Goal: Communication & Community: Answer question/provide support

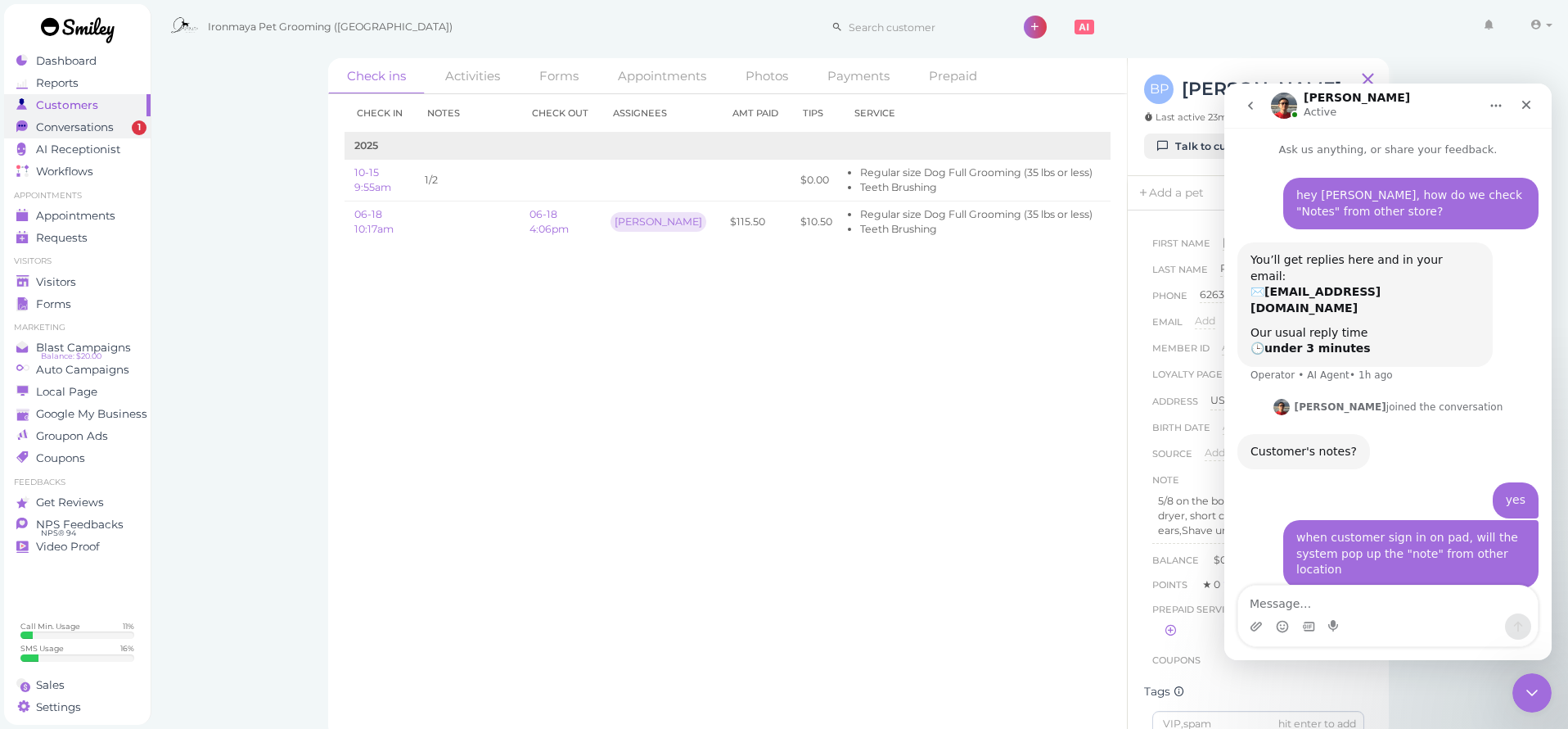
scroll to position [347, 0]
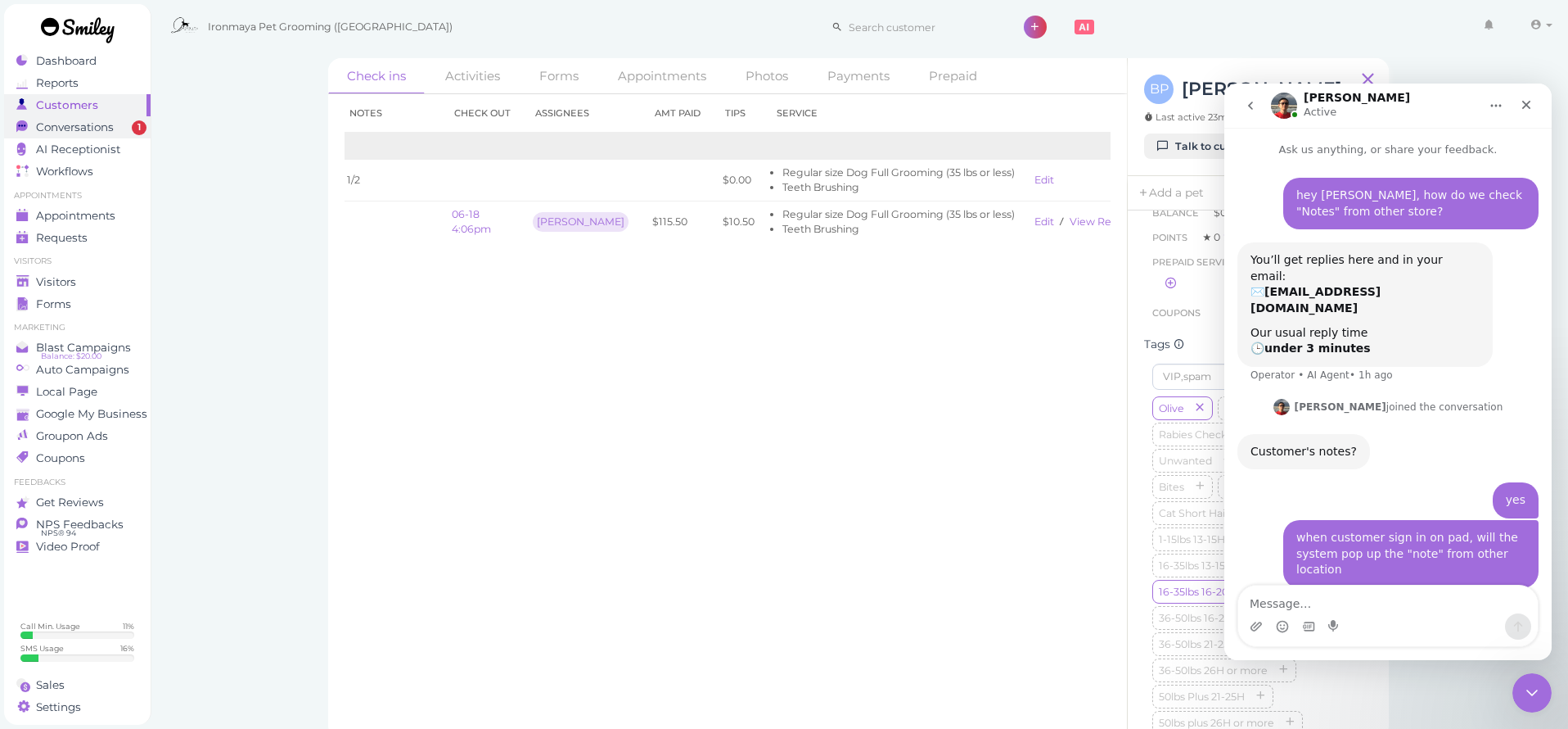
click at [89, 120] on link "Conversations 1" at bounding box center [77, 126] width 146 height 22
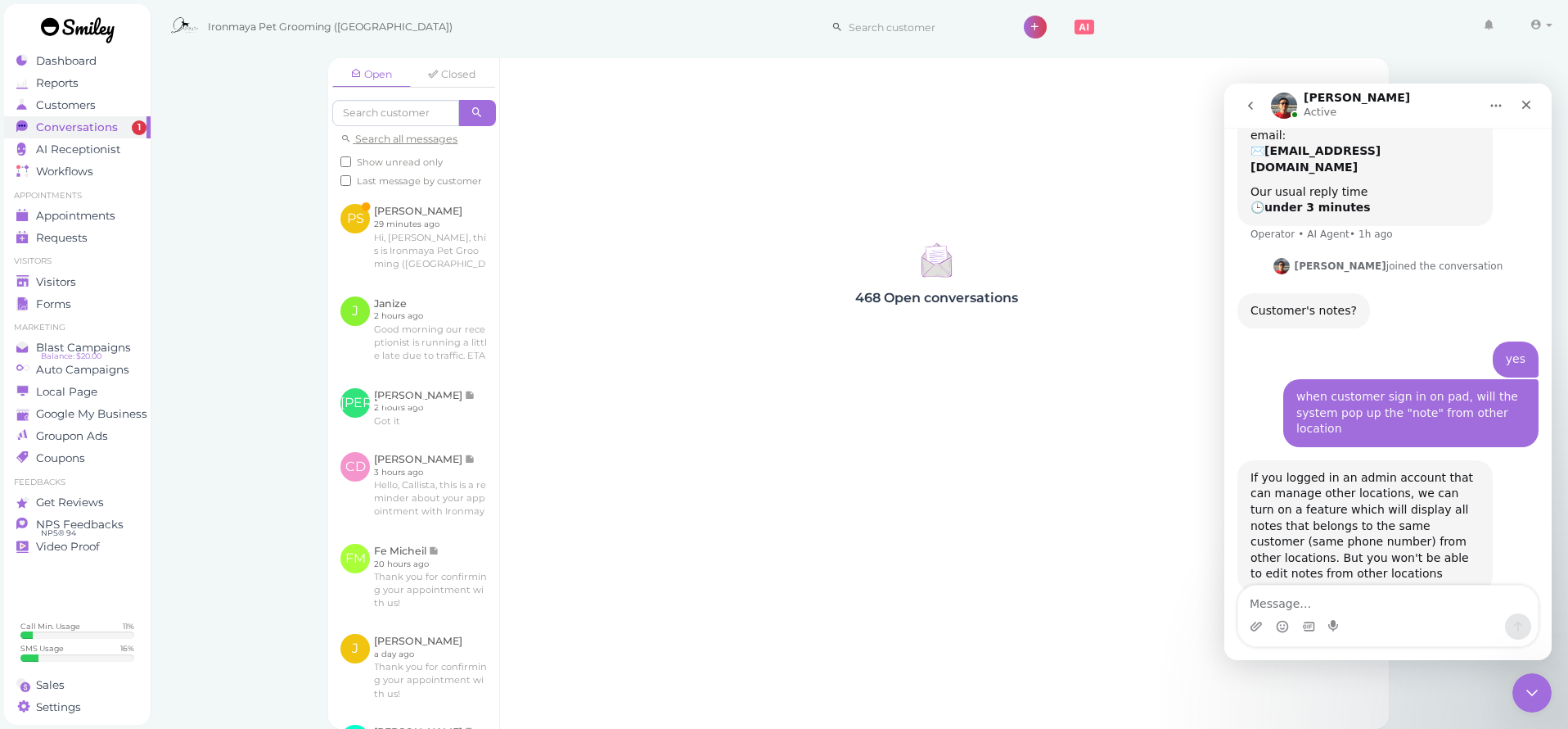
click at [1373, 623] on div "Intercom messenger" at bounding box center [1387, 626] width 299 height 27
click at [1371, 602] on textarea "Message…" at bounding box center [1387, 599] width 299 height 28
click at [1521, 596] on textarea "Great, thank you. That would be more convenient" at bounding box center [1387, 591] width 299 height 45
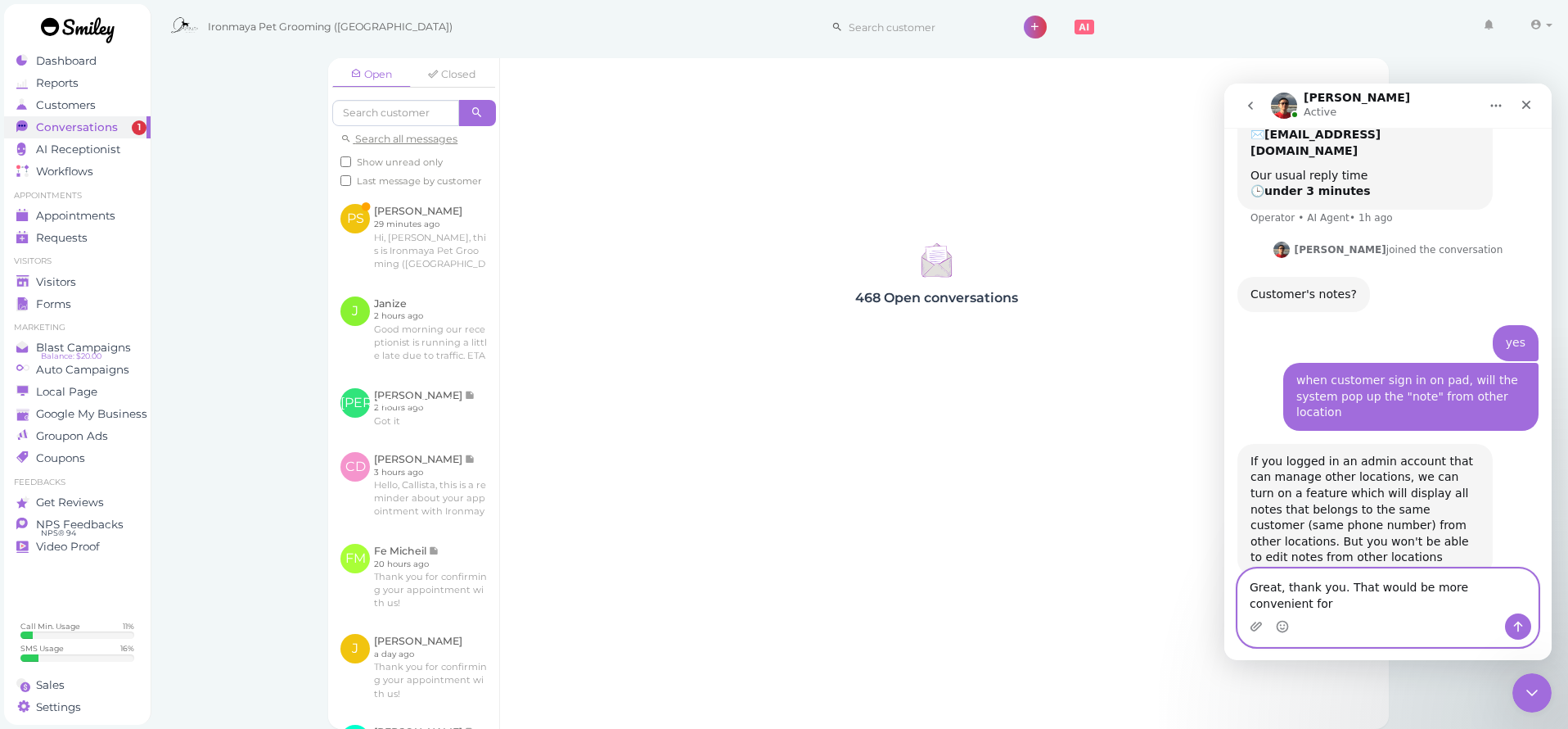
scroll to position [141, 0]
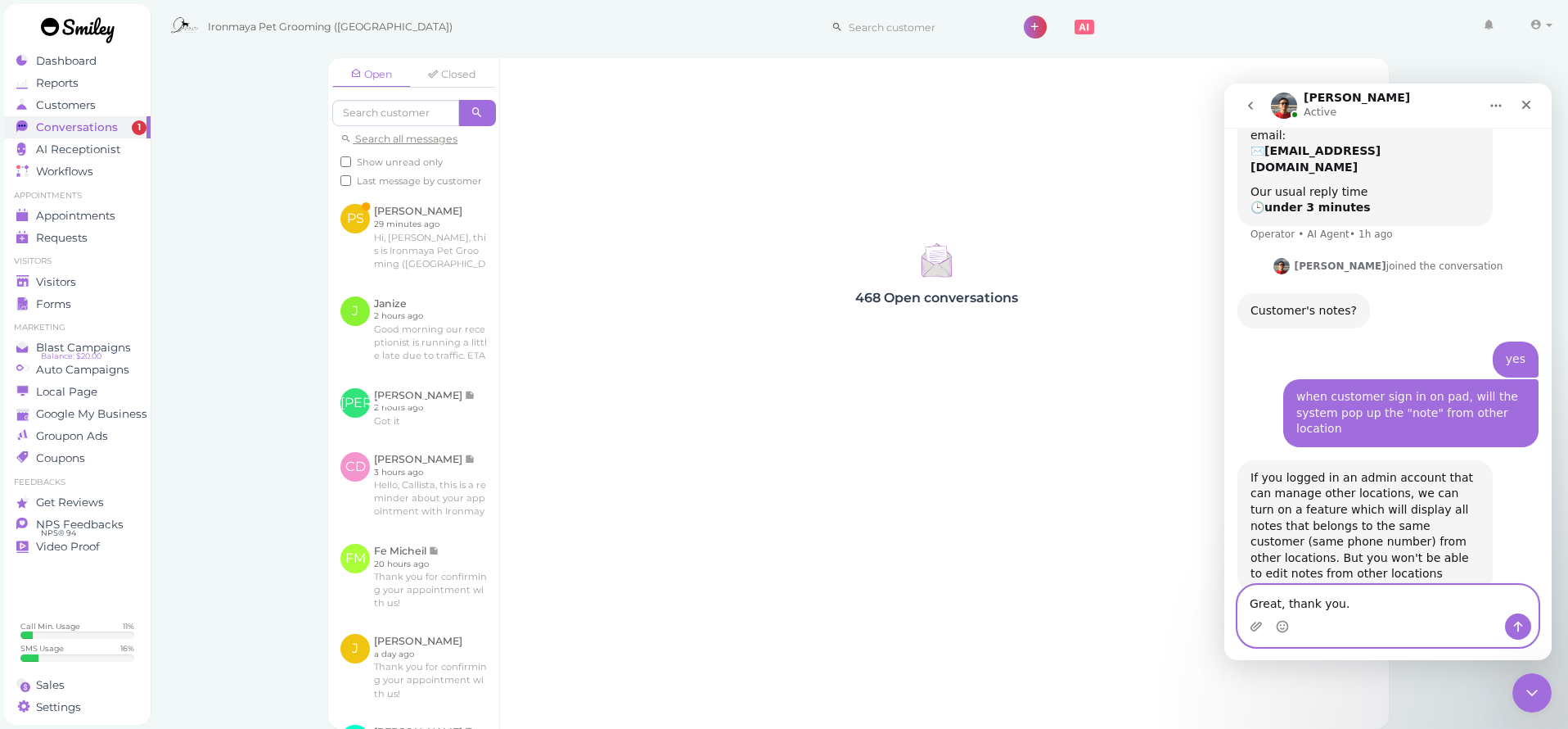
type textarea "Great, thank you."
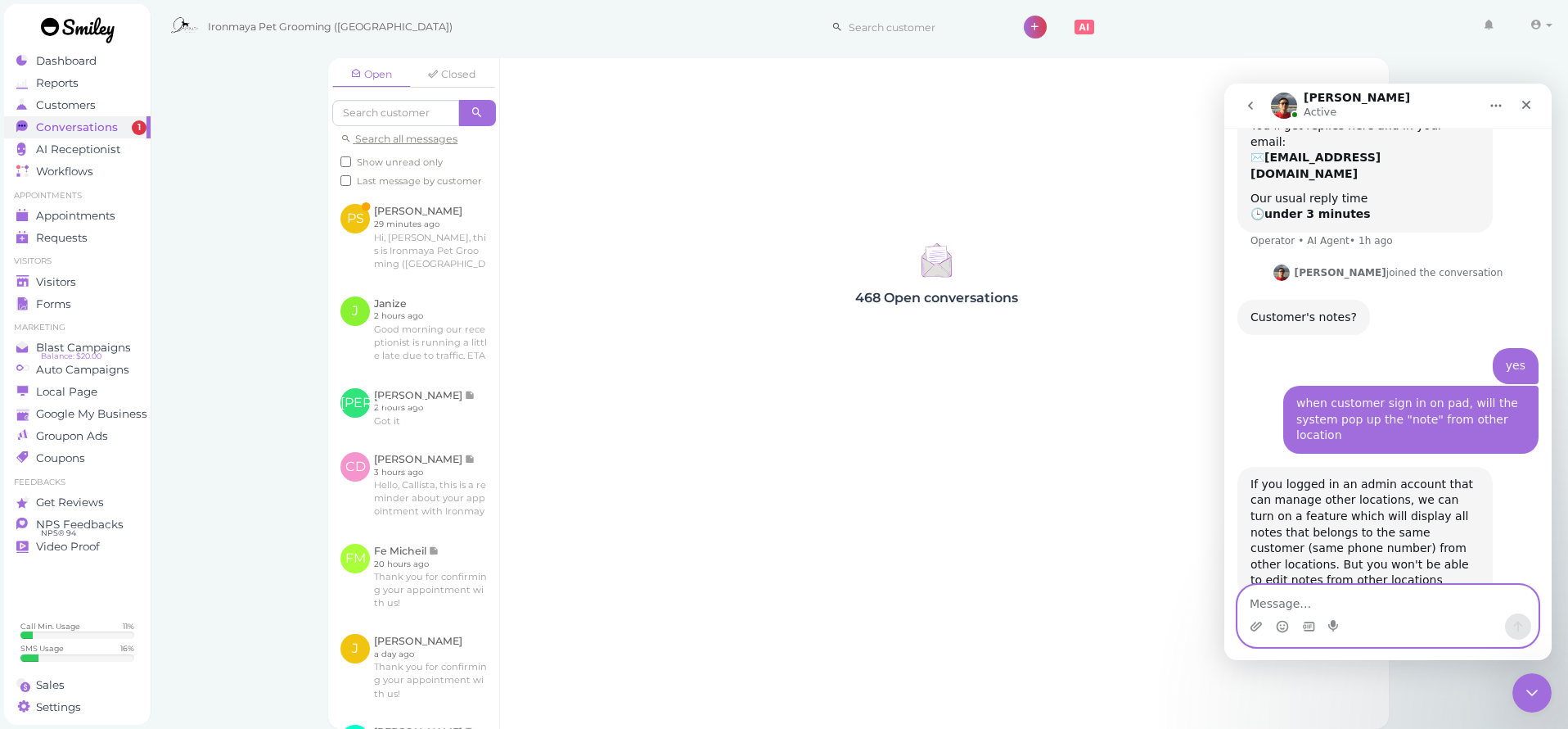
scroll to position [189, 0]
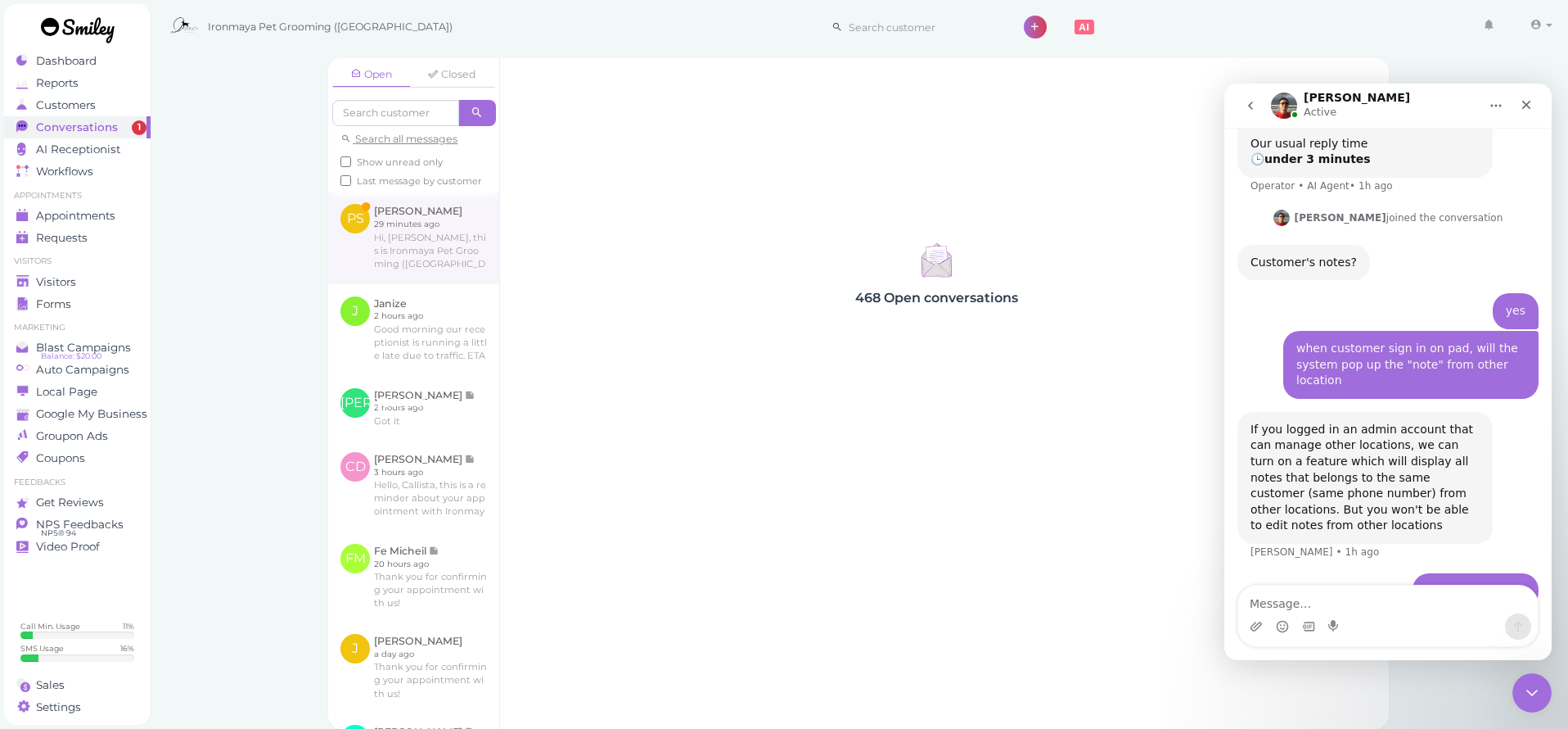
click at [459, 231] on link at bounding box center [413, 238] width 171 height 91
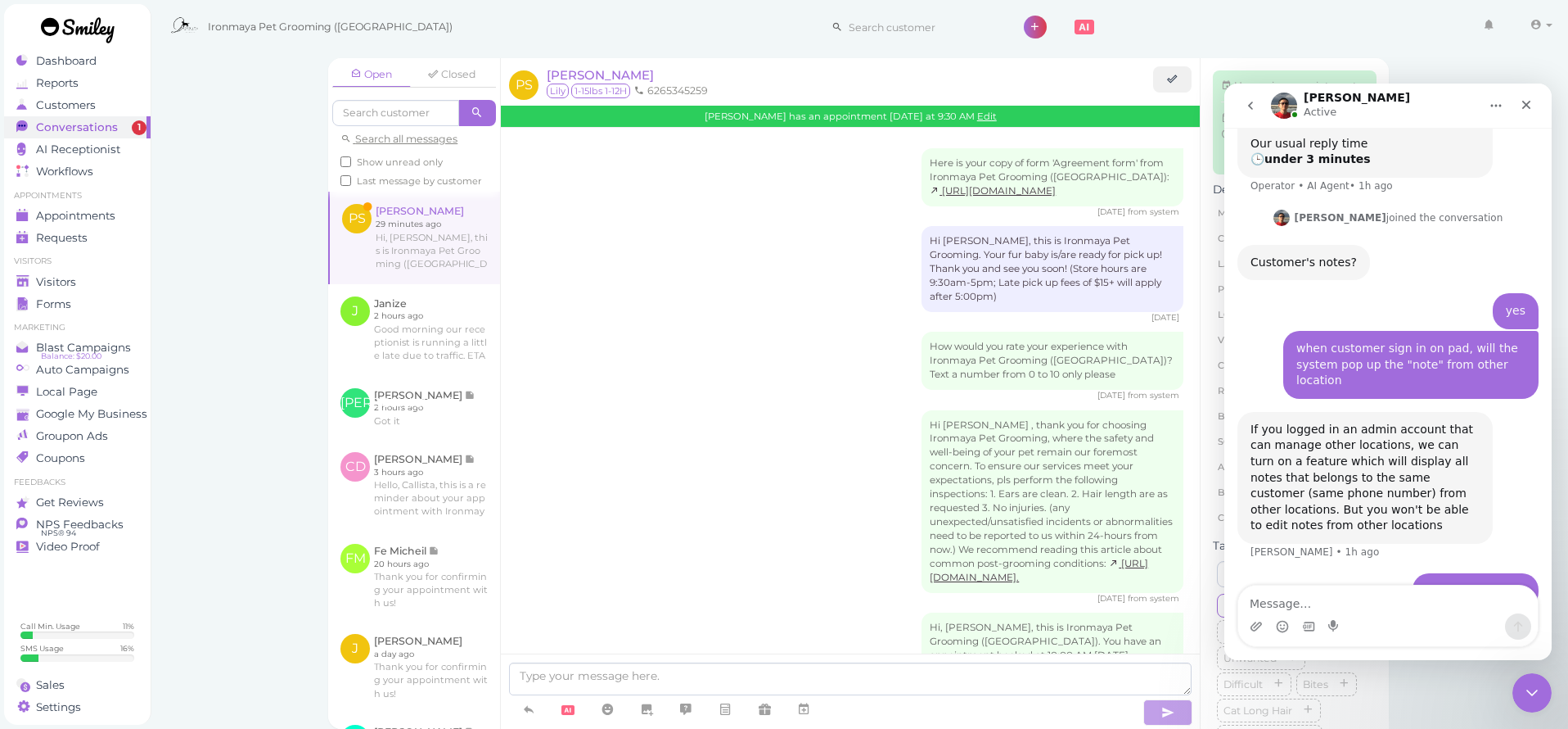
scroll to position [856, 0]
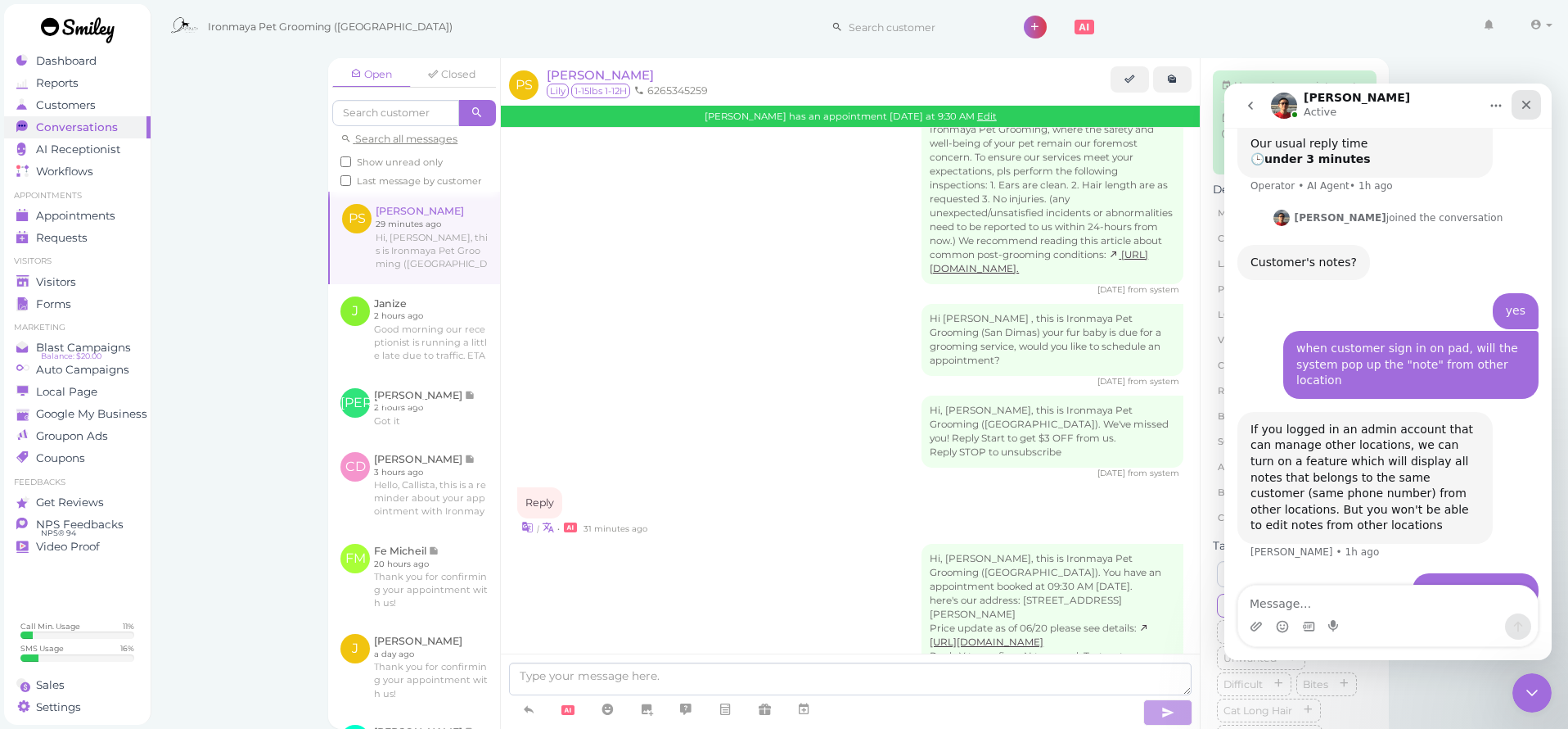
click at [1523, 109] on icon "Close" at bounding box center [1526, 105] width 9 height 9
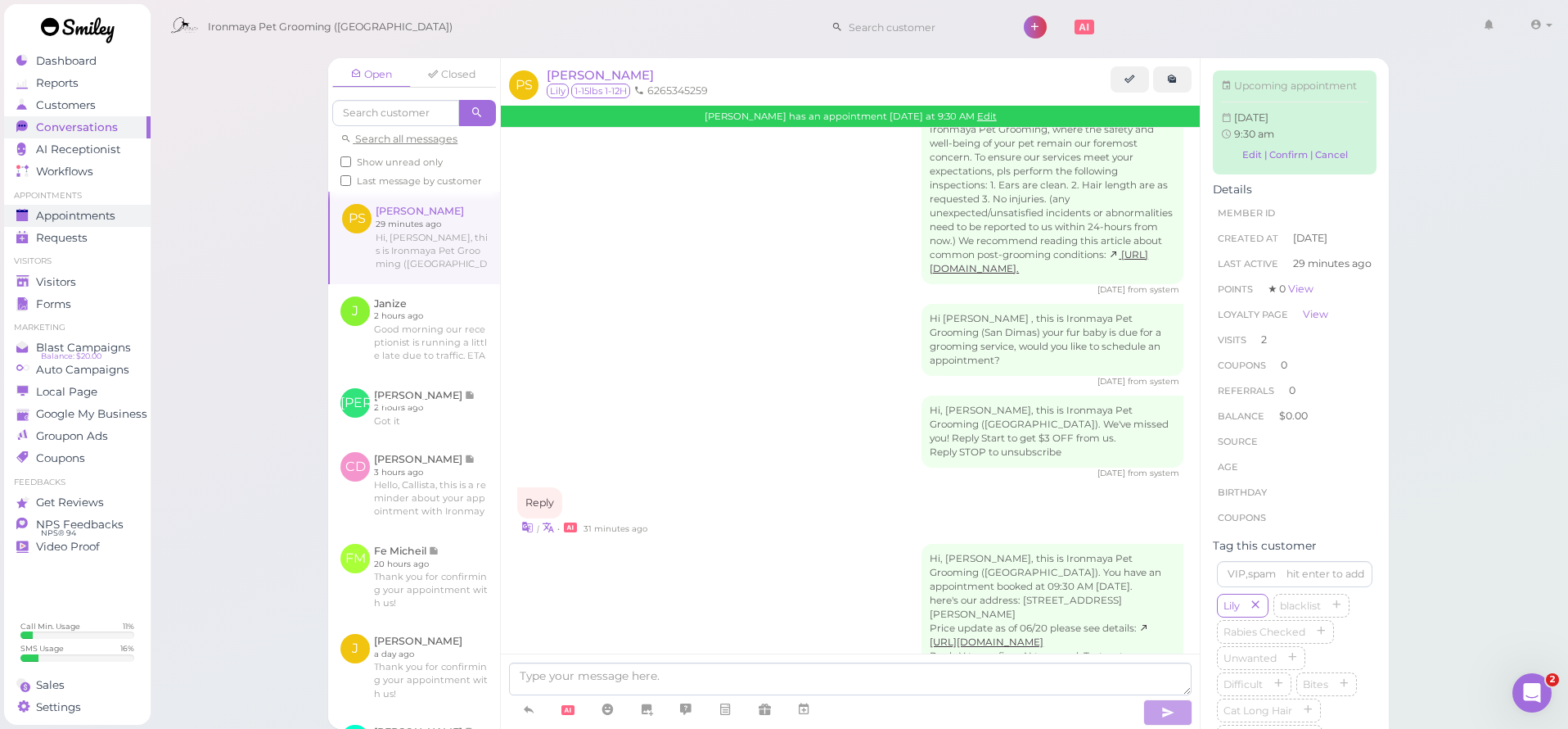
click at [95, 214] on span "Appointments" at bounding box center [76, 216] width 80 height 14
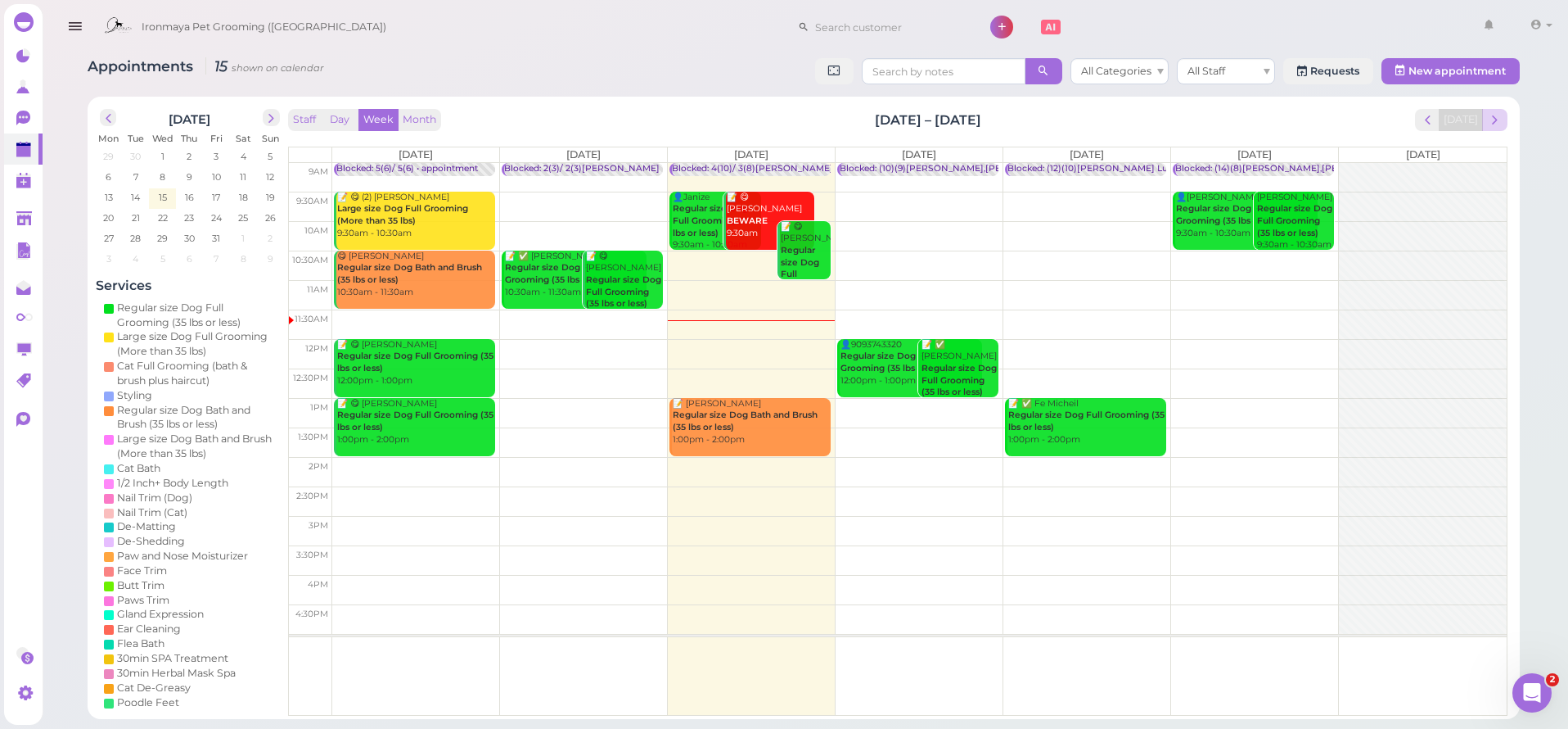
click at [1489, 113] on span "next" at bounding box center [1495, 120] width 15 height 15
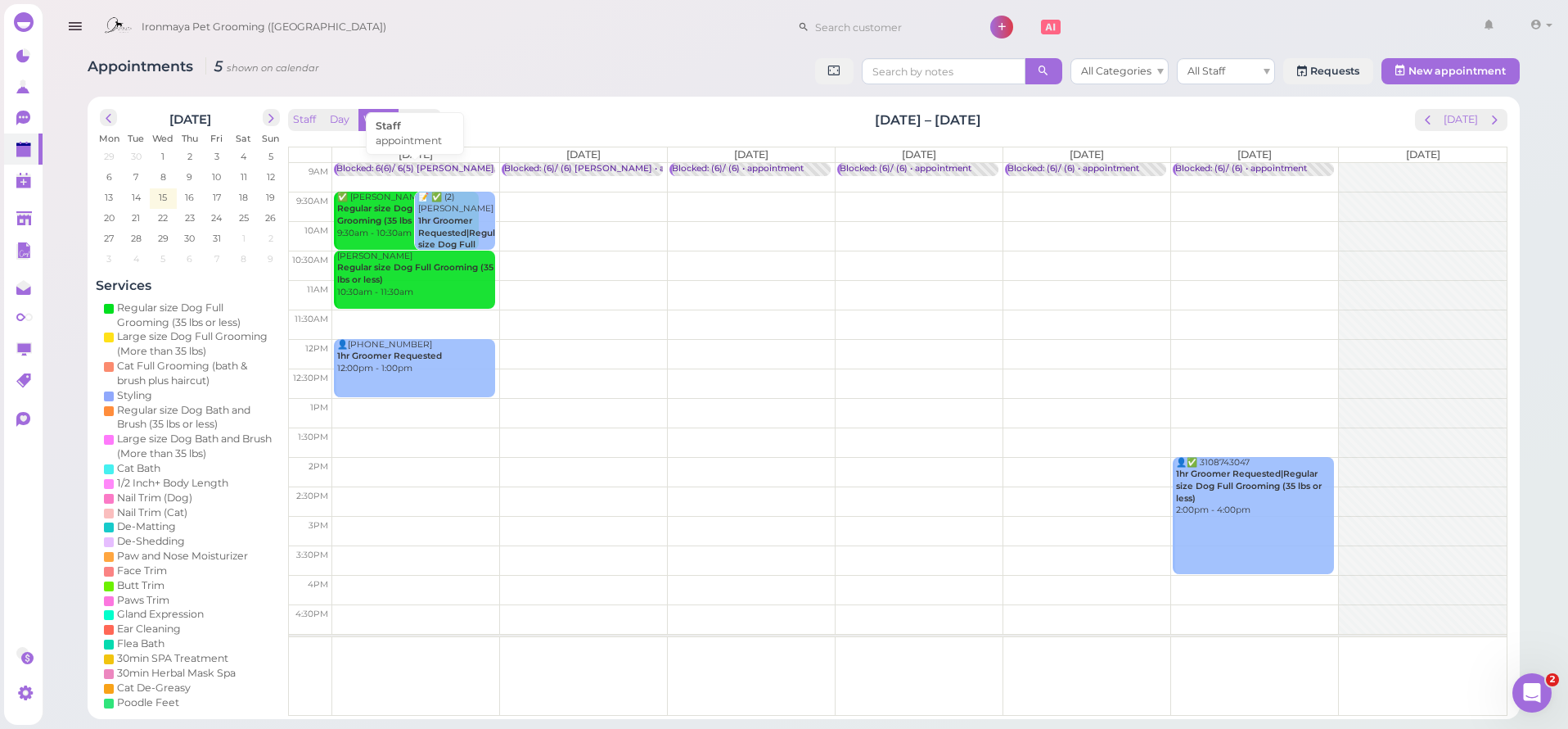
click at [428, 165] on div "Blocked: 6(6)/ 6(5) Emma,Isaac • appointment" at bounding box center [487, 168] width 301 height 12
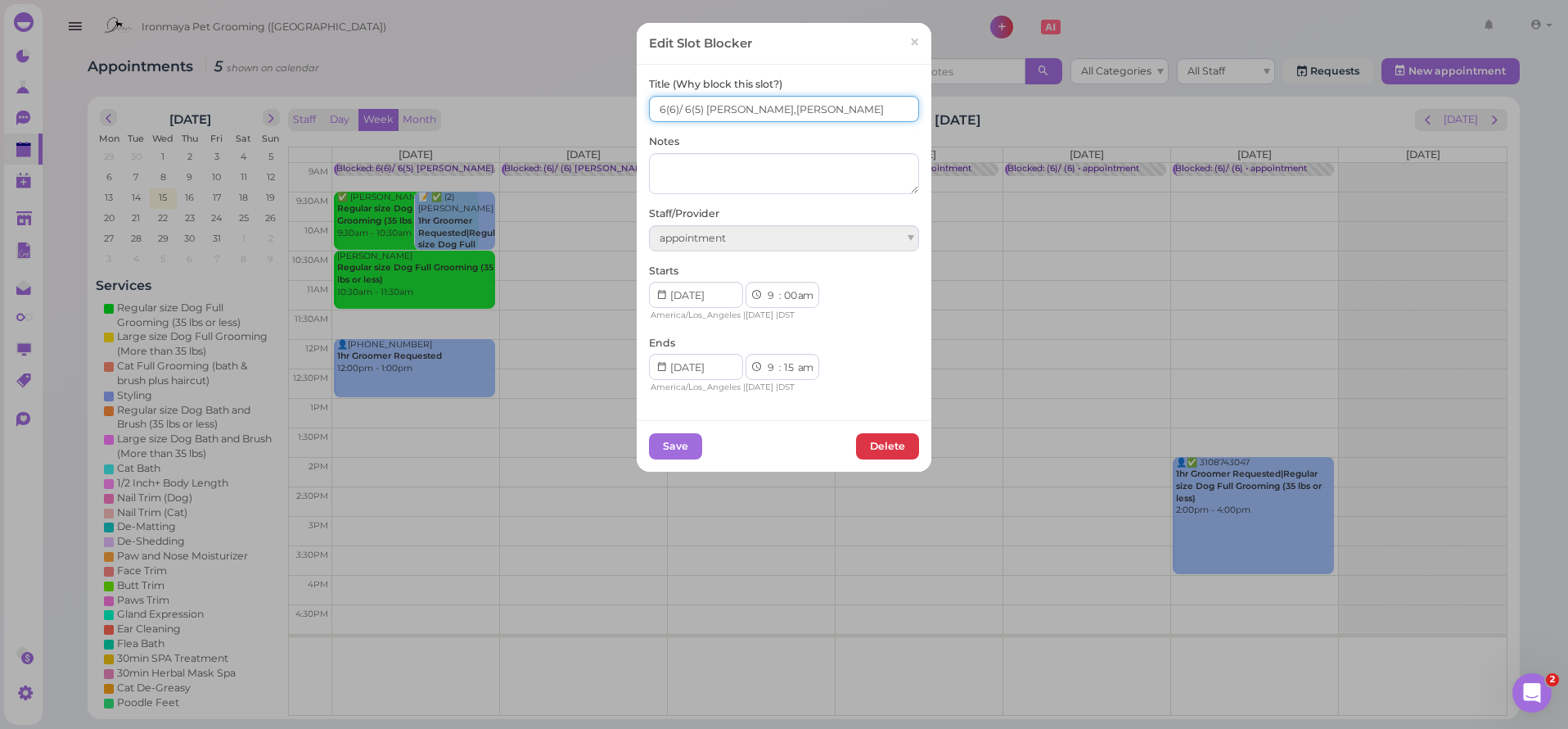
click at [739, 109] on input "6(6)/ 6(5) Emma,Isaac" at bounding box center [784, 109] width 270 height 27
click at [733, 109] on input "6(6)/ 6(5) Emma,Isaac" at bounding box center [784, 109] width 270 height 27
drag, startPoint x: 737, startPoint y: 107, endPoint x: 700, endPoint y: 110, distance: 37.1
click at [700, 110] on input "6(6)/ 6(5) Emma,Isaac" at bounding box center [784, 109] width 270 height 27
type input "6(6)/ 6(5) Isaac"
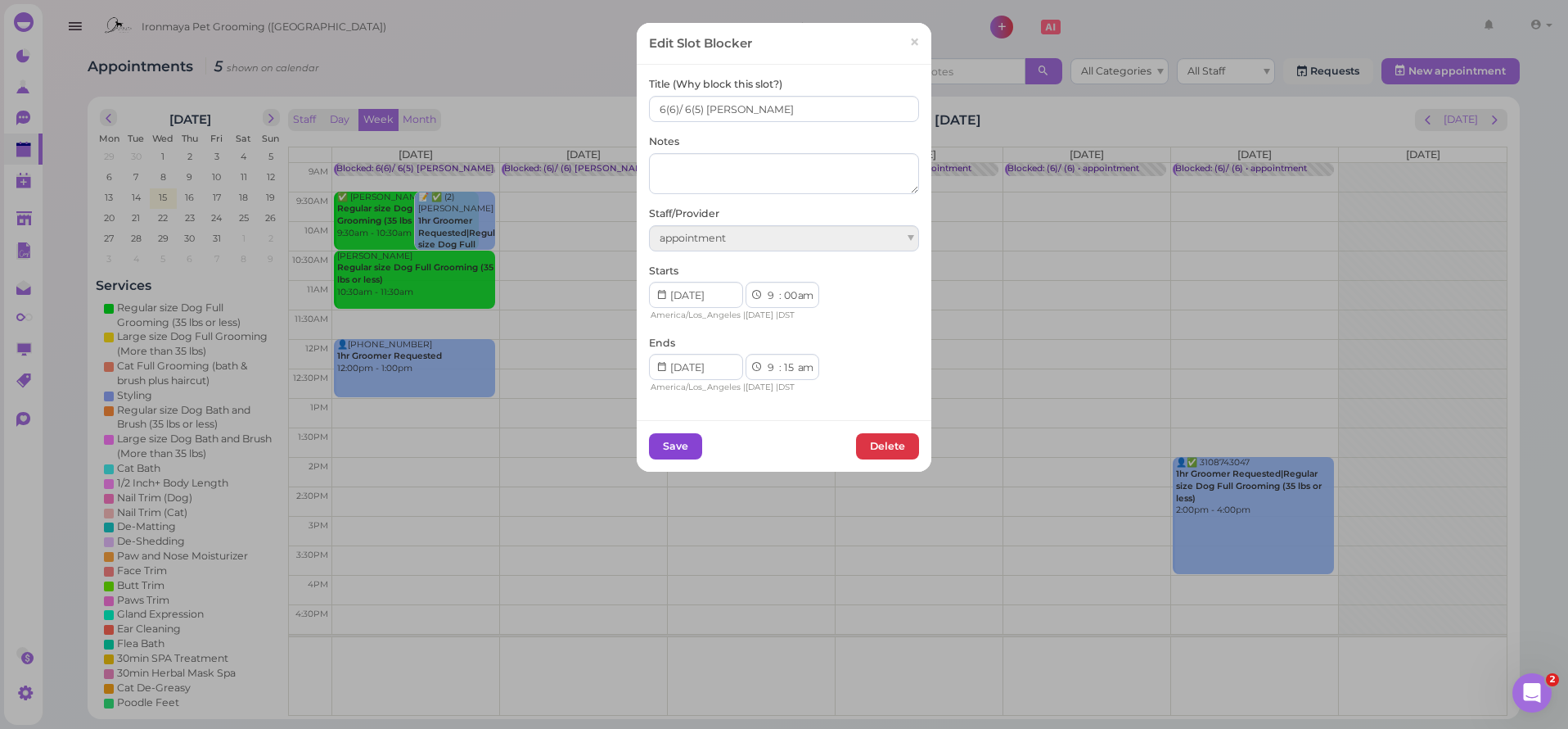
click at [659, 448] on button "Save" at bounding box center [676, 447] width 53 height 27
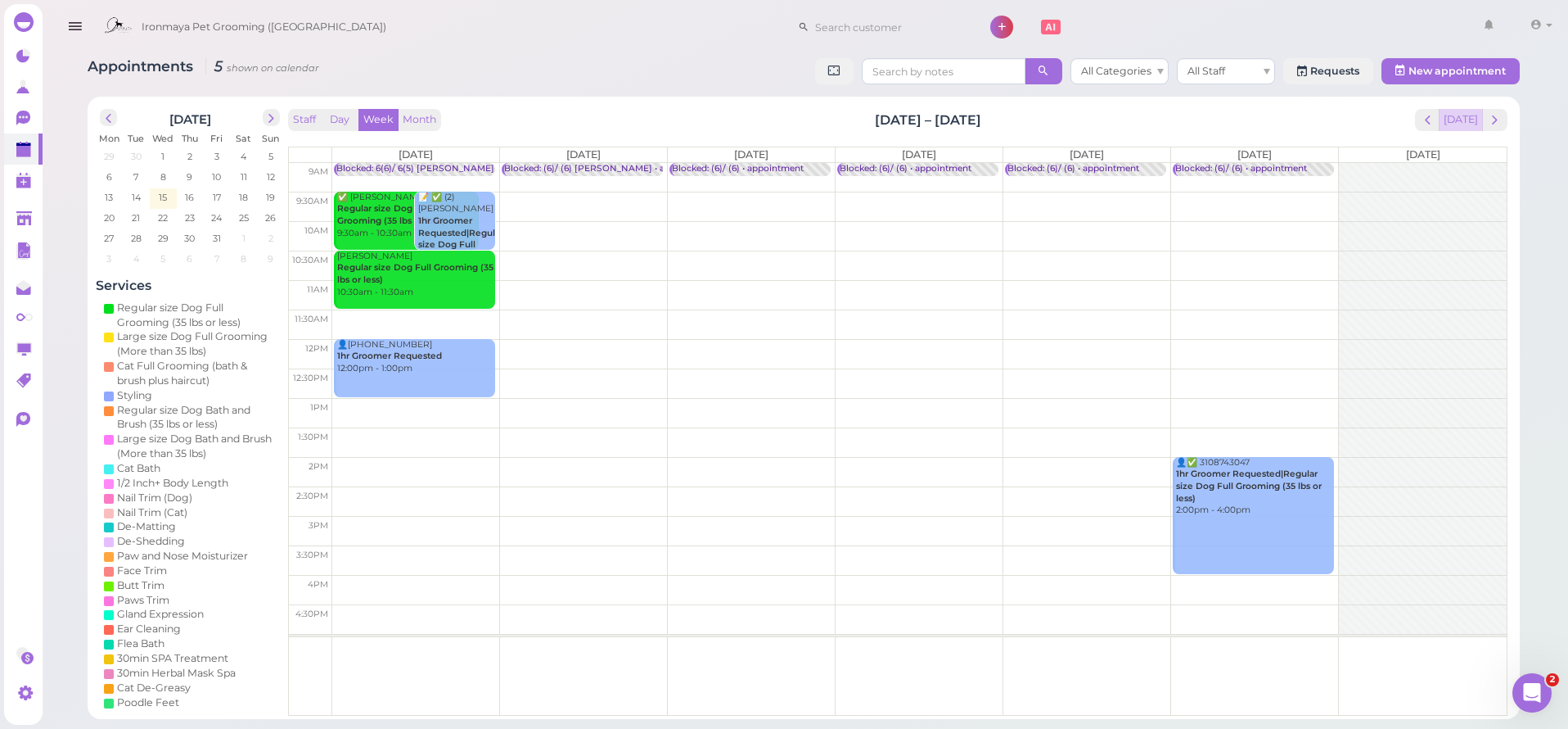
click at [1462, 115] on button "Today" at bounding box center [1461, 120] width 45 height 22
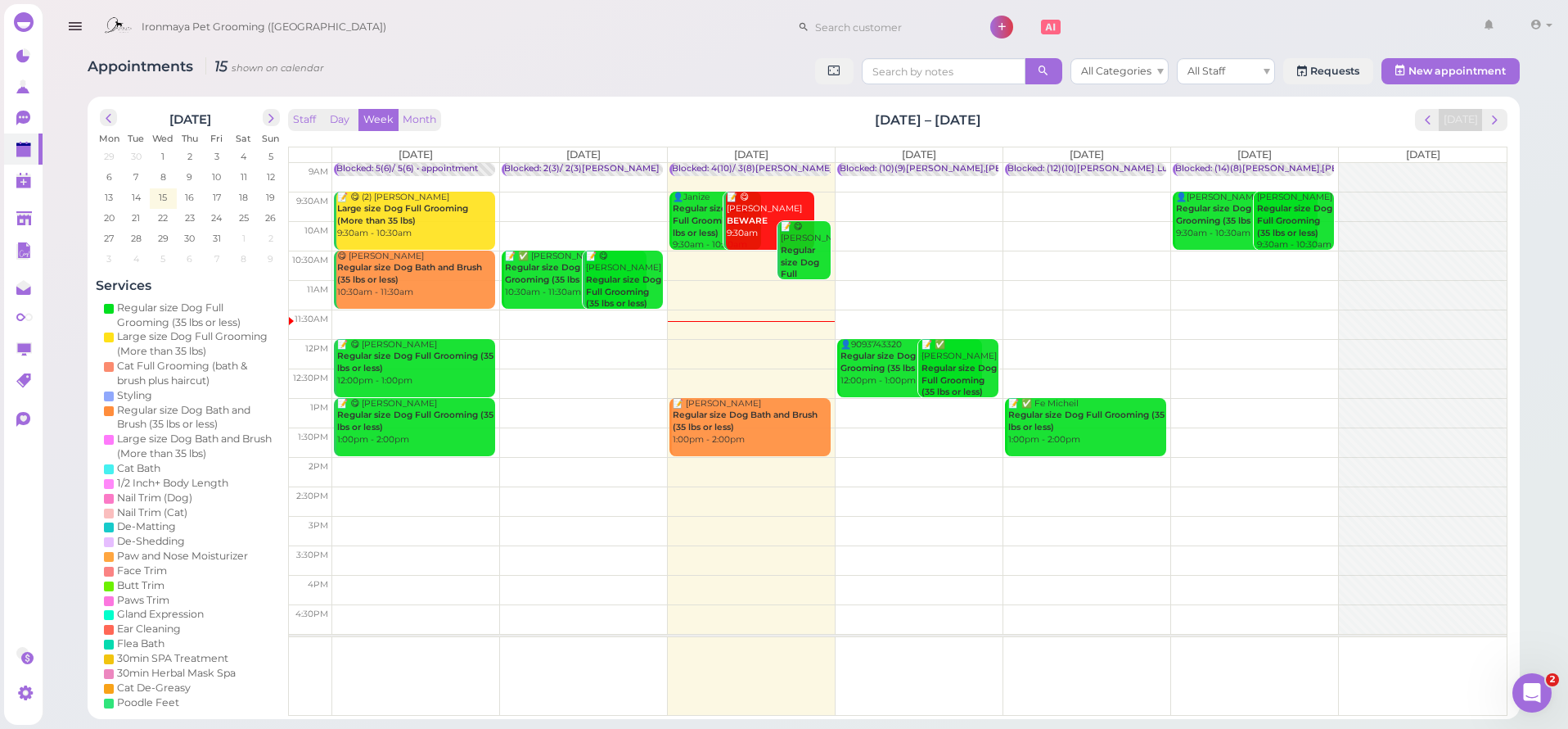
click at [70, 29] on icon "button" at bounding box center [75, 27] width 17 height 21
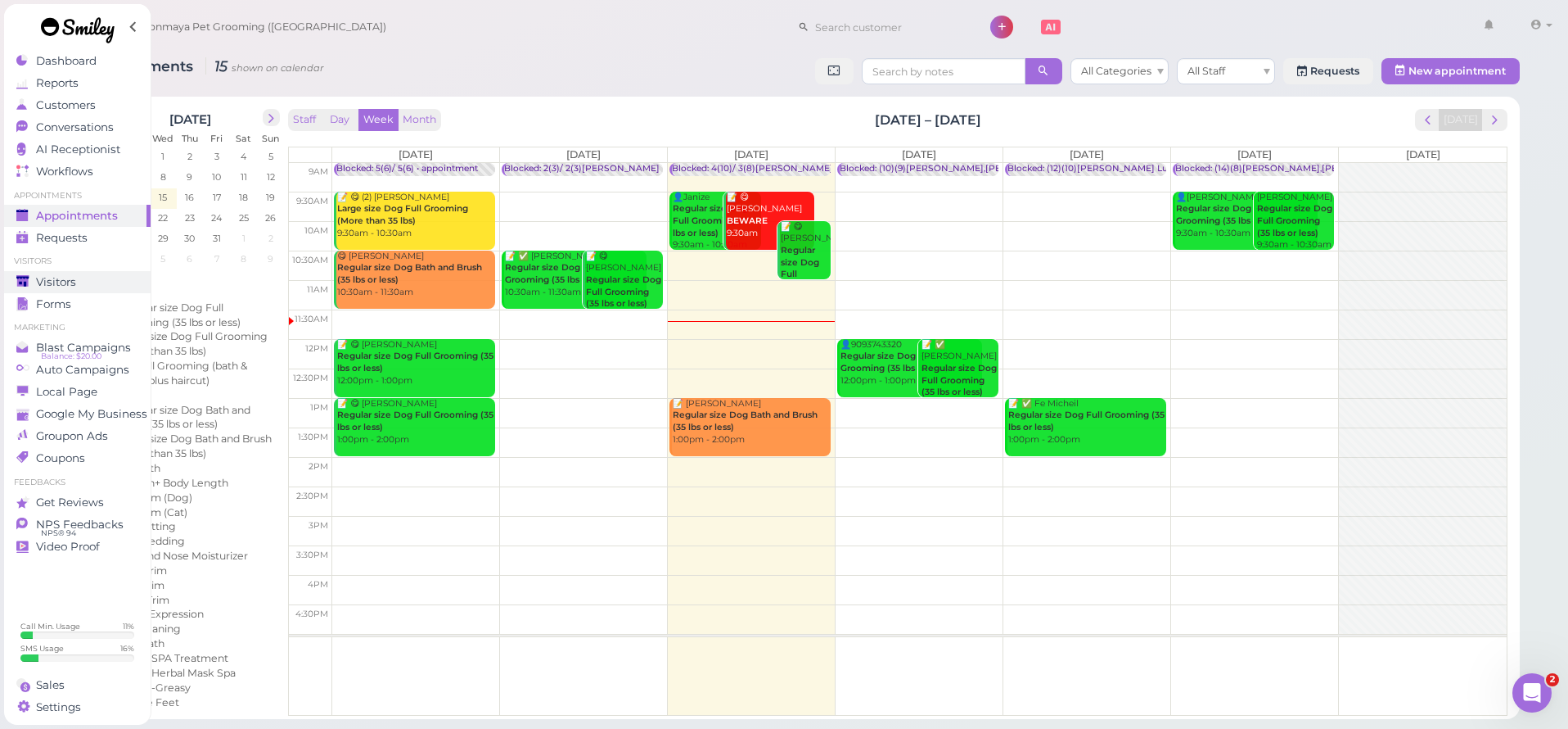
click at [73, 293] on link "Forms" at bounding box center [77, 303] width 146 height 22
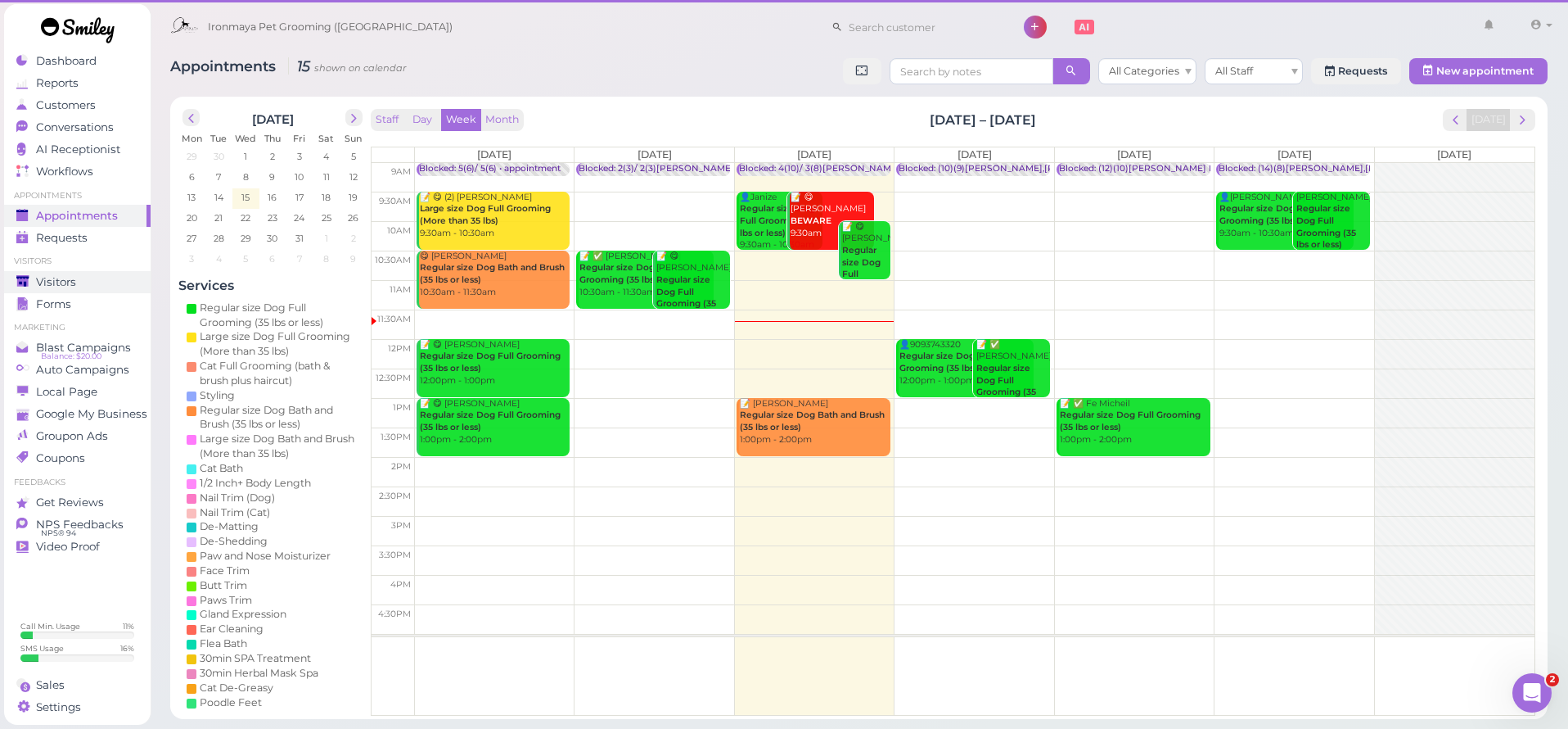
click at [76, 286] on span "Visitors" at bounding box center [56, 281] width 40 height 14
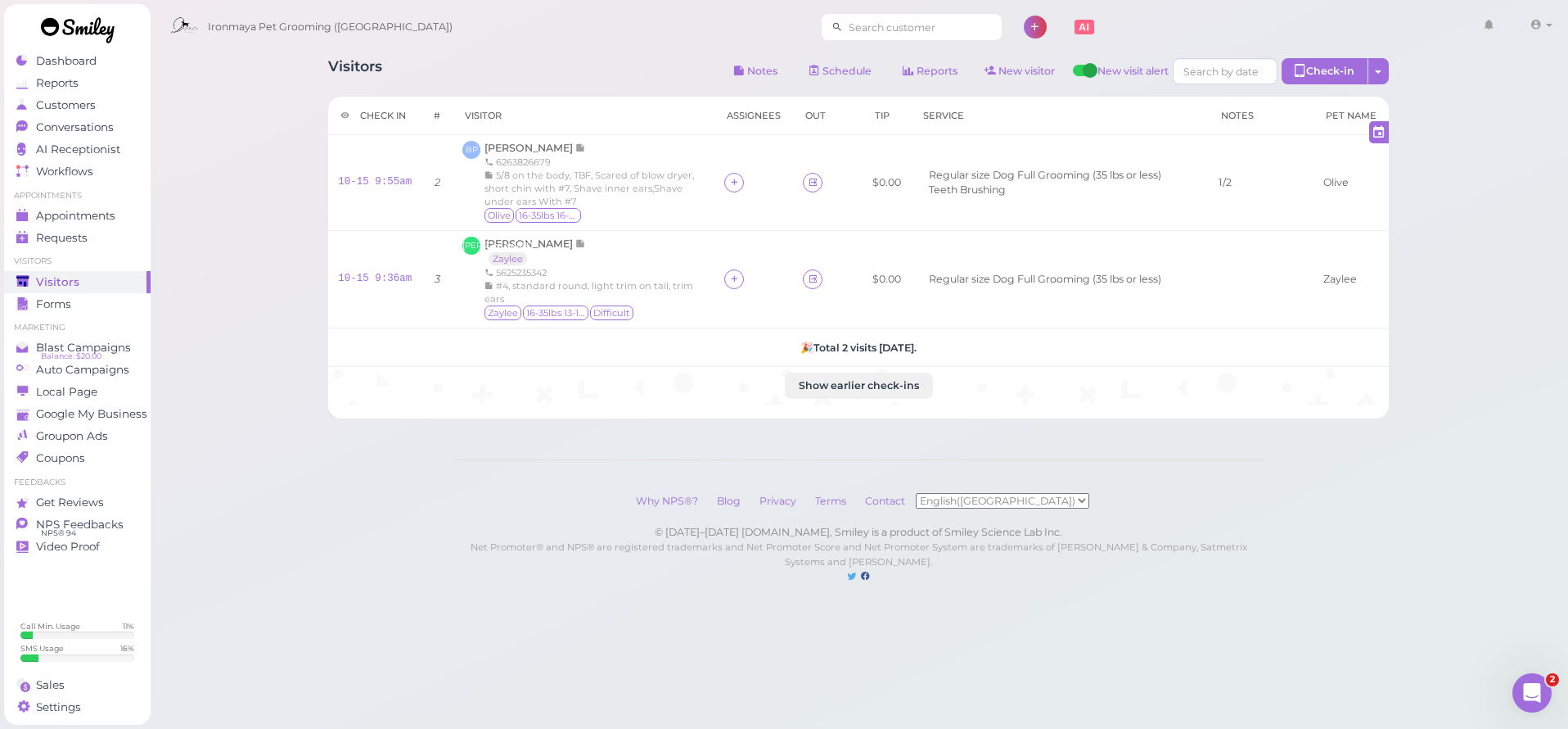
click at [888, 38] on input at bounding box center [922, 28] width 159 height 27
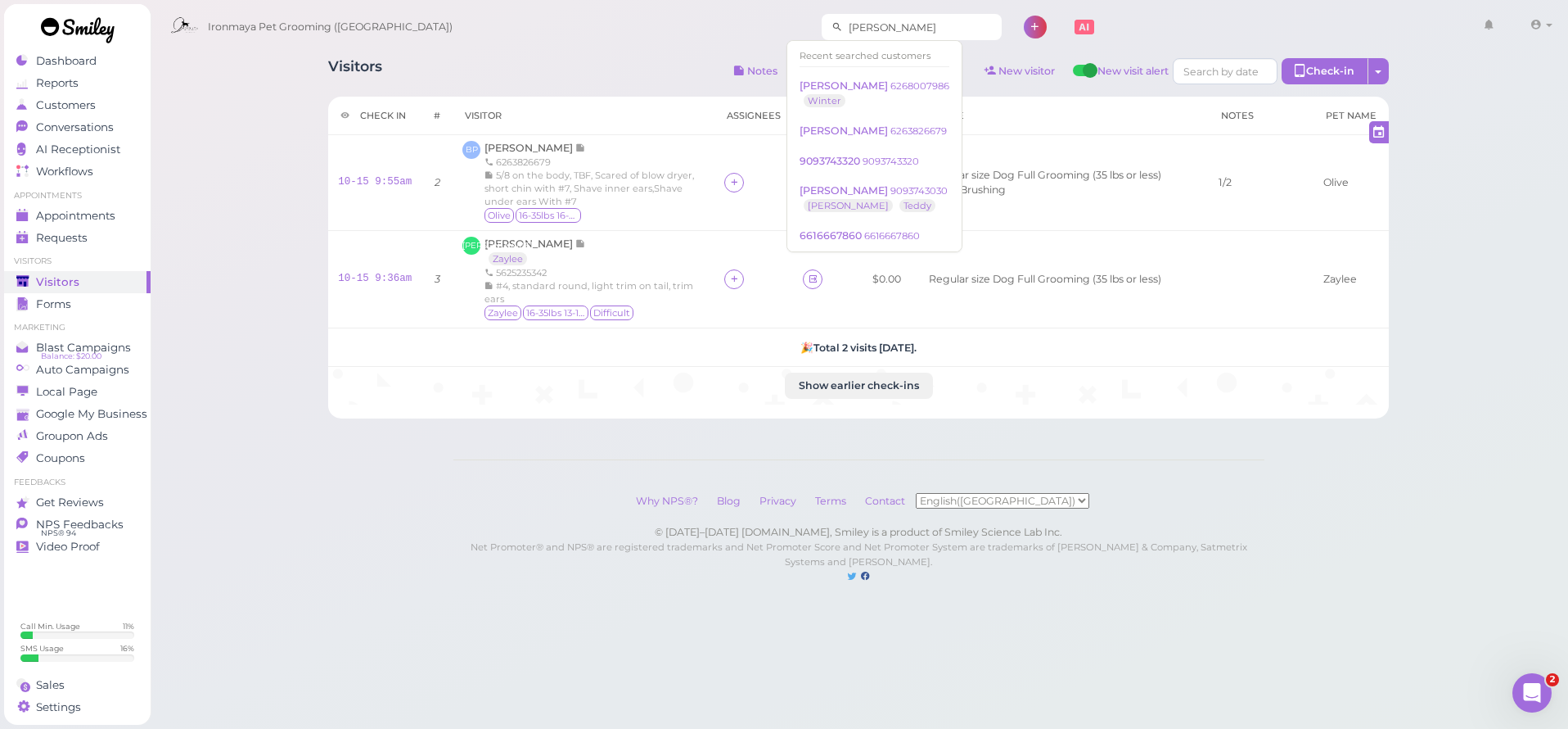
drag, startPoint x: 871, startPoint y: 47, endPoint x: 894, endPoint y: 27, distance: 30.5
click at [894, 27] on input "Cathy" at bounding box center [922, 28] width 159 height 27
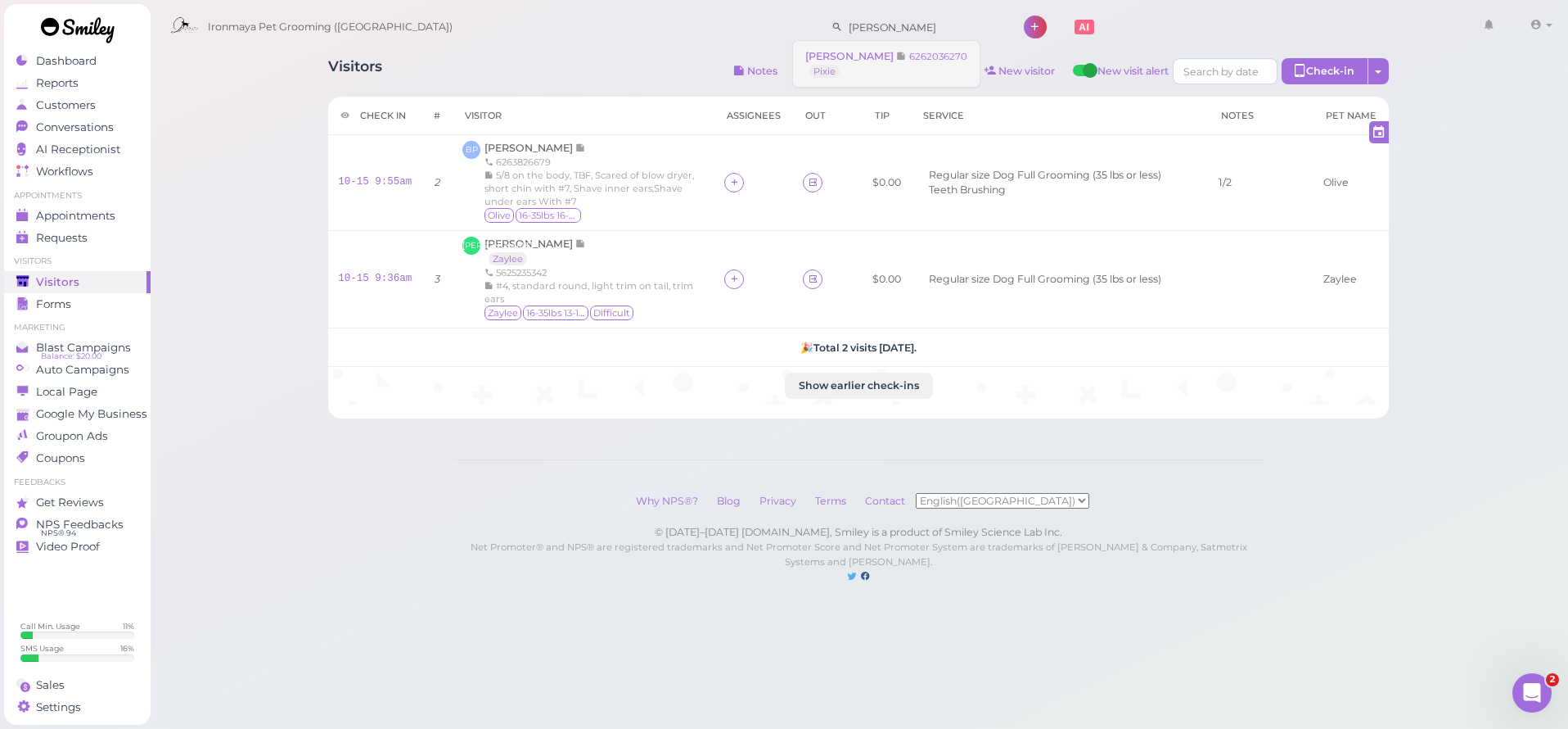
type input "Cathy"
click at [909, 60] on small "6262036270" at bounding box center [938, 56] width 58 height 11
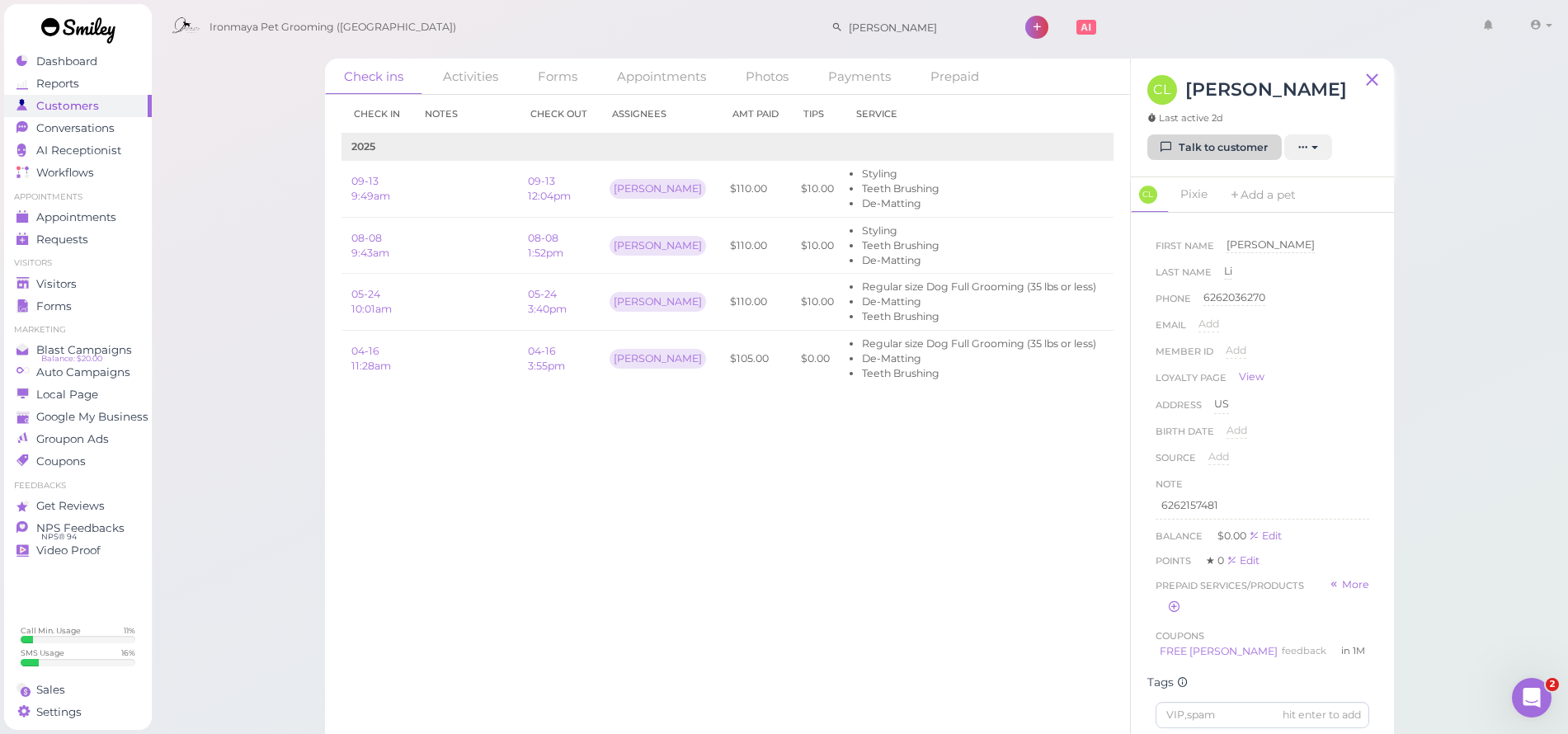
click at [1266, 134] on link "Talk to customer" at bounding box center [1214, 147] width 134 height 27
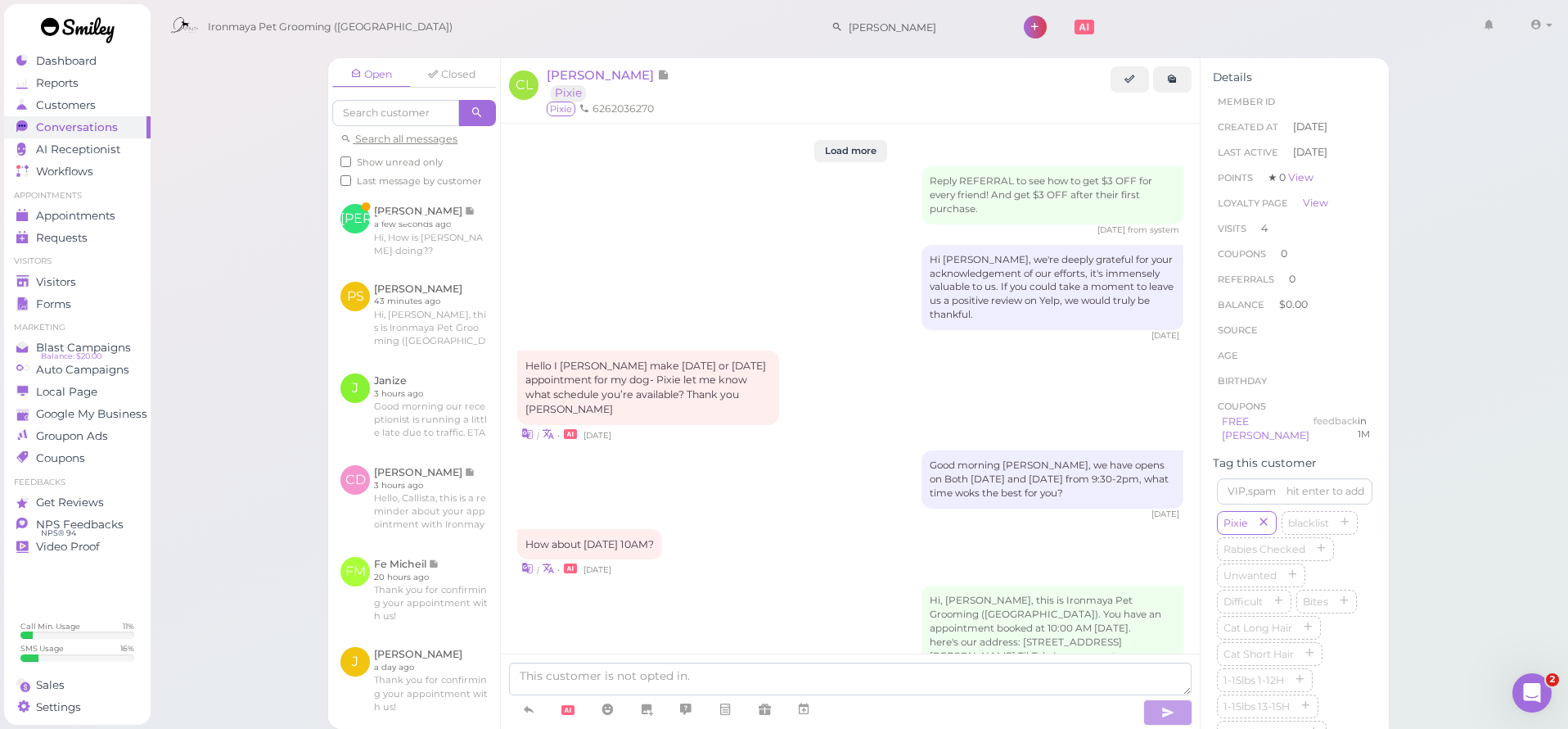
scroll to position [2637, 0]
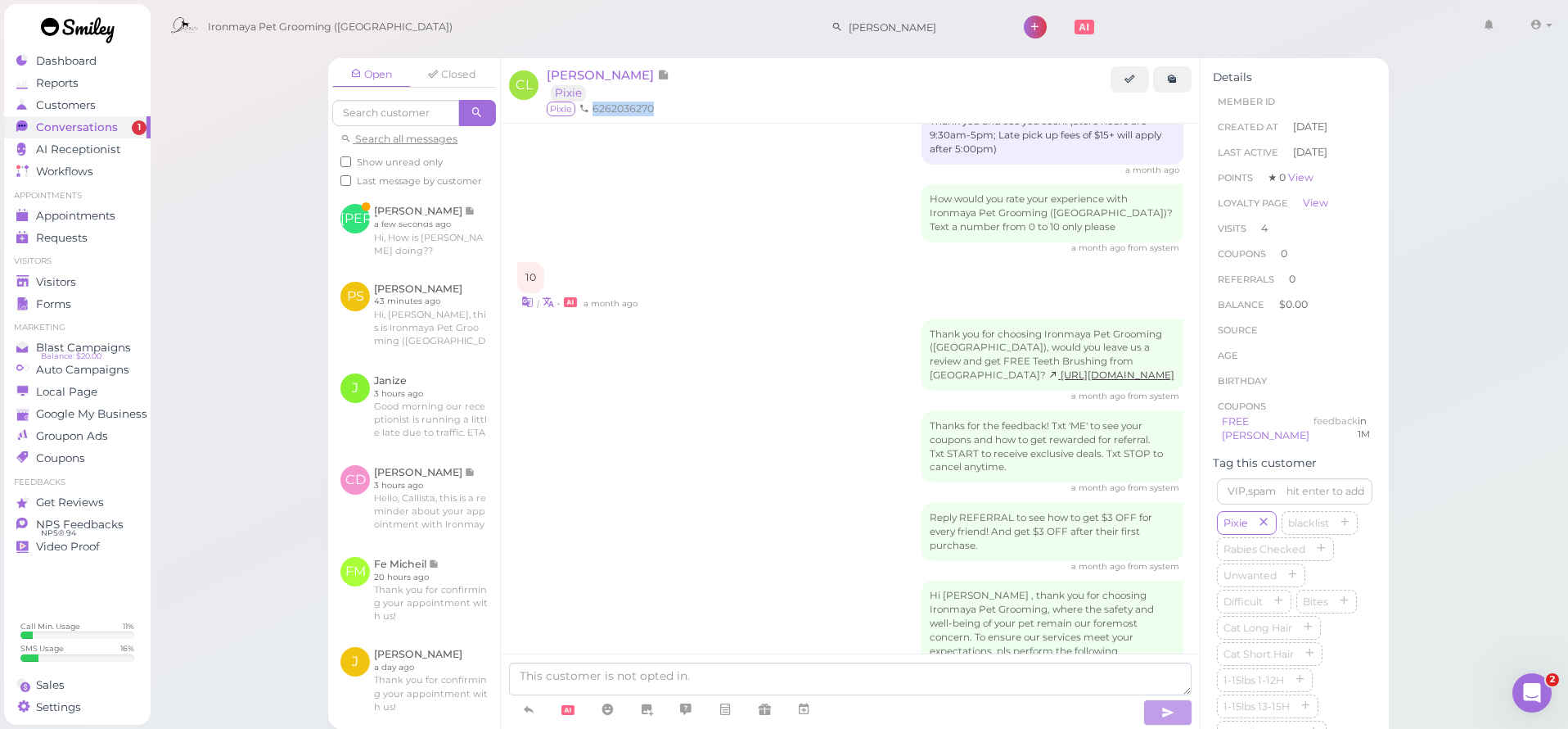
drag, startPoint x: 593, startPoint y: 105, endPoint x: 654, endPoint y: 108, distance: 61.1
click at [654, 108] on li "6262036270" at bounding box center [617, 109] width 83 height 15
copy li "6262036270"
click at [67, 275] on span "Visitors" at bounding box center [56, 281] width 40 height 14
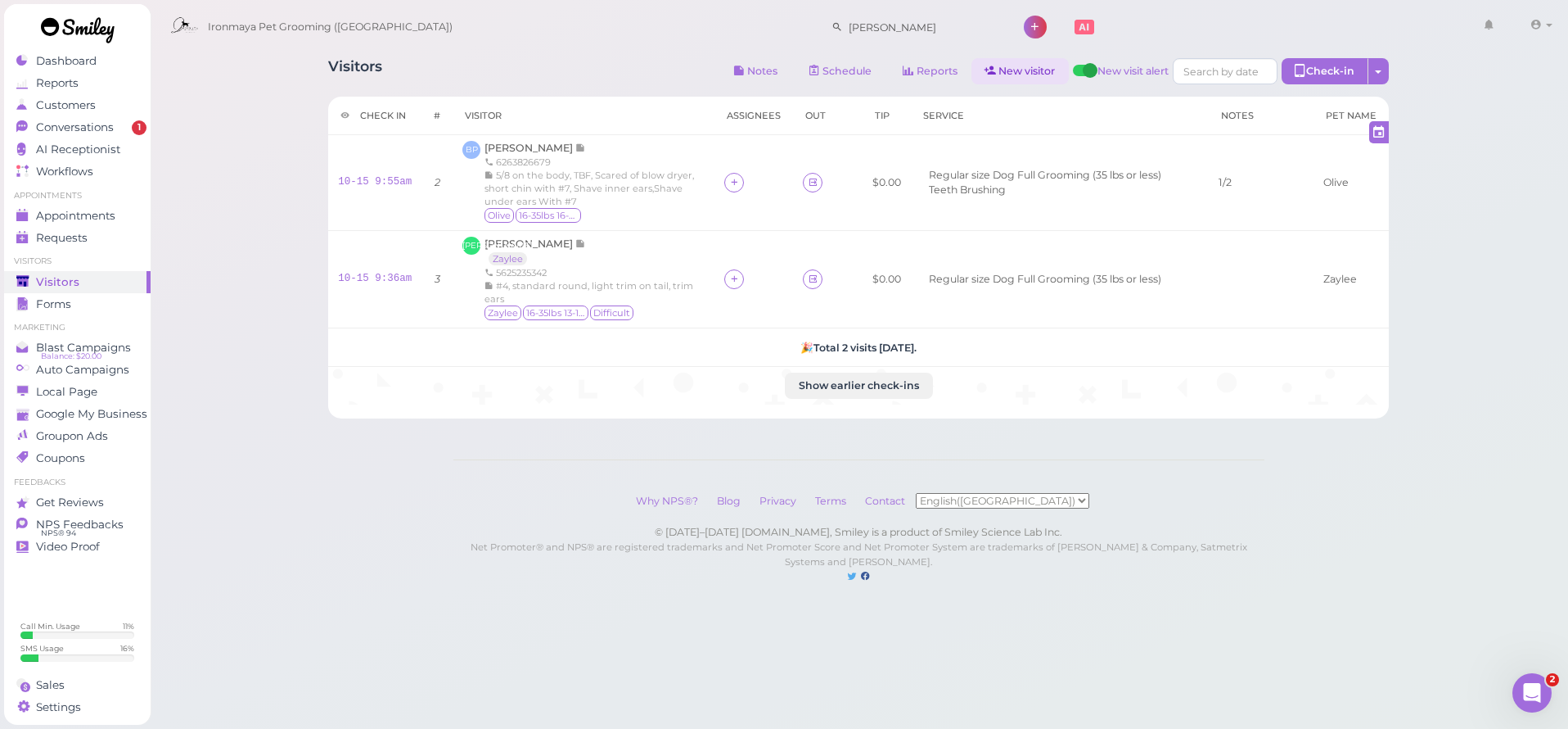
click at [993, 74] on icon at bounding box center [990, 70] width 10 height 12
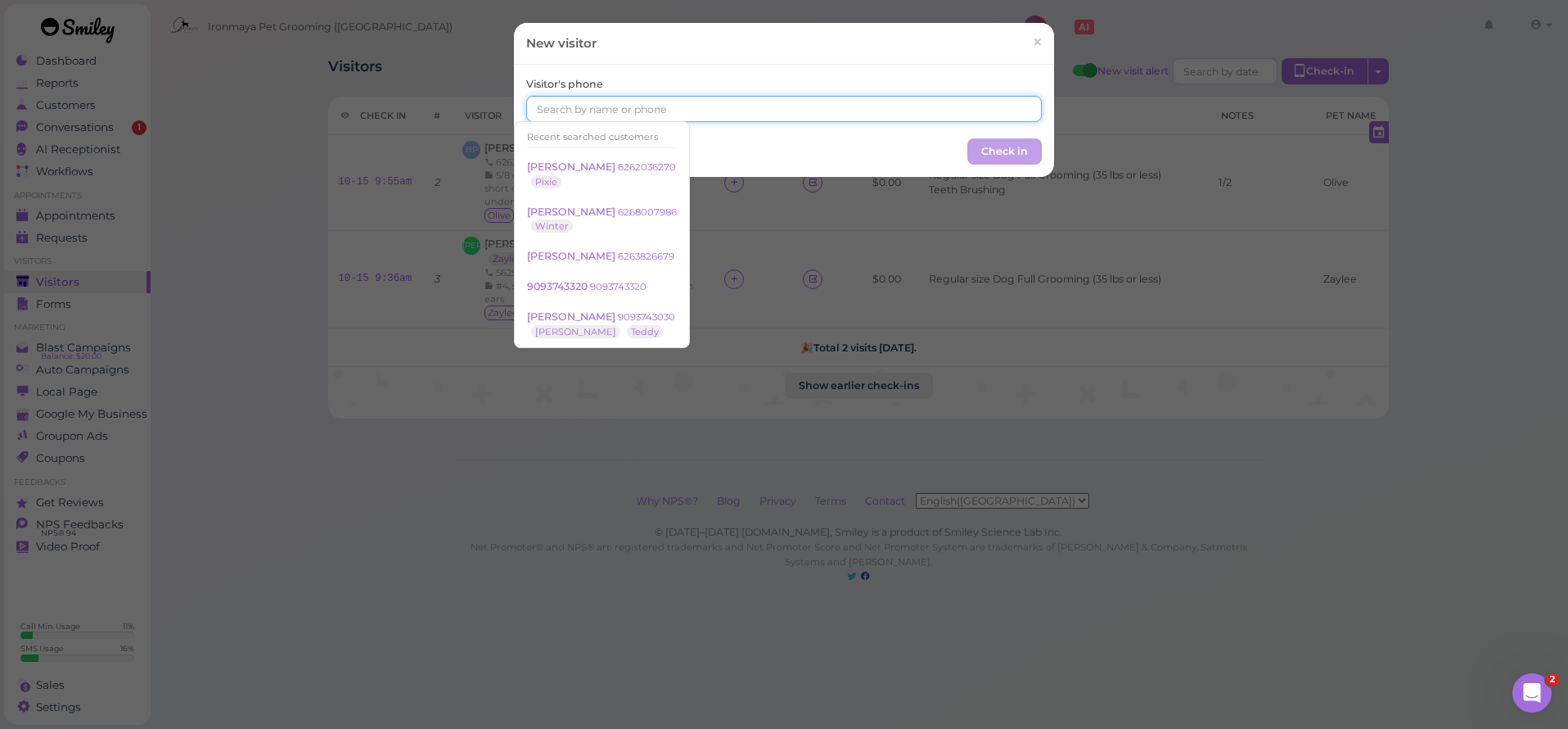
click at [841, 106] on input at bounding box center [784, 109] width 516 height 27
paste input "6262036270"
type input "6262036270"
click at [985, 147] on button "Check in" at bounding box center [1004, 152] width 74 height 27
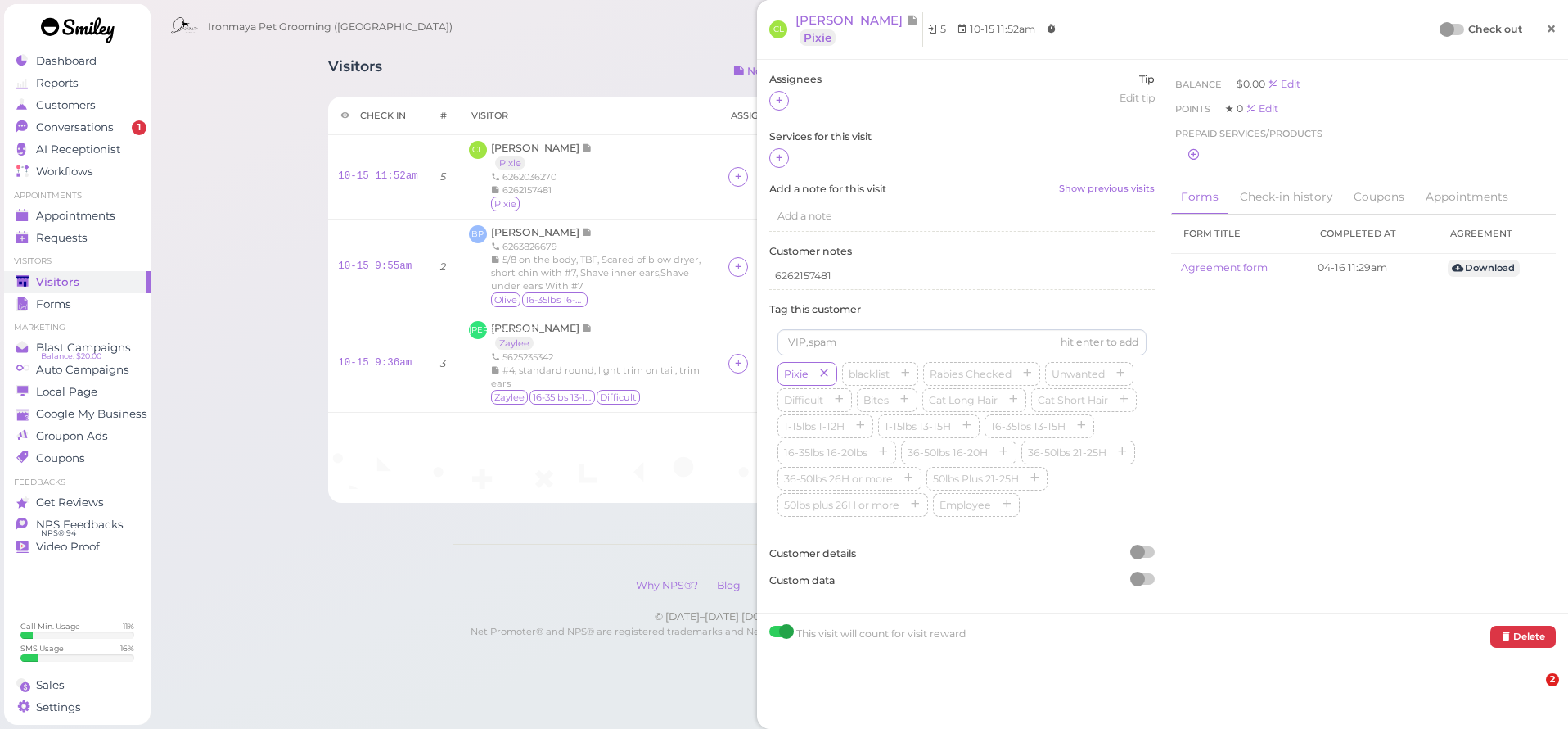
click at [1546, 29] on span "×" at bounding box center [1551, 29] width 10 height 23
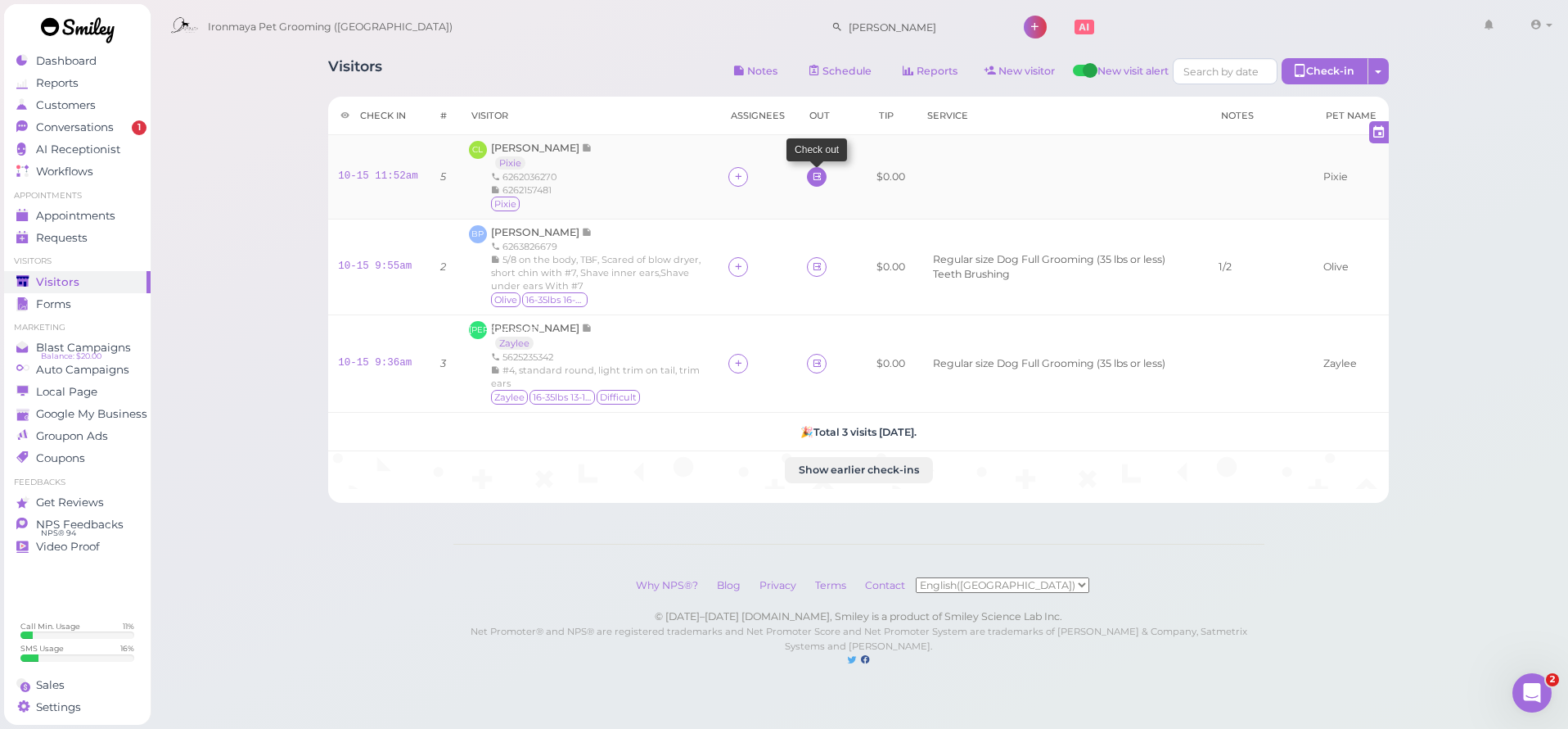
click at [814, 179] on icon at bounding box center [817, 176] width 10 height 12
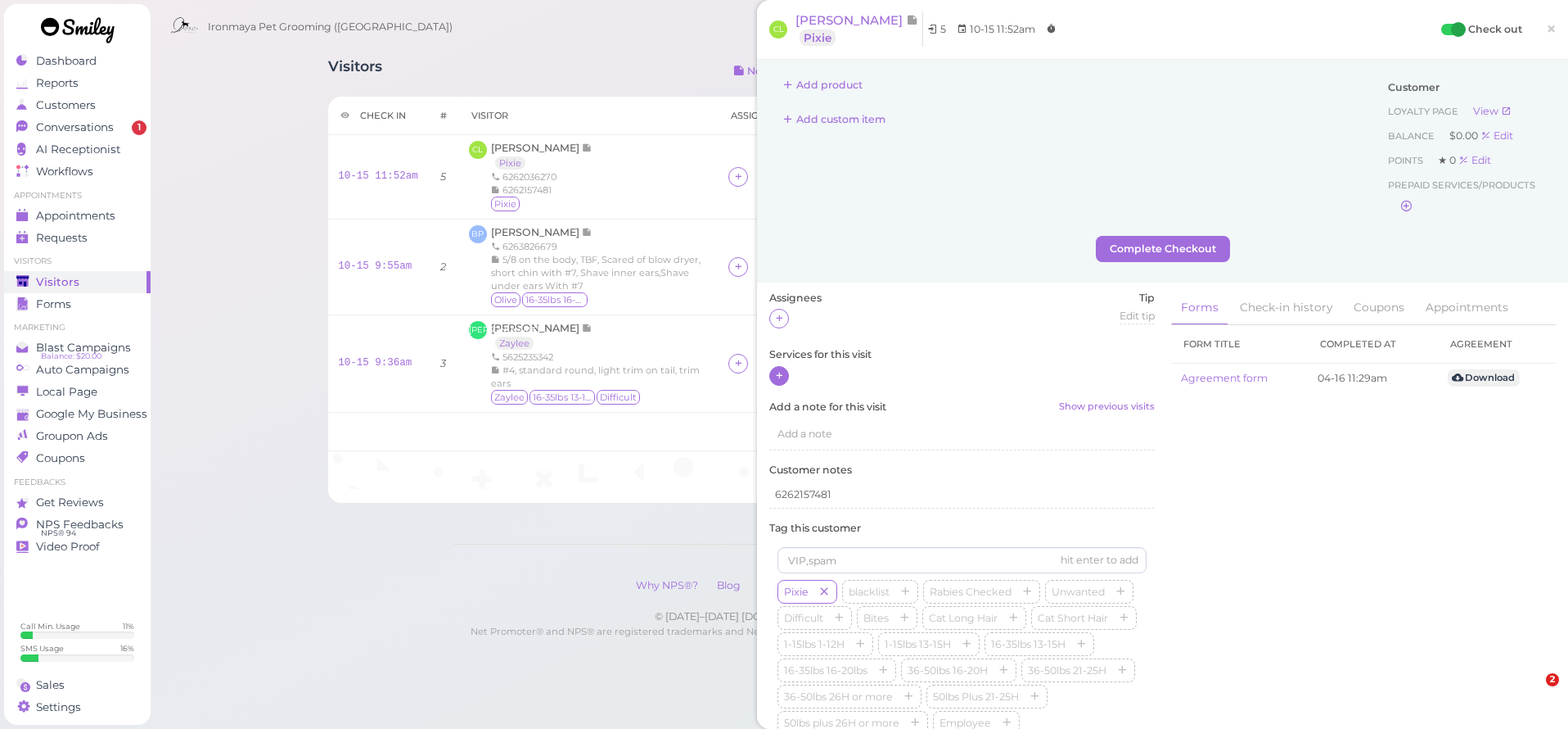
click at [784, 370] on icon at bounding box center [779, 375] width 10 height 12
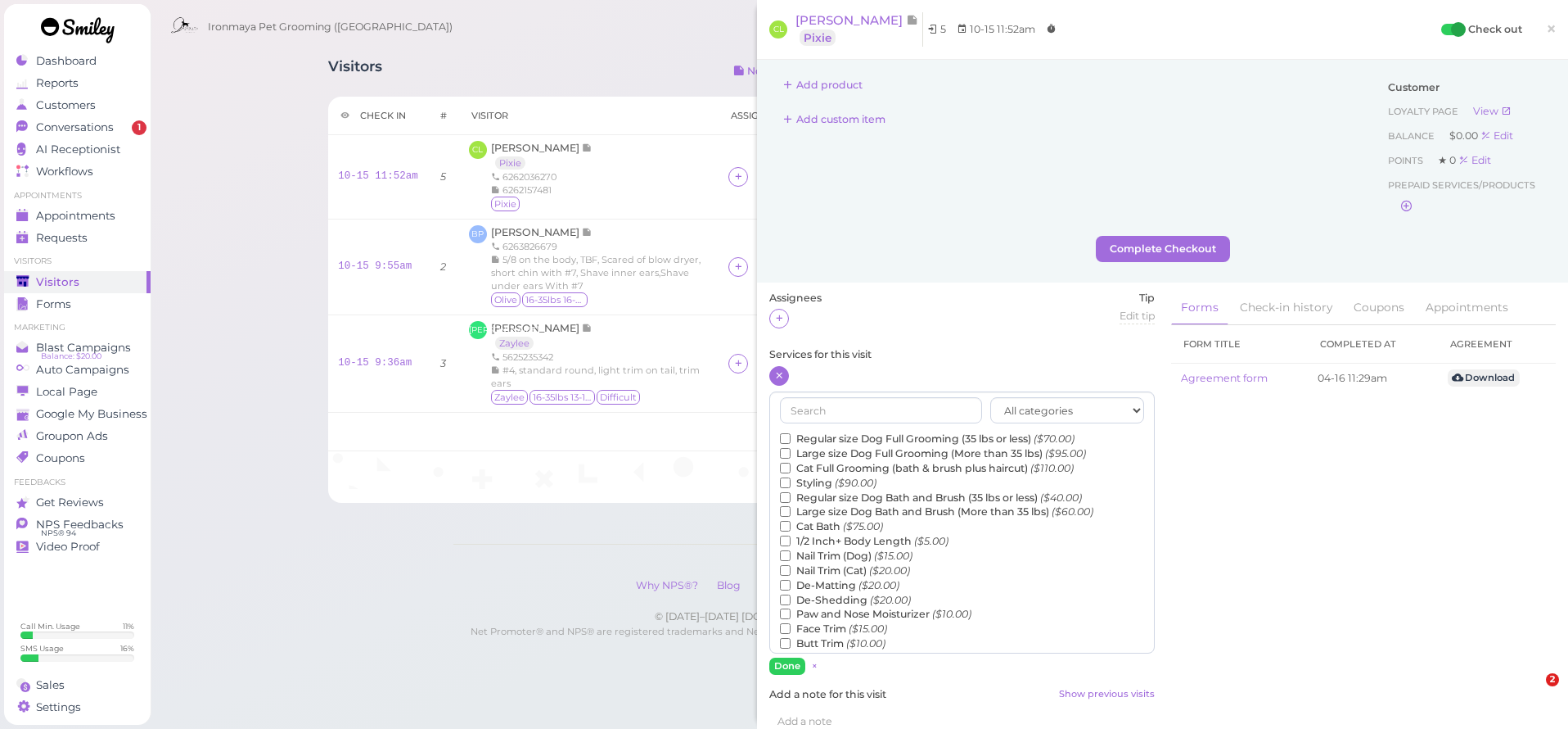
click at [826, 490] on label "Regular size Dog Bath and Brush (35 lbs or less) ($40.00)" at bounding box center [931, 498] width 302 height 15
click at [791, 492] on input "Regular size Dog Bath and Brush (35 lbs or less) ($40.00)" at bounding box center [785, 497] width 10 height 10
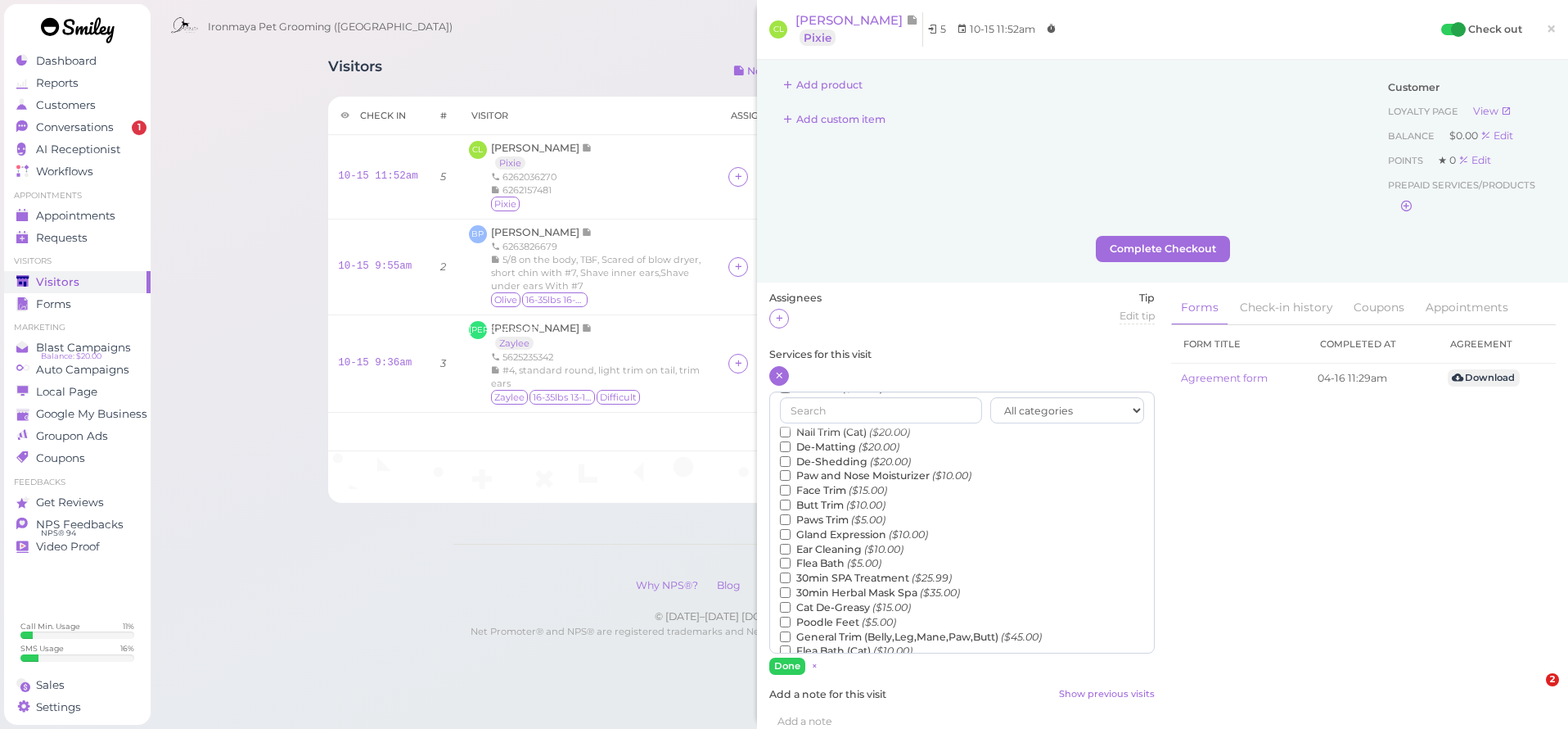
scroll to position [156, 0]
click at [848, 641] on label "Teeth Brushing ($5.00)" at bounding box center [847, 648] width 133 height 15
click at [791, 643] on input "Teeth Brushing ($5.00)" at bounding box center [785, 647] width 10 height 10
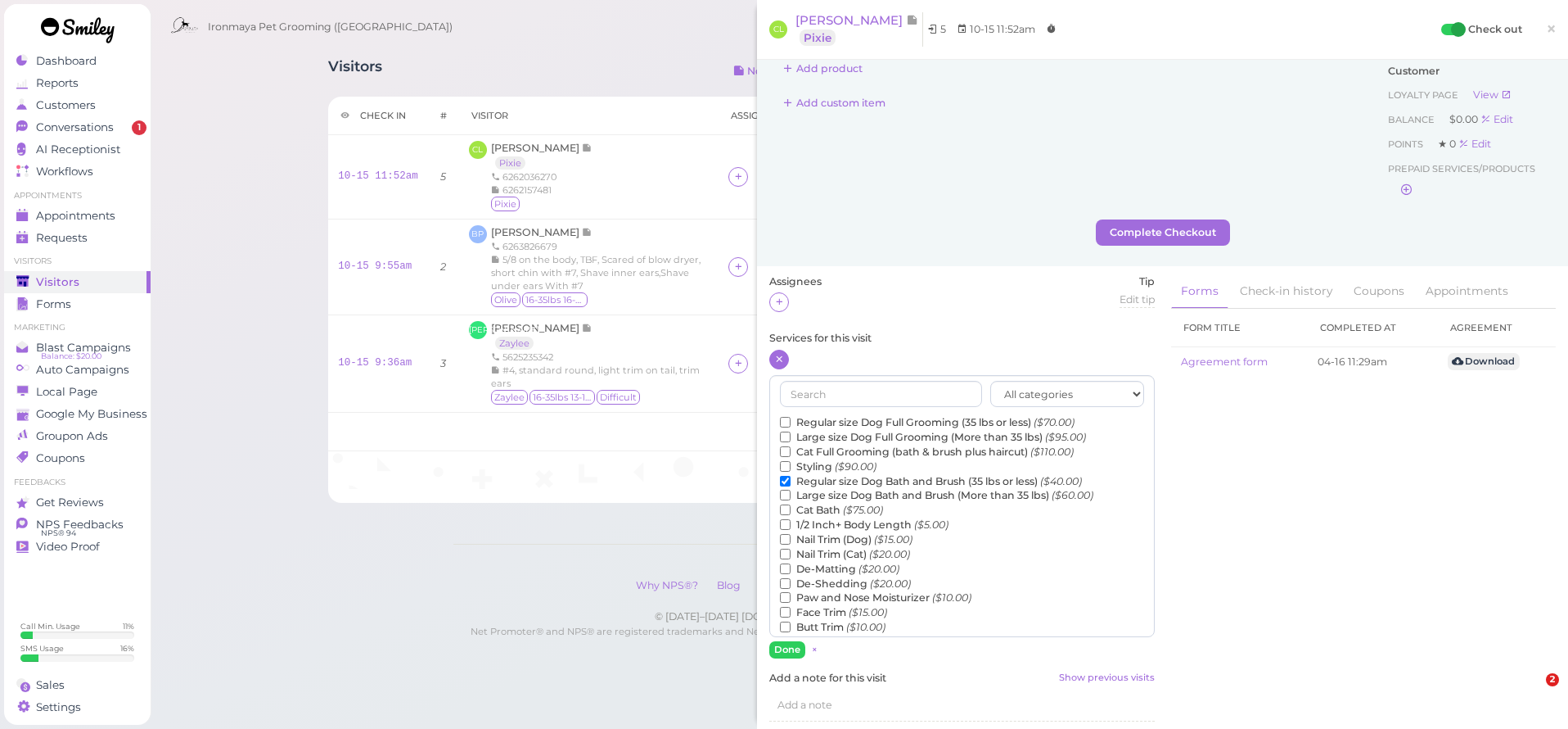
scroll to position [0, 0]
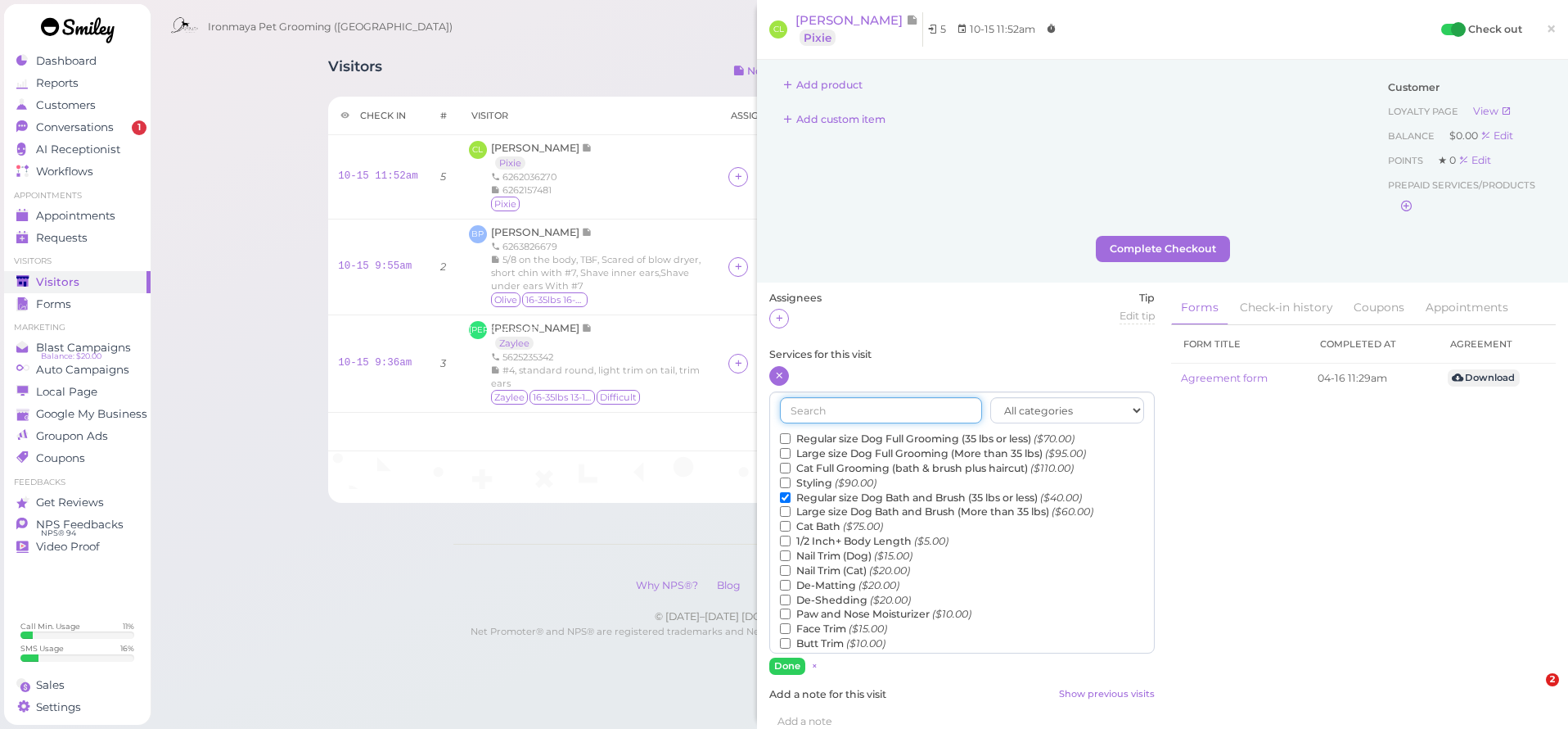
click at [872, 415] on input "text" at bounding box center [881, 411] width 202 height 27
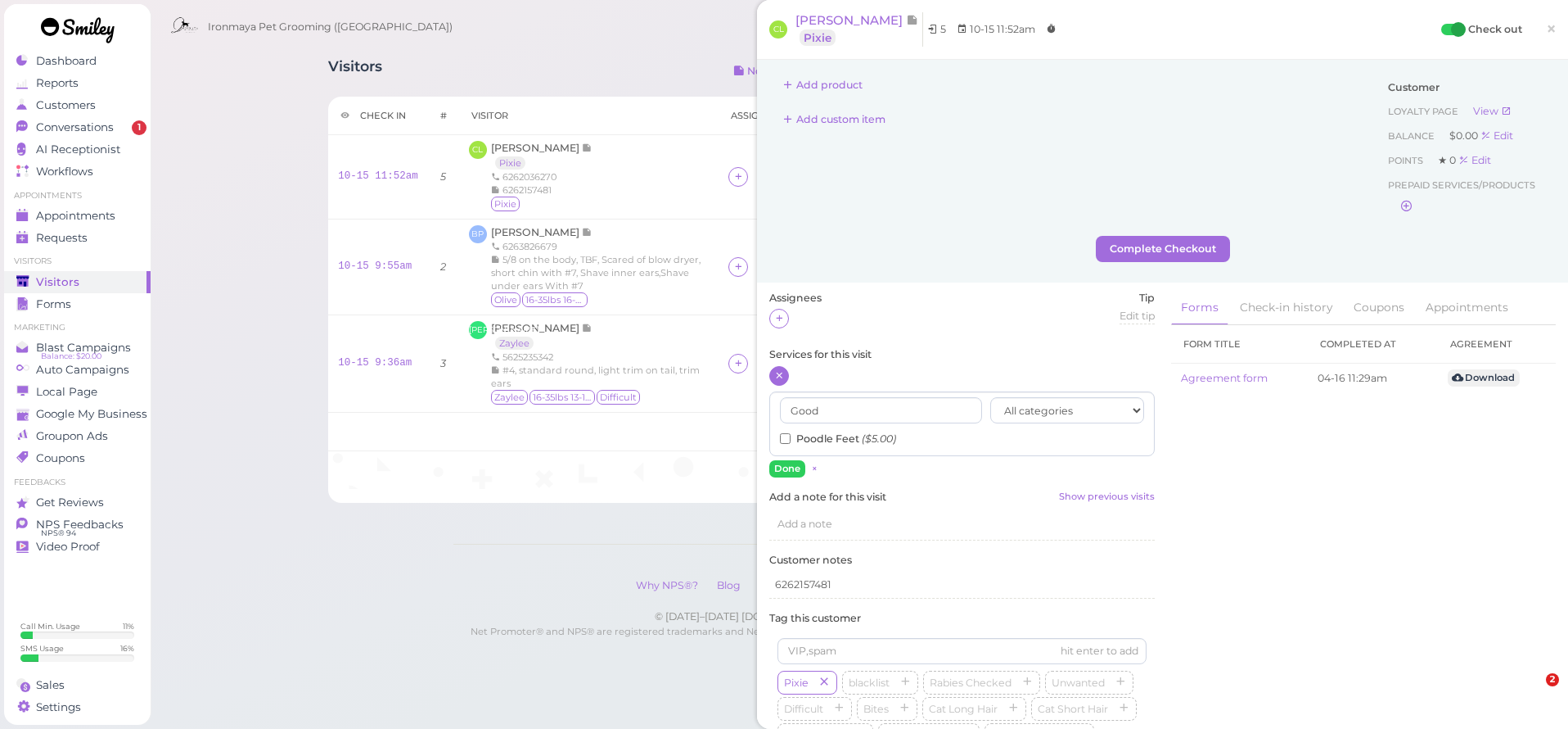
drag, startPoint x: 870, startPoint y: 422, endPoint x: 841, endPoint y: 438, distance: 33.1
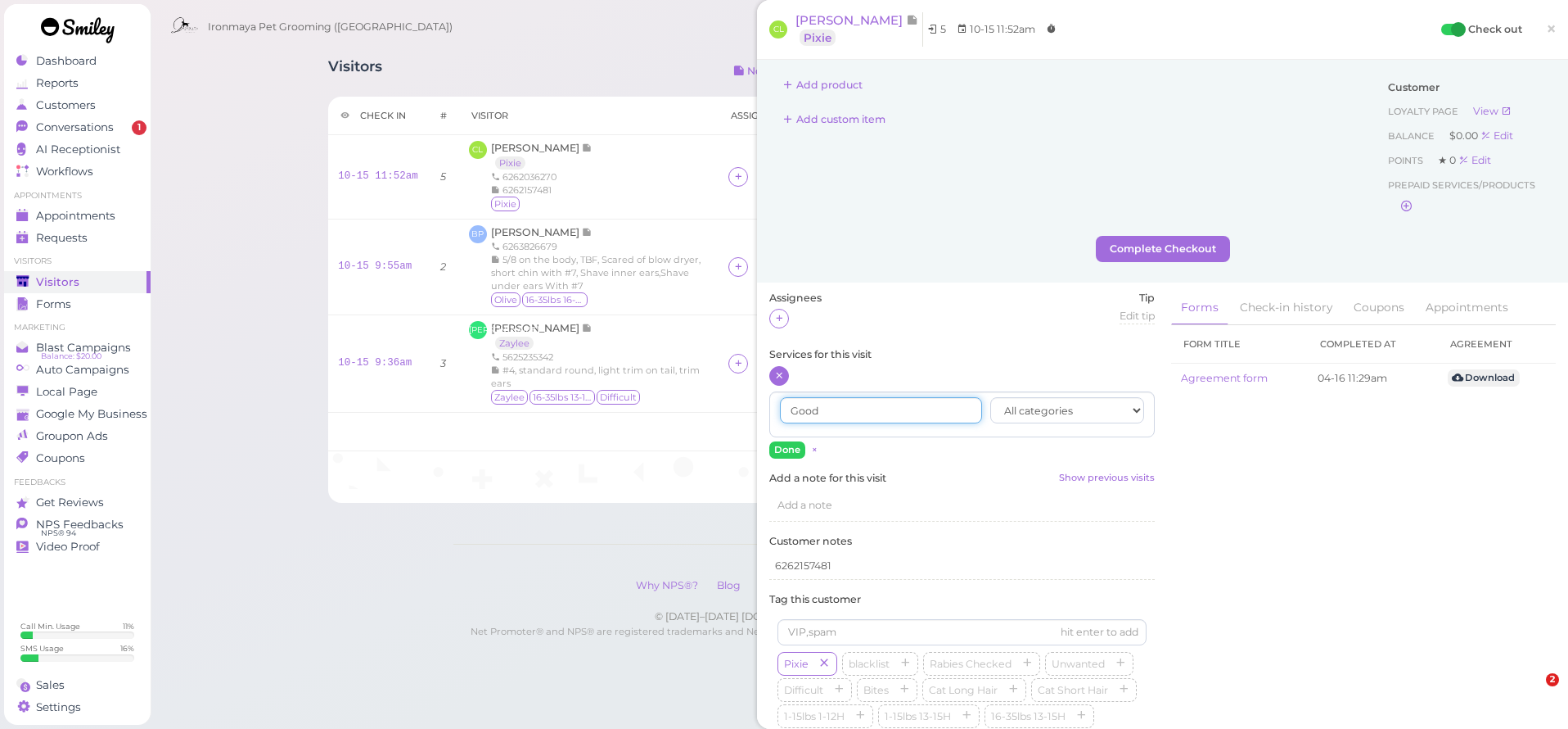
click at [831, 408] on input "Good" at bounding box center [881, 411] width 202 height 27
type input "G"
type input "poodle"
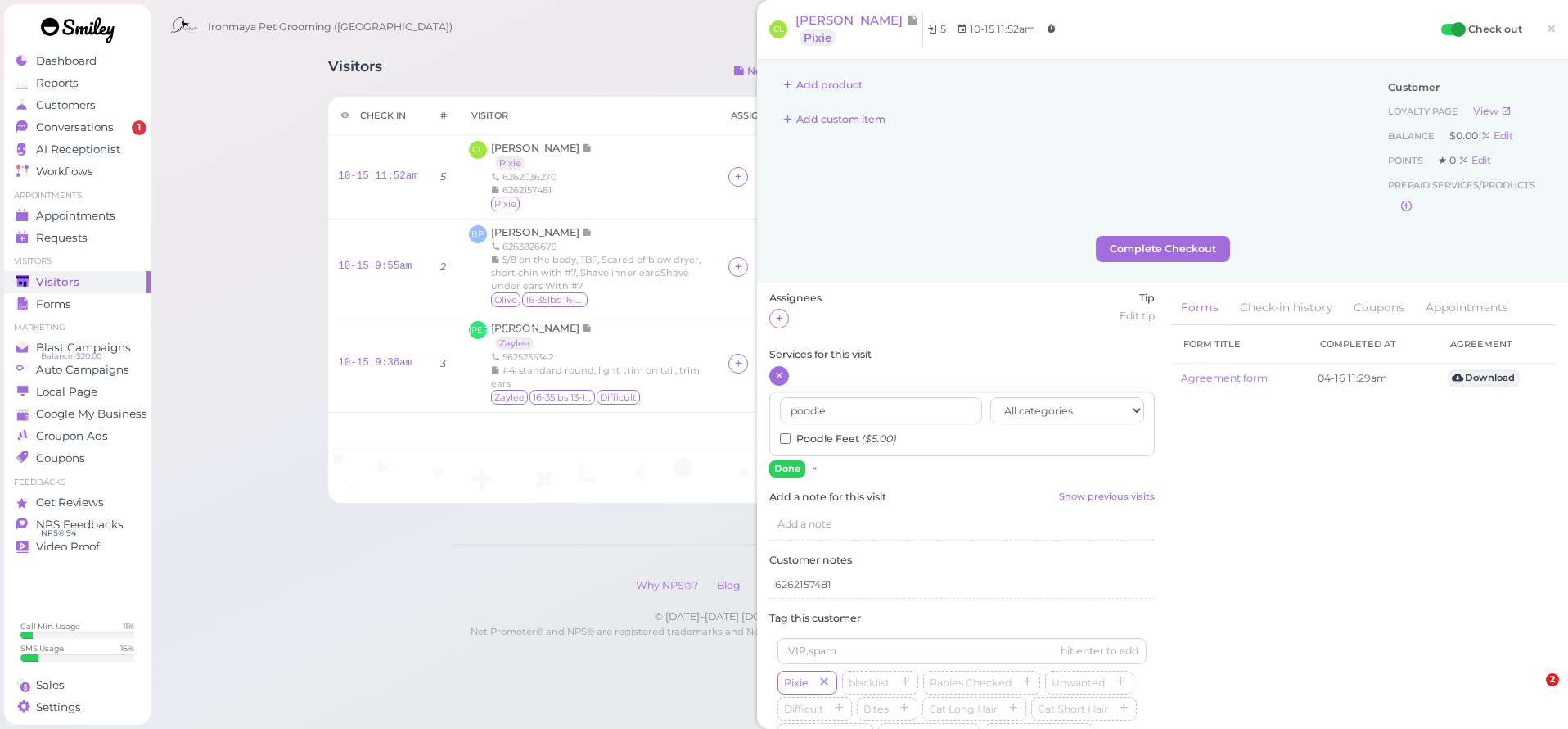
click at [787, 437] on input "Poodle Feet ($5.00)" at bounding box center [785, 438] width 10 height 10
click at [790, 467] on button "Done" at bounding box center [788, 469] width 36 height 17
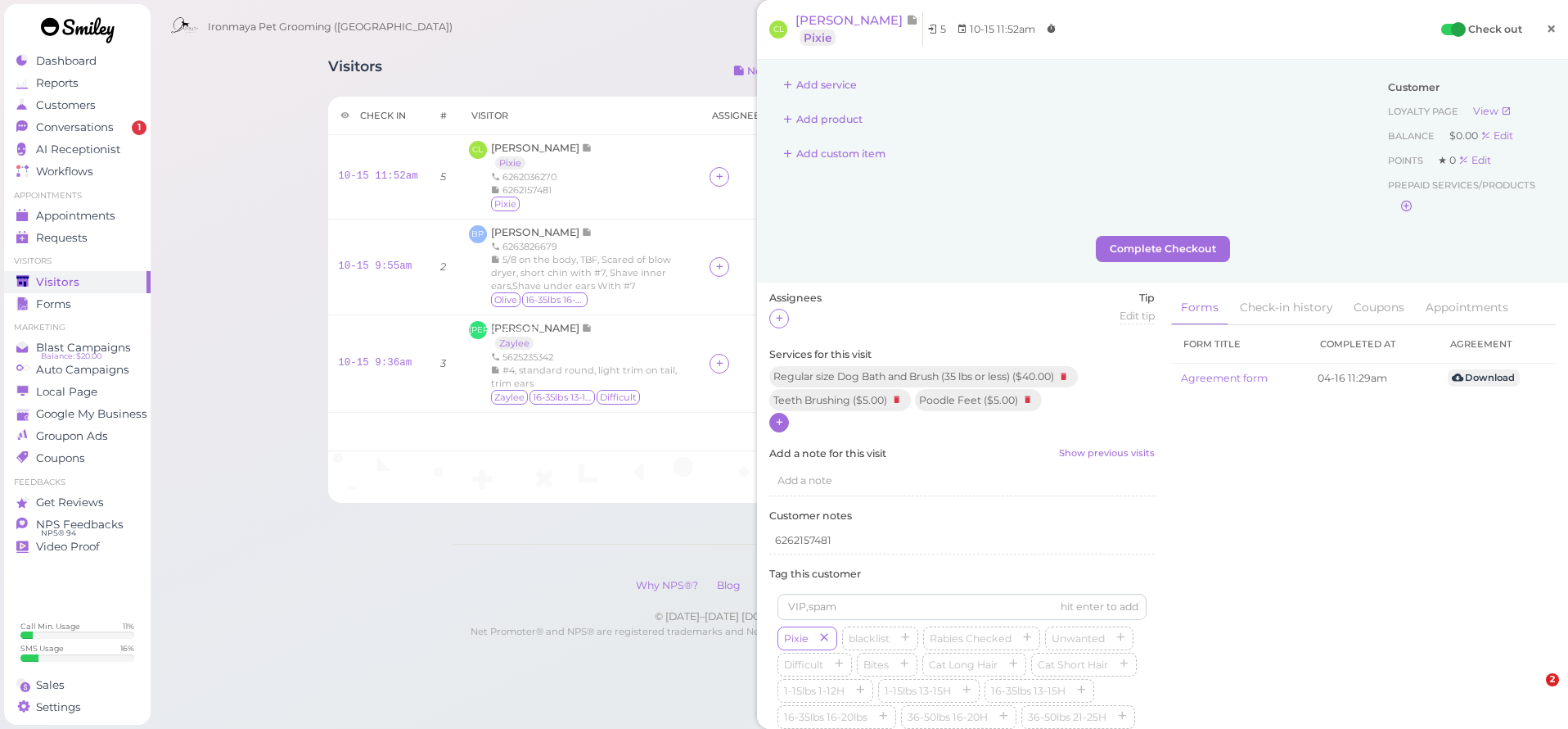
click at [1546, 29] on span "×" at bounding box center [1551, 29] width 10 height 23
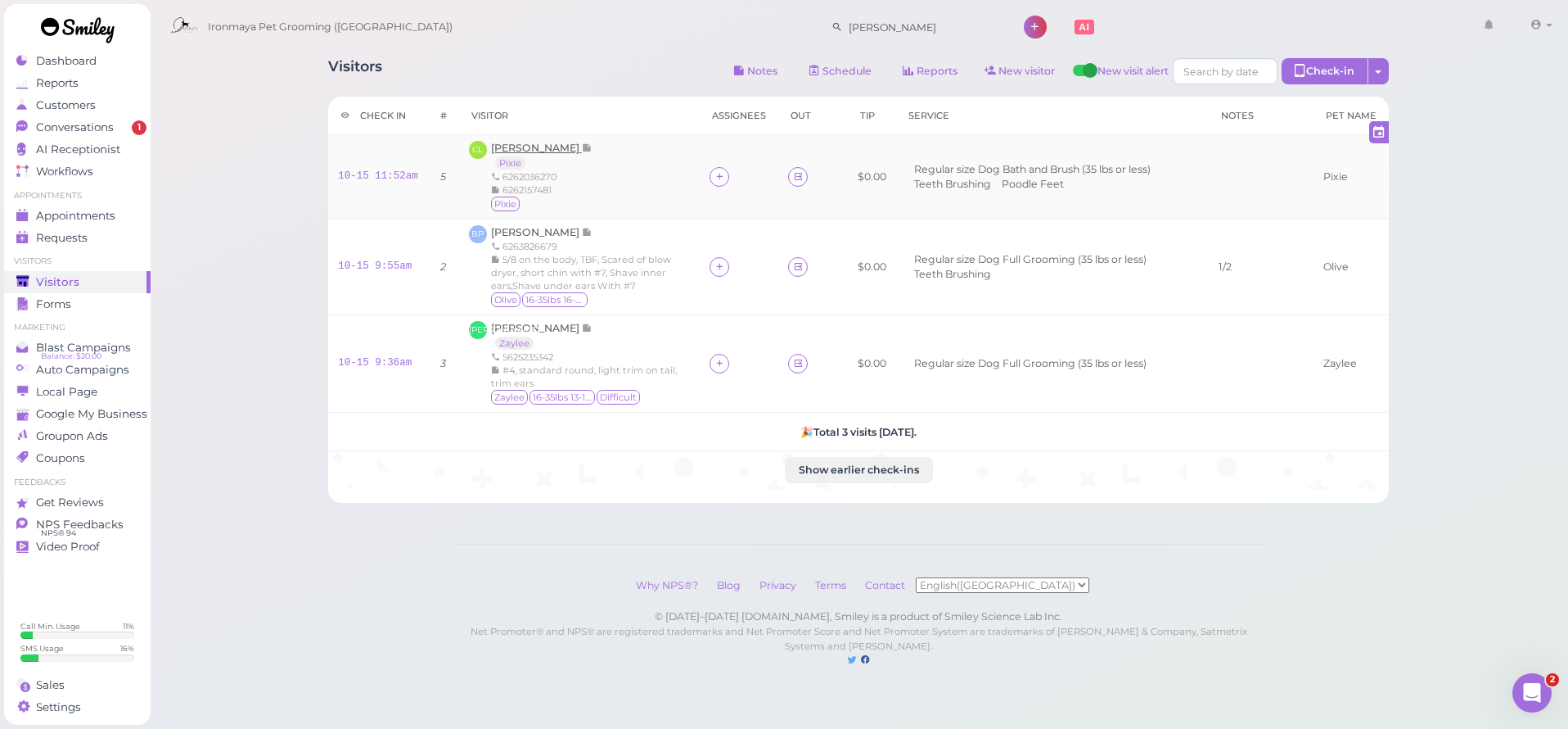
click at [494, 150] on span "Cathy Li" at bounding box center [537, 147] width 91 height 12
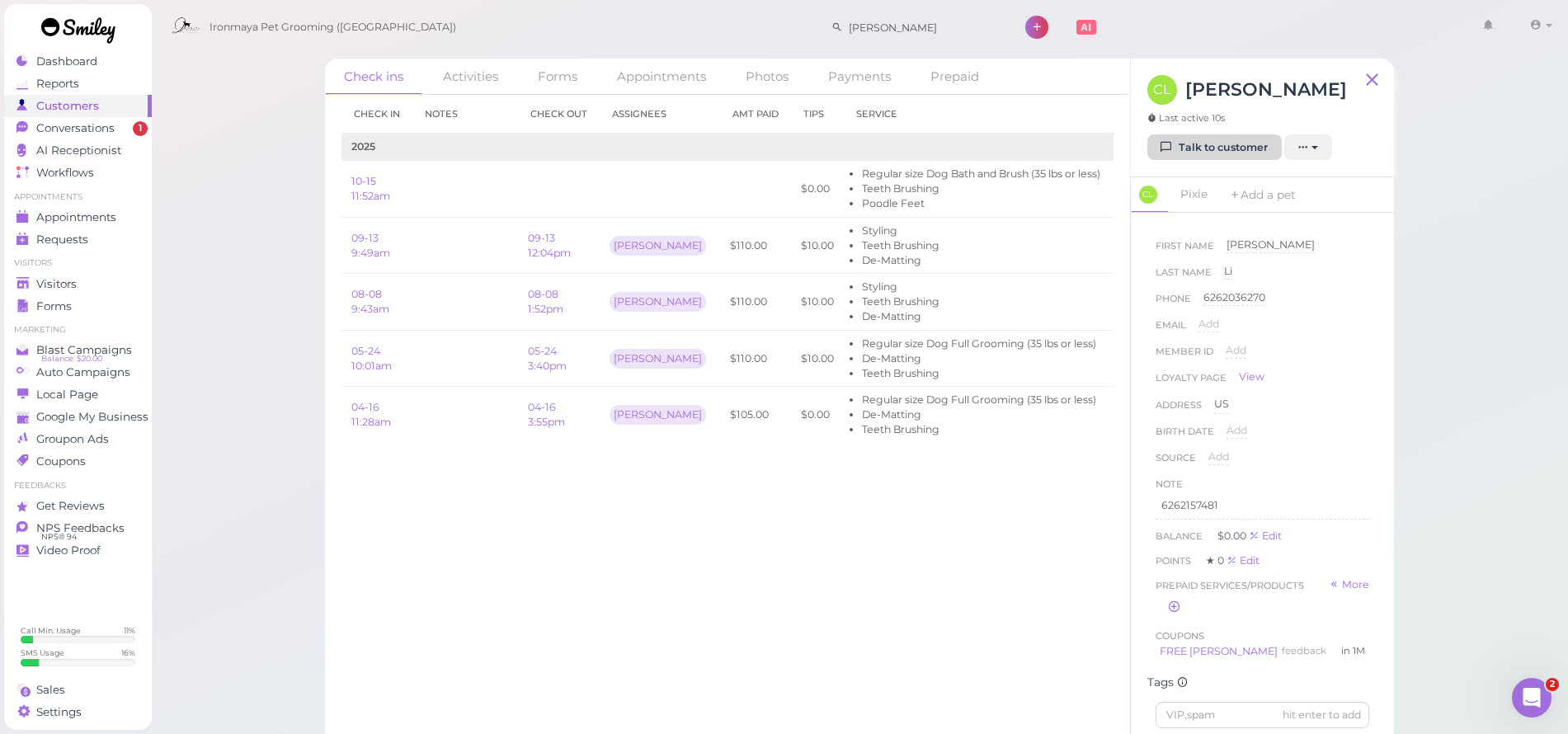
click at [1209, 136] on link "Talk to customer" at bounding box center [1214, 147] width 134 height 27
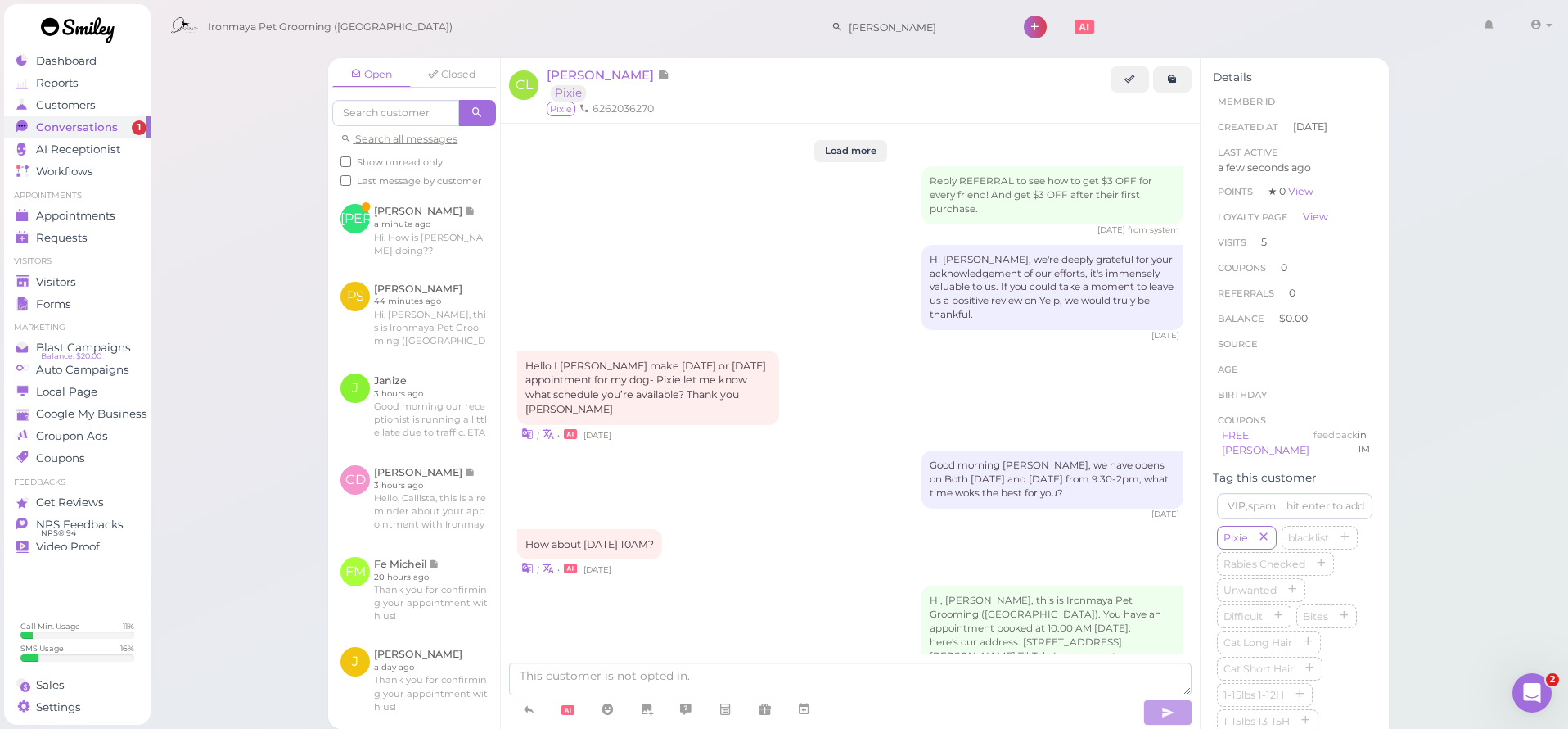
scroll to position [2637, 0]
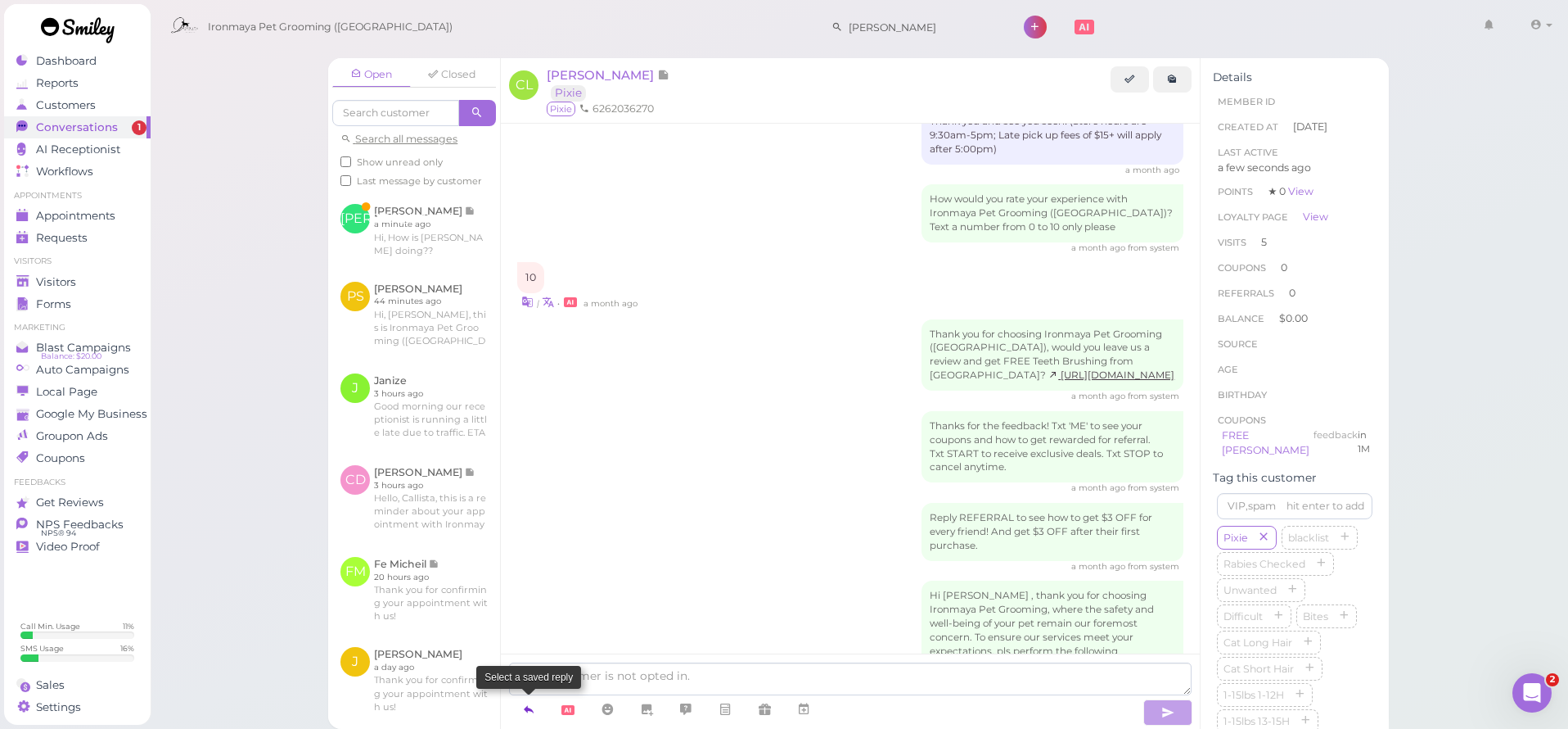
click at [529, 710] on icon at bounding box center [529, 708] width 13 height 16
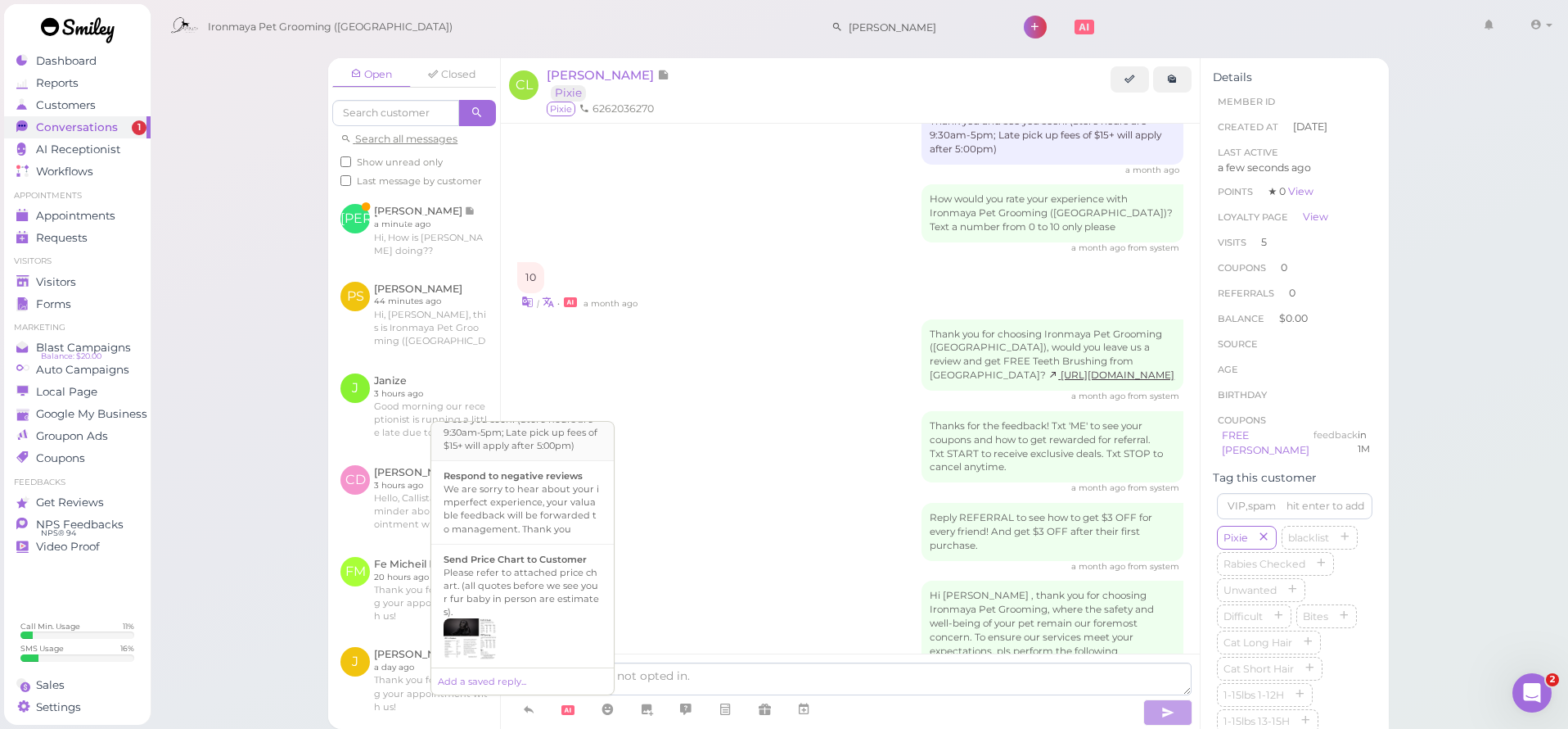
scroll to position [469, 0]
click at [567, 551] on div "Hi {{first_name}}, this is Ironmaya Pet Grooming. Your fur baby is/are ready fo…" at bounding box center [523, 511] width 158 height 79
type textarea "Hi {{first_name}}, this is Ironmaya Pet Grooming. Your fur baby is/are ready fo…"
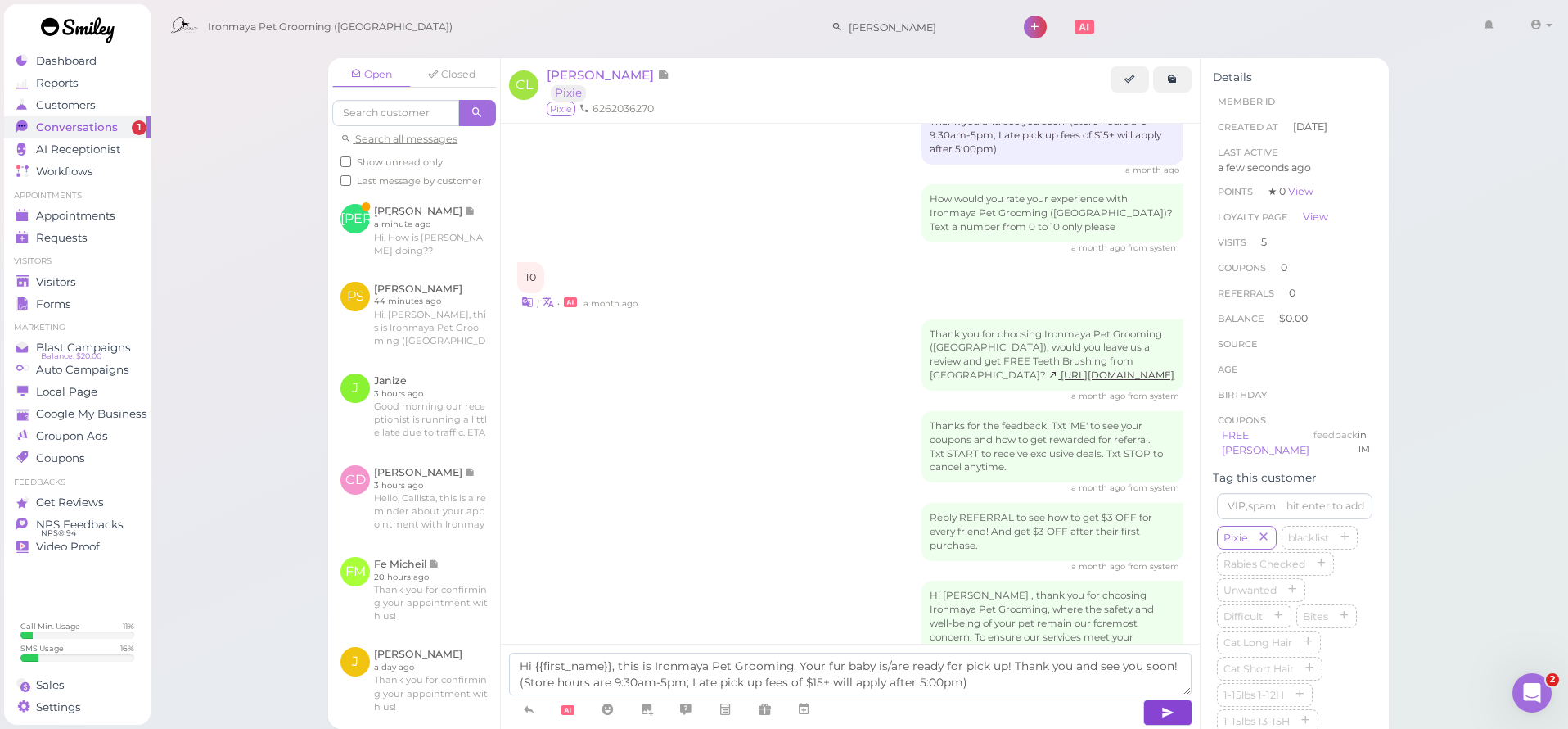
click at [1145, 718] on button "button" at bounding box center [1168, 713] width 49 height 27
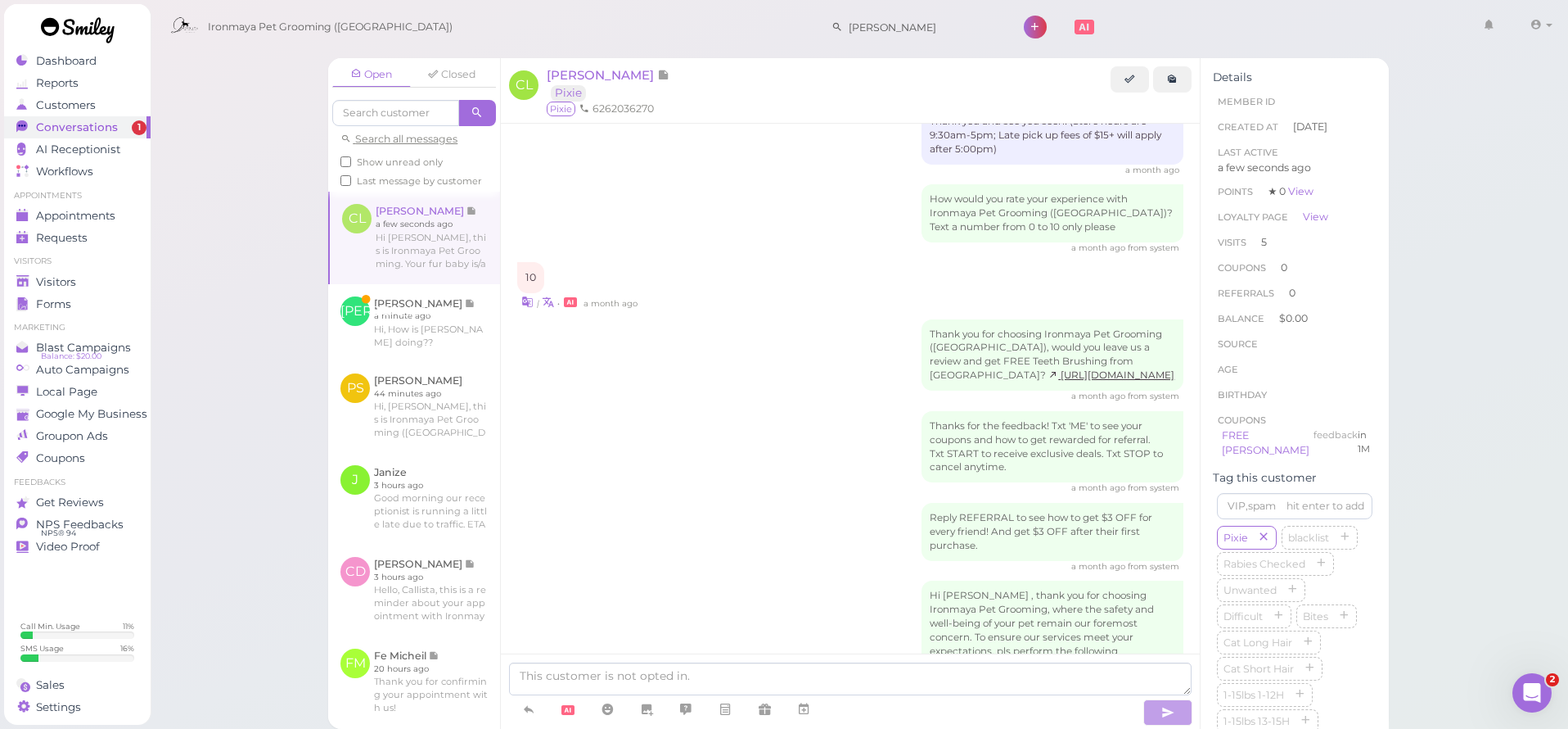
scroll to position [2714, 0]
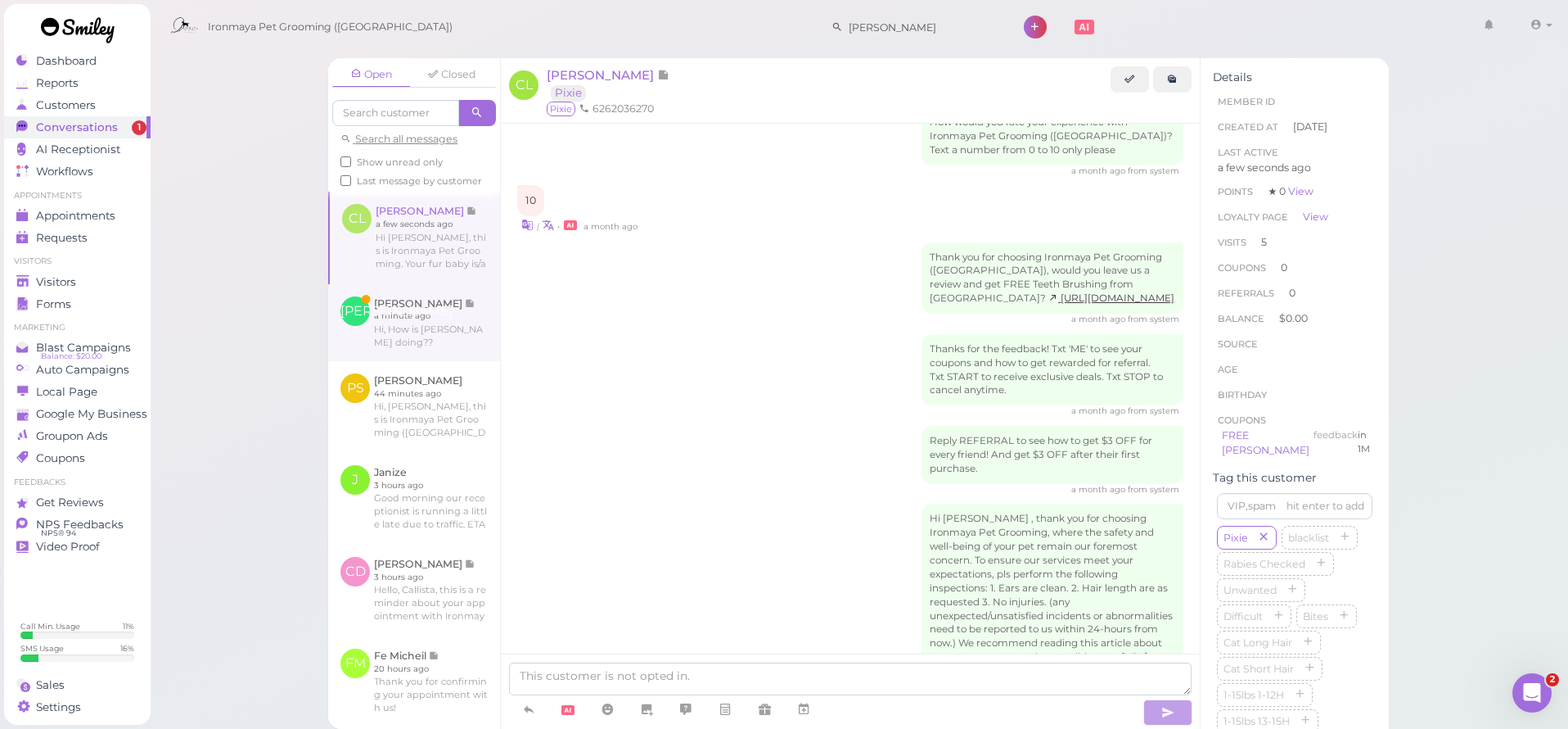
click at [411, 347] on link at bounding box center [413, 322] width 172 height 77
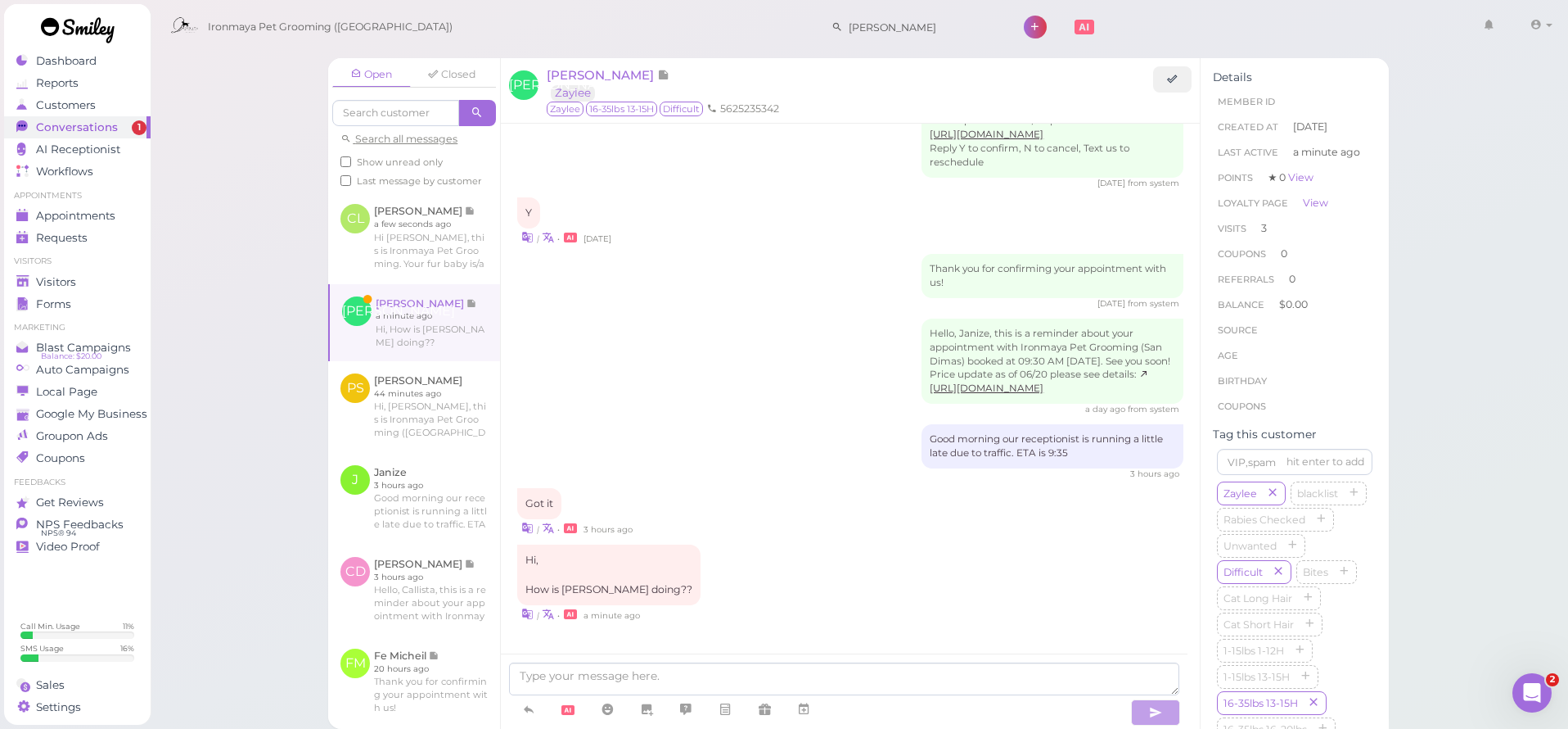
scroll to position [1849, 0]
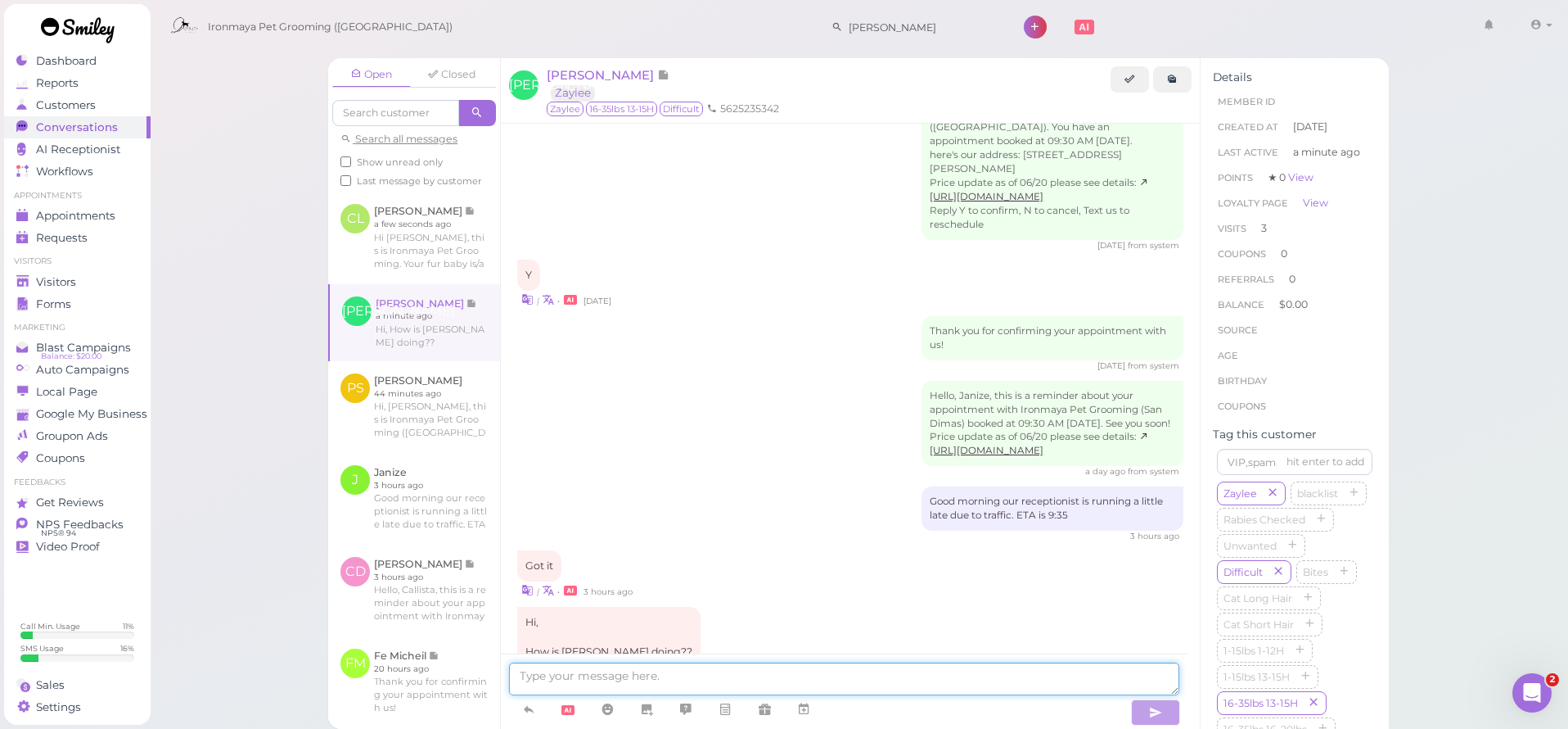
click at [780, 682] on textarea at bounding box center [845, 679] width 671 height 32
type textarea "She is doing just fine, she did bite or anything, just a bit nervous, but she i…"
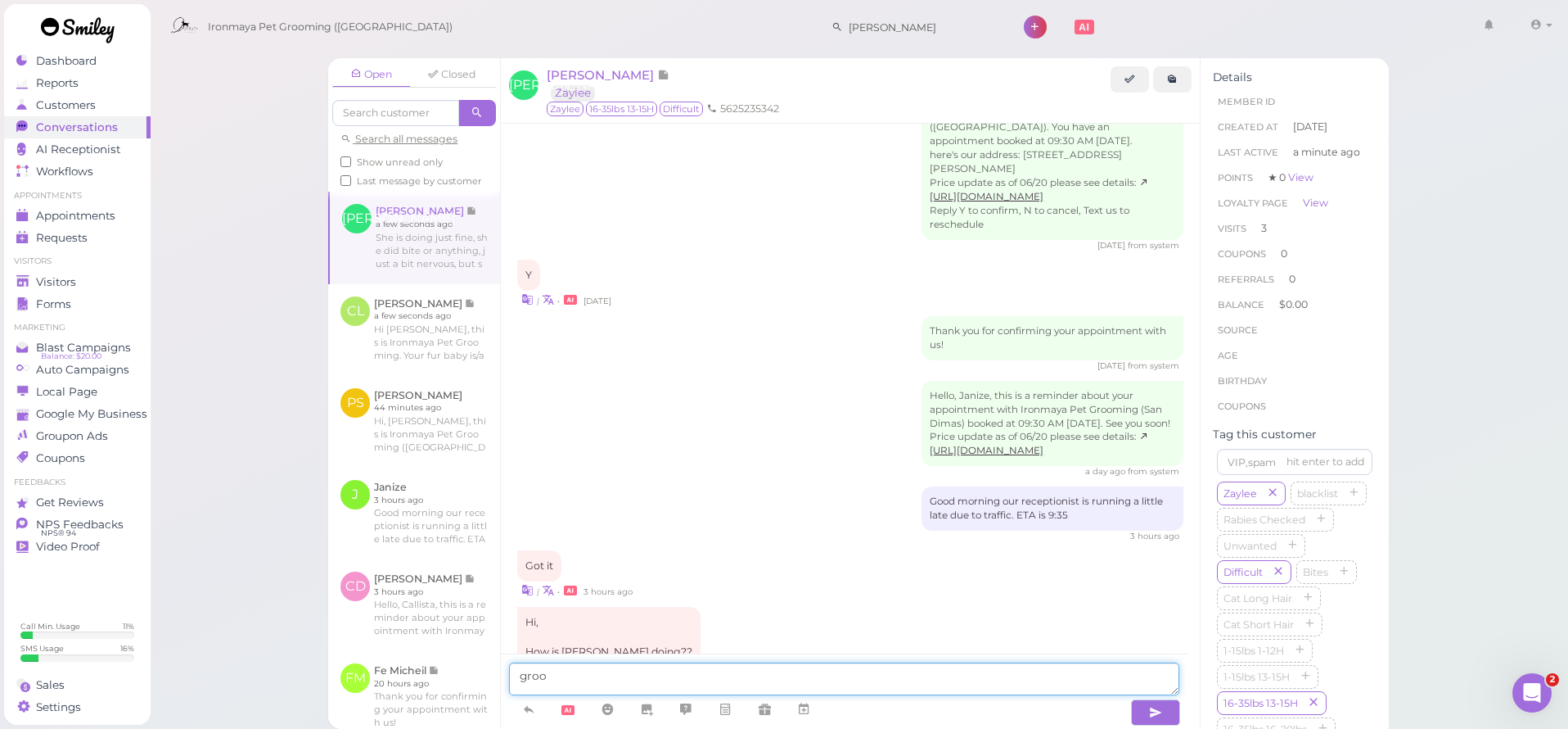
scroll to position [1900, 0]
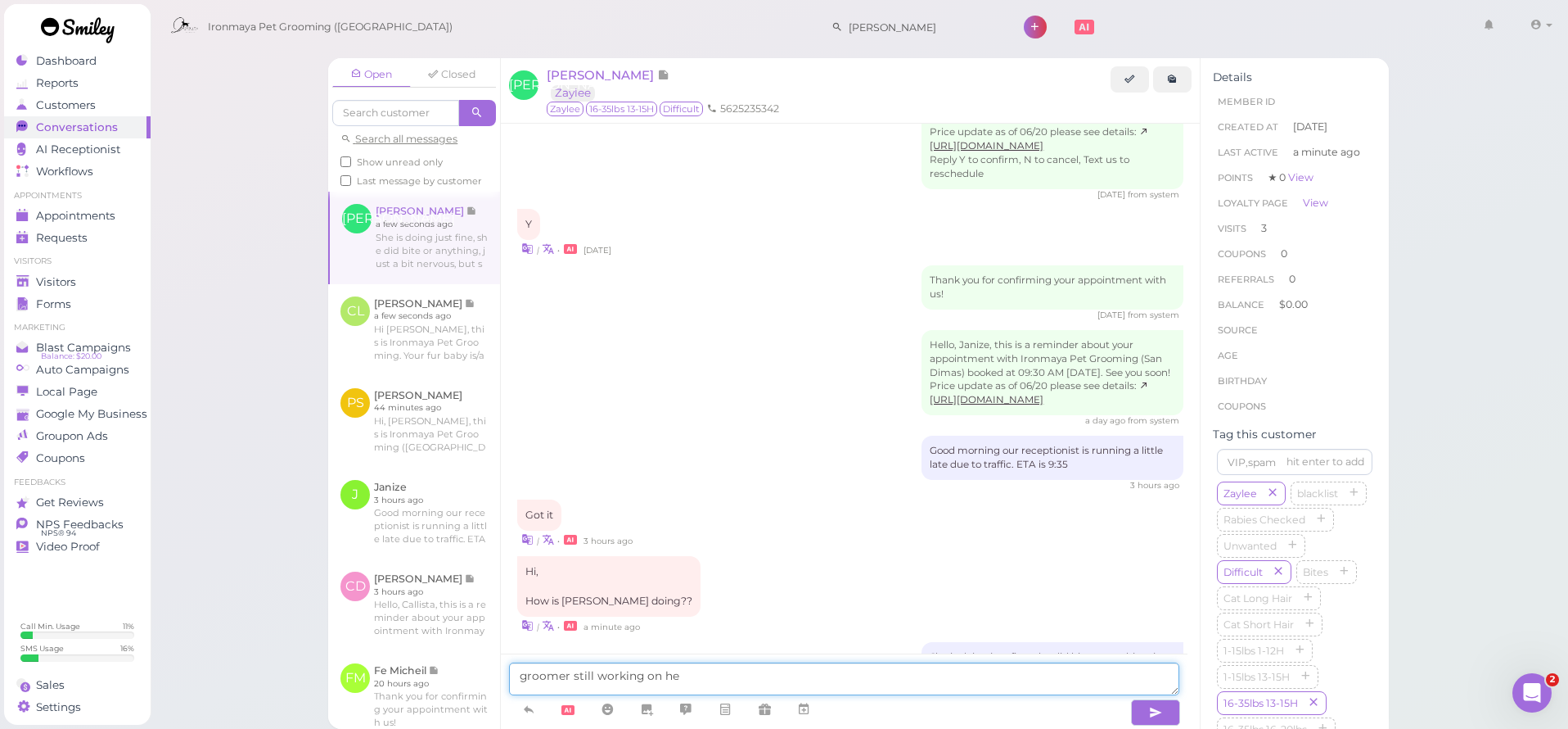
type textarea "groomer still working on her"
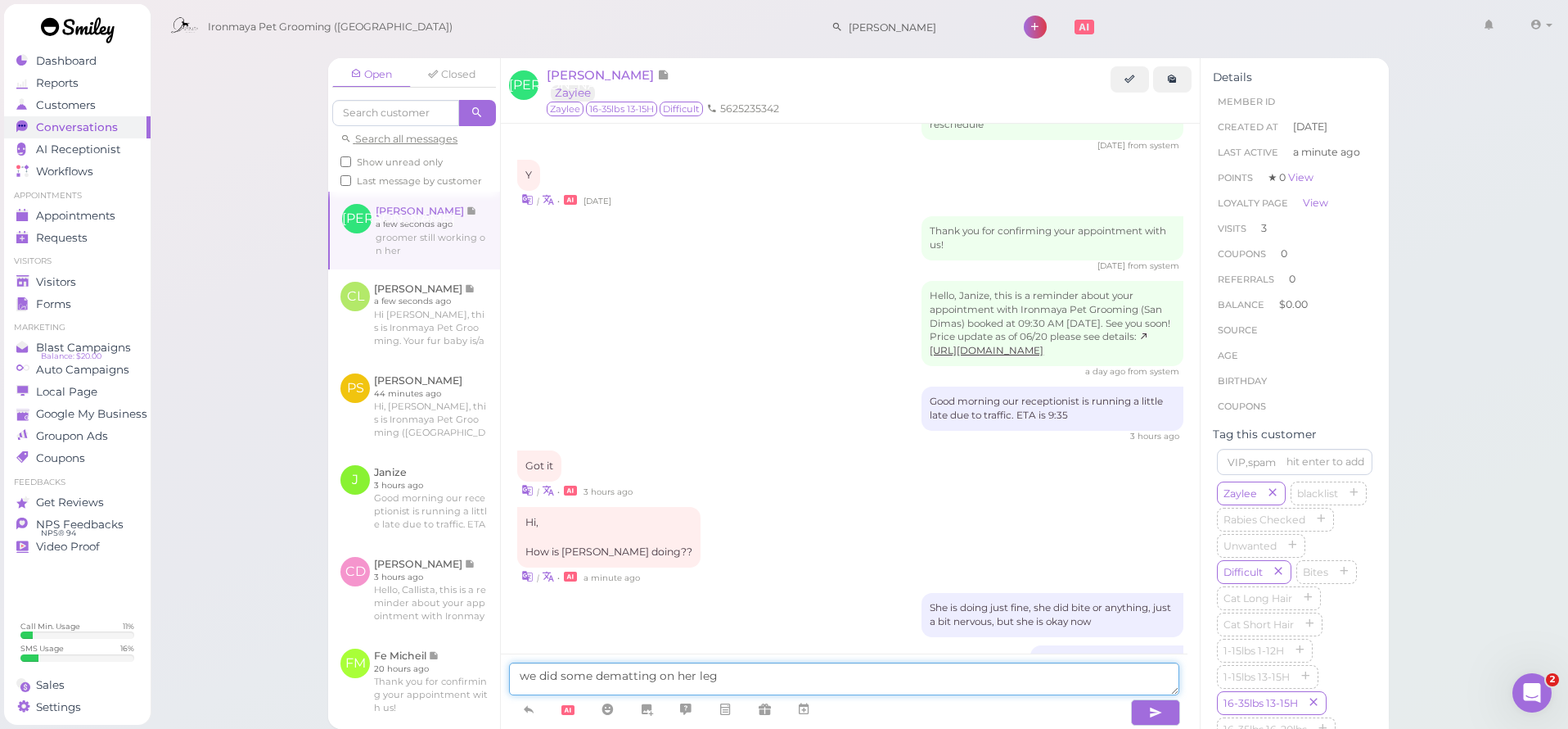
type textarea "we did some dematting on her legs"
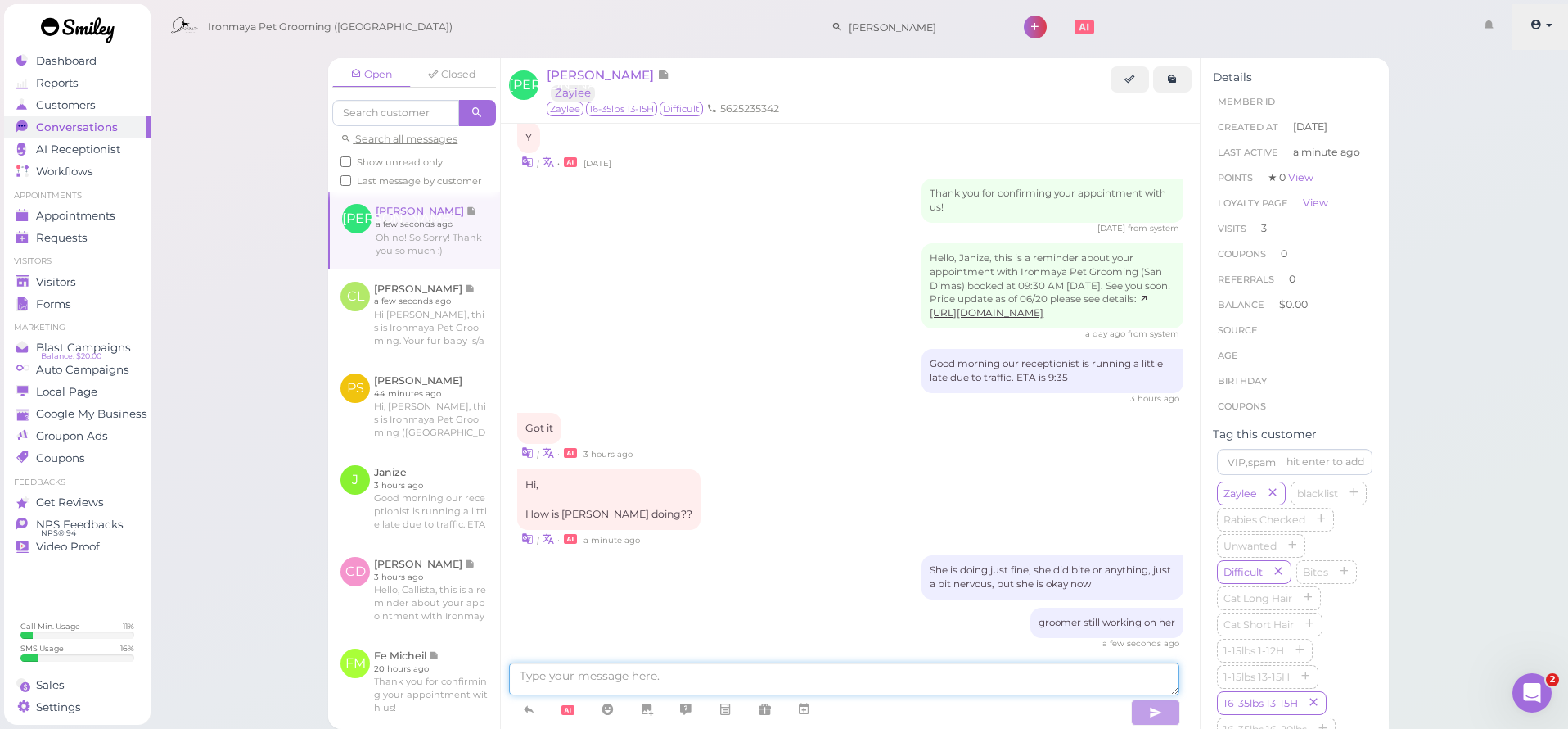
scroll to position [2081, 0]
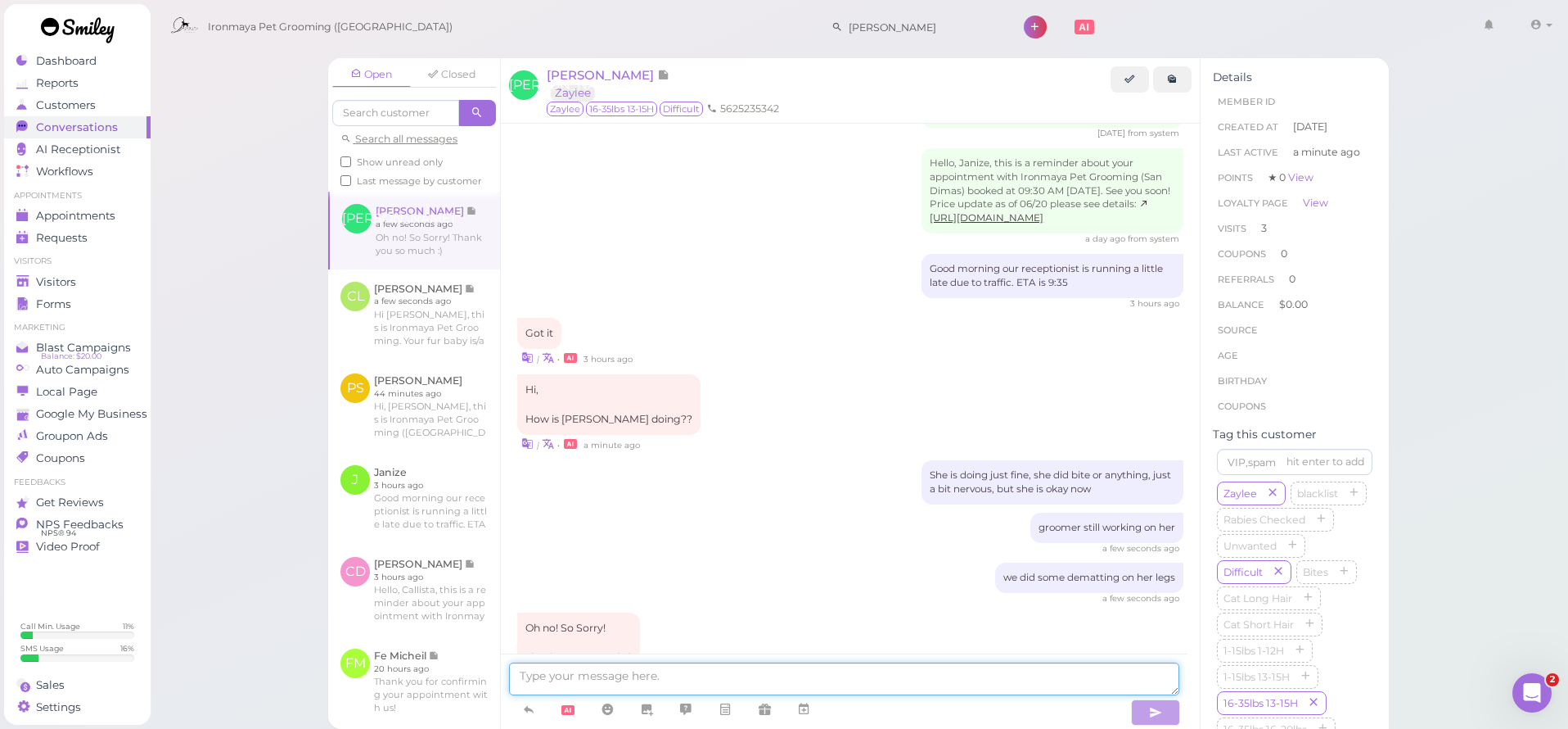
click at [923, 681] on textarea at bounding box center [845, 679] width 671 height 32
click at [616, 712] on link at bounding box center [607, 709] width 39 height 29
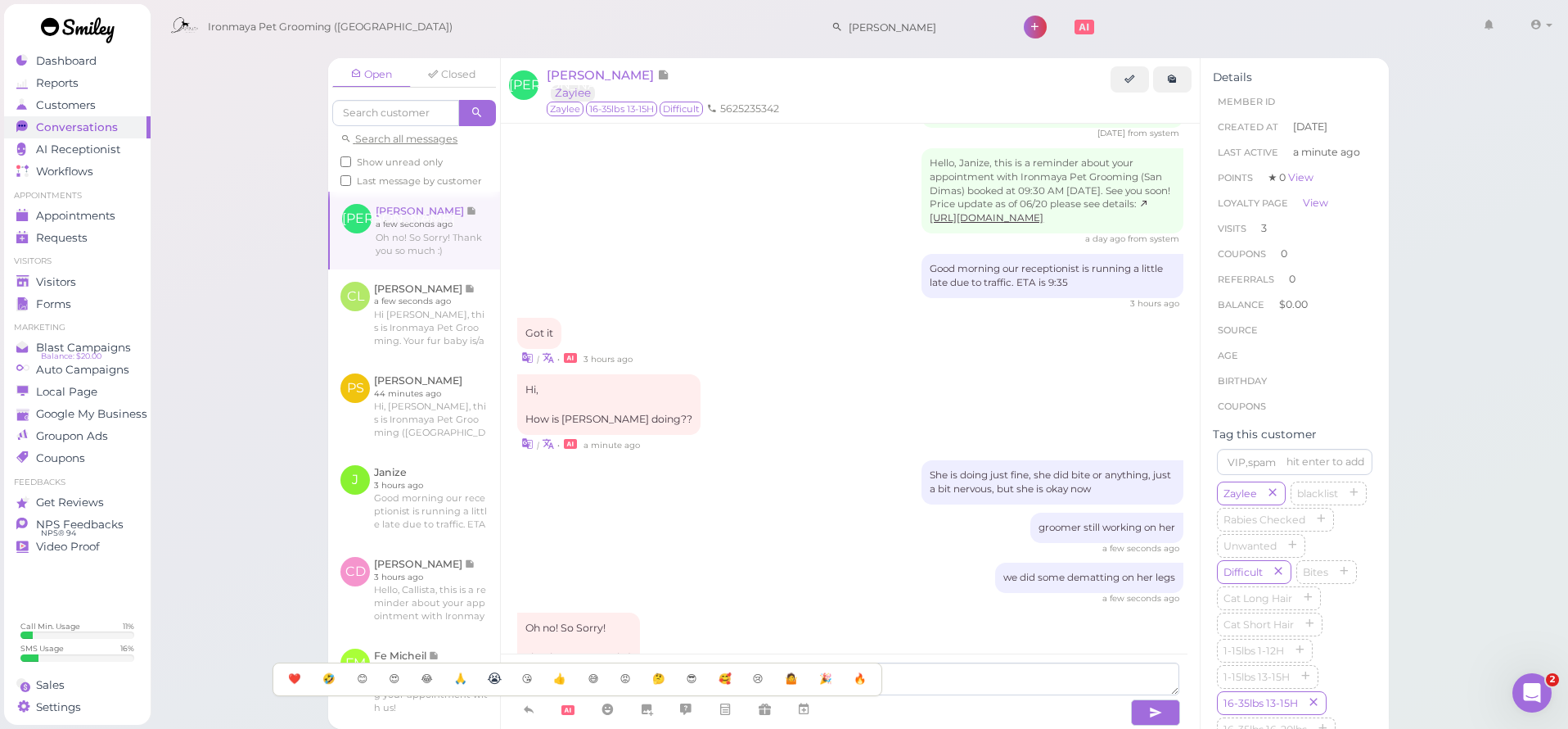
click at [502, 680] on span "😭" at bounding box center [495, 679] width 15 height 15
type textarea "Im so sorry, I mean so did NOT bite😭"
click at [1149, 713] on icon "button" at bounding box center [1156, 712] width 13 height 16
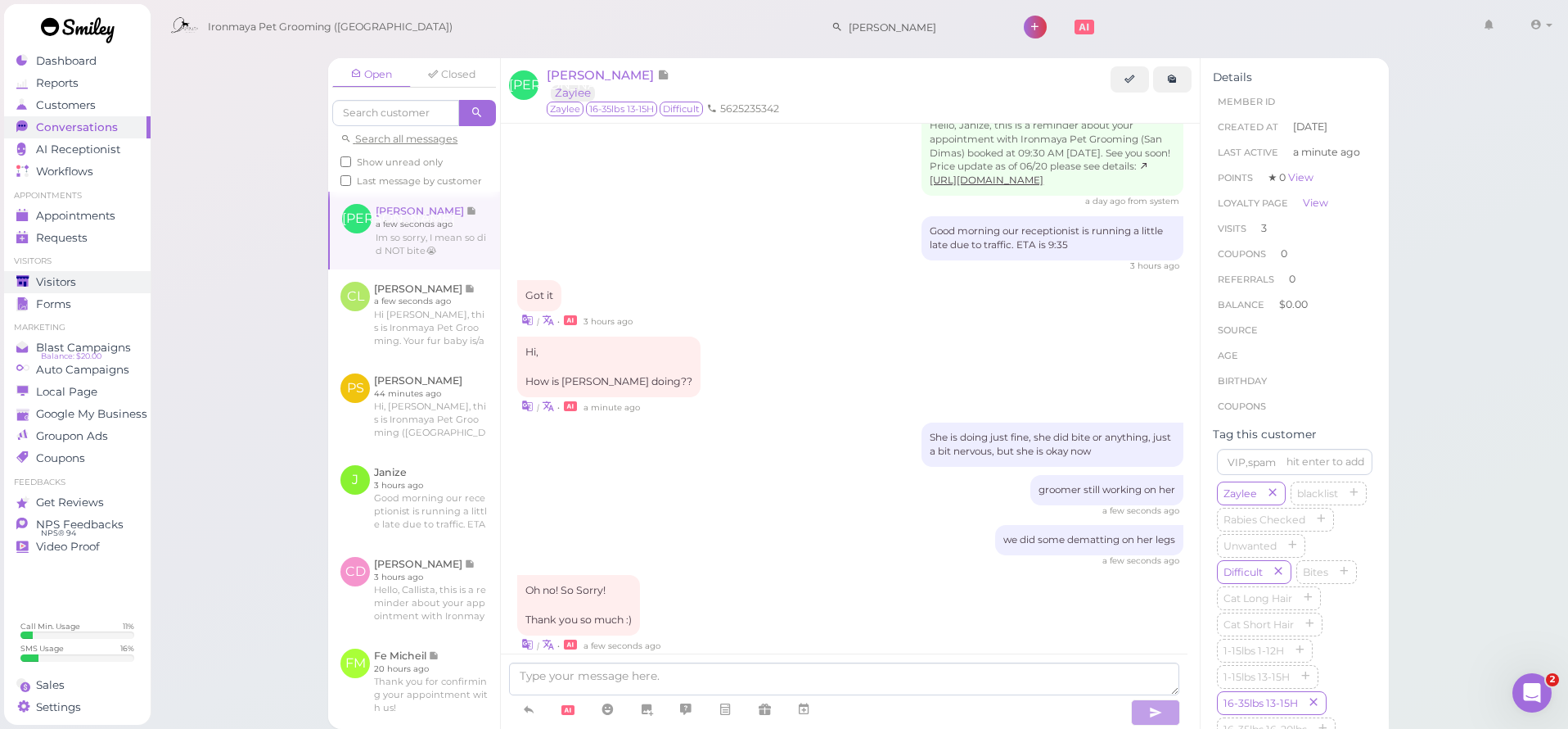
click at [70, 276] on span "Visitors" at bounding box center [56, 281] width 40 height 14
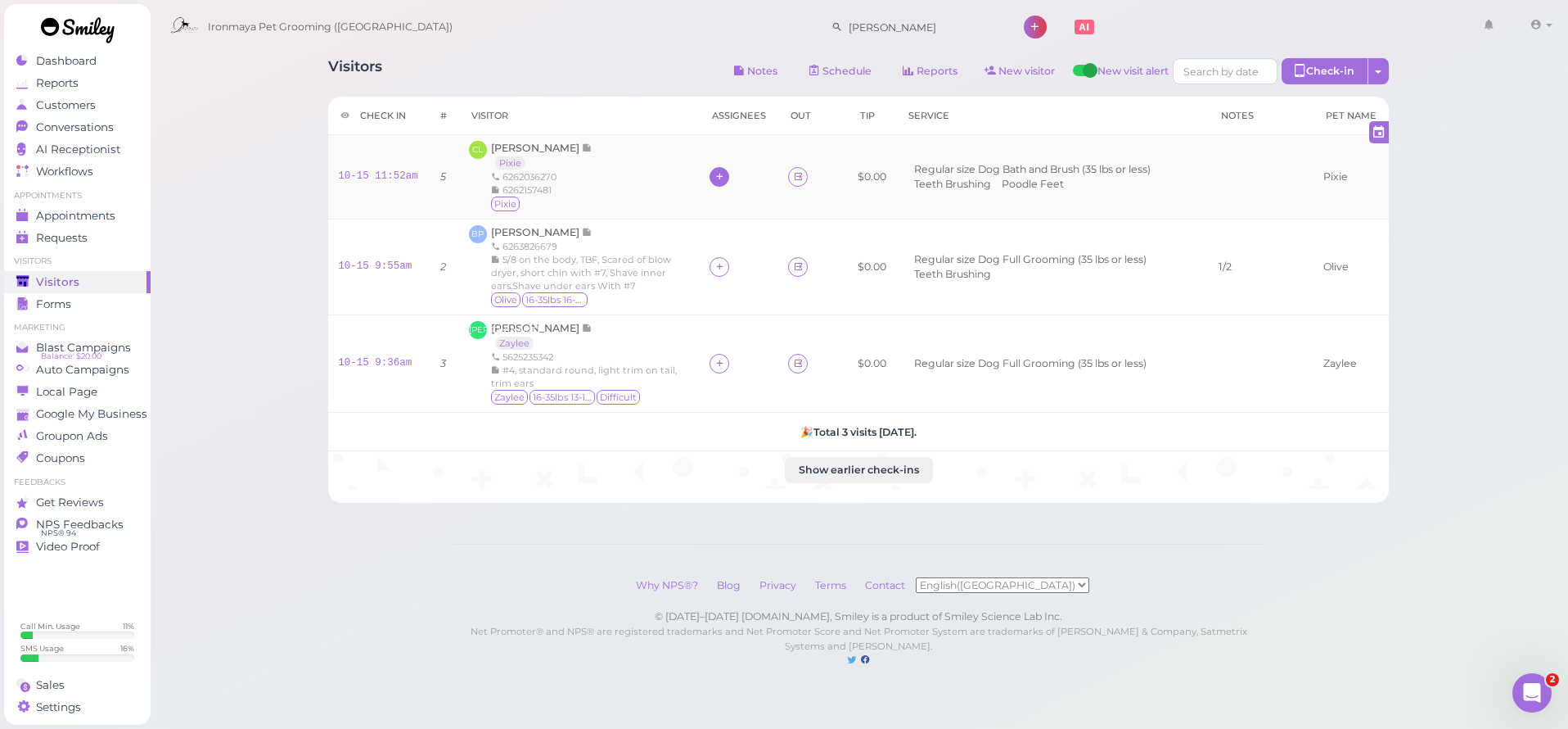
click at [716, 174] on icon at bounding box center [719, 176] width 10 height 12
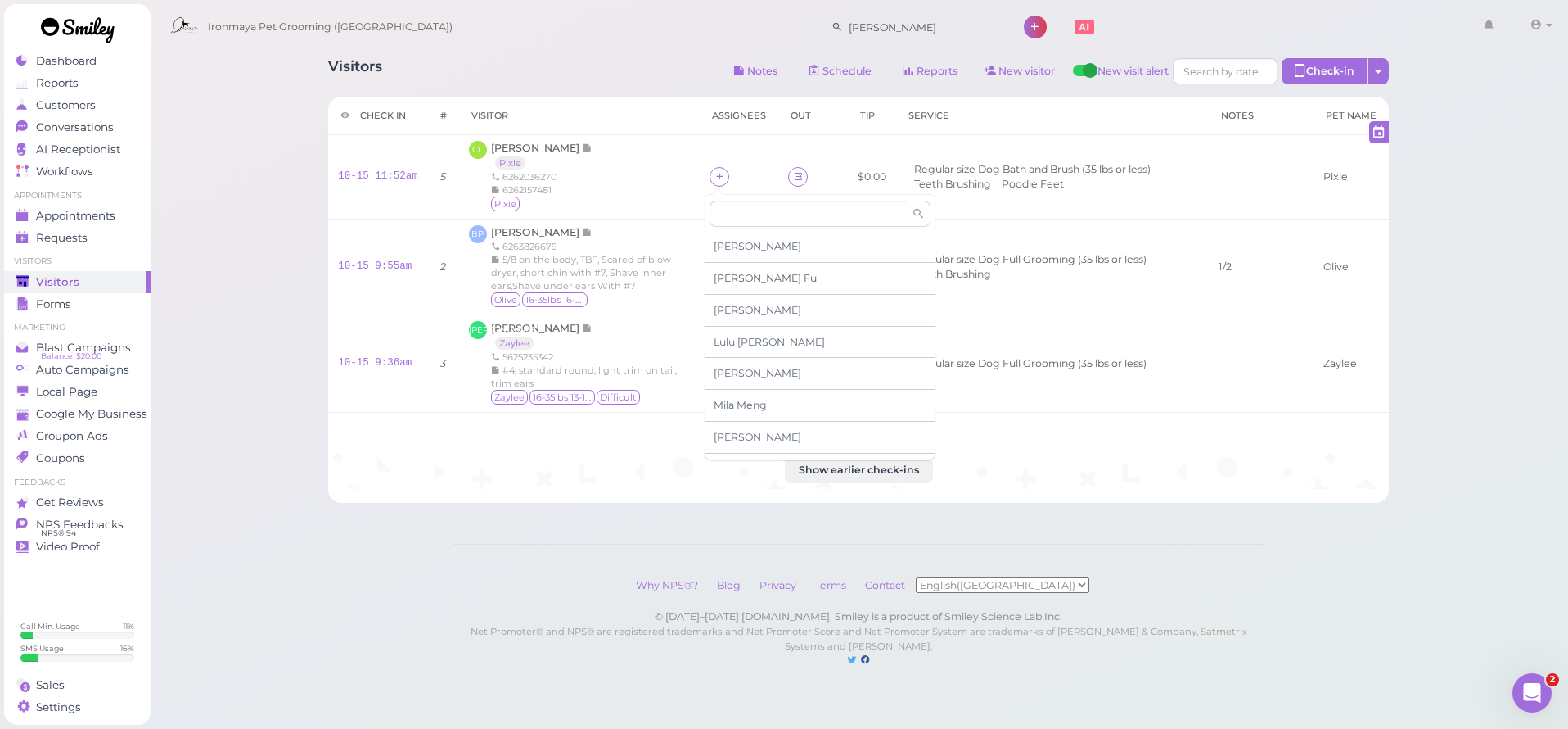
click at [729, 280] on span "Ida Fu" at bounding box center [765, 278] width 104 height 12
click at [717, 259] on td at bounding box center [739, 266] width 79 height 96
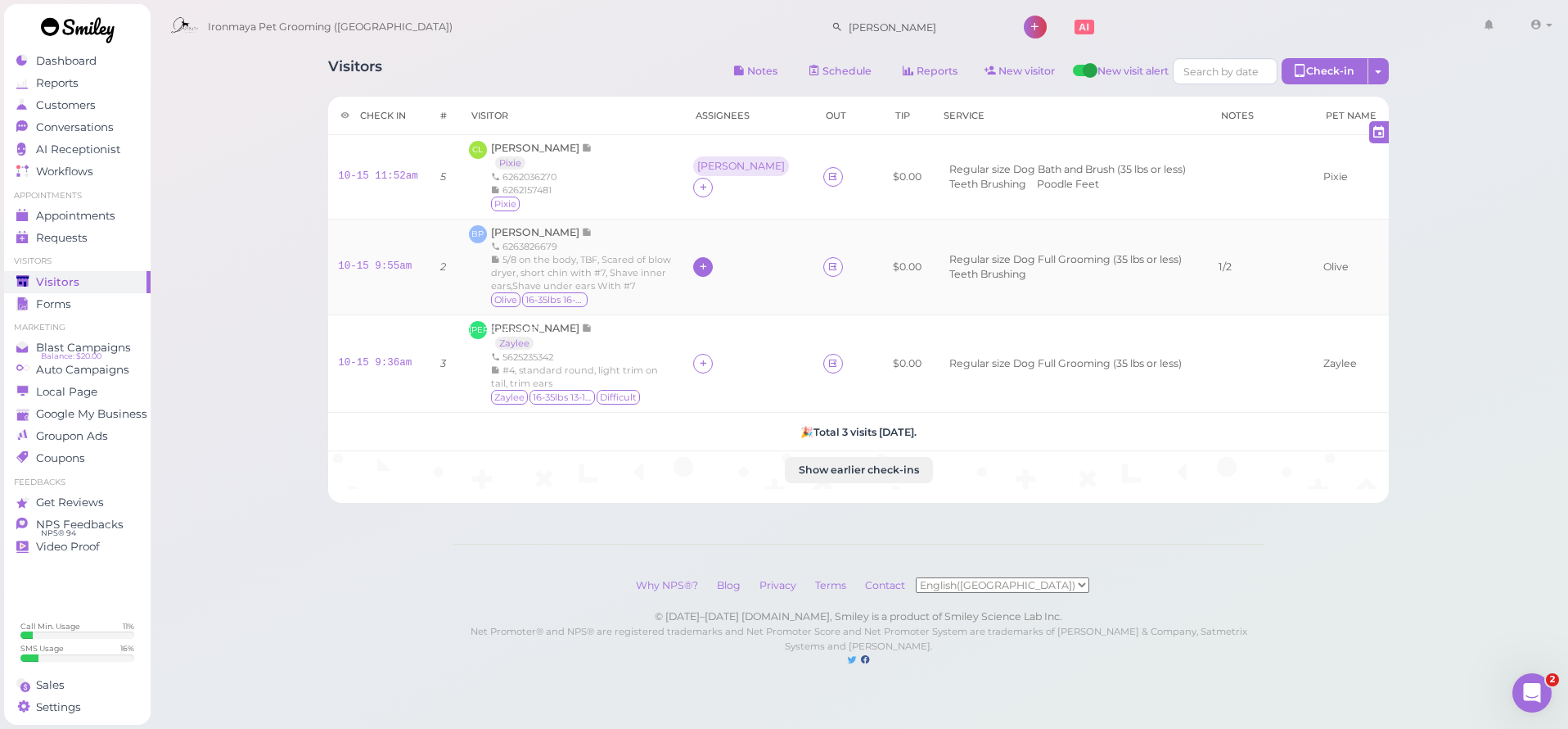
click at [709, 266] on icon at bounding box center [703, 266] width 10 height 12
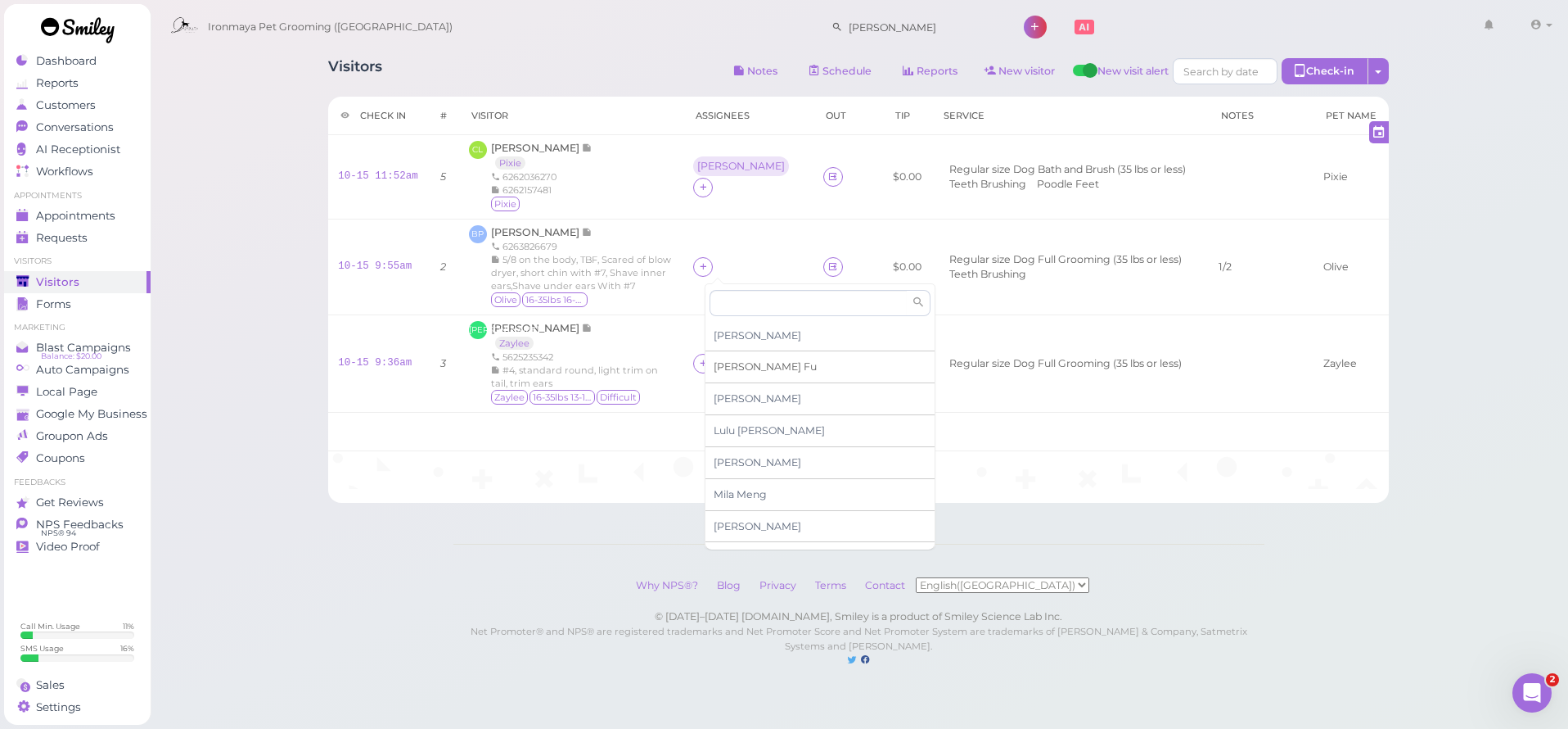
click at [726, 368] on span "Ida Fu" at bounding box center [765, 366] width 104 height 12
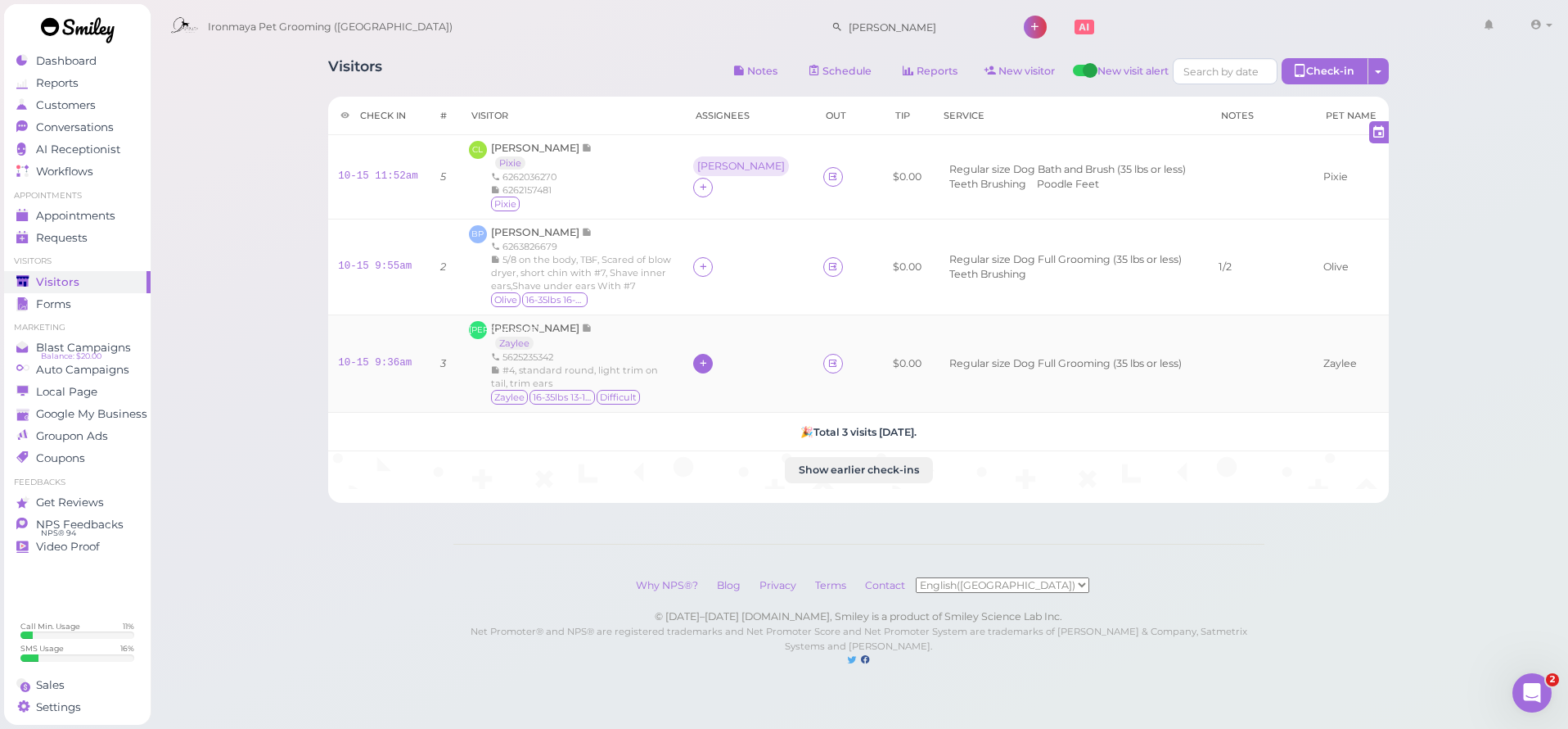
click at [709, 362] on icon at bounding box center [703, 363] width 10 height 12
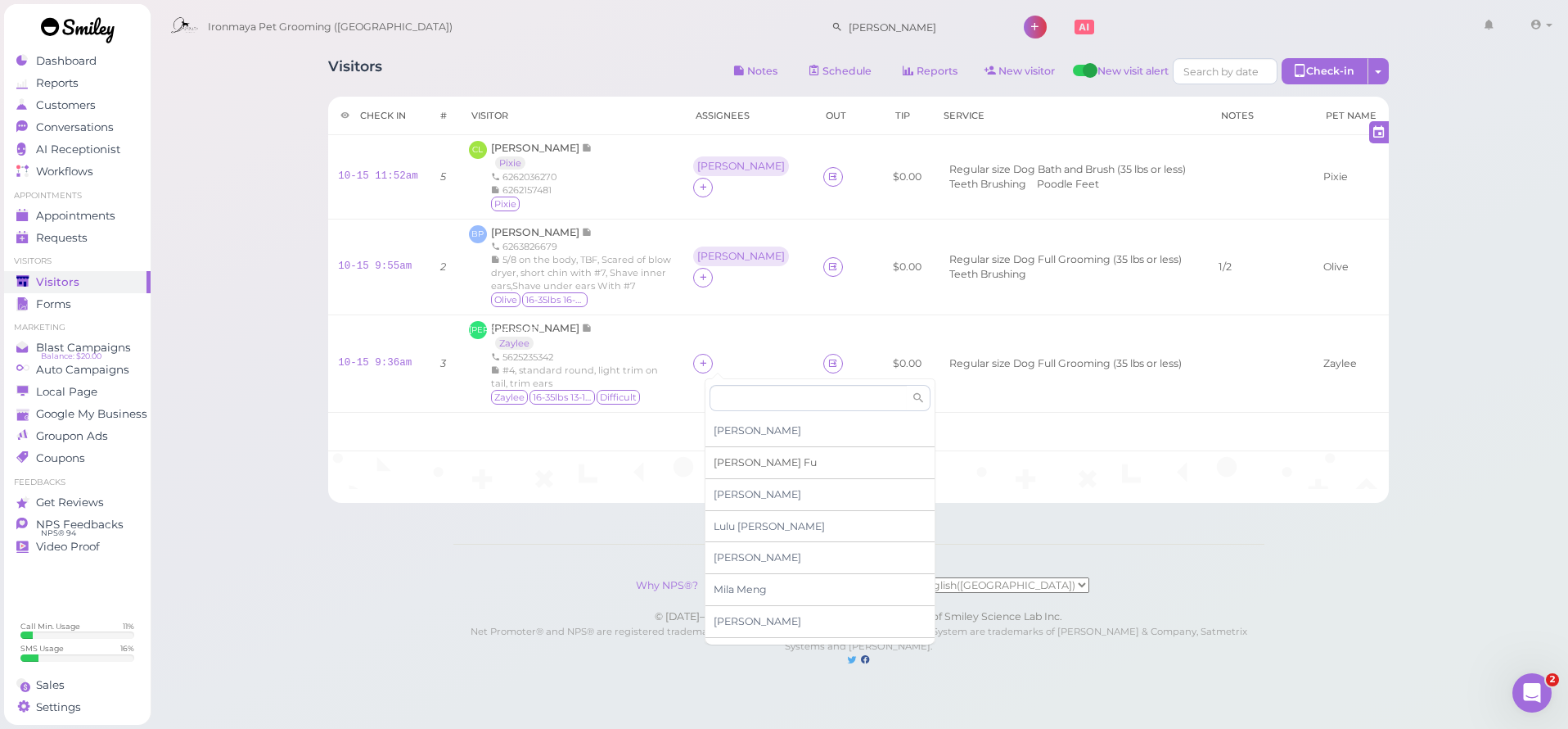
click at [726, 461] on span "Ida Fu" at bounding box center [765, 462] width 104 height 12
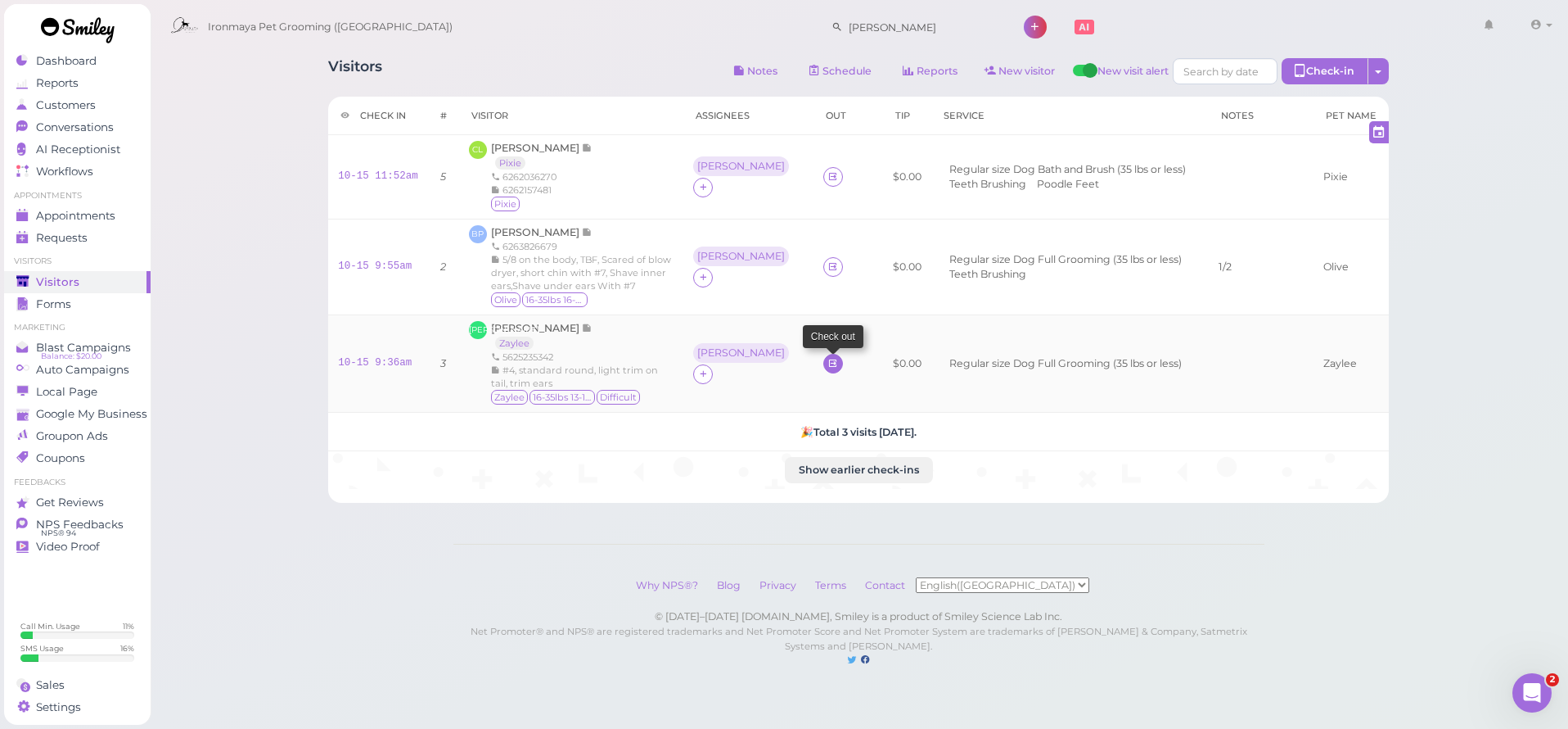
click at [824, 366] on link at bounding box center [833, 363] width 20 height 20
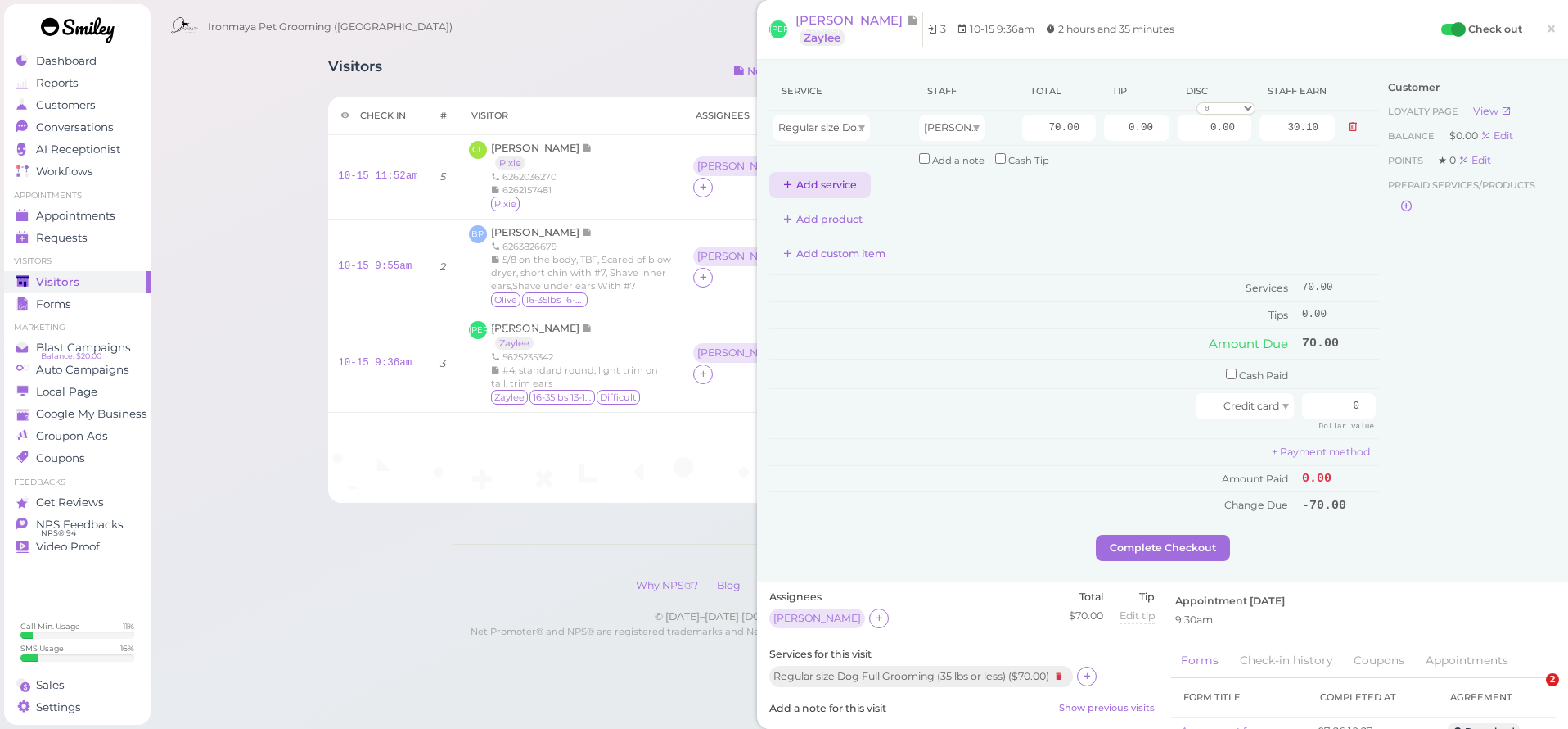
click at [807, 178] on button "Add service" at bounding box center [820, 185] width 102 height 27
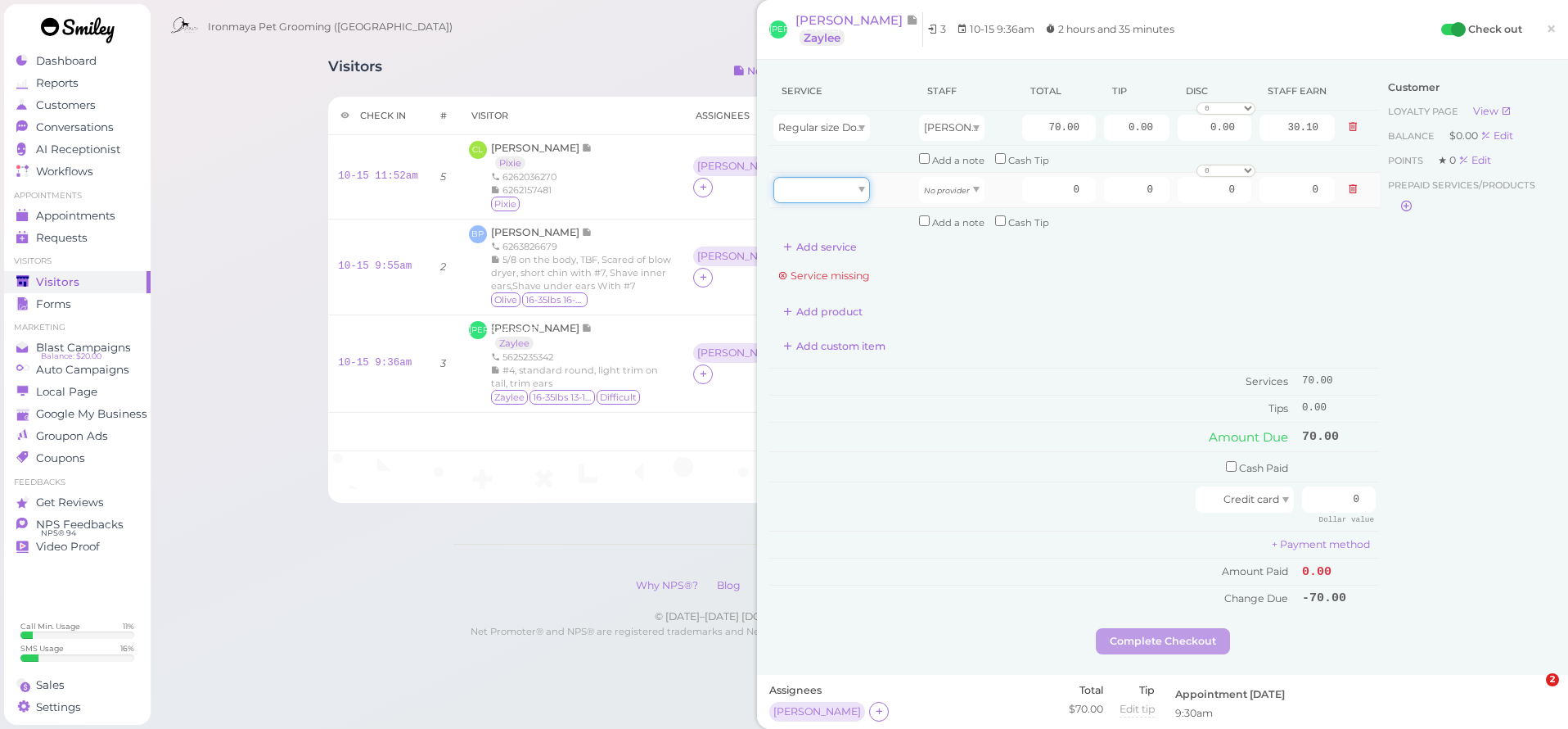
click at [819, 192] on div at bounding box center [822, 190] width 97 height 27
click at [881, 452] on td "Cash Paid" at bounding box center [1034, 468] width 528 height 30
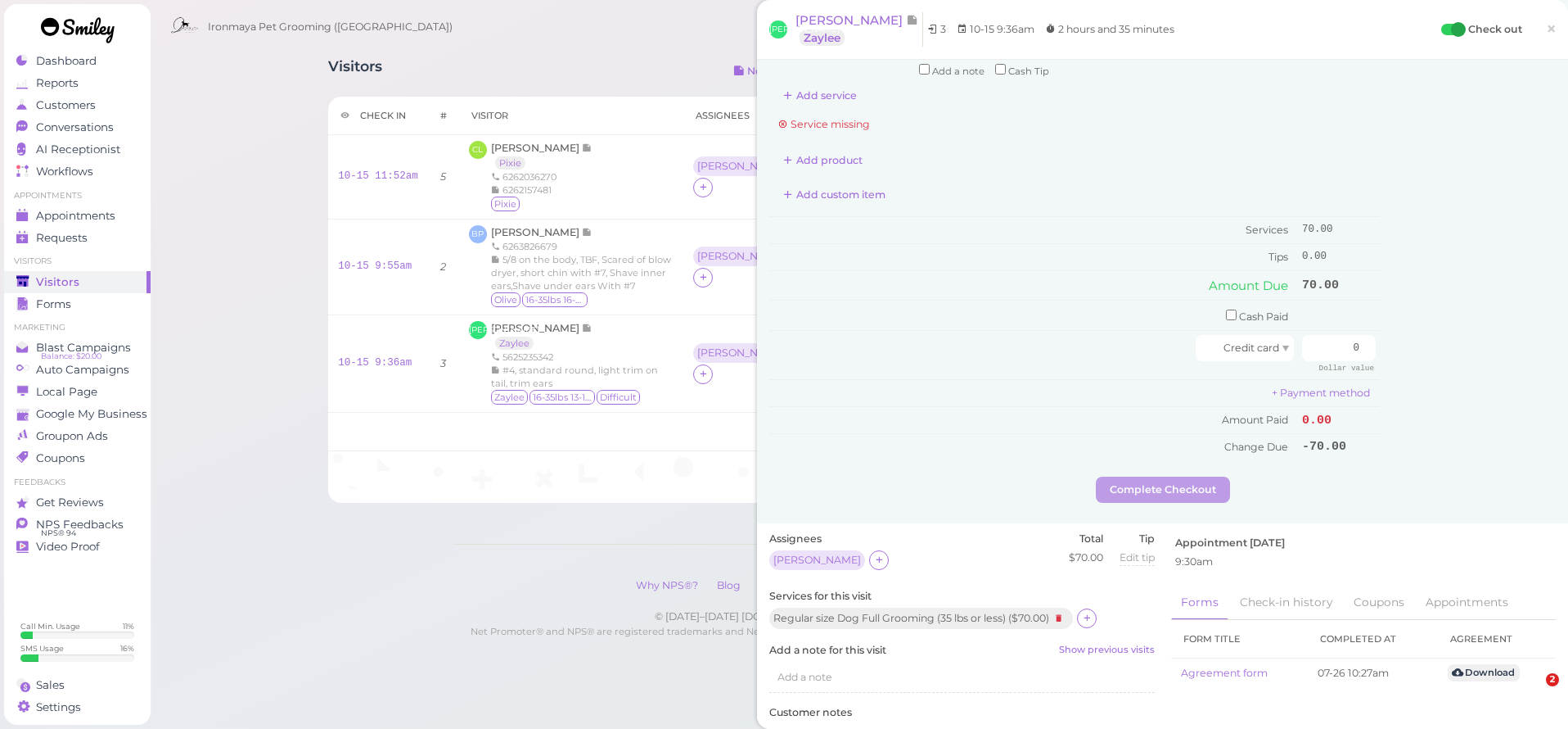
scroll to position [155, 0]
click at [1088, 606] on div "Regular size Dog Full Grooming (35 lbs or less) ( $70.00 )" at bounding box center [963, 616] width 386 height 23
click at [1093, 608] on icon at bounding box center [1087, 614] width 10 height 12
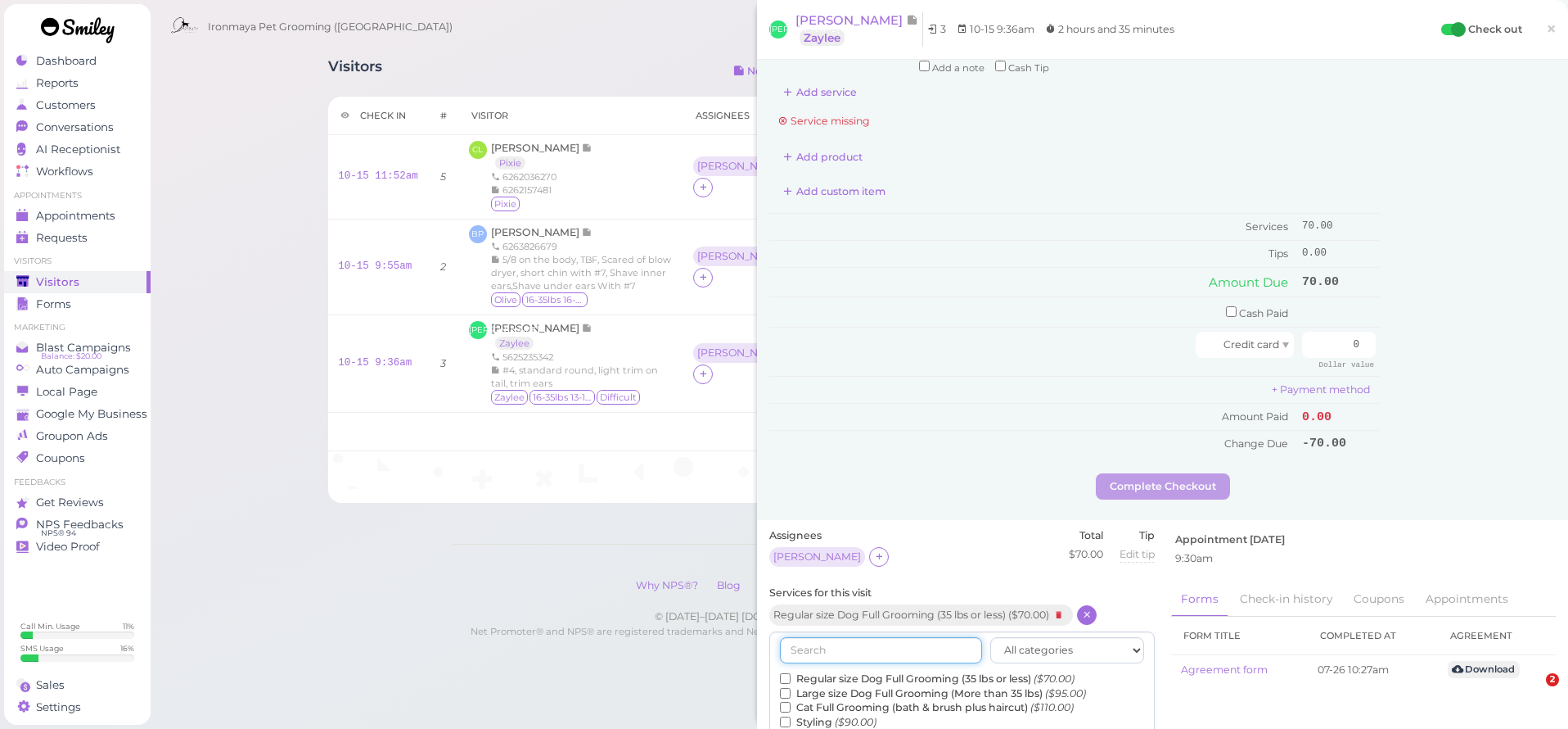
click at [866, 640] on input "text" at bounding box center [881, 650] width 202 height 27
type input "de"
click at [785, 673] on input "De-Matting ($20.00)" at bounding box center [785, 678] width 10 height 10
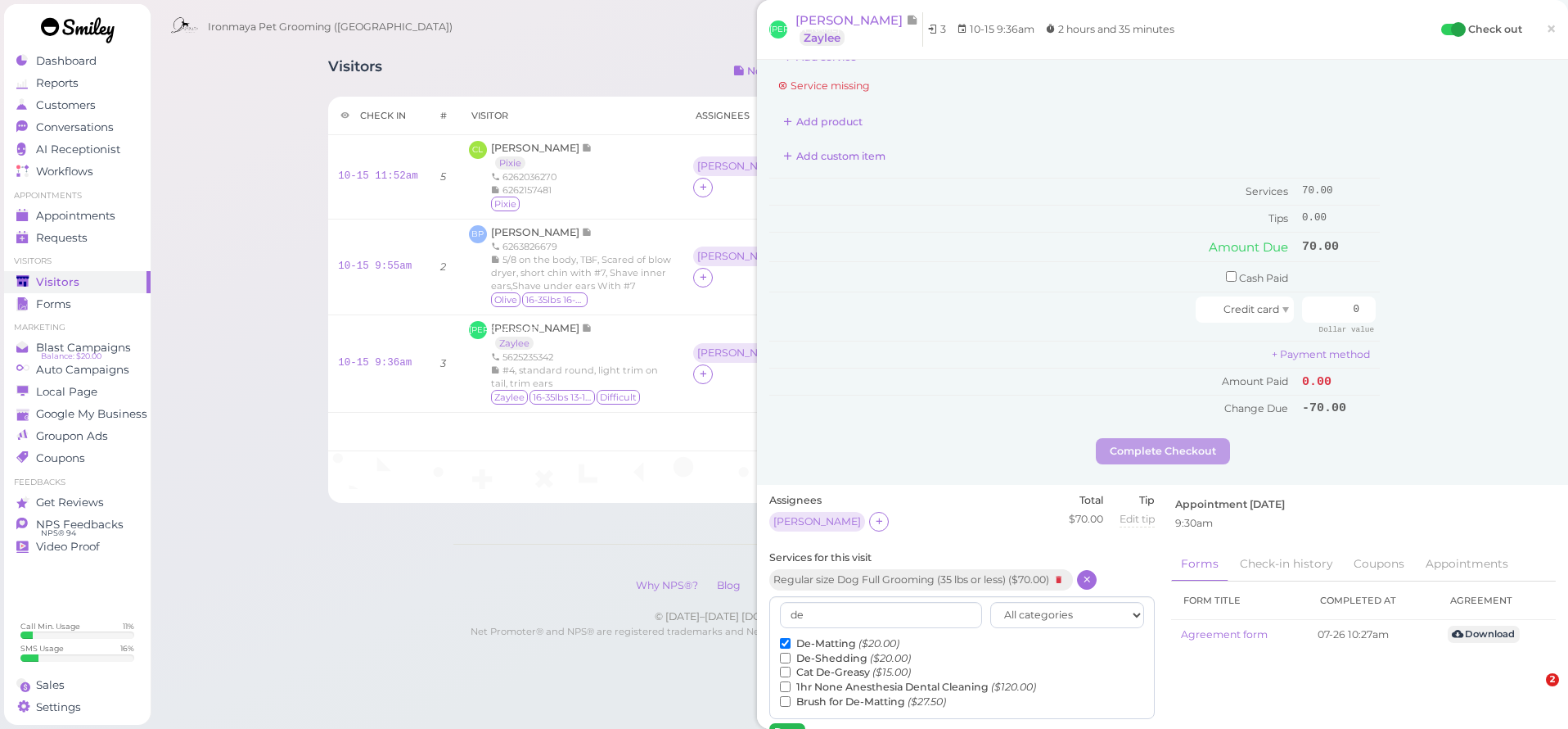
click at [780, 723] on button "Done" at bounding box center [788, 732] width 36 height 17
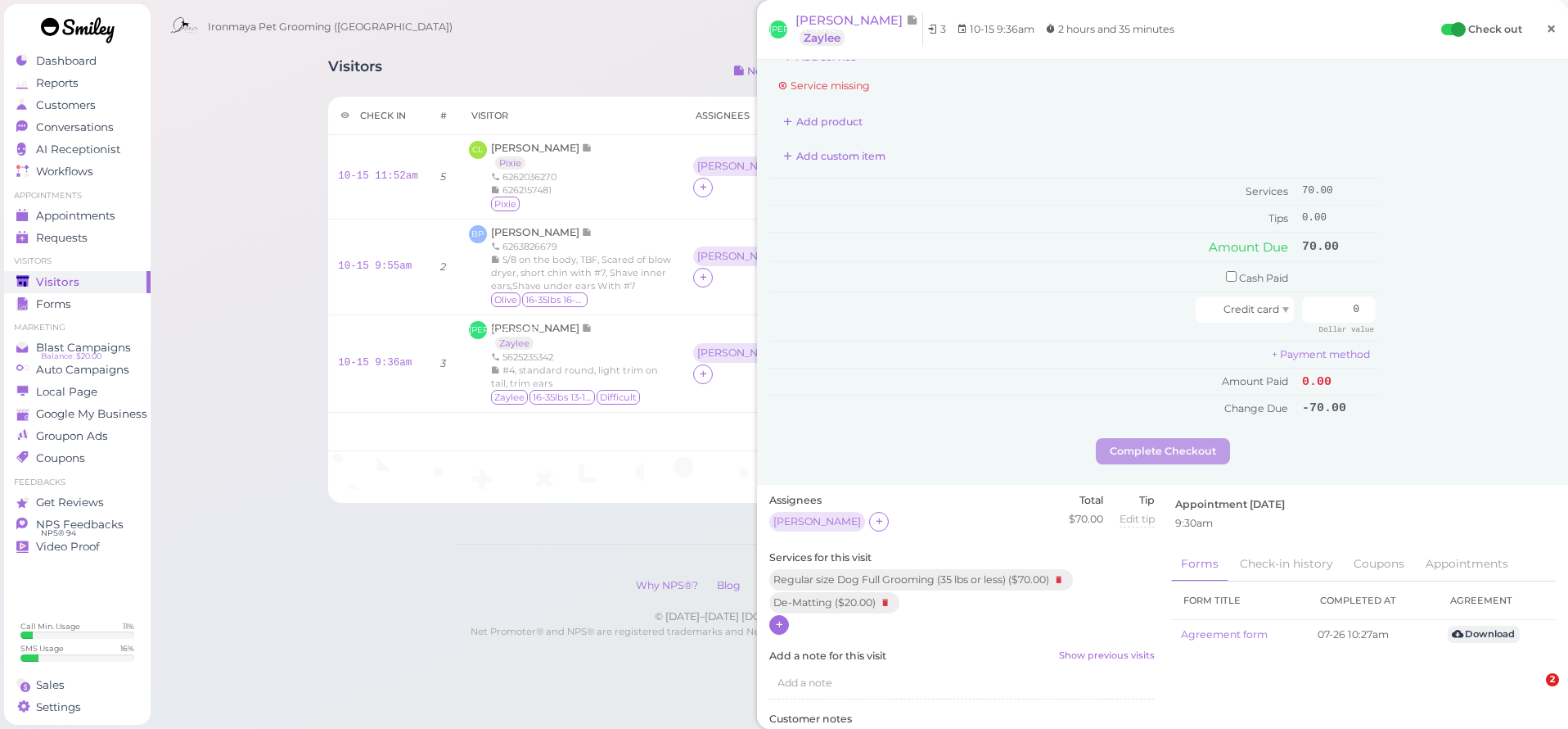
click at [1546, 27] on span "×" at bounding box center [1551, 29] width 10 height 23
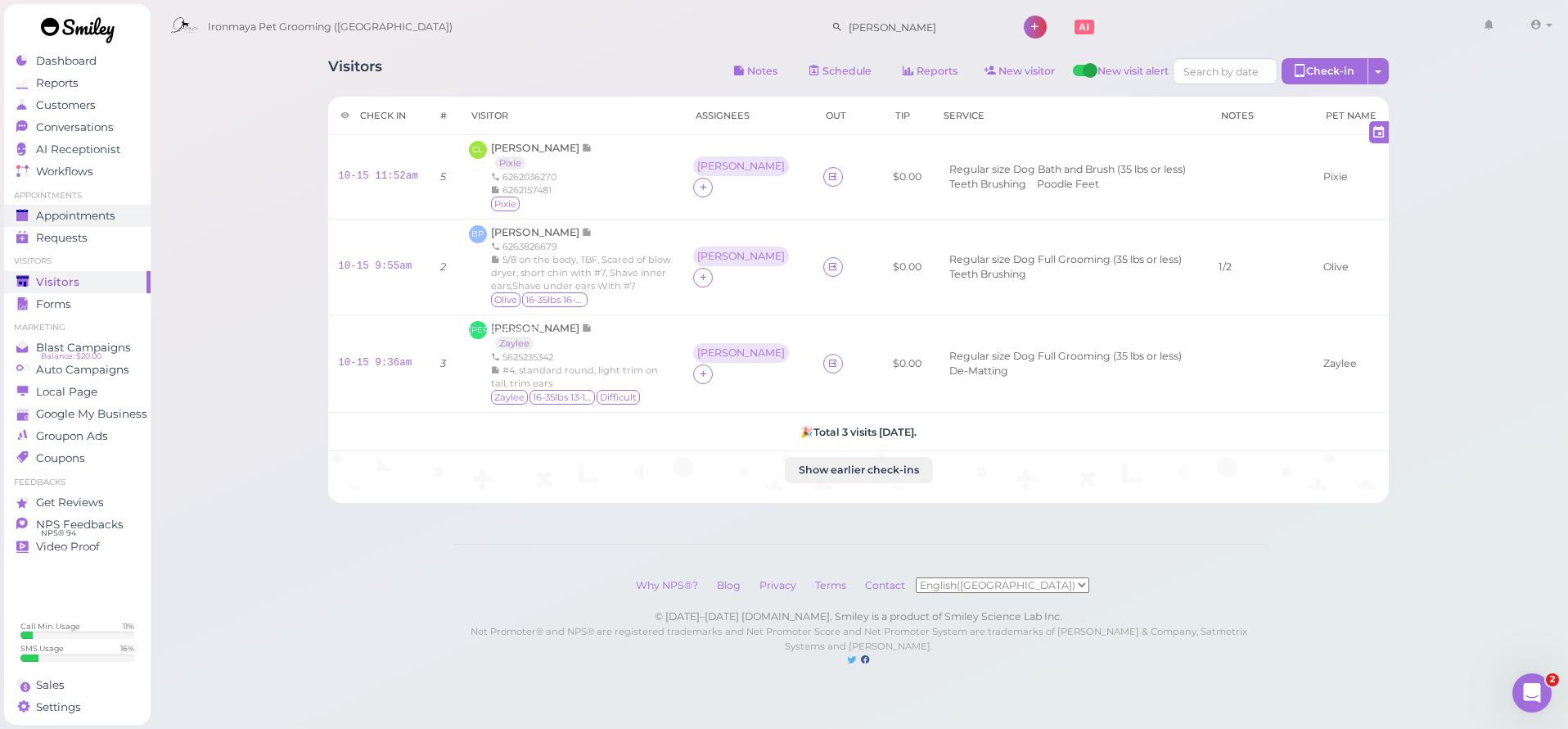
click at [113, 221] on span "Appointments" at bounding box center [76, 216] width 80 height 14
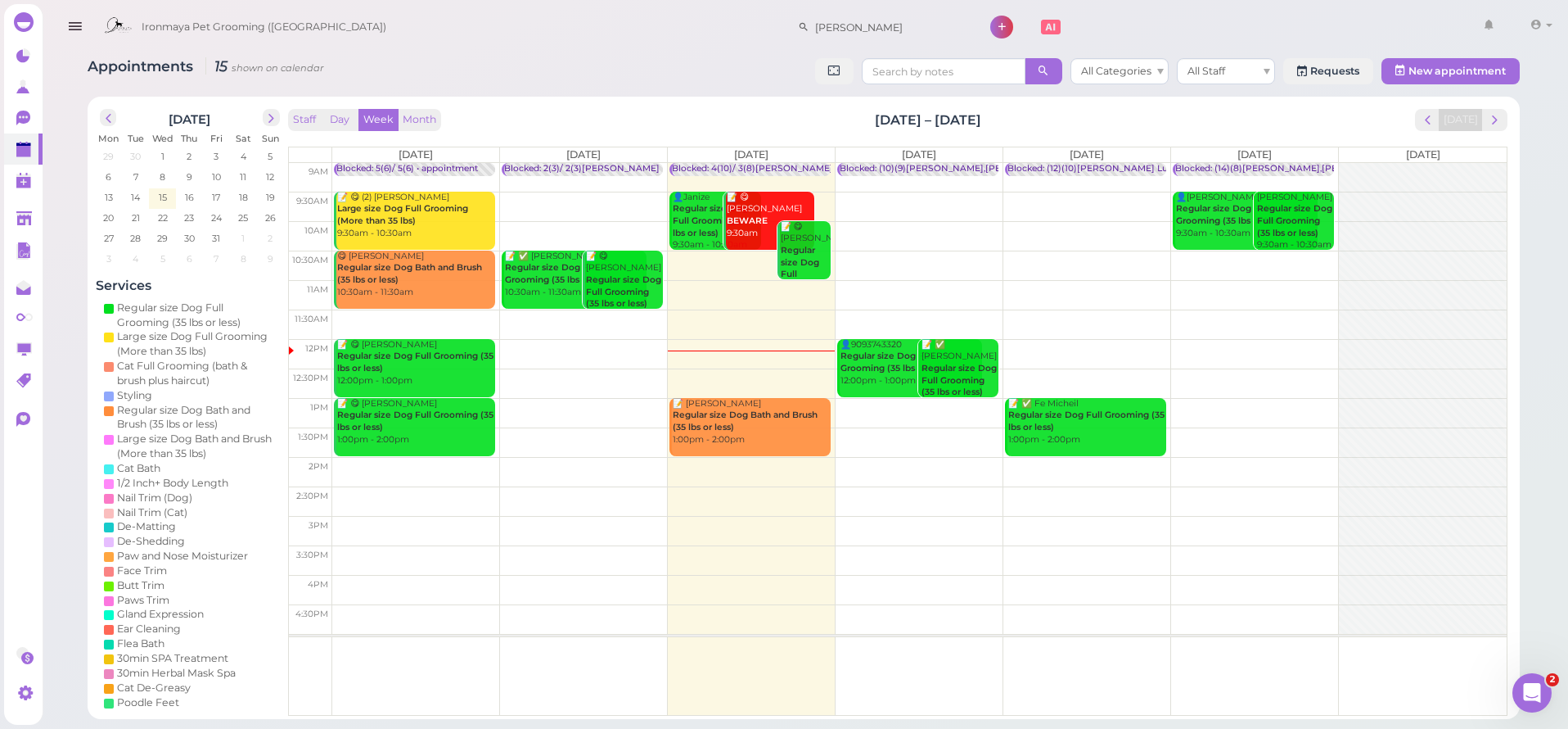
click at [1262, 286] on td at bounding box center [920, 295] width 1175 height 29
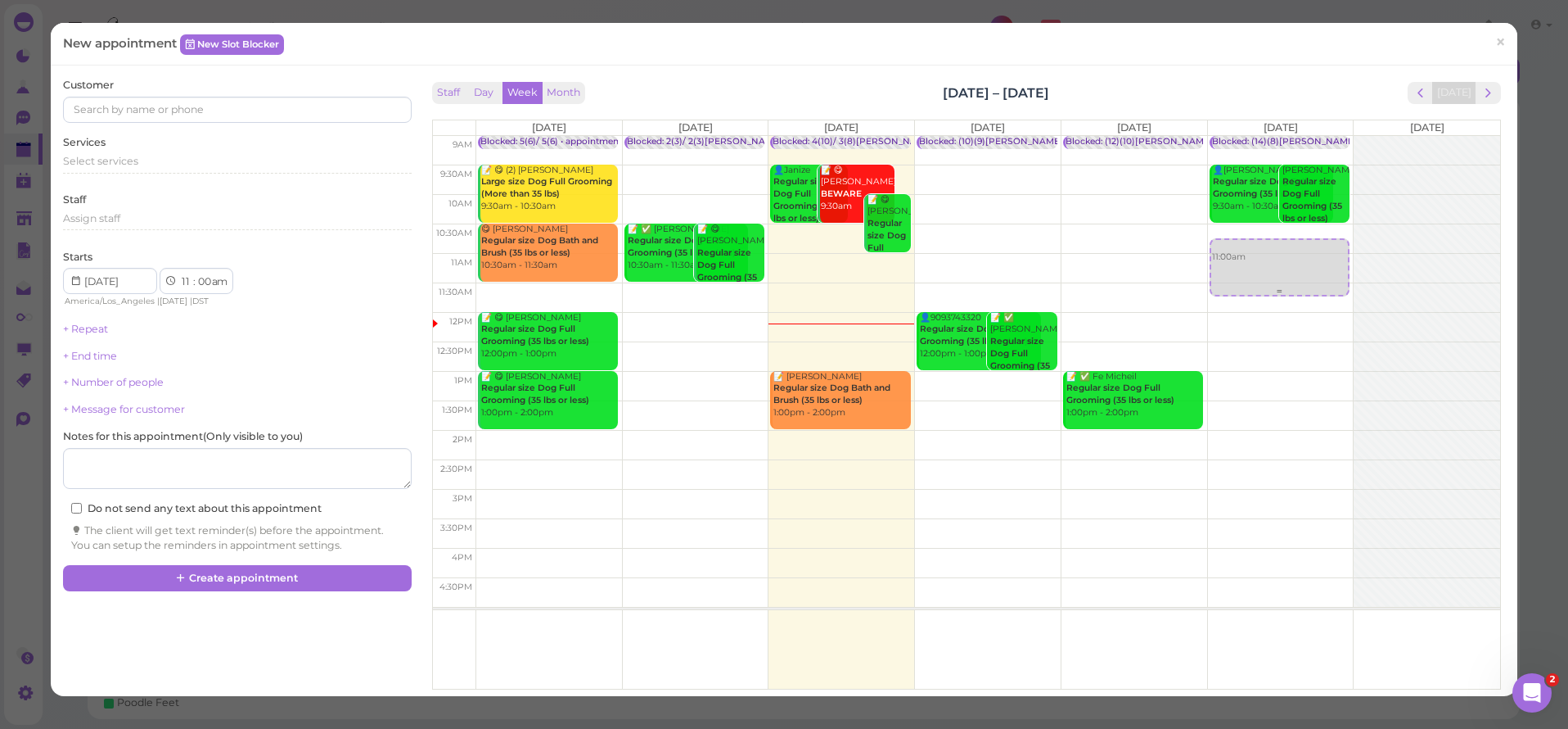
drag, startPoint x: 1262, startPoint y: 286, endPoint x: 1265, endPoint y: 262, distance: 24.2
click at [1265, 136] on div "11:00am Blocked: (14)(8)Isaac Ida,Isaac • appointment 👤Cristian Baez Regular si…" at bounding box center [1280, 136] width 145 height 0
select select "10"
drag, startPoint x: 1265, startPoint y: 262, endPoint x: 1265, endPoint y: 246, distance: 16.0
click at [1264, 136] on div "10:45am Blocked: (14)(8)Isaac Ida,Isaac • appointment 👤Cristian Baez Regular si…" at bounding box center [1280, 136] width 145 height 0
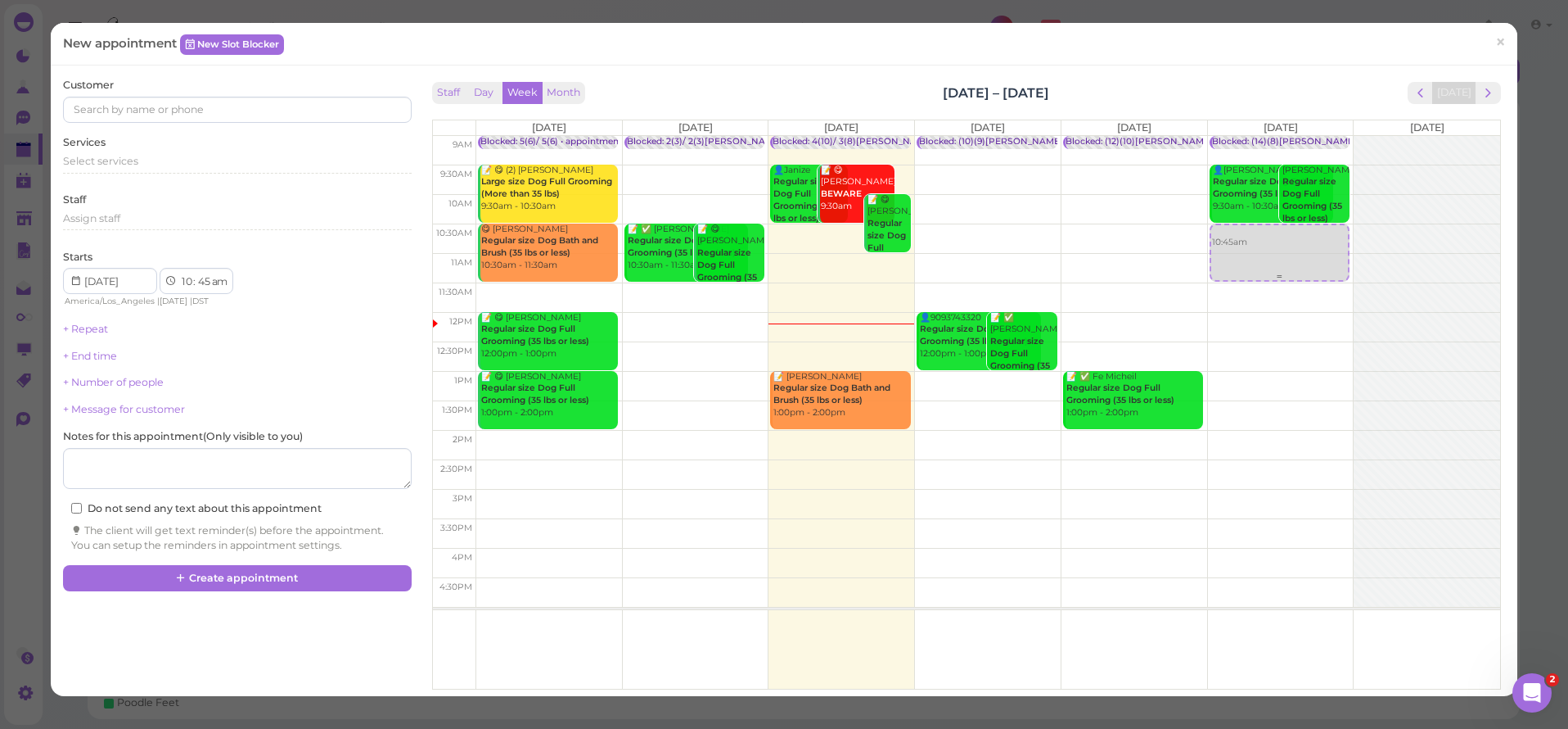
select select "30"
click at [98, 106] on input at bounding box center [237, 110] width 348 height 27
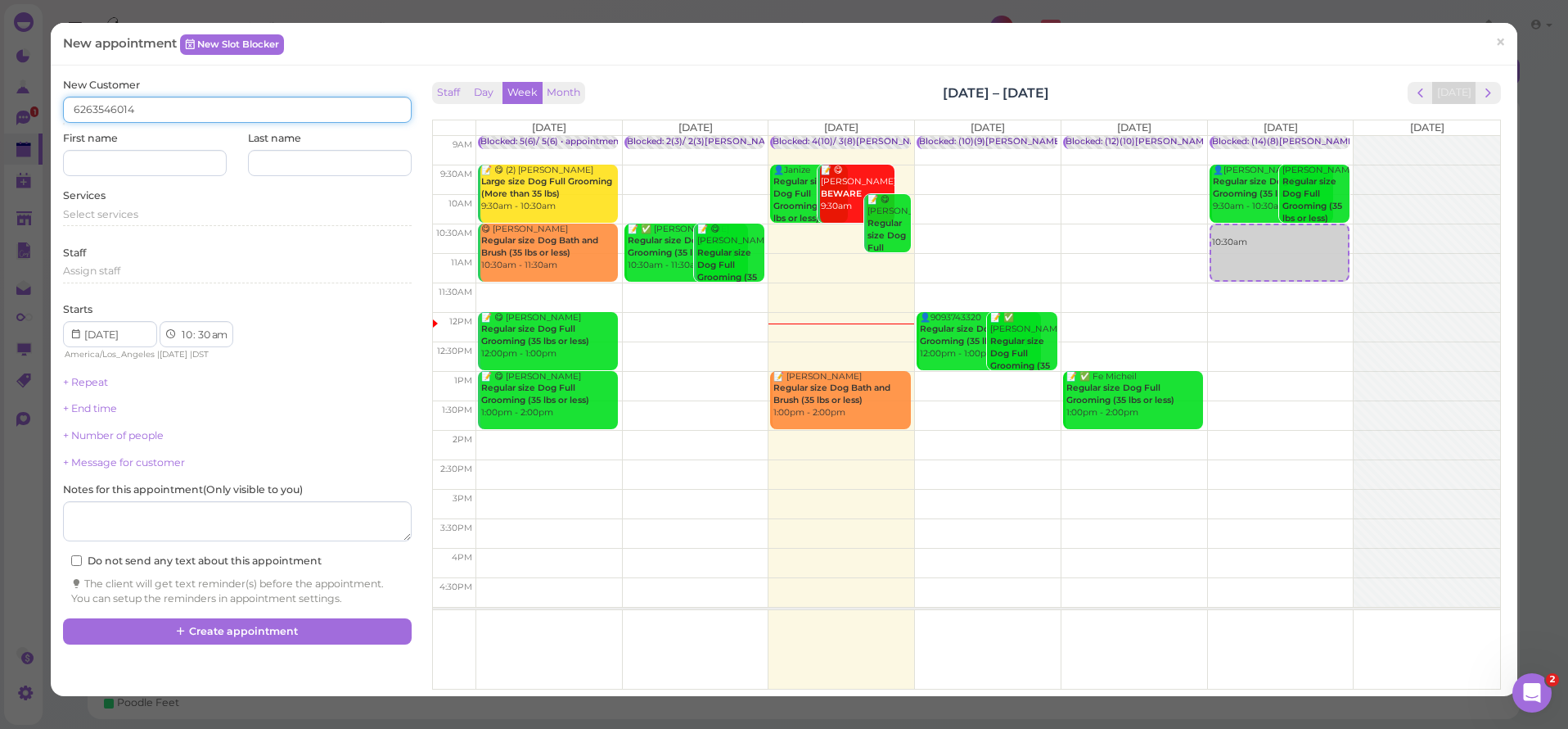
type input "6263546014"
click at [119, 133] on div "First name" at bounding box center [144, 153] width 163 height 45
click at [90, 213] on span "Select services" at bounding box center [100, 214] width 75 height 12
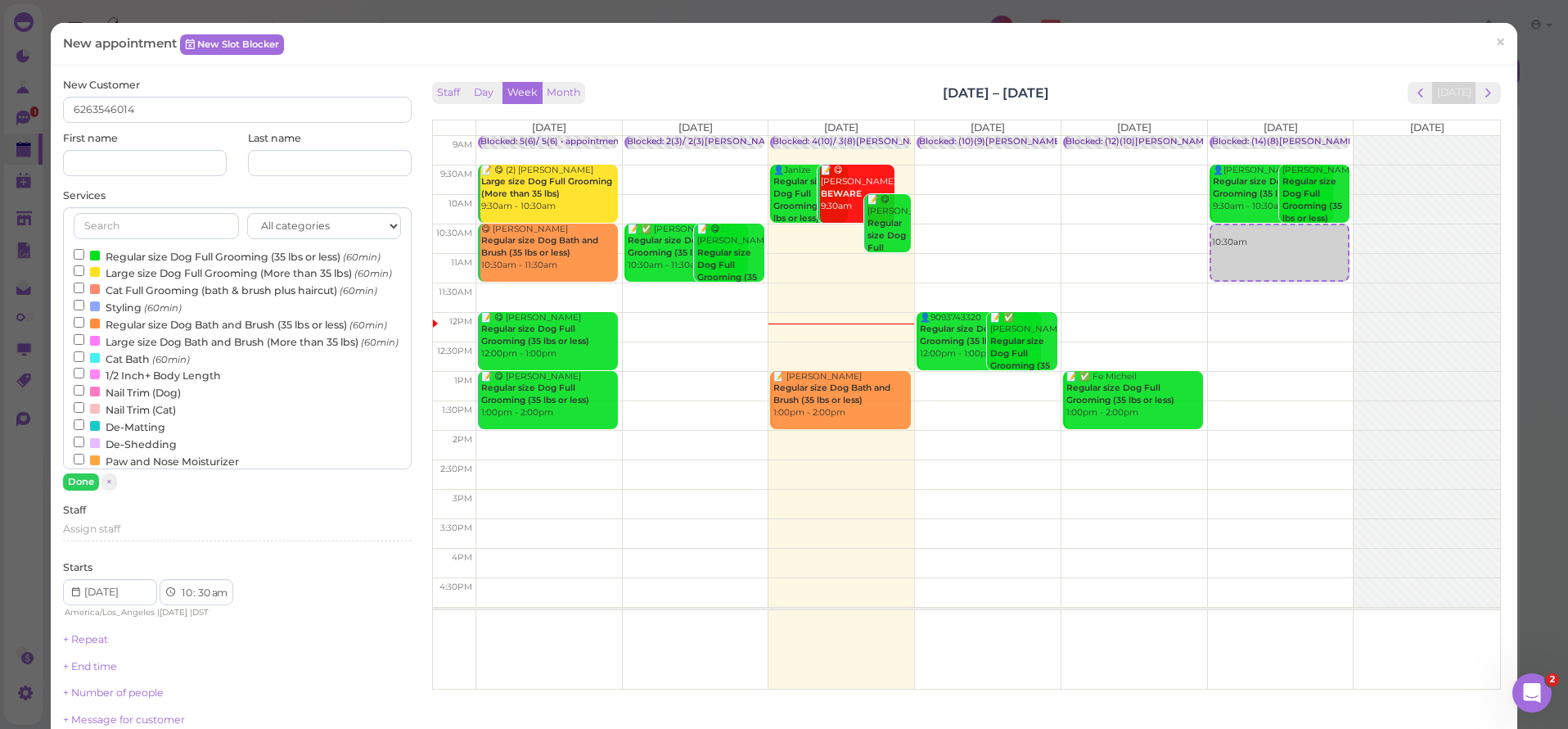
click at [86, 367] on label "Cat Bath (60min)" at bounding box center [132, 358] width 116 height 17
click at [85, 362] on input "Cat Bath (60min)" at bounding box center [79, 356] width 10 height 10
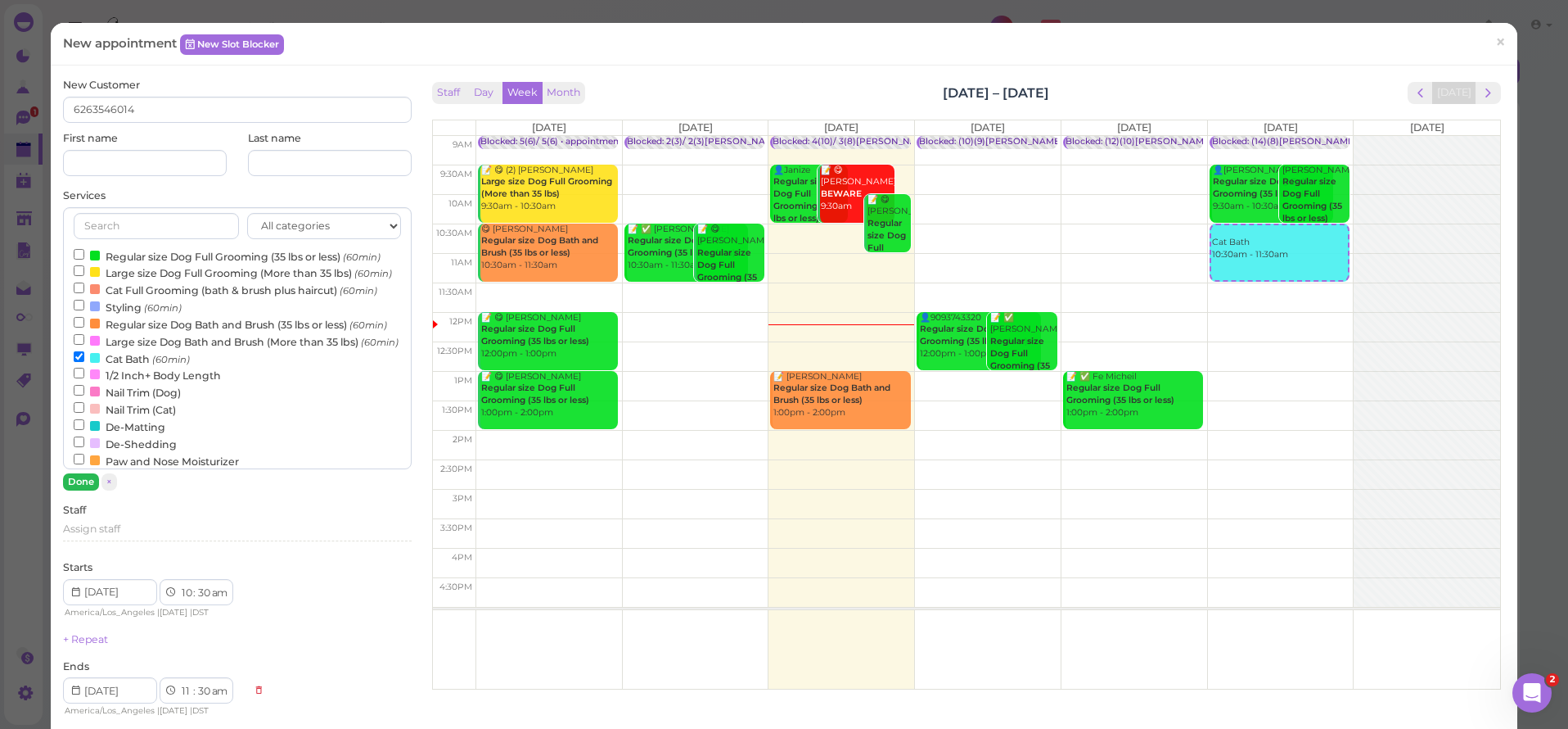
click at [80, 486] on button "Done" at bounding box center [81, 482] width 36 height 17
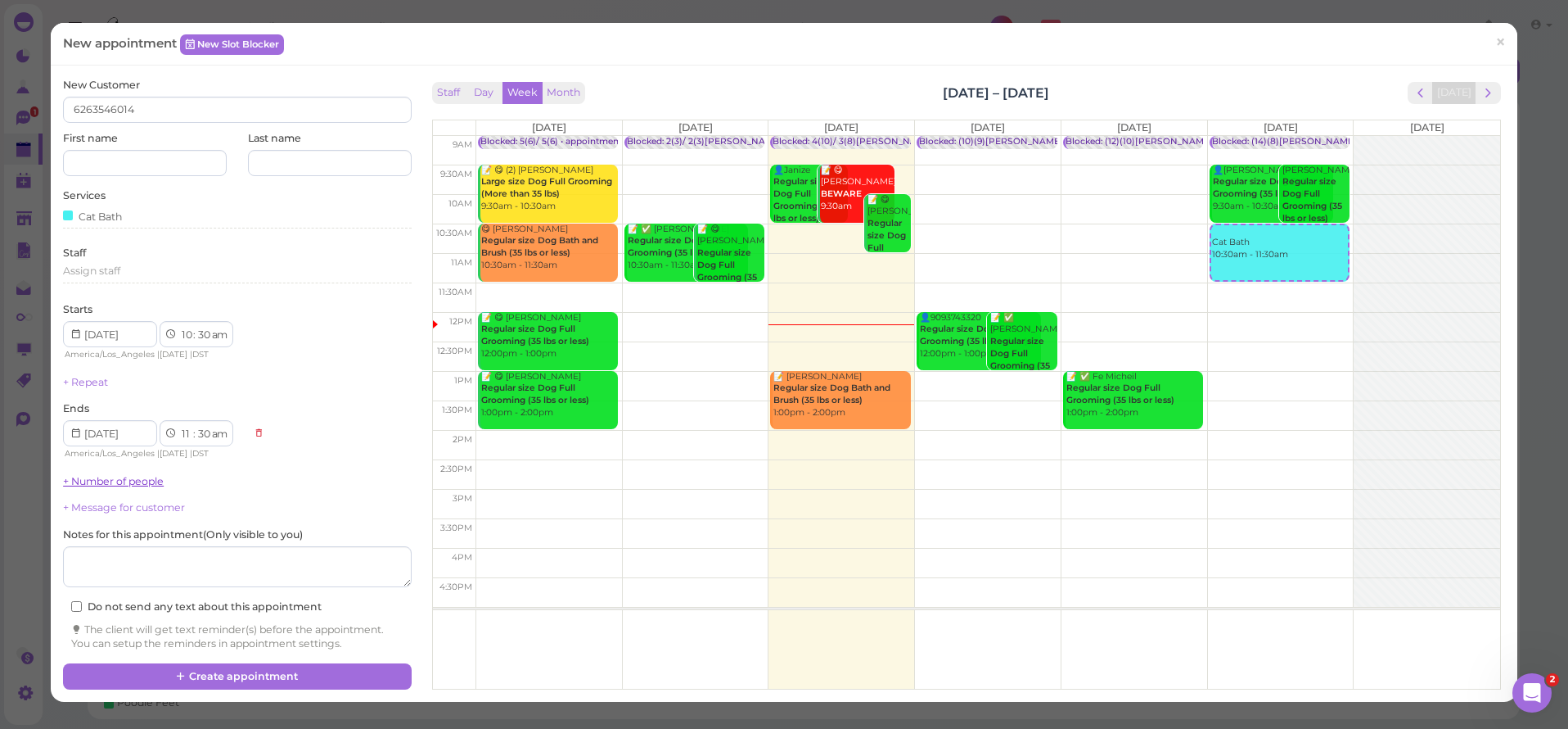
click at [86, 478] on link "+ Number of people" at bounding box center [113, 481] width 101 height 12
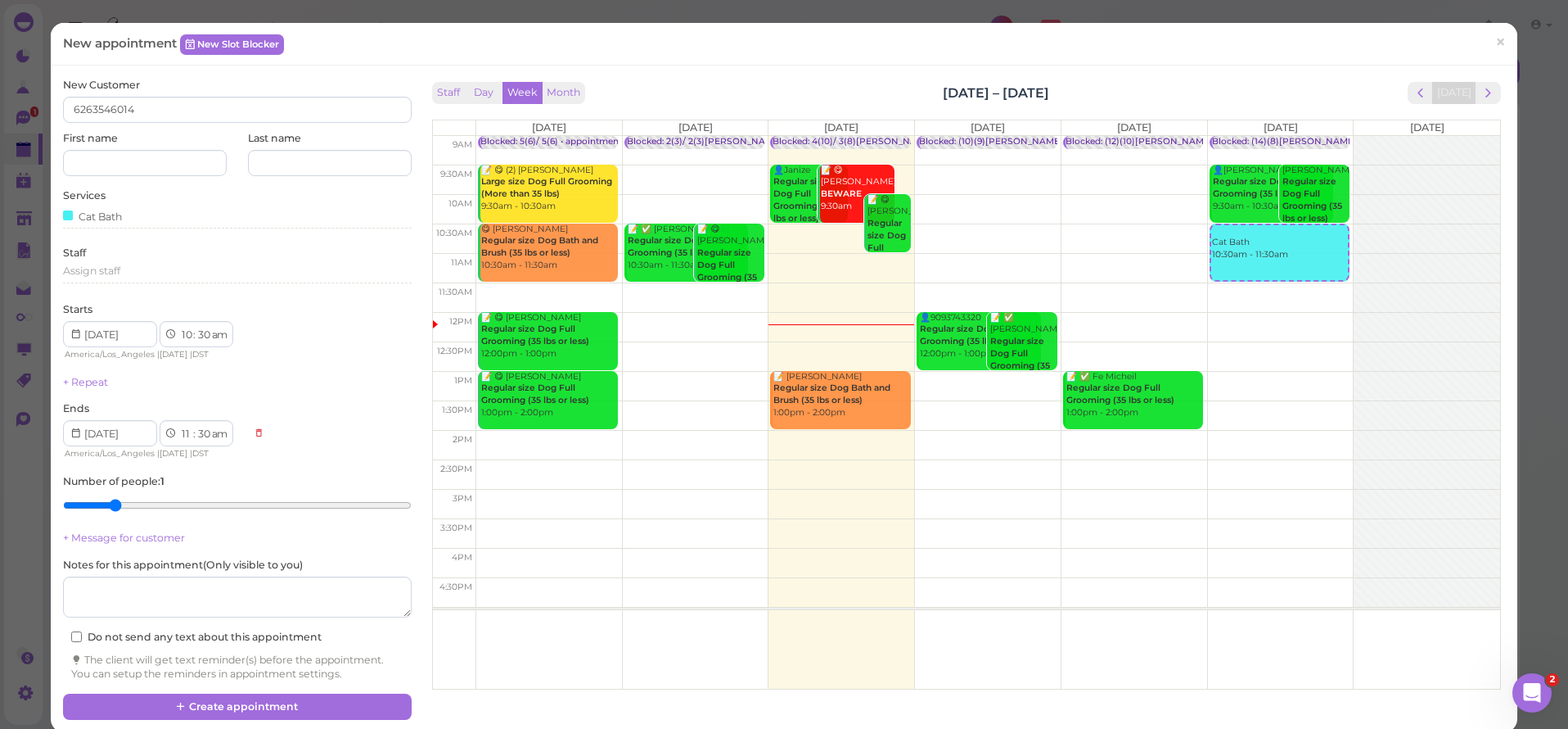
type input "2"
click at [105, 503] on input "range" at bounding box center [237, 506] width 348 height 27
click at [296, 695] on button "Create appointment" at bounding box center [237, 707] width 348 height 27
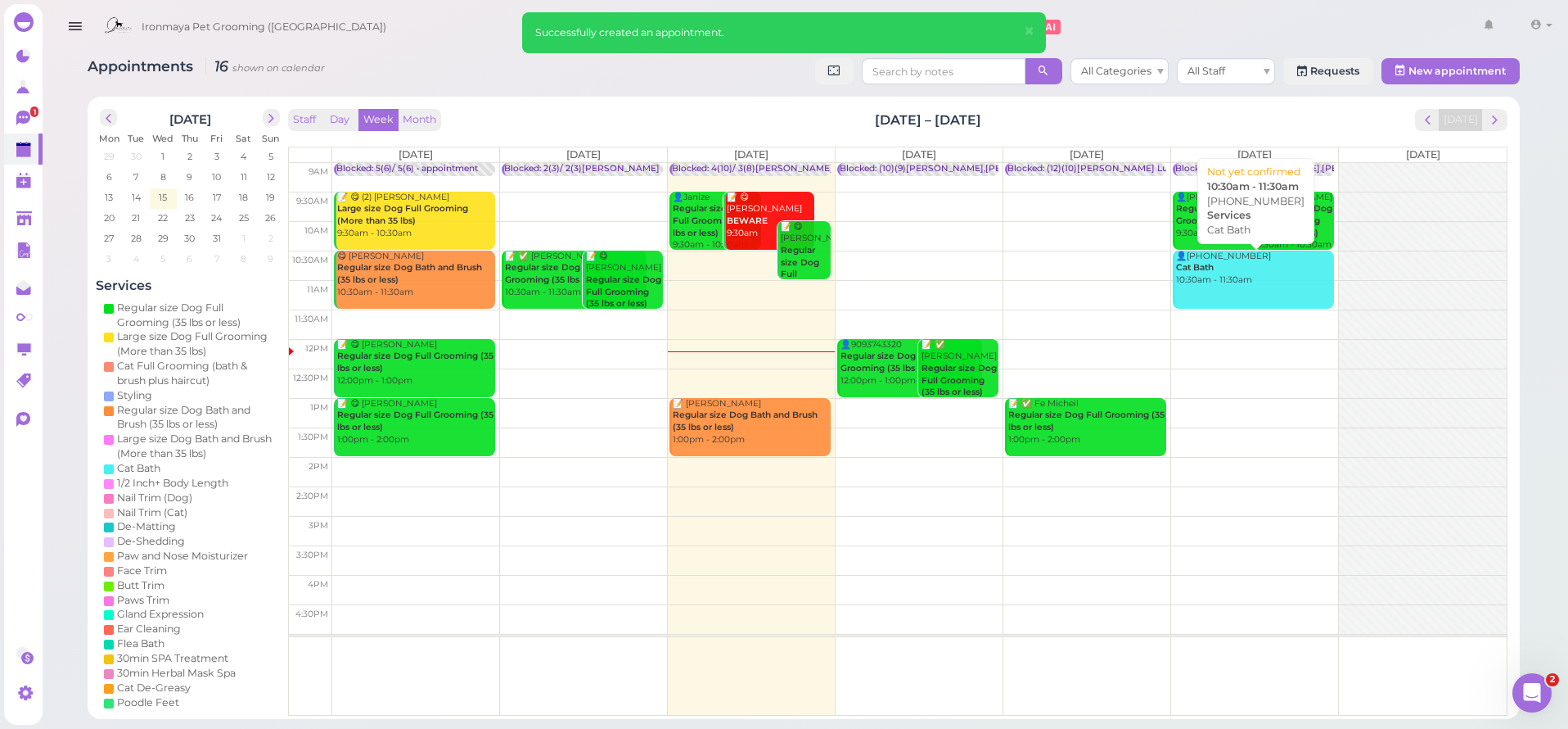
click at [1252, 285] on link "👤(2) 6263546014 Cat Bath 10:30am - 11:30am" at bounding box center [1253, 279] width 162 height 58
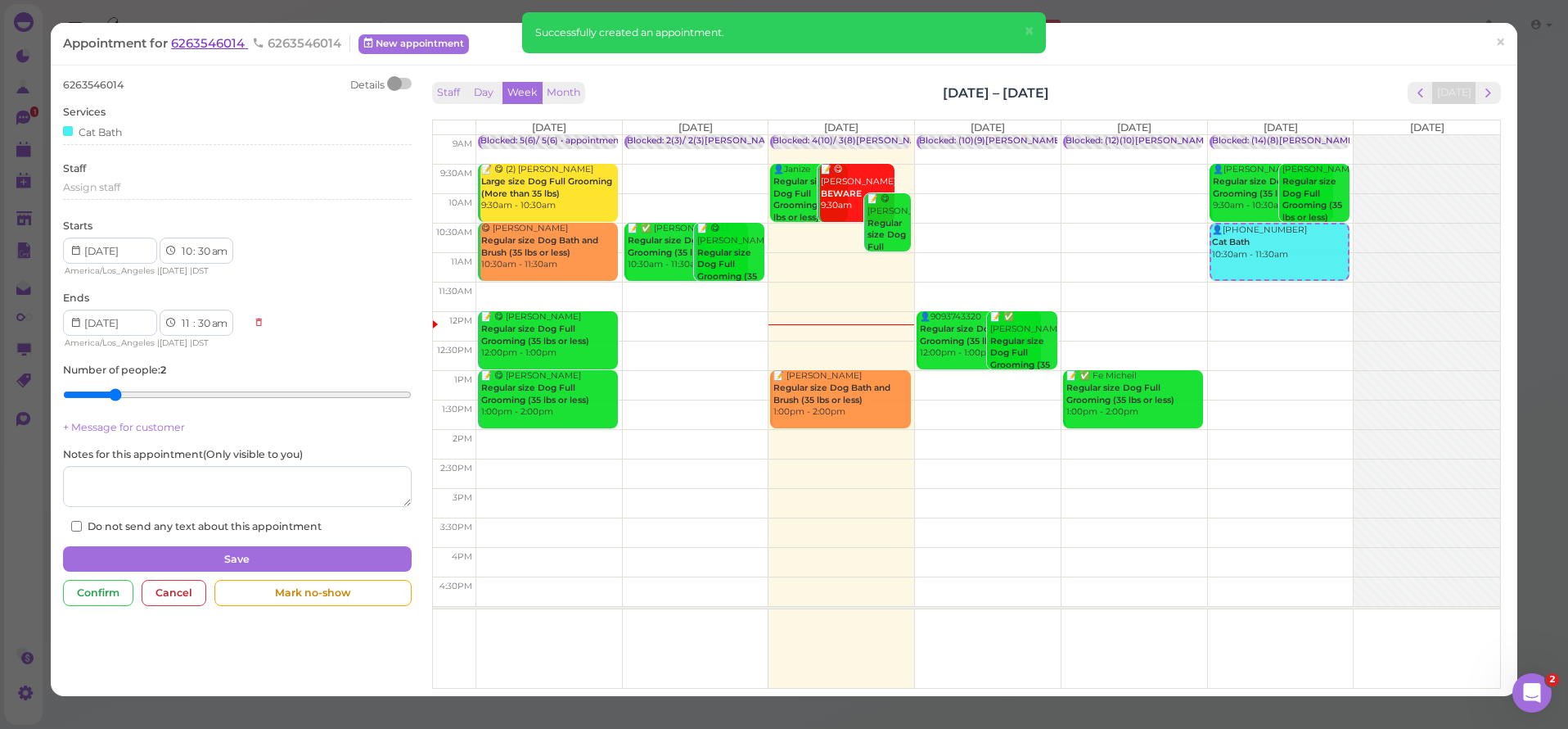
click at [236, 48] on span "6263546014" at bounding box center [209, 43] width 77 height 15
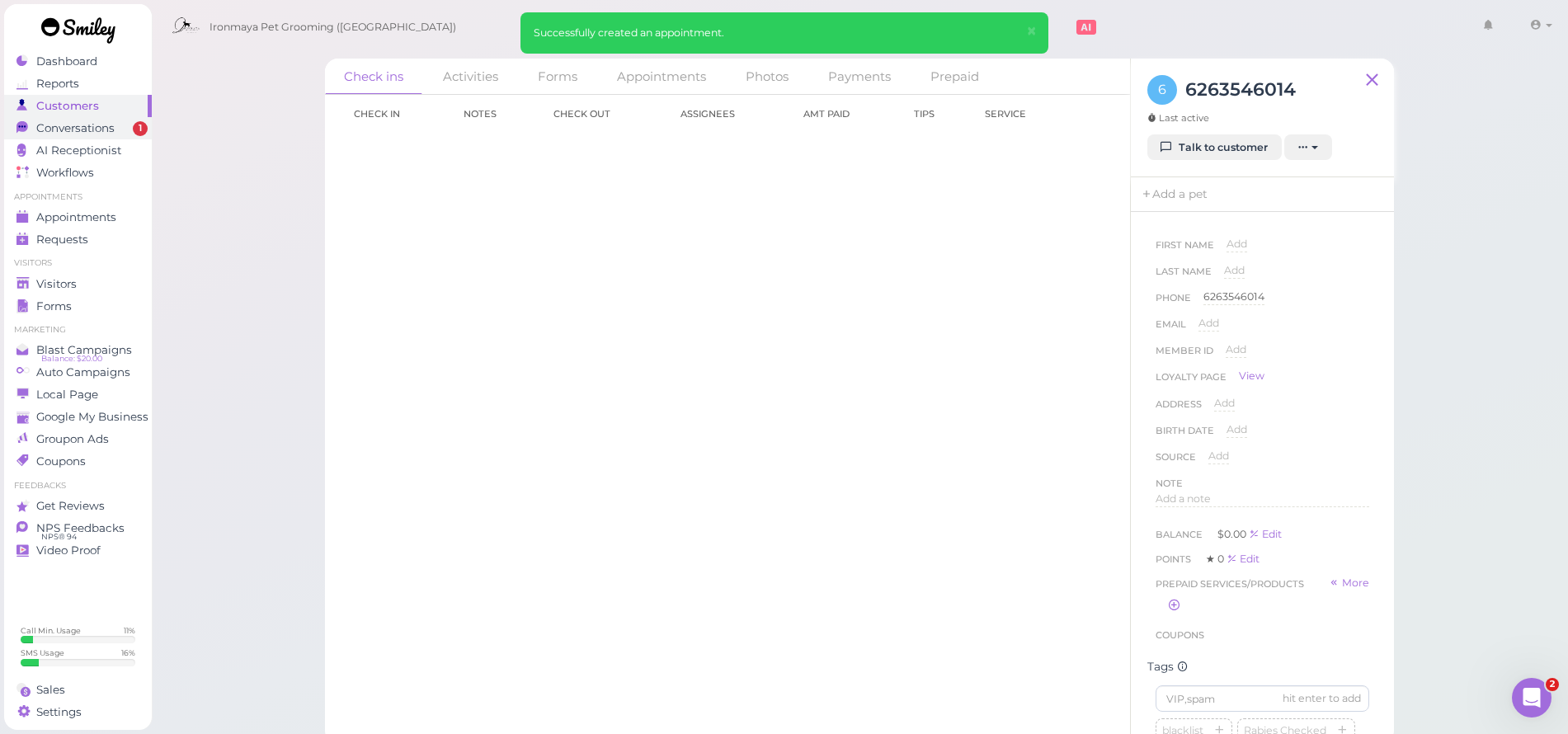
click at [115, 124] on span "Conversations" at bounding box center [76, 128] width 78 height 14
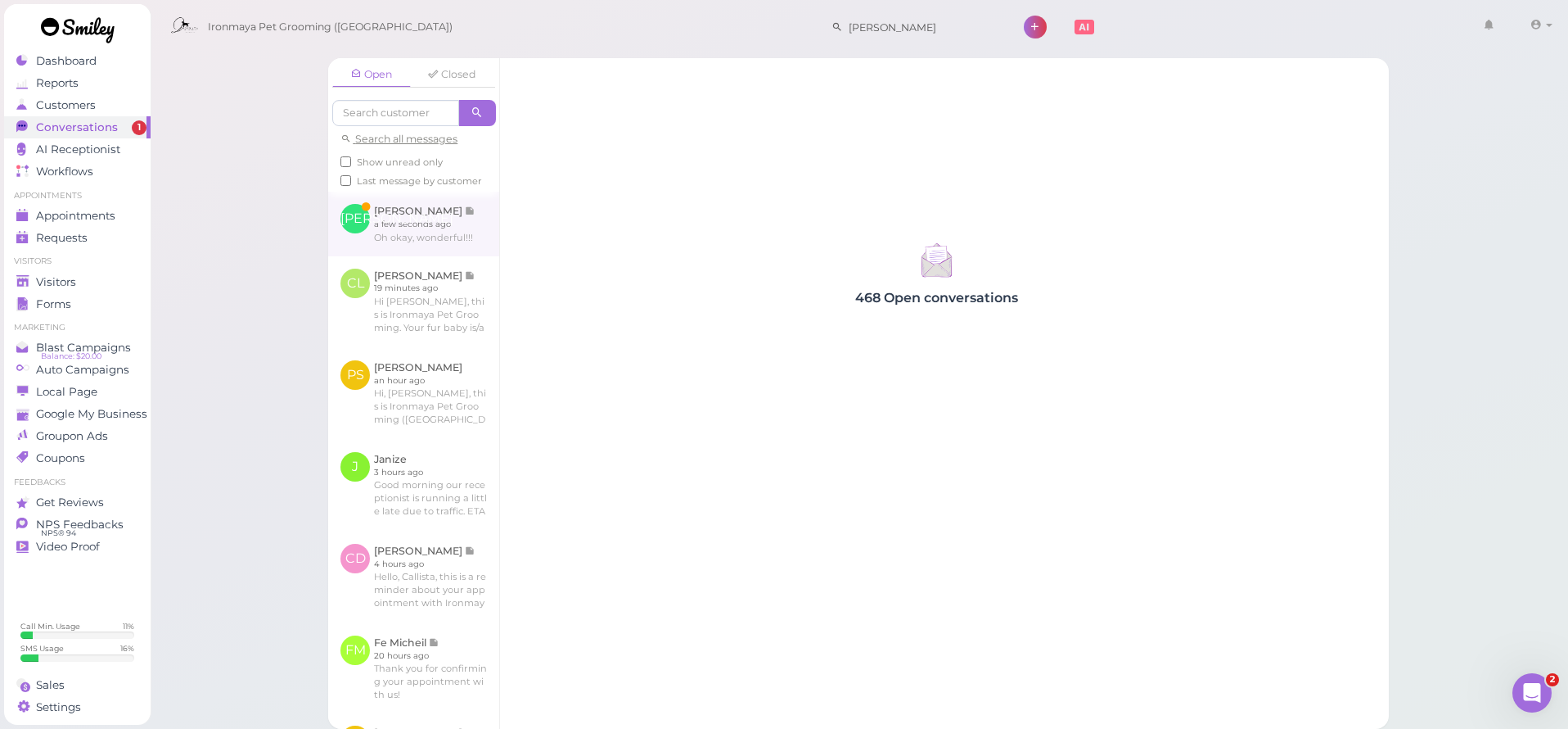
click at [399, 244] on link at bounding box center [413, 223] width 171 height 64
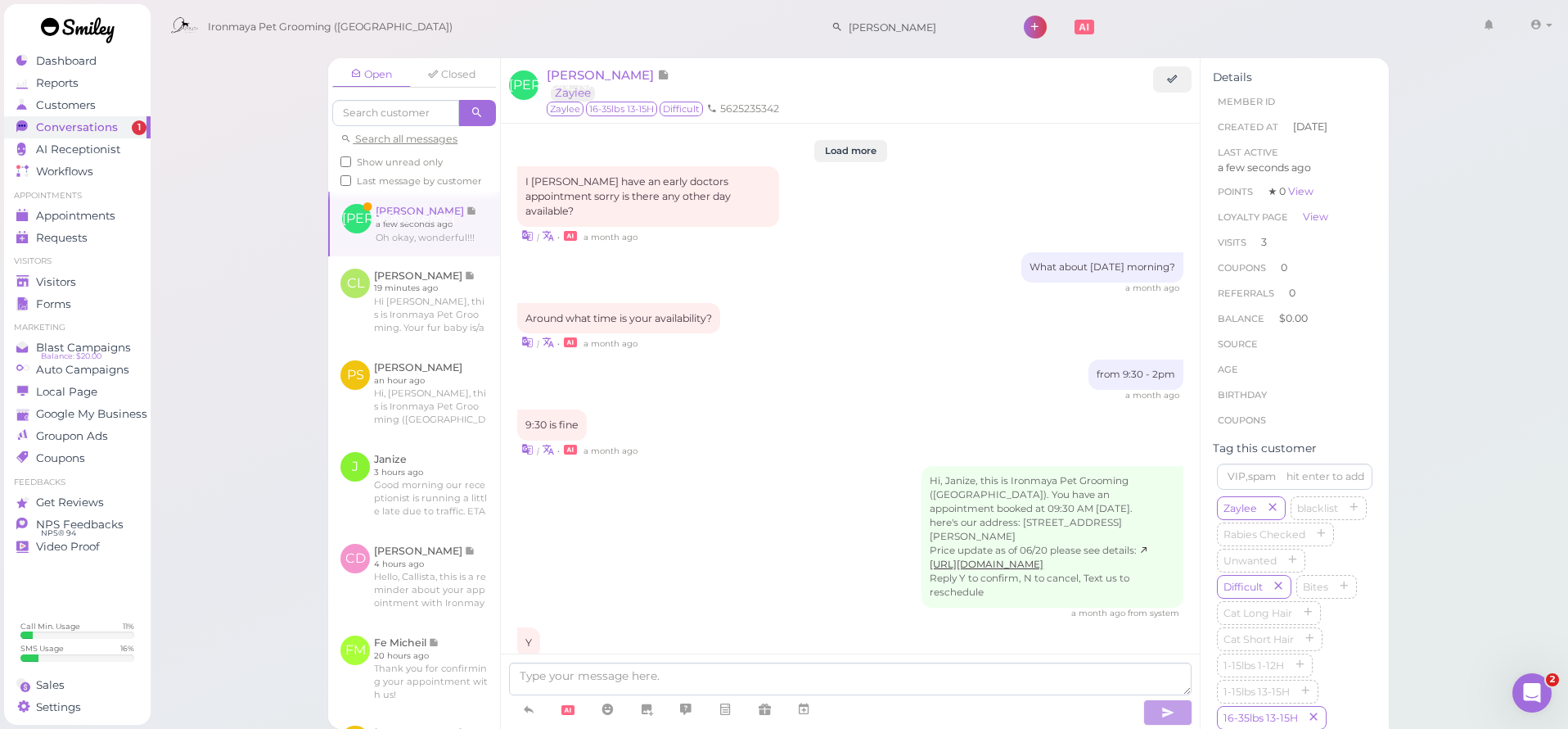
scroll to position [1802, 0]
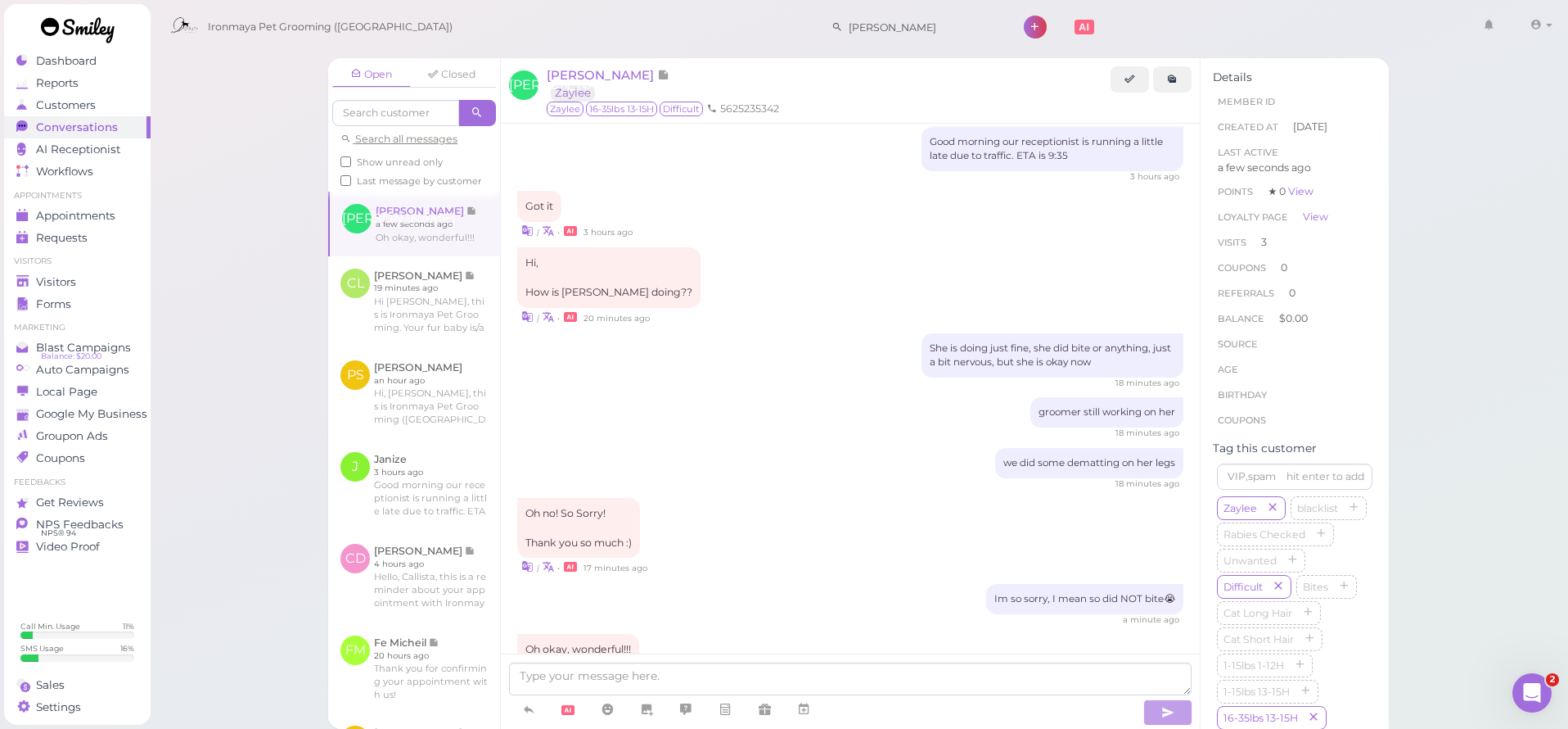
click at [74, 61] on span "Dashboard" at bounding box center [67, 61] width 61 height 14
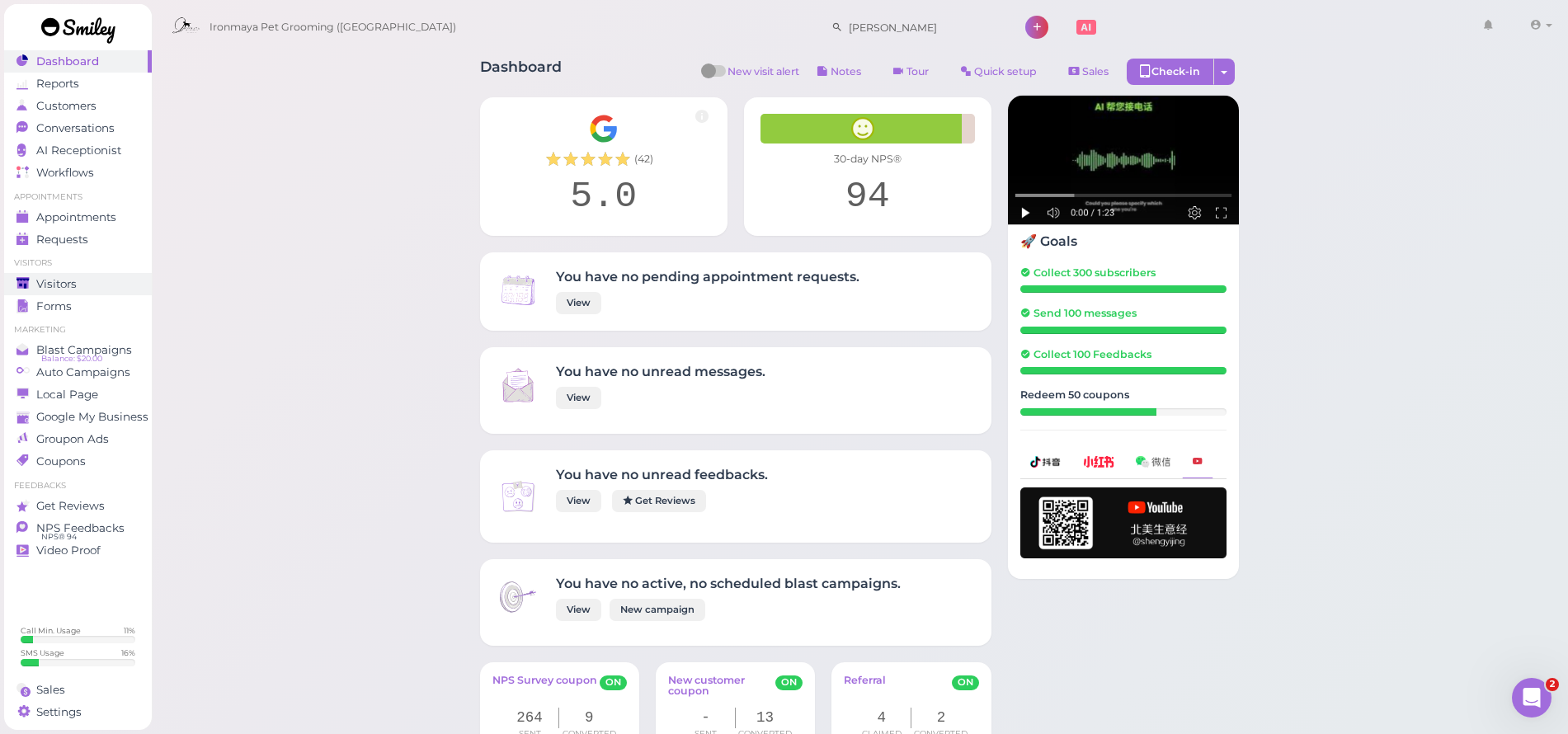
click at [70, 284] on span "Visitors" at bounding box center [56, 283] width 40 height 14
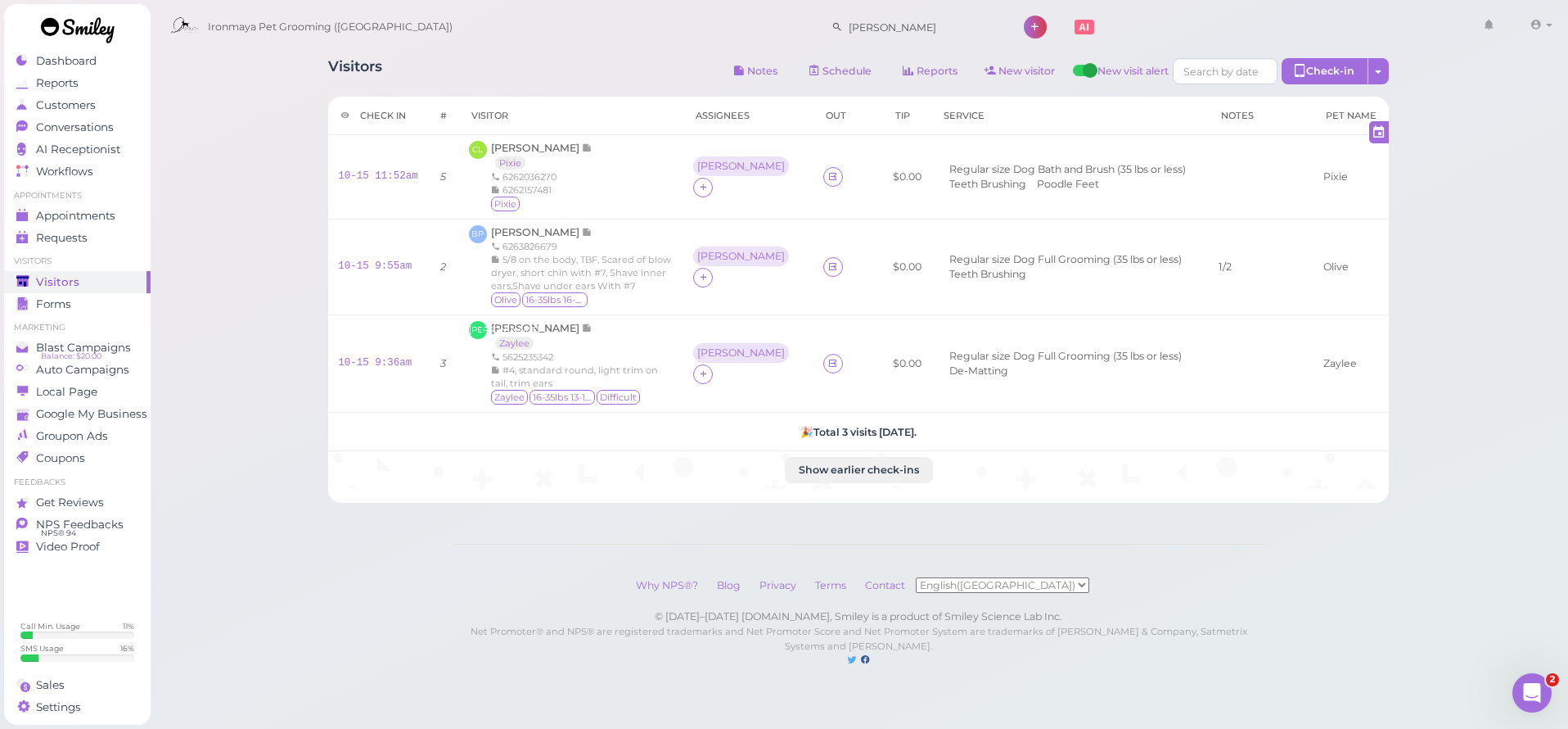
click at [271, 157] on div "Visitors Notes Schedule Reports New visitor New visit alert Check-in Customer c…" at bounding box center [860, 350] width 1420 height 700
click at [192, 68] on div "Visitors Notes Schedule Reports New visitor New visit alert Check-in Customer c…" at bounding box center [860, 350] width 1420 height 700
click at [192, 287] on div "Visitors Notes Schedule Reports New visitor New visit alert Check-in Customer c…" at bounding box center [860, 350] width 1420 height 700
click at [100, 52] on link at bounding box center [77, 31] width 147 height 56
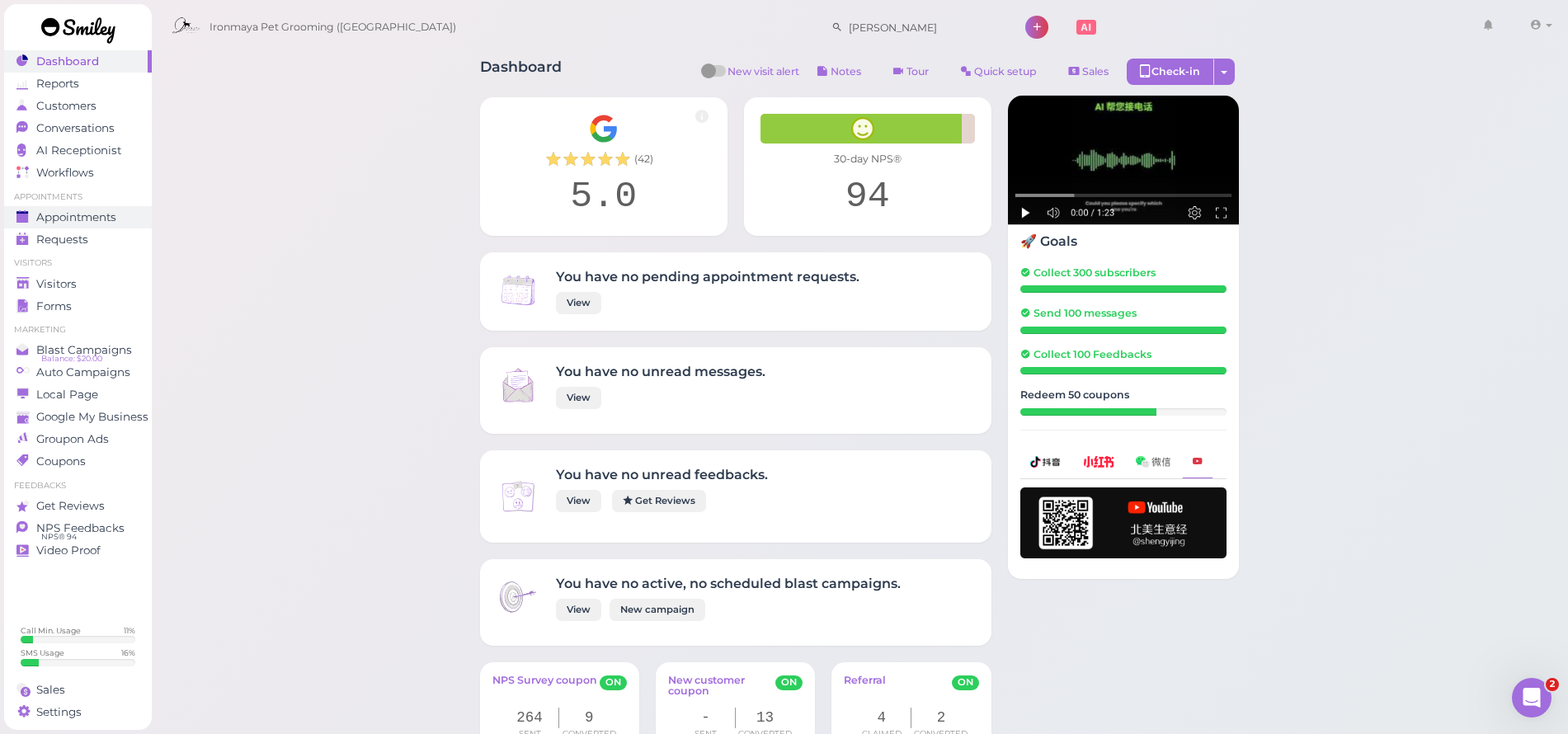
click at [100, 225] on link "Appointments" at bounding box center [78, 216] width 147 height 22
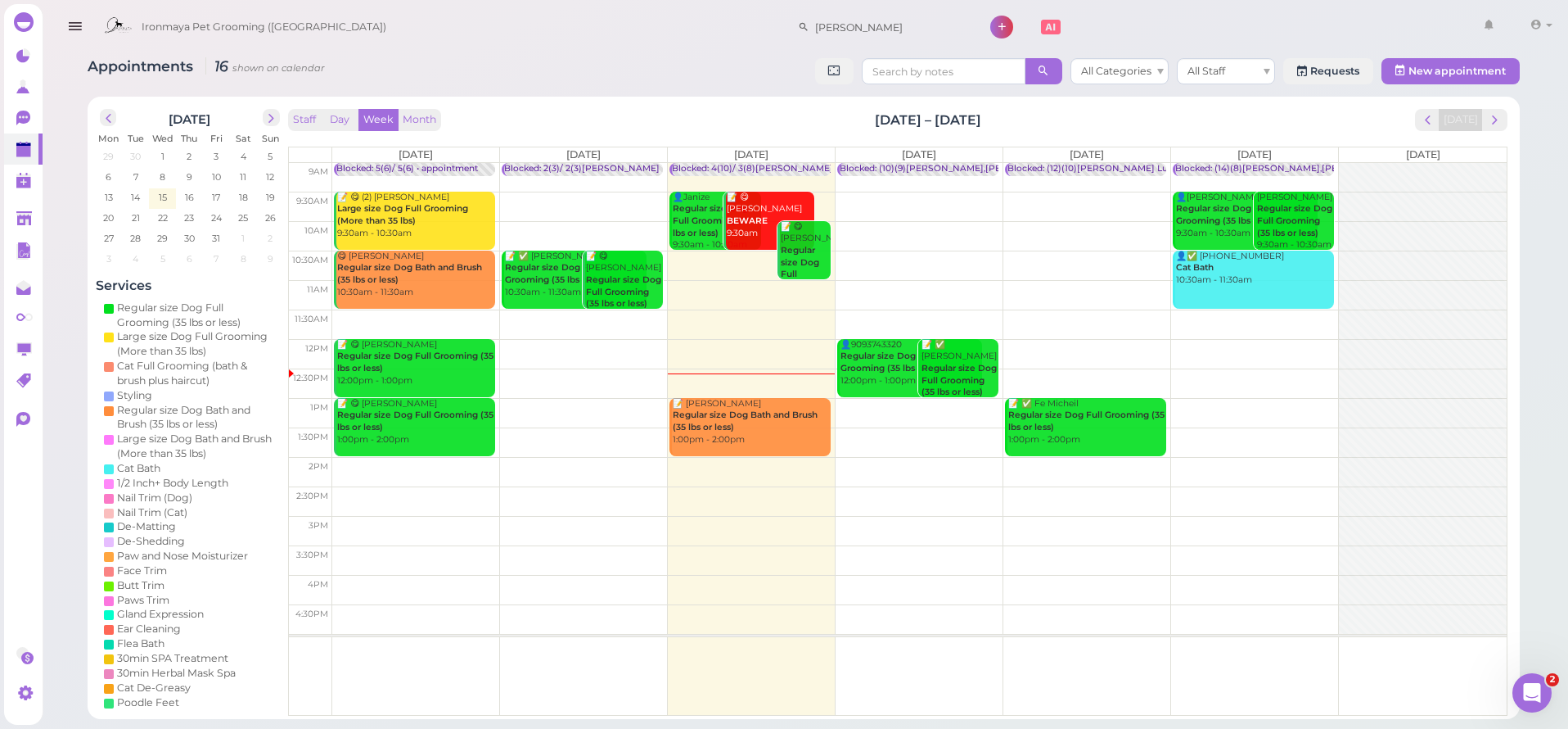
click at [662, 86] on div "Appointments 16 shown on calendar All Categories All Staff Requests New appoint…" at bounding box center [803, 73] width 1432 height 30
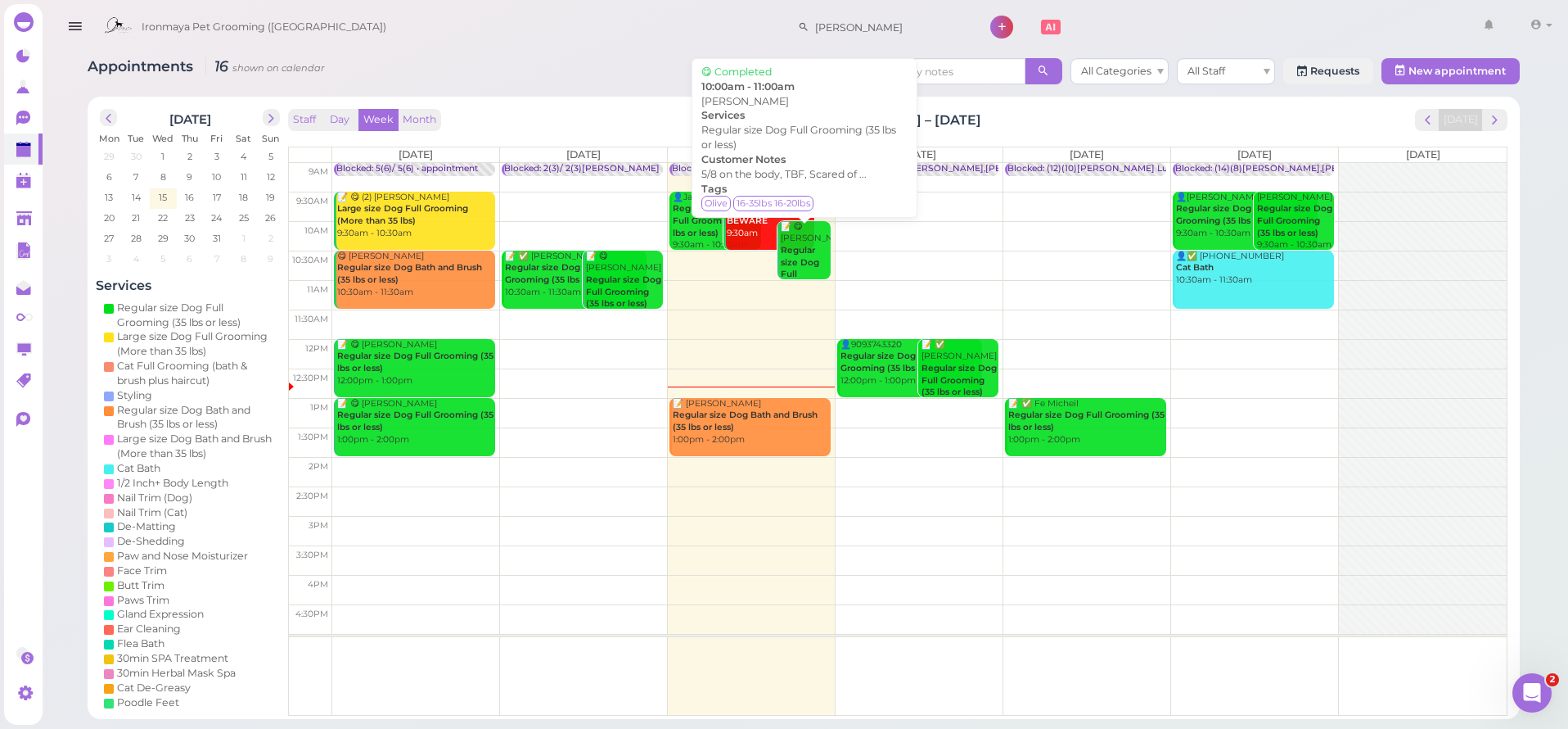
click at [792, 228] on div "📝 😋 Brian Phan Regular size Dog Full Grooming (35 lbs or less) 10:00am - 11:00am" at bounding box center [806, 281] width 51 height 121
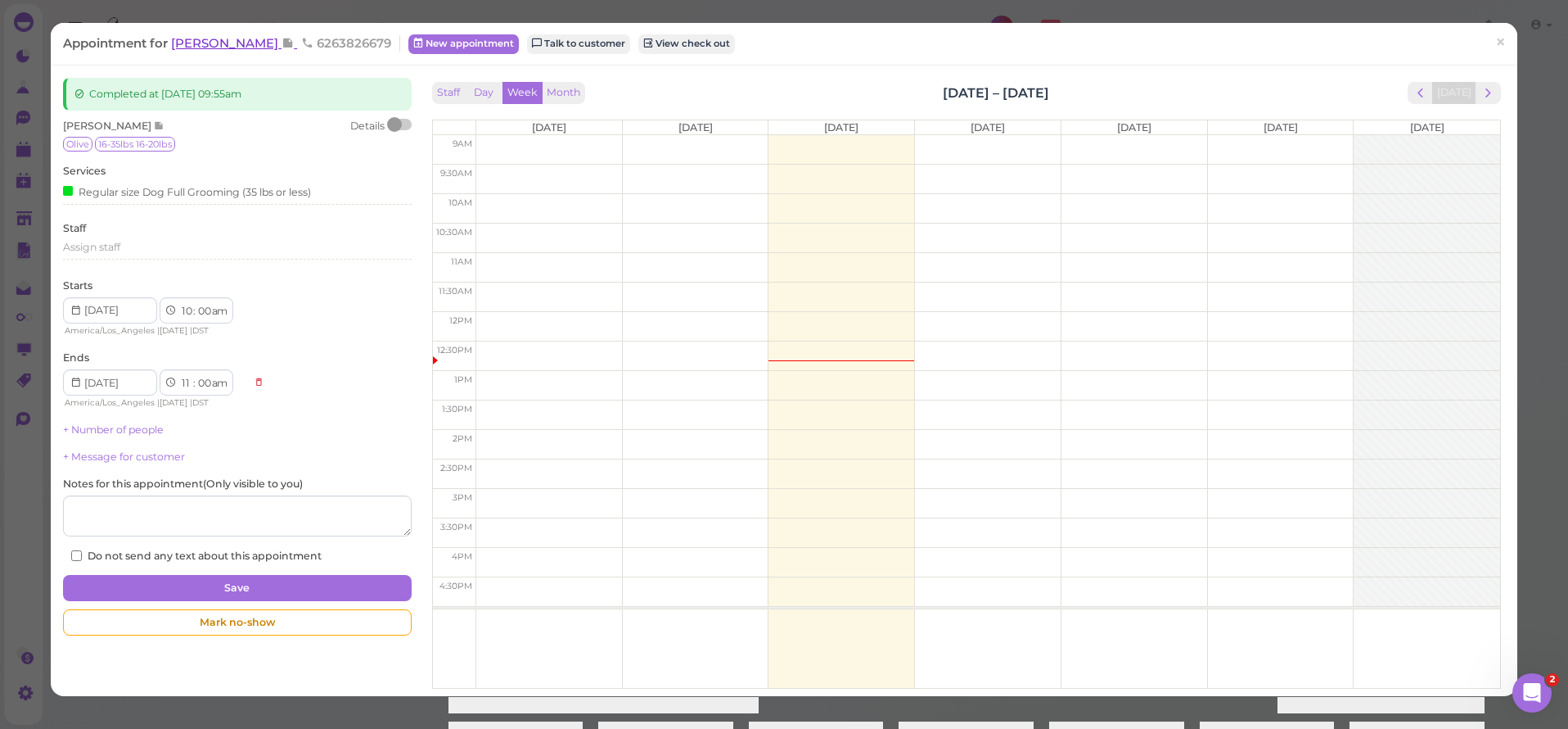
click at [220, 37] on span "Brian Phan" at bounding box center [226, 43] width 110 height 15
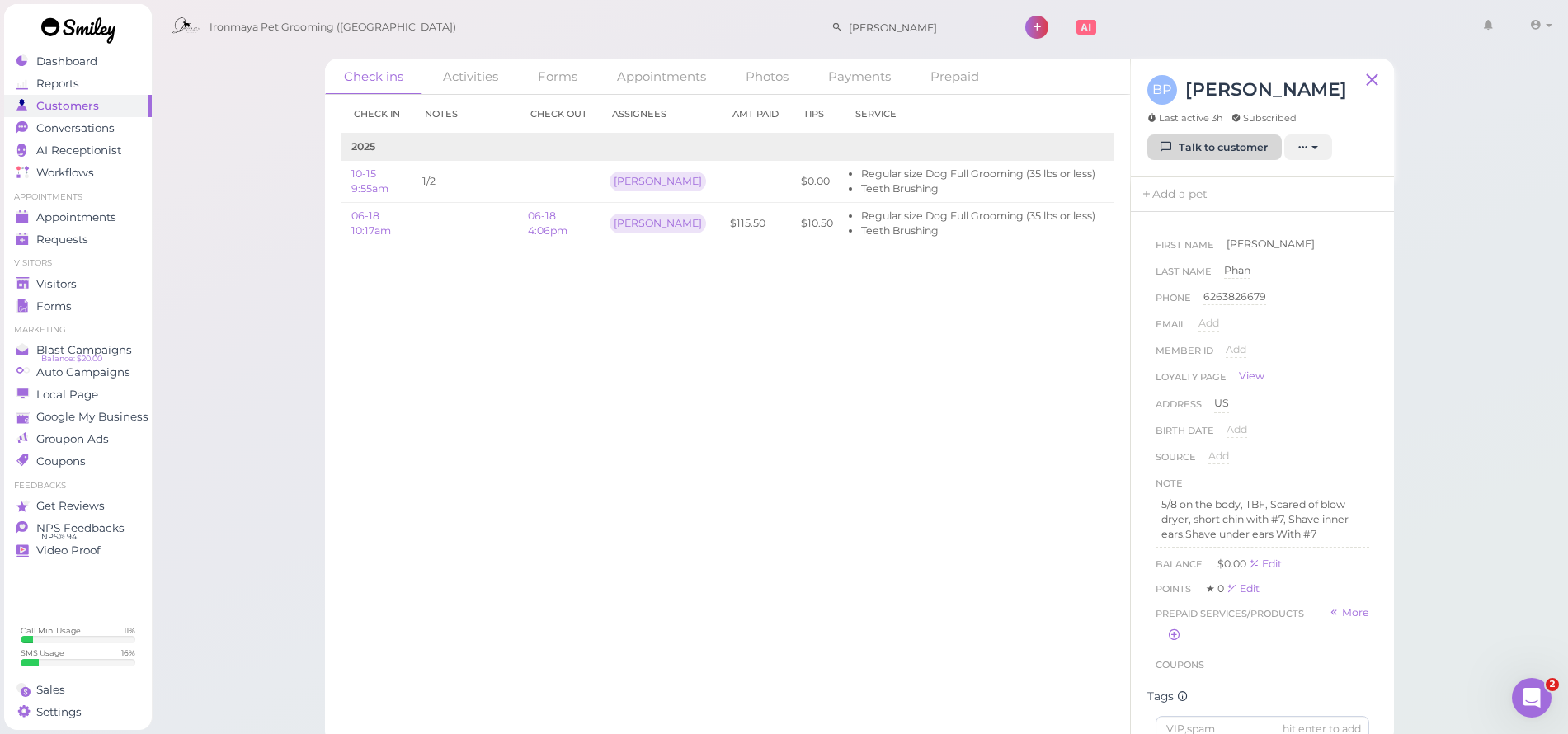
click at [1241, 143] on link "Talk to customer" at bounding box center [1214, 147] width 134 height 27
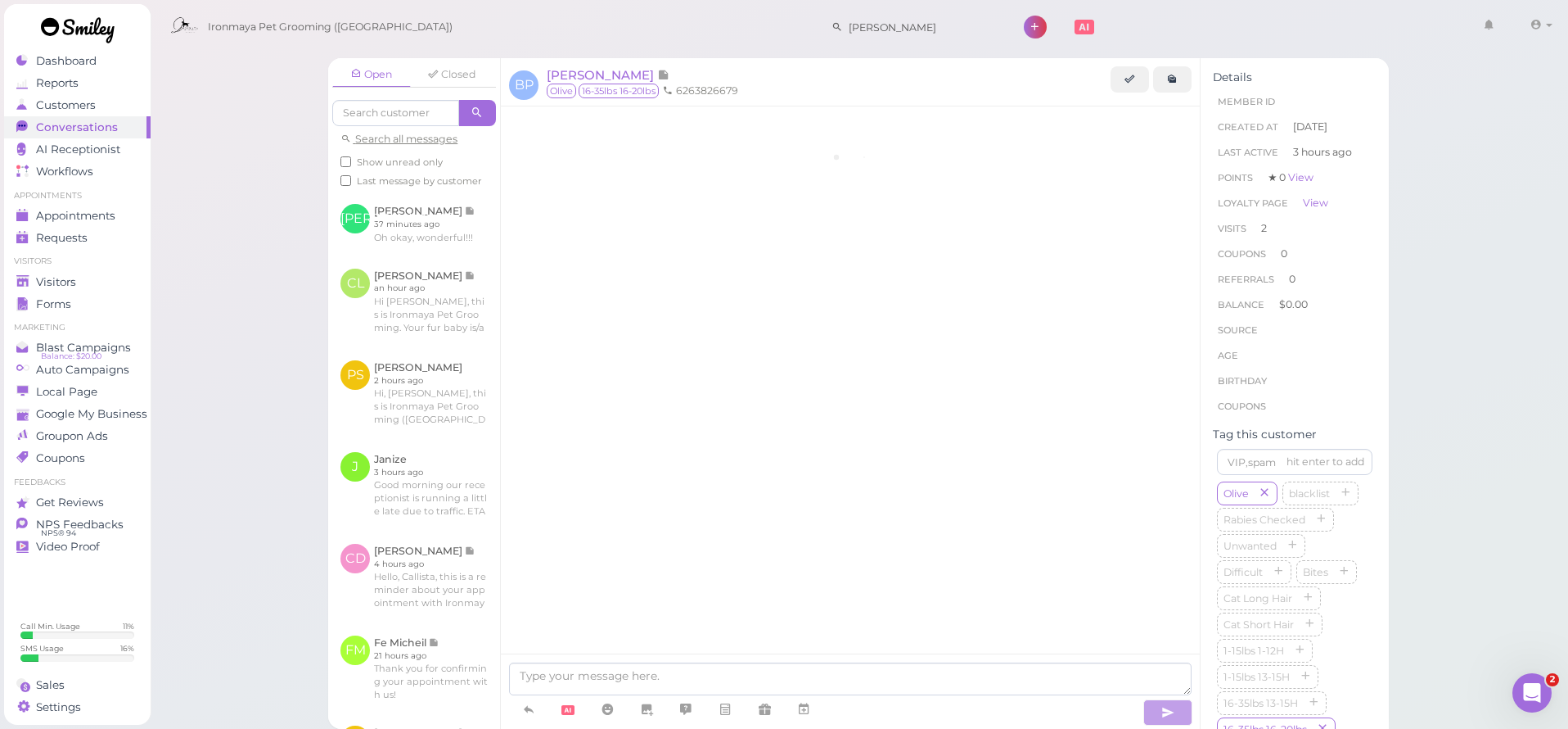
scroll to position [690, 0]
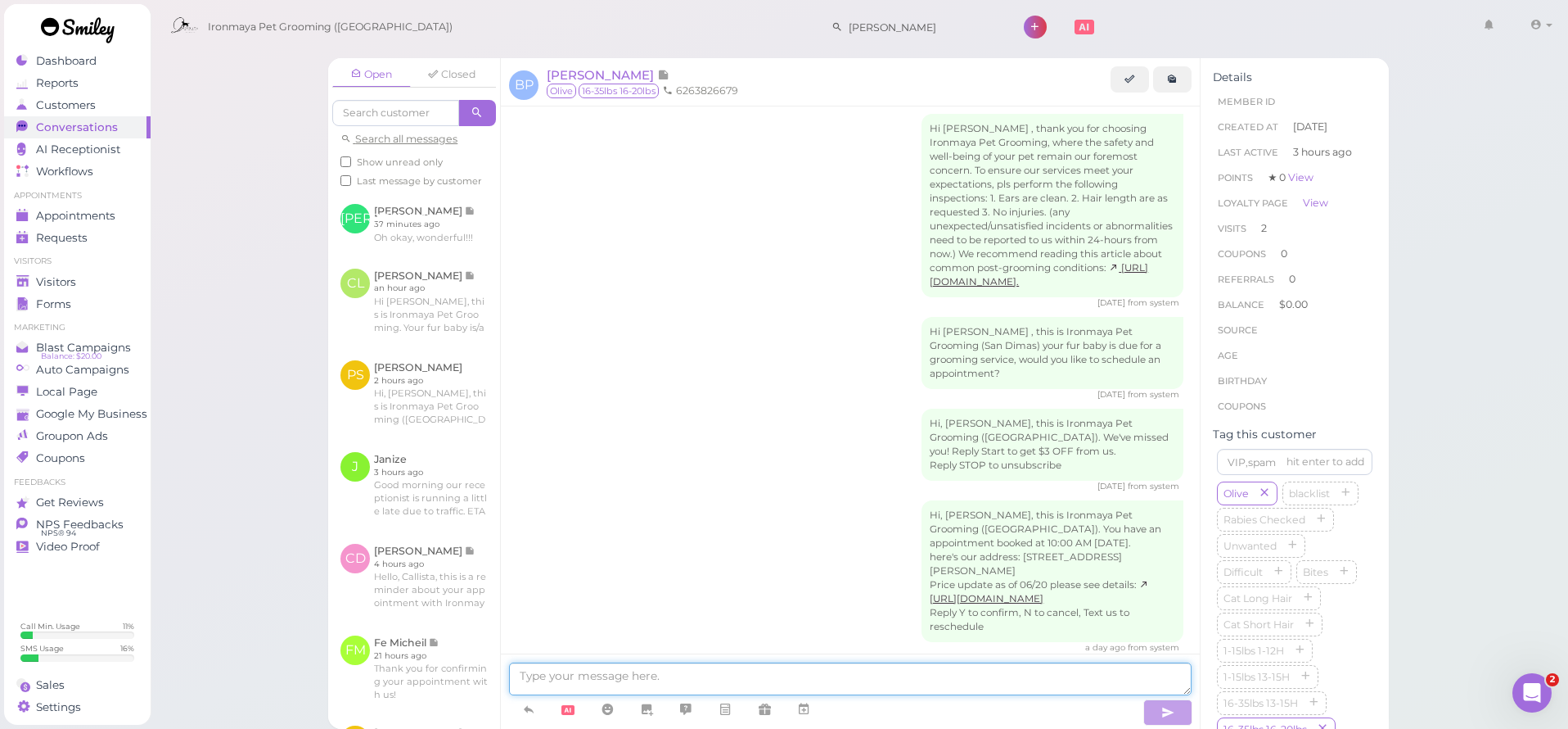
click at [751, 671] on textarea at bounding box center [851, 679] width 682 height 32
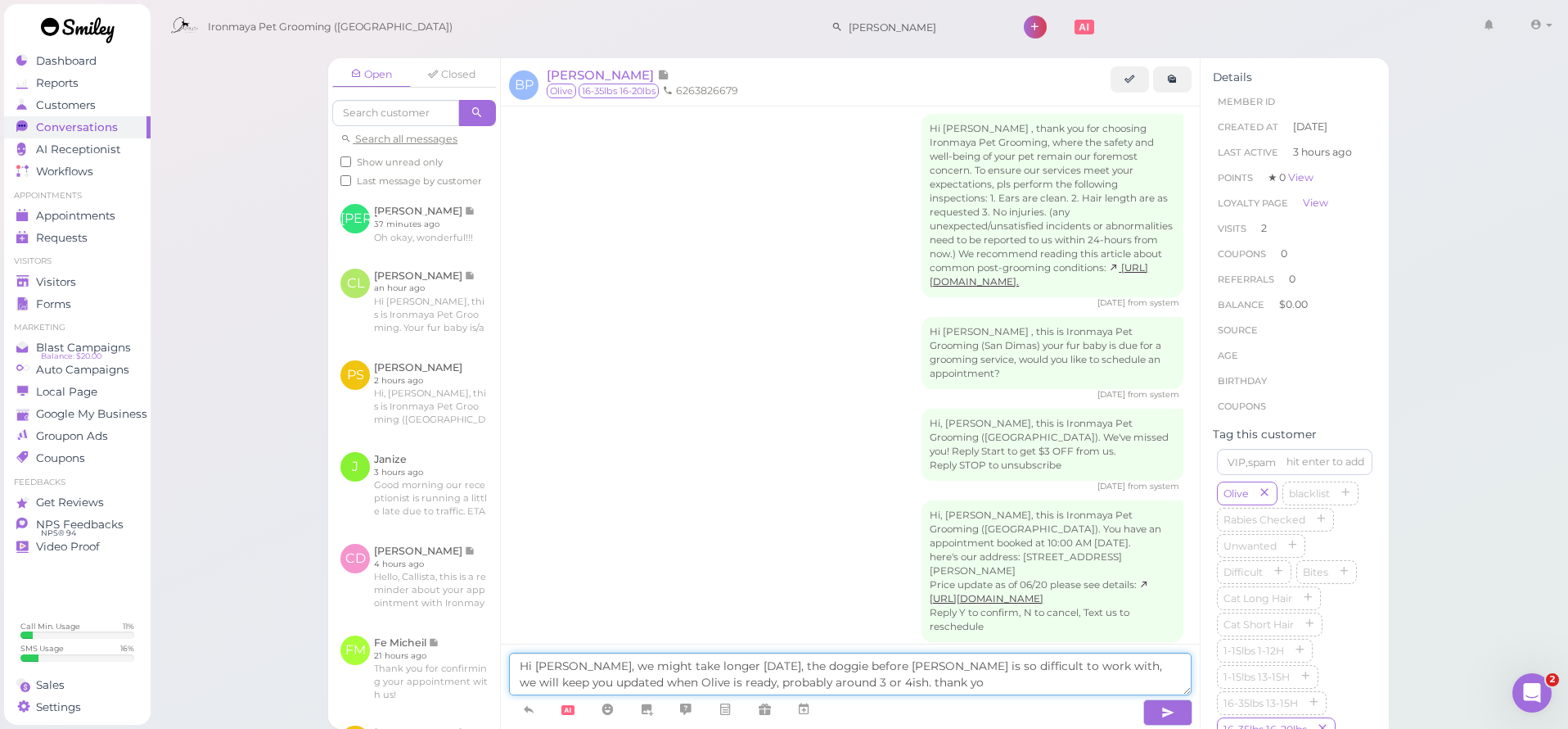
type textarea "Hi Brian, we might take longer today, the doggie before Olive is so difficult t…"
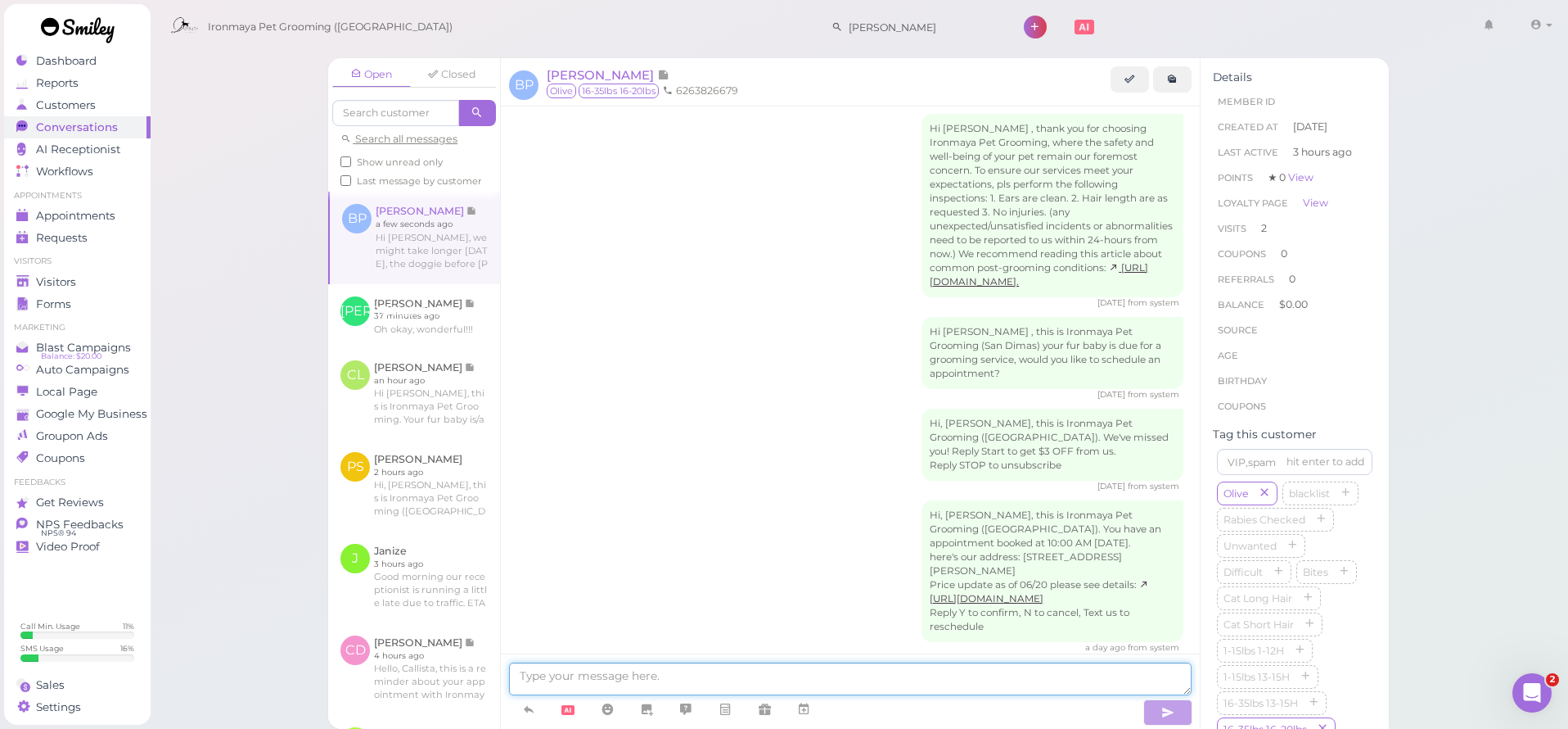
scroll to position [767, 0]
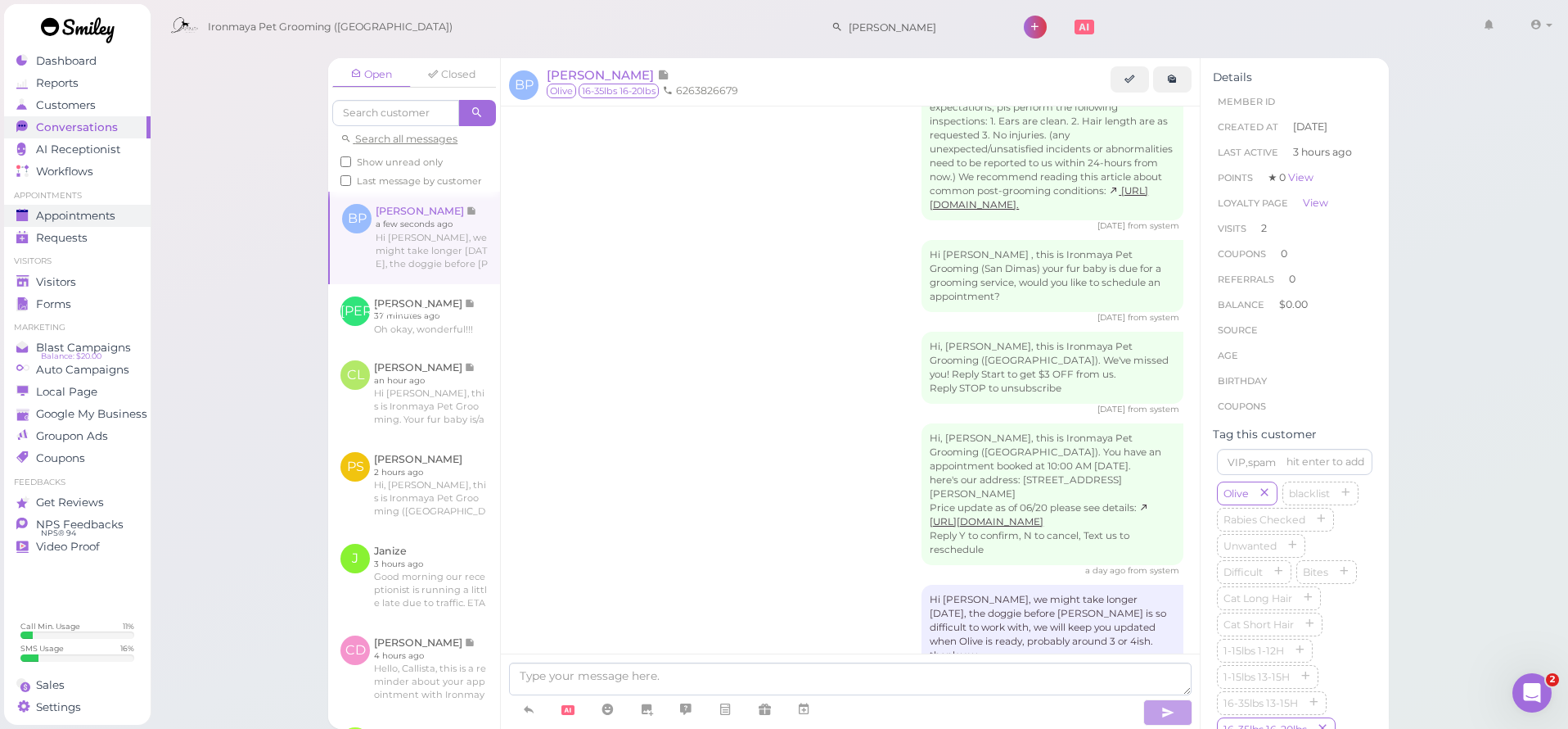
click at [109, 213] on span "Appointments" at bounding box center [76, 216] width 80 height 14
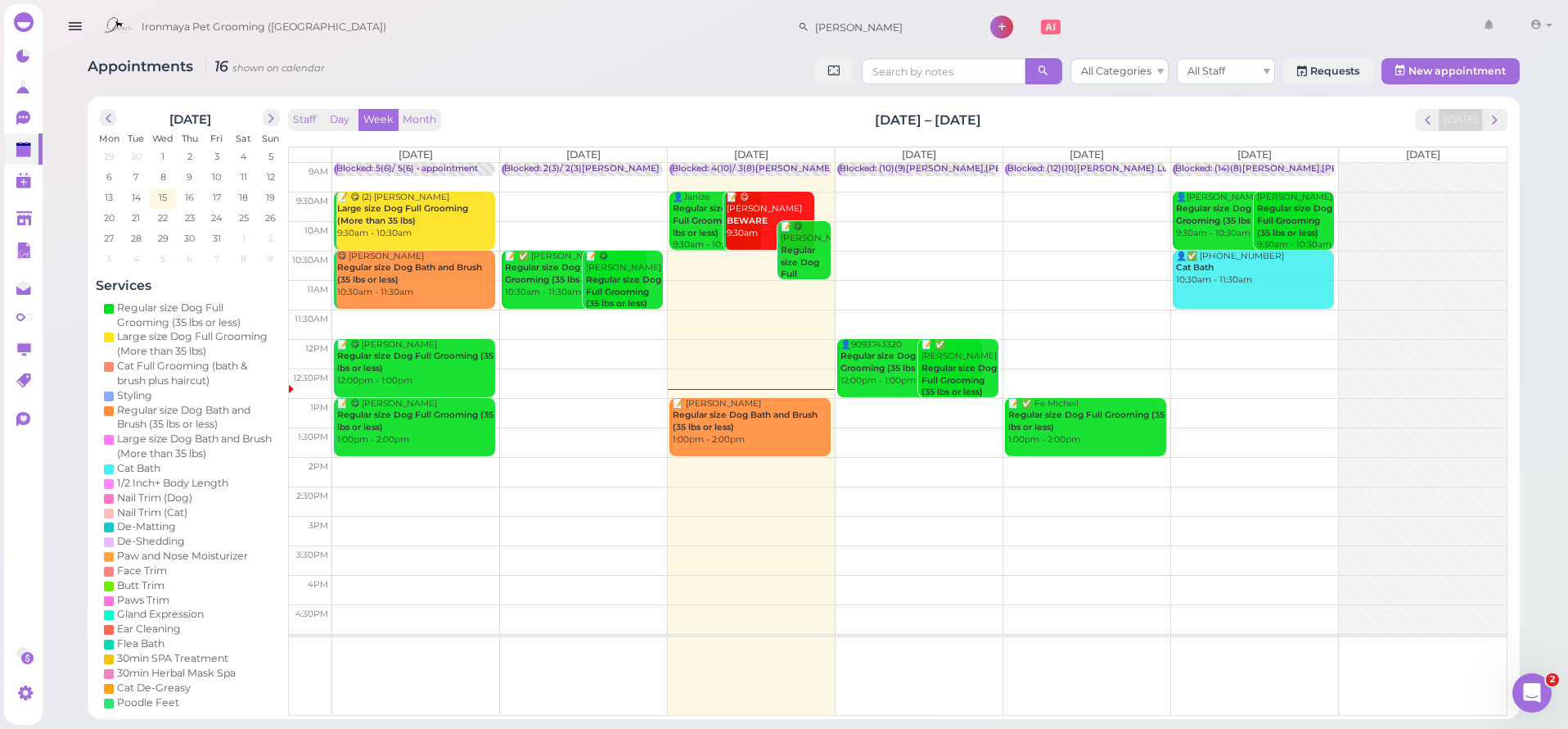
click at [739, 414] on b "Regular size Dog Bath and Brush (35 lbs or less)" at bounding box center [745, 421] width 144 height 23
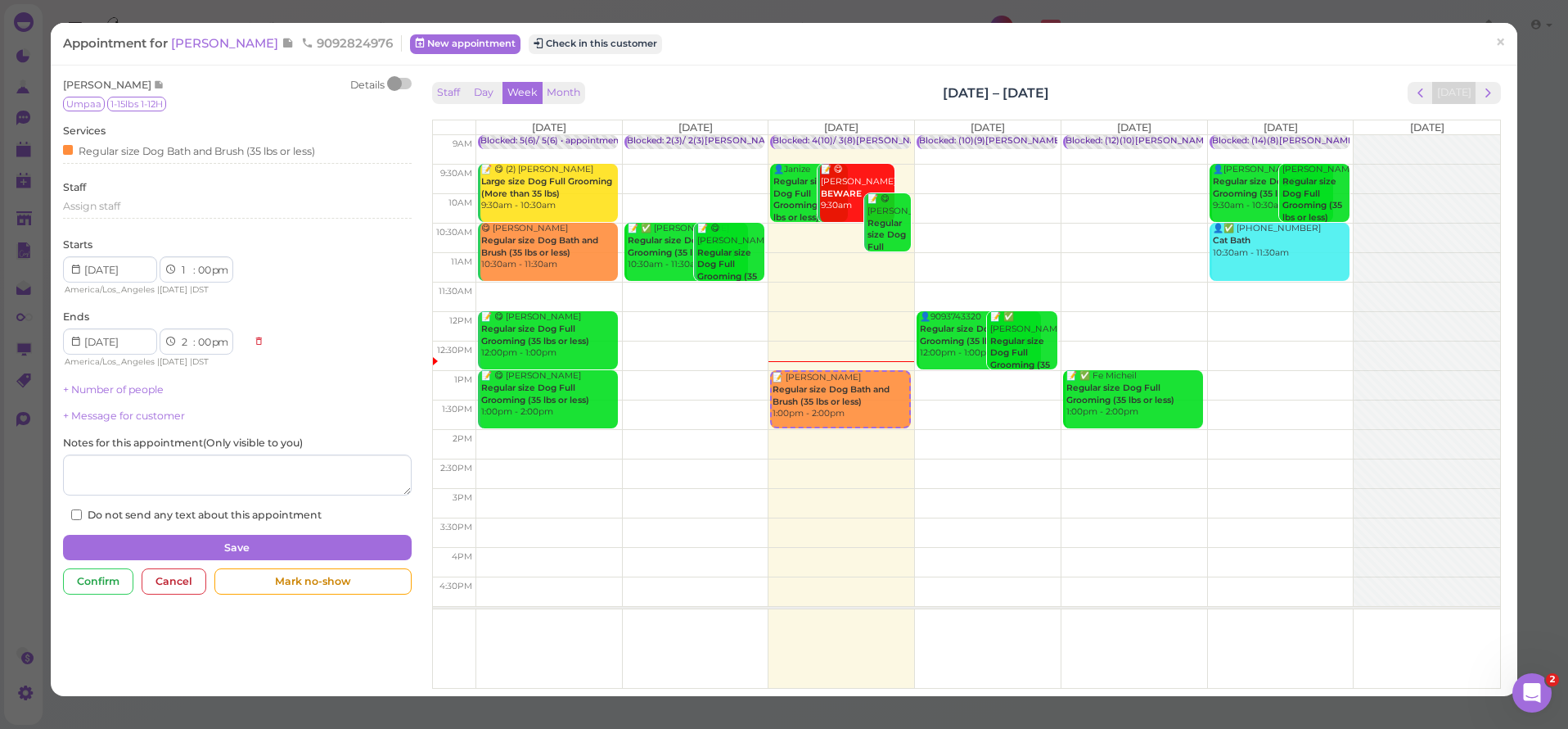
click at [580, 32] on div "Appointment for Gene Wegrzyn 9092824976 New appointment Check in this customer ×" at bounding box center [784, 44] width 1467 height 42
click at [583, 48] on button "Check in this customer" at bounding box center [595, 44] width 133 height 20
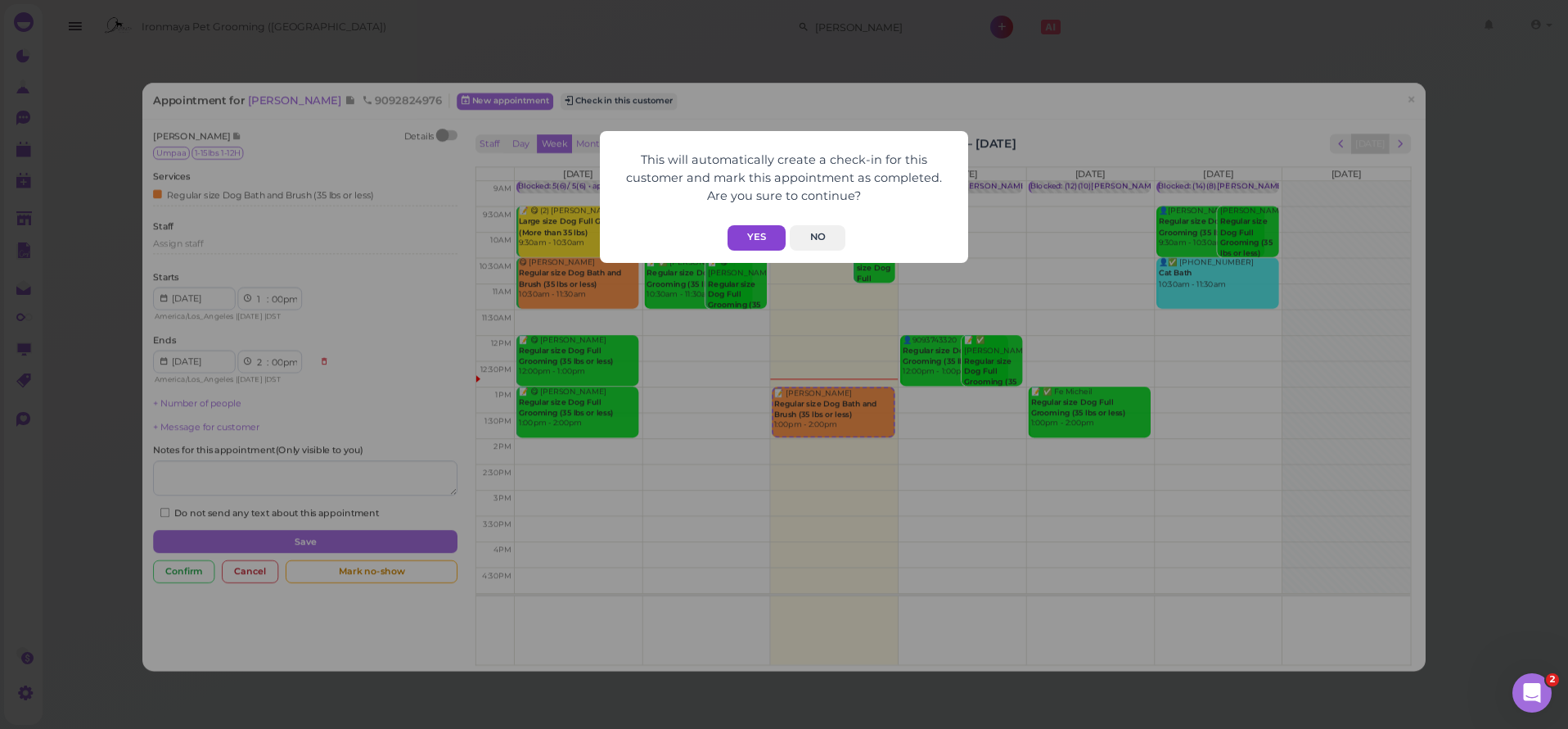
click at [759, 231] on button "Yes" at bounding box center [756, 238] width 58 height 26
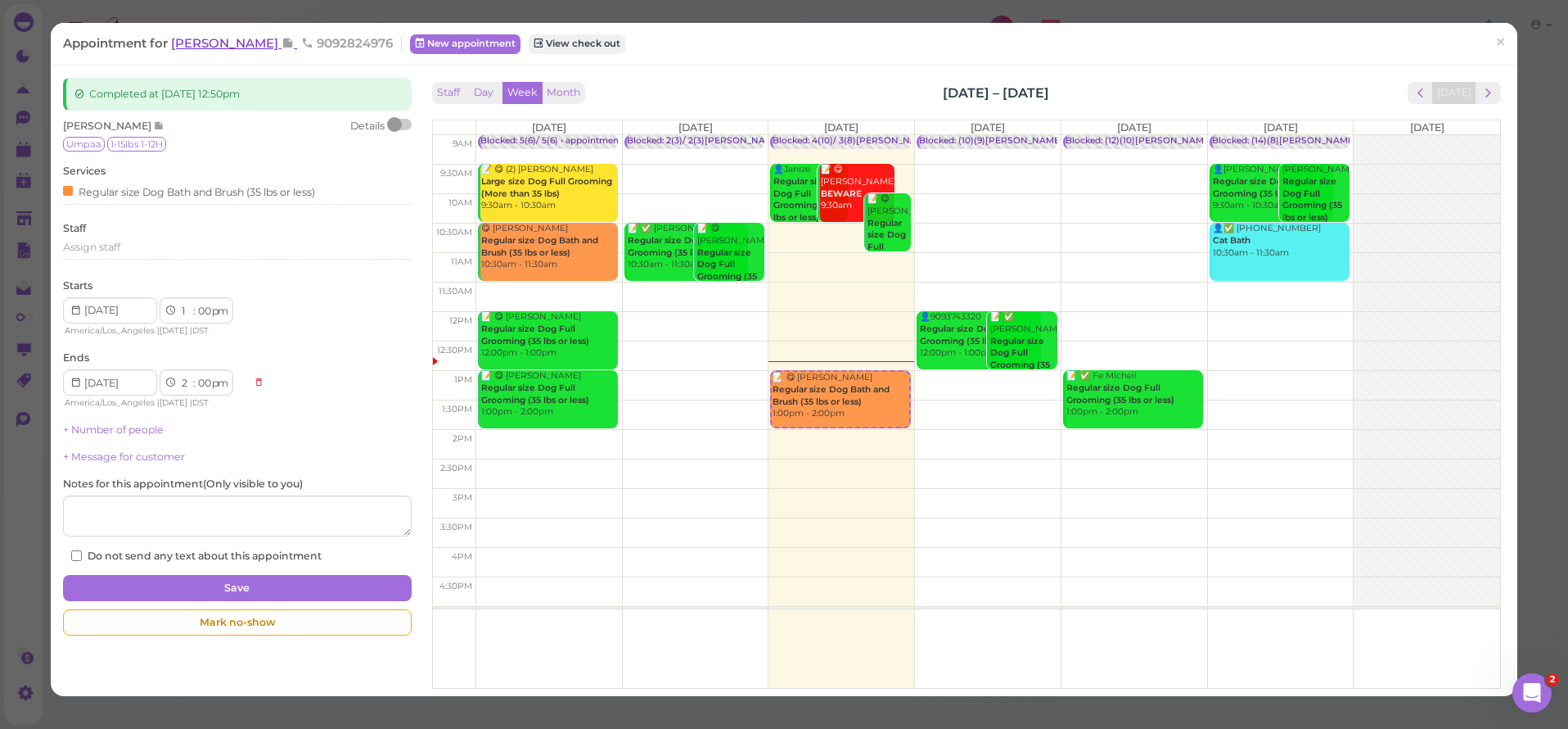
click at [211, 45] on span "Gene Wegrzyn" at bounding box center [226, 43] width 110 height 15
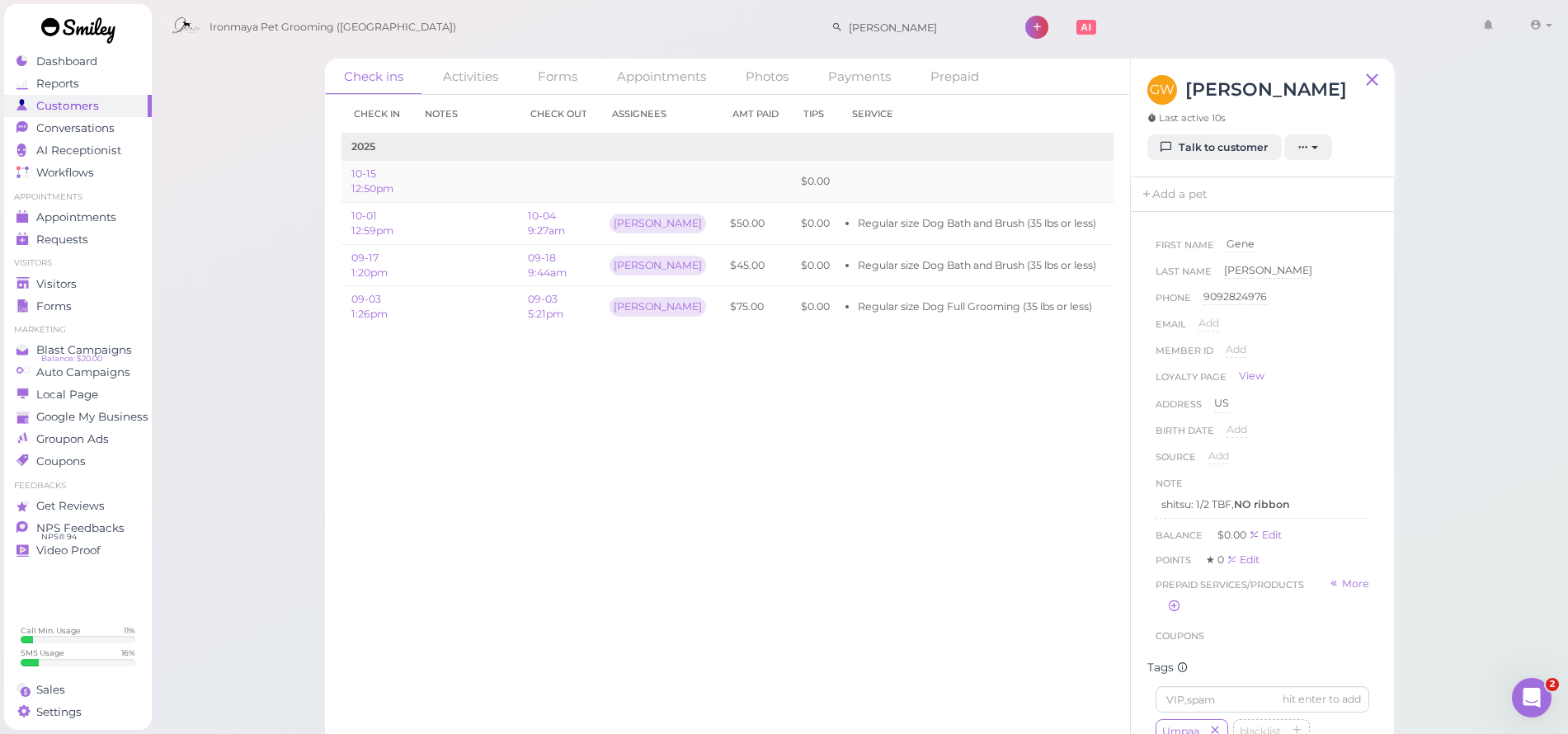
click at [1116, 175] on link "Edit" at bounding box center [1126, 181] width 20 height 12
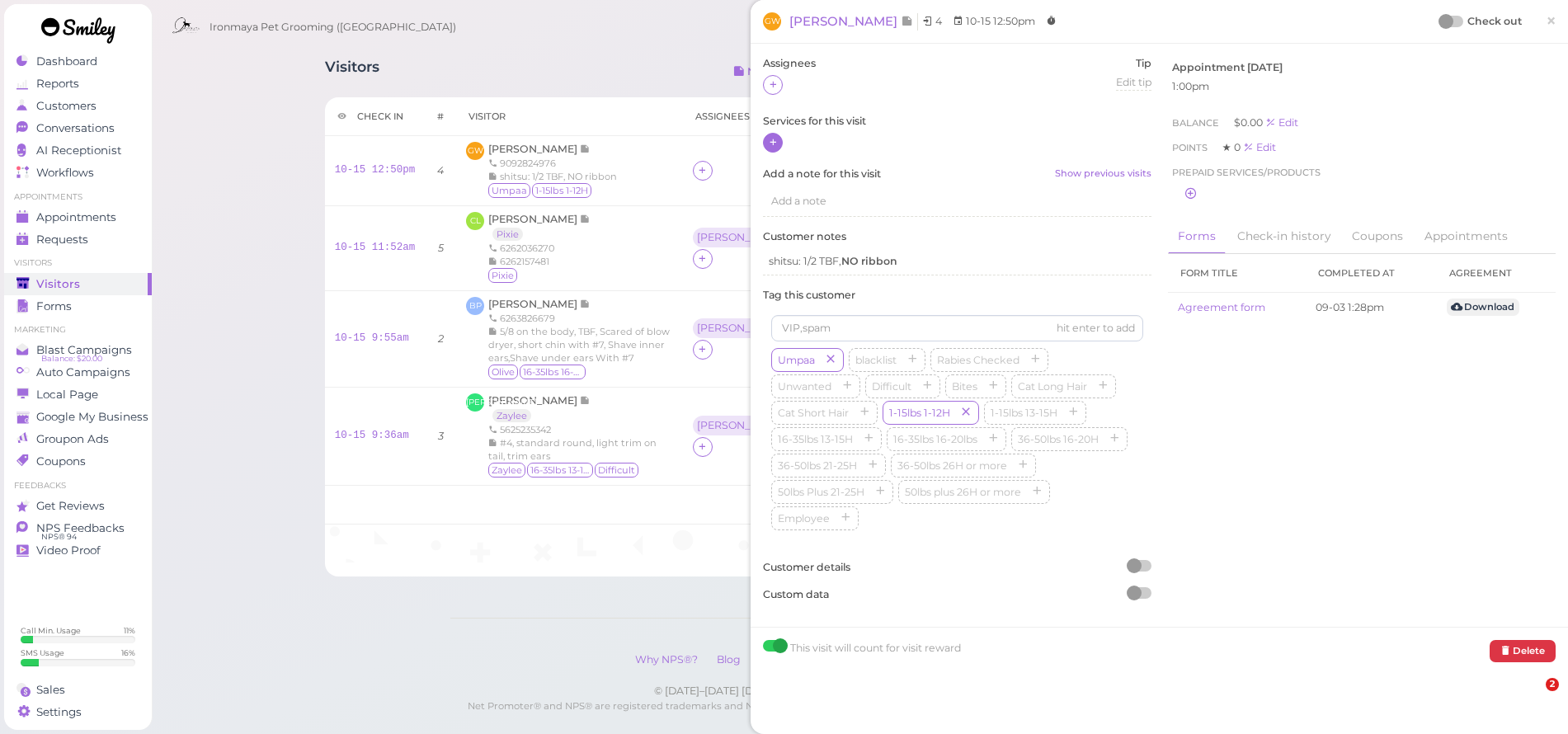
click at [768, 136] on icon at bounding box center [773, 142] width 11 height 12
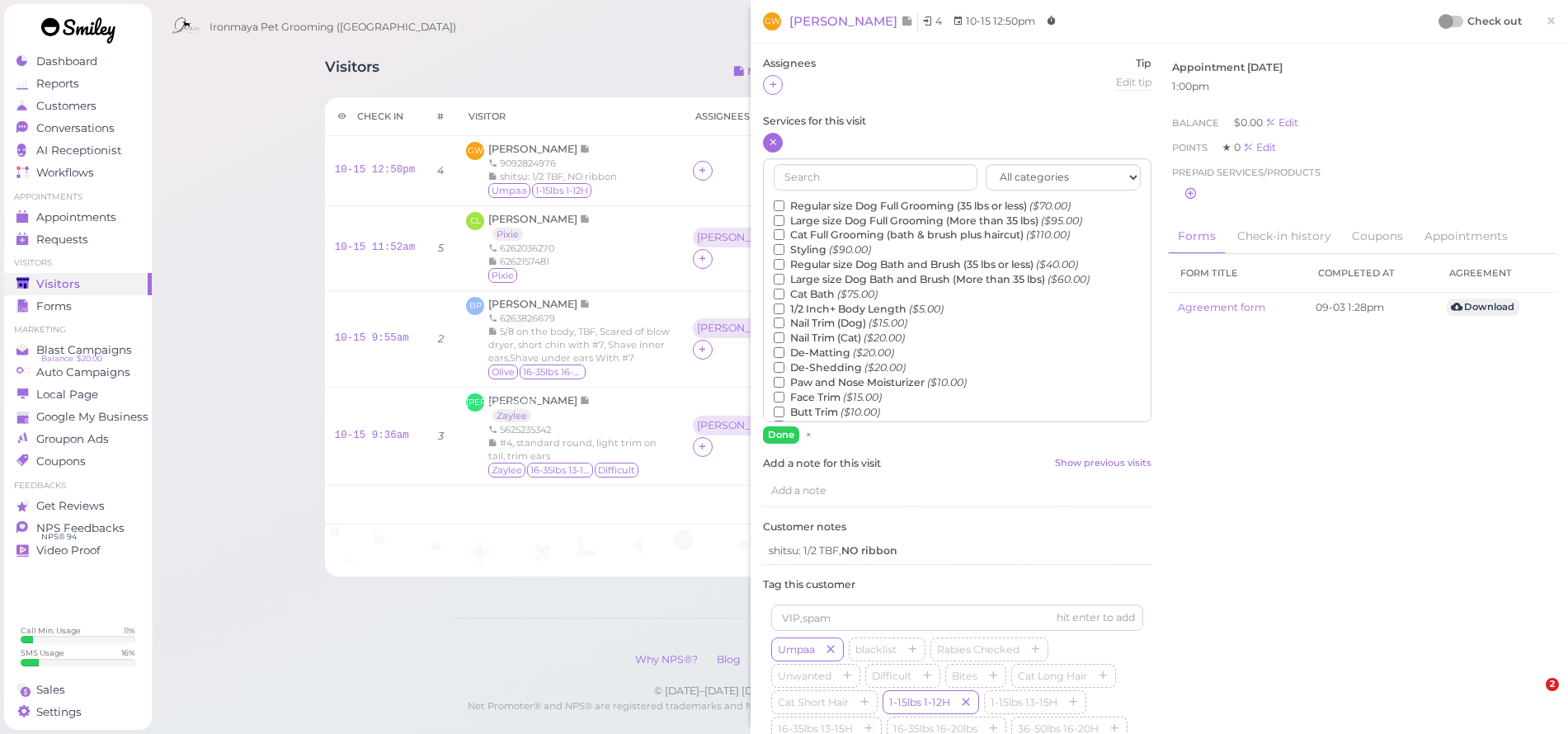
click at [828, 257] on label "Regular size Dog Bath and Brush (35 lbs or less) ($40.00)" at bounding box center [926, 265] width 304 height 15
click at [784, 258] on input "Regular size Dog Bath and Brush (35 lbs or less) ($40.00)" at bounding box center [778, 263] width 11 height 11
click at [794, 430] on button "Done" at bounding box center [781, 434] width 36 height 17
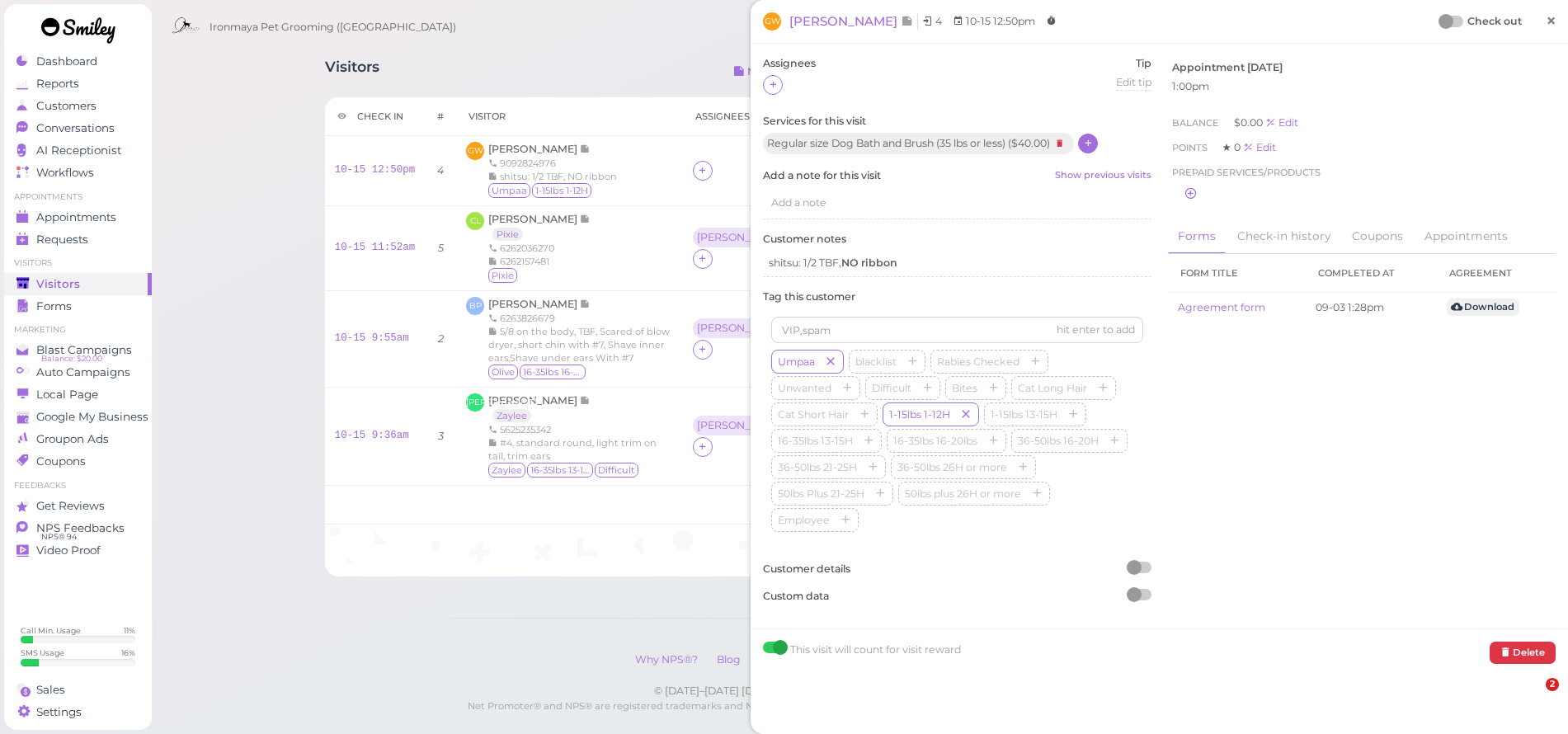
click at [1545, 21] on span "×" at bounding box center [1550, 20] width 11 height 23
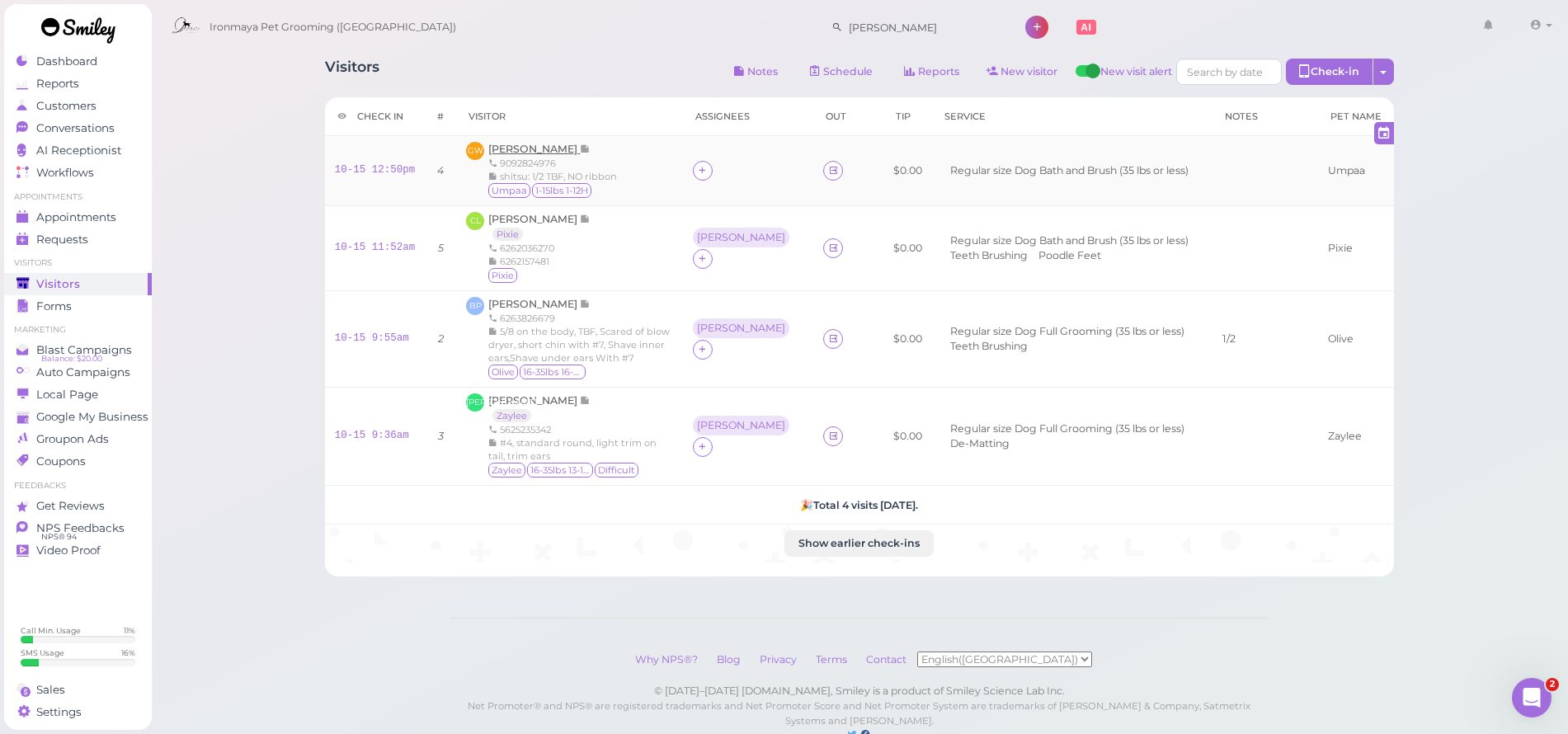
click at [534, 148] on span "Gene Wegrzyn" at bounding box center [534, 148] width 92 height 12
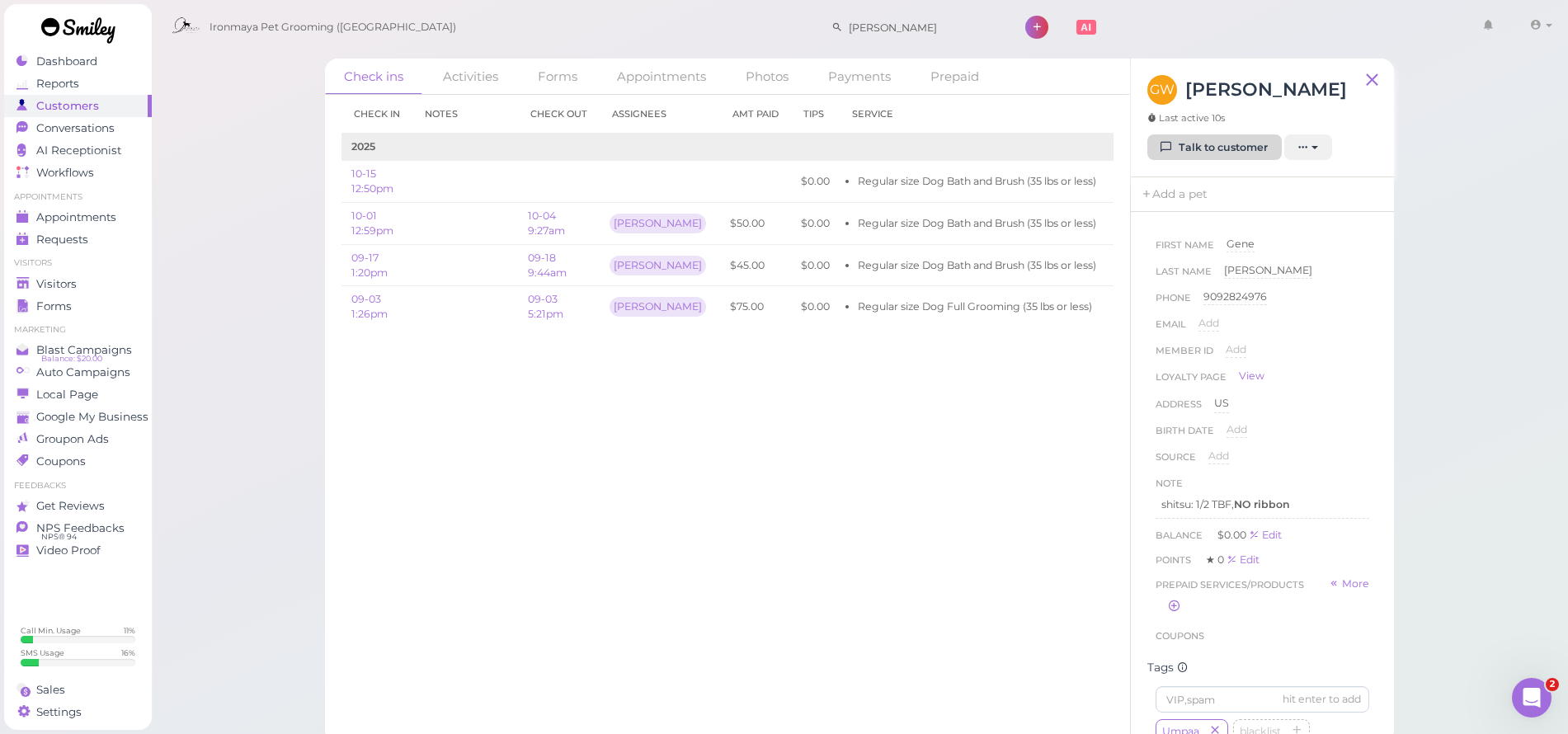
click at [1163, 146] on icon at bounding box center [1166, 146] width 11 height 12
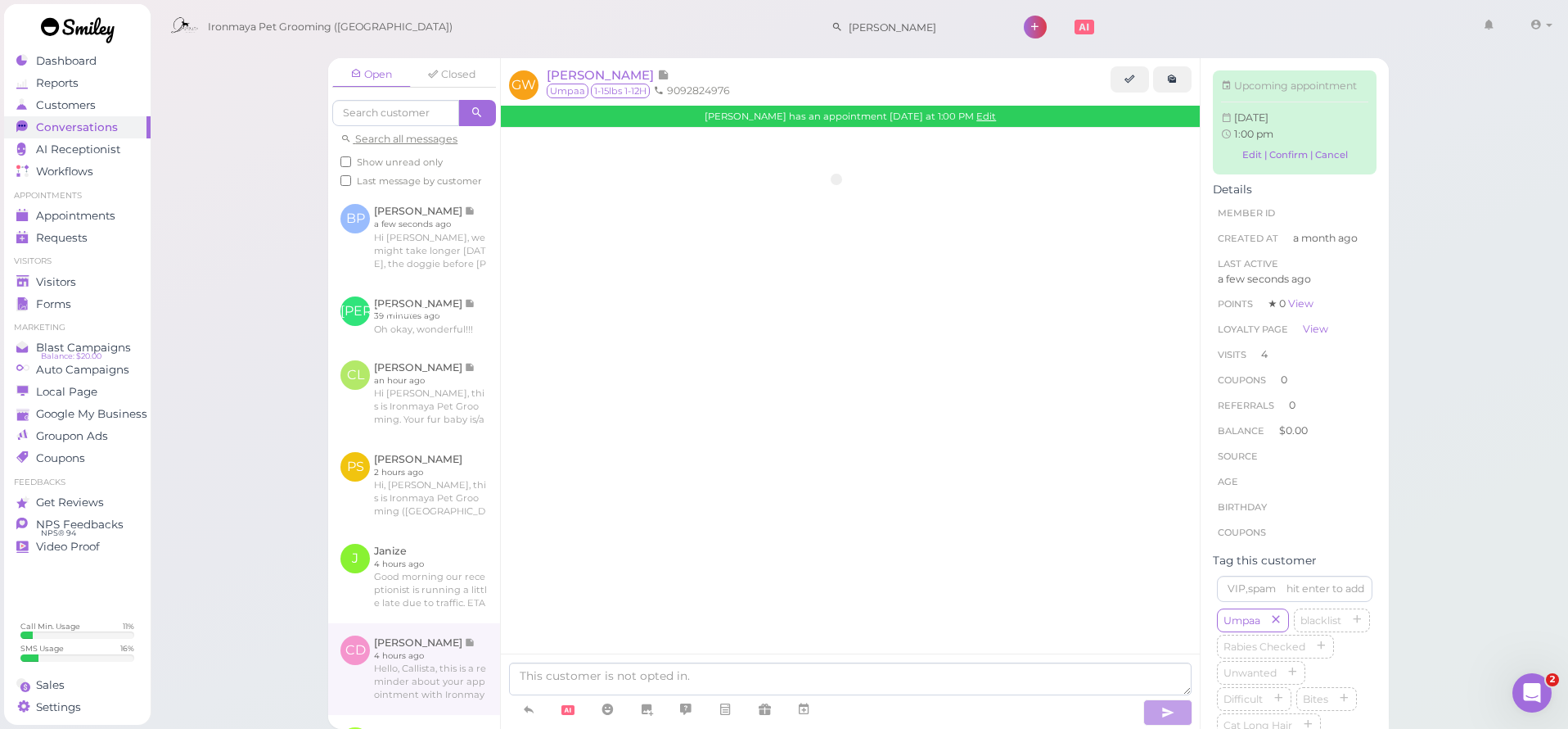
scroll to position [1597, 0]
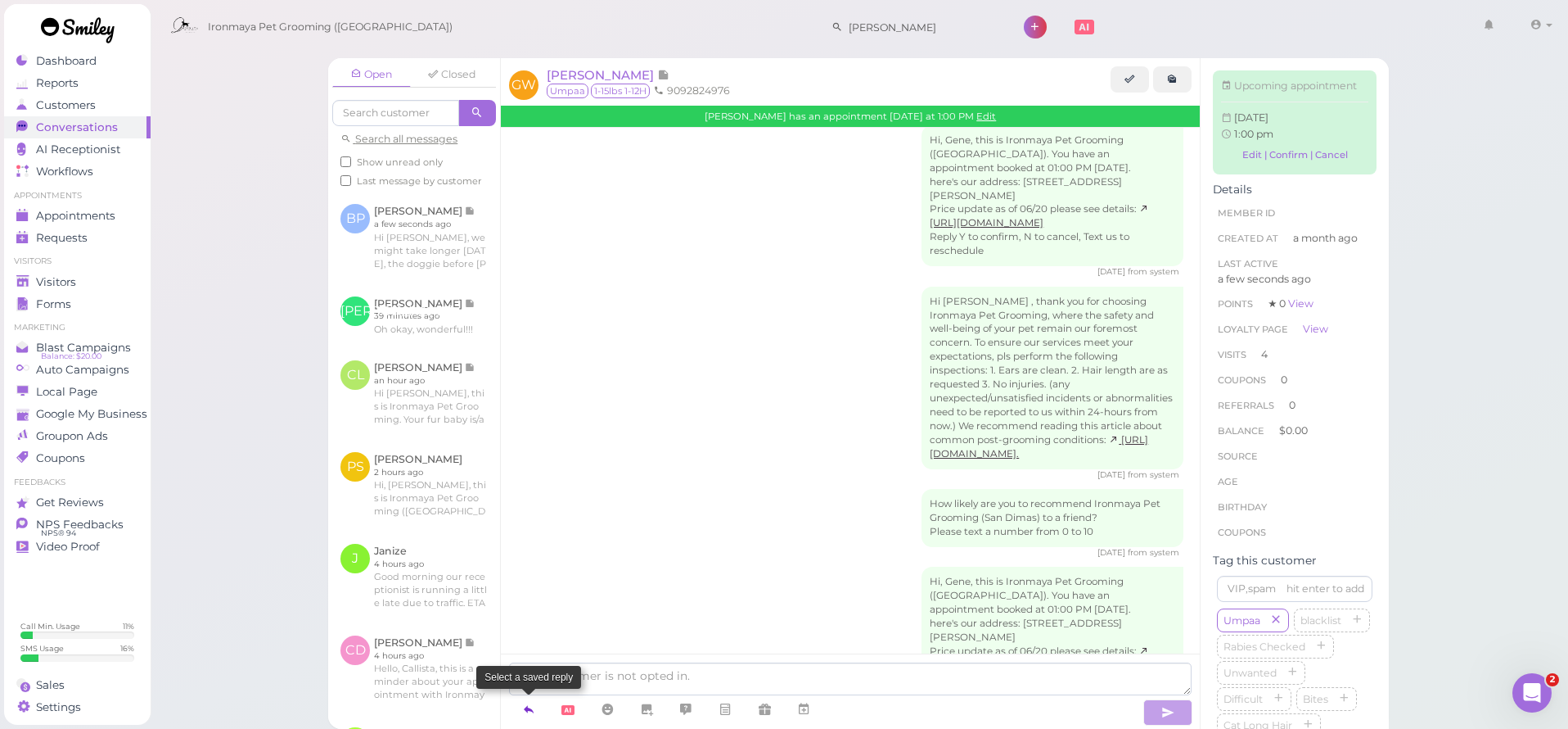
click at [533, 709] on icon at bounding box center [529, 708] width 13 height 16
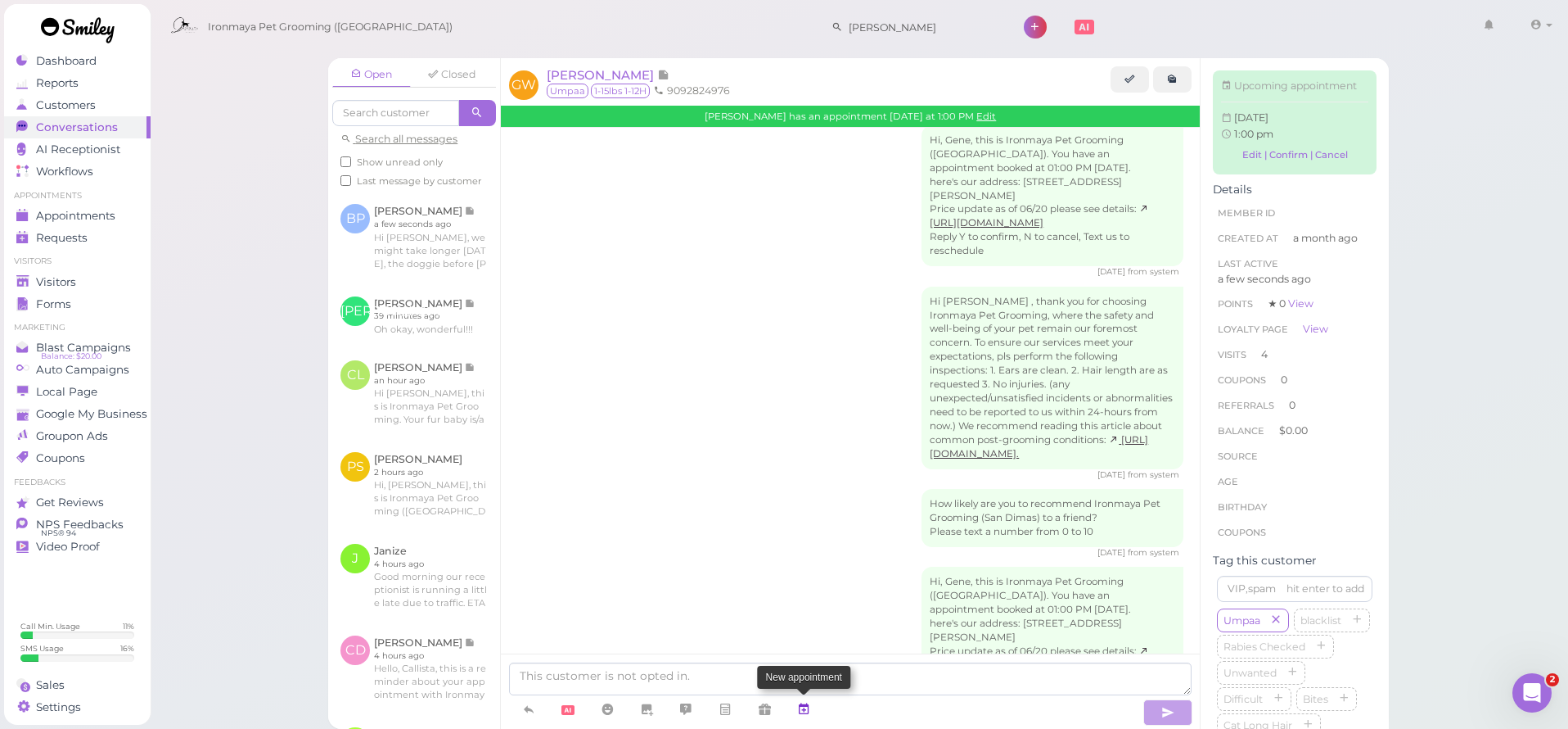
click at [805, 708] on icon at bounding box center [804, 708] width 13 height 16
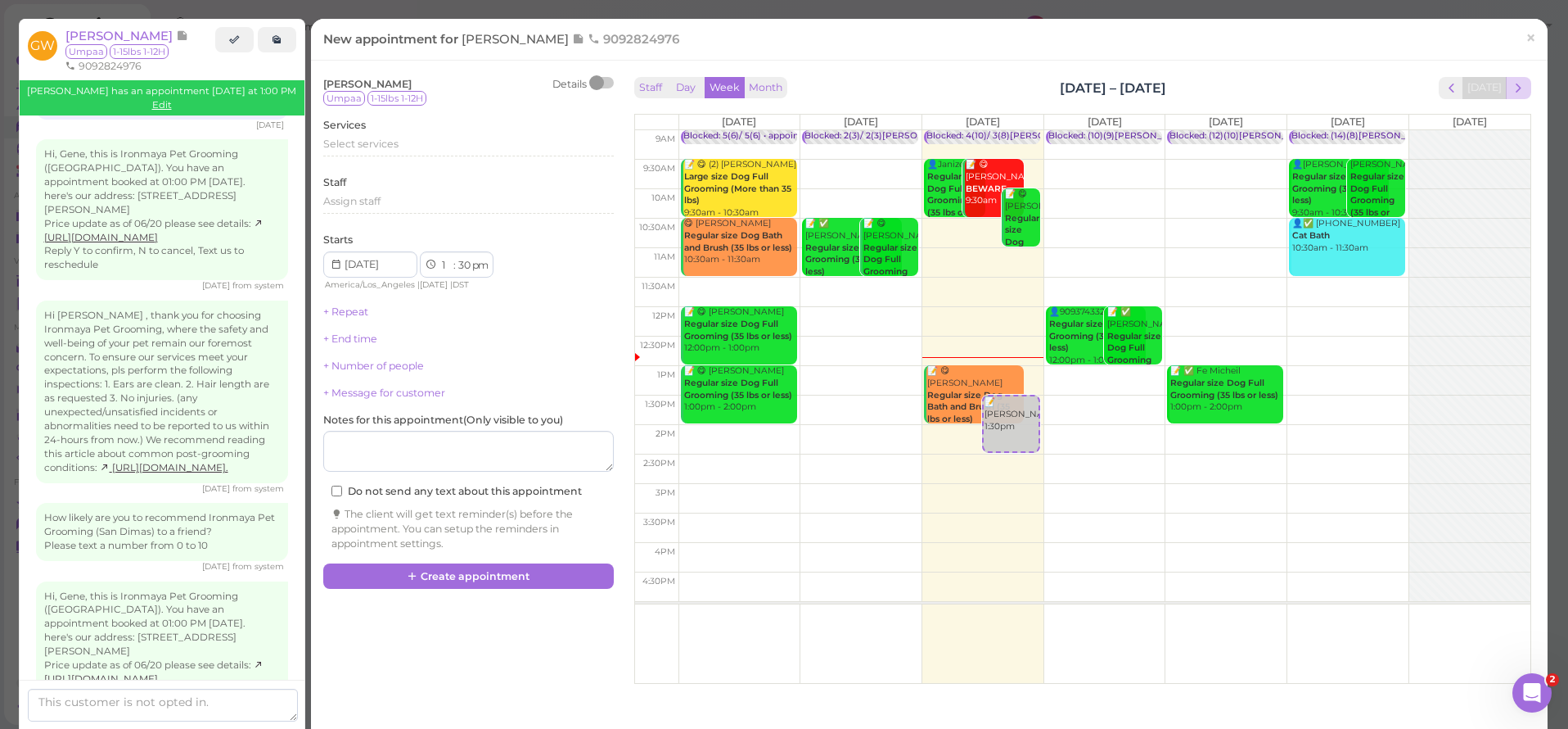
click at [1511, 86] on span "next" at bounding box center [1519, 87] width 15 height 15
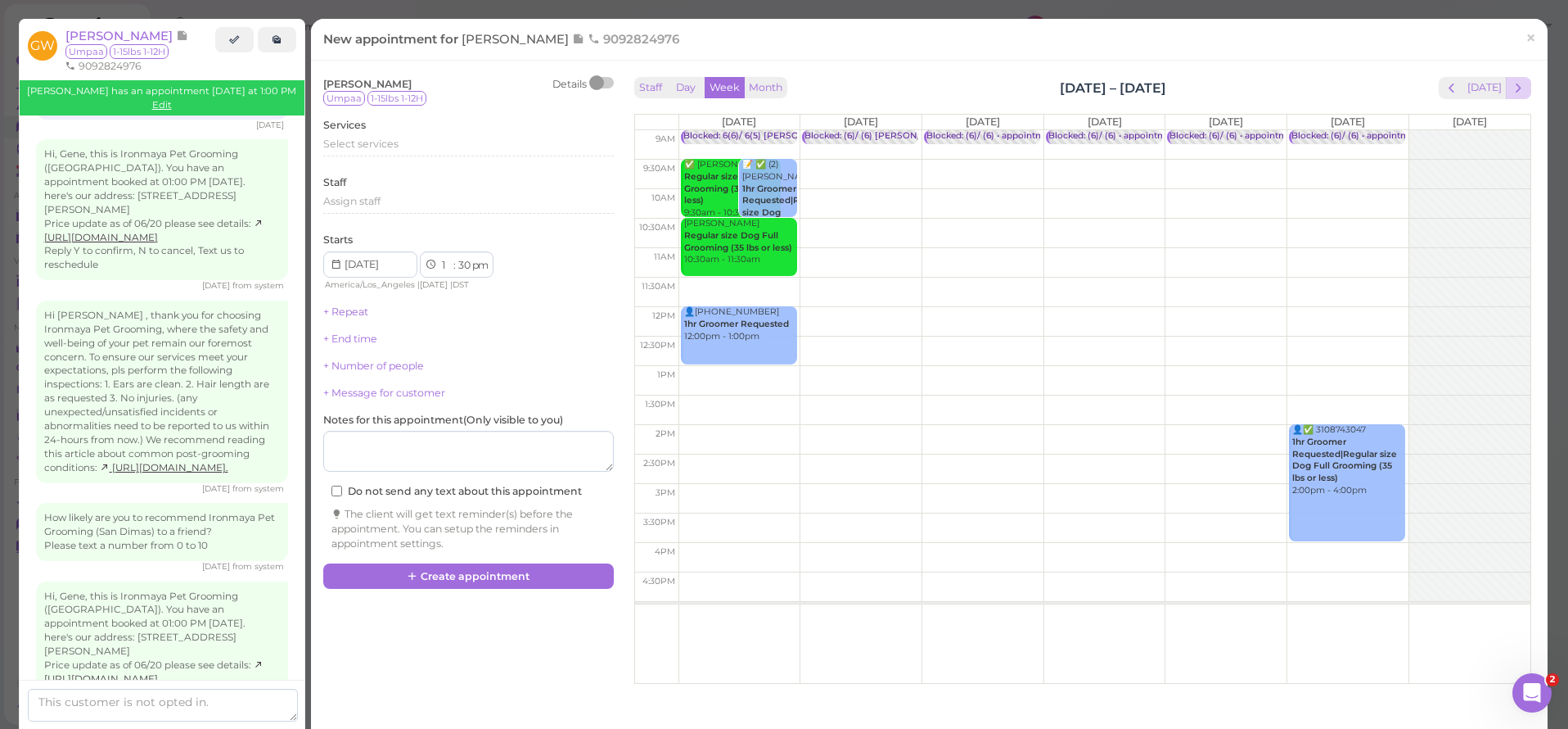
click at [1511, 86] on span "next" at bounding box center [1519, 87] width 15 height 15
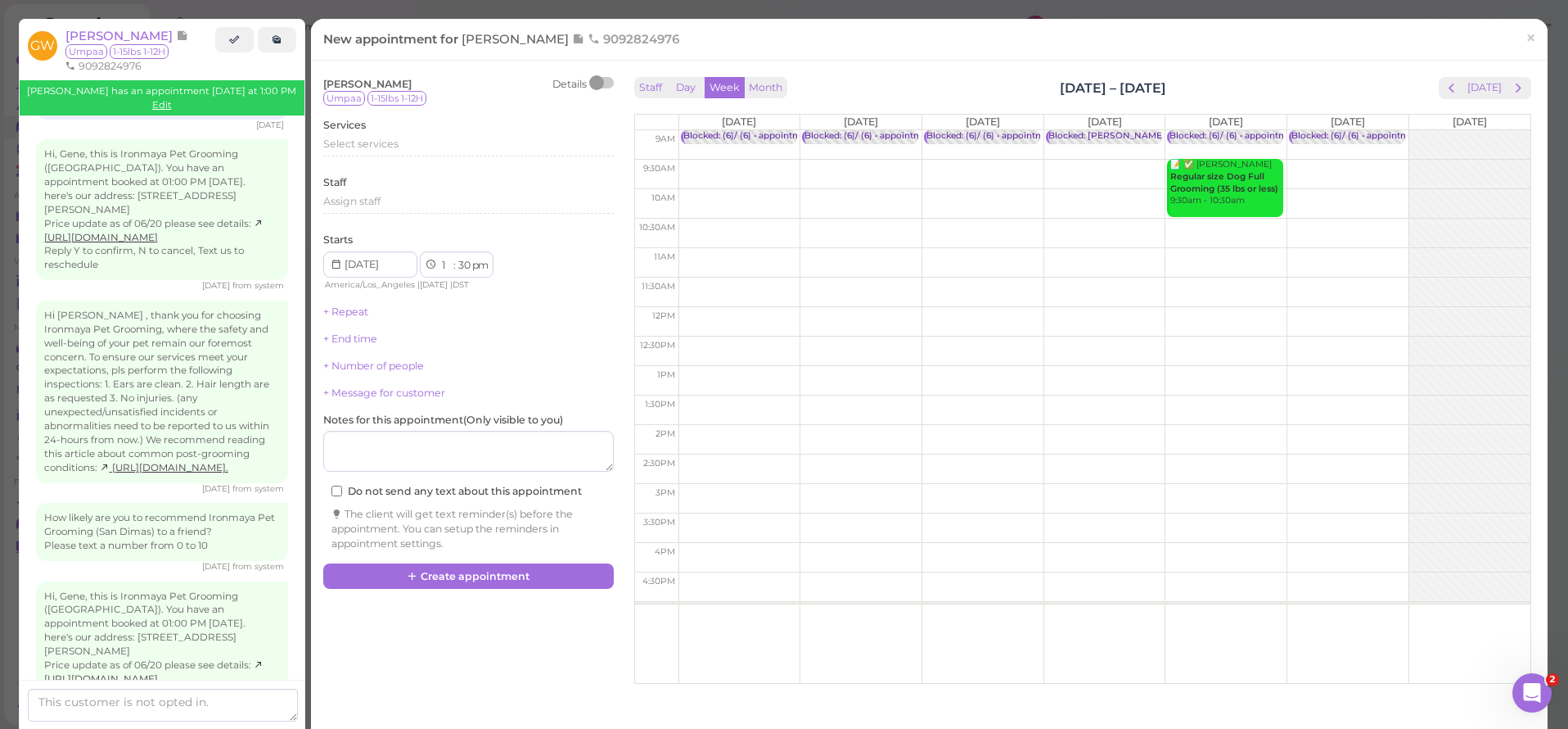
click at [967, 370] on td at bounding box center [1104, 380] width 852 height 29
type input "2025-10-29"
select select "00"
click at [376, 143] on span "Select services" at bounding box center [360, 144] width 75 height 12
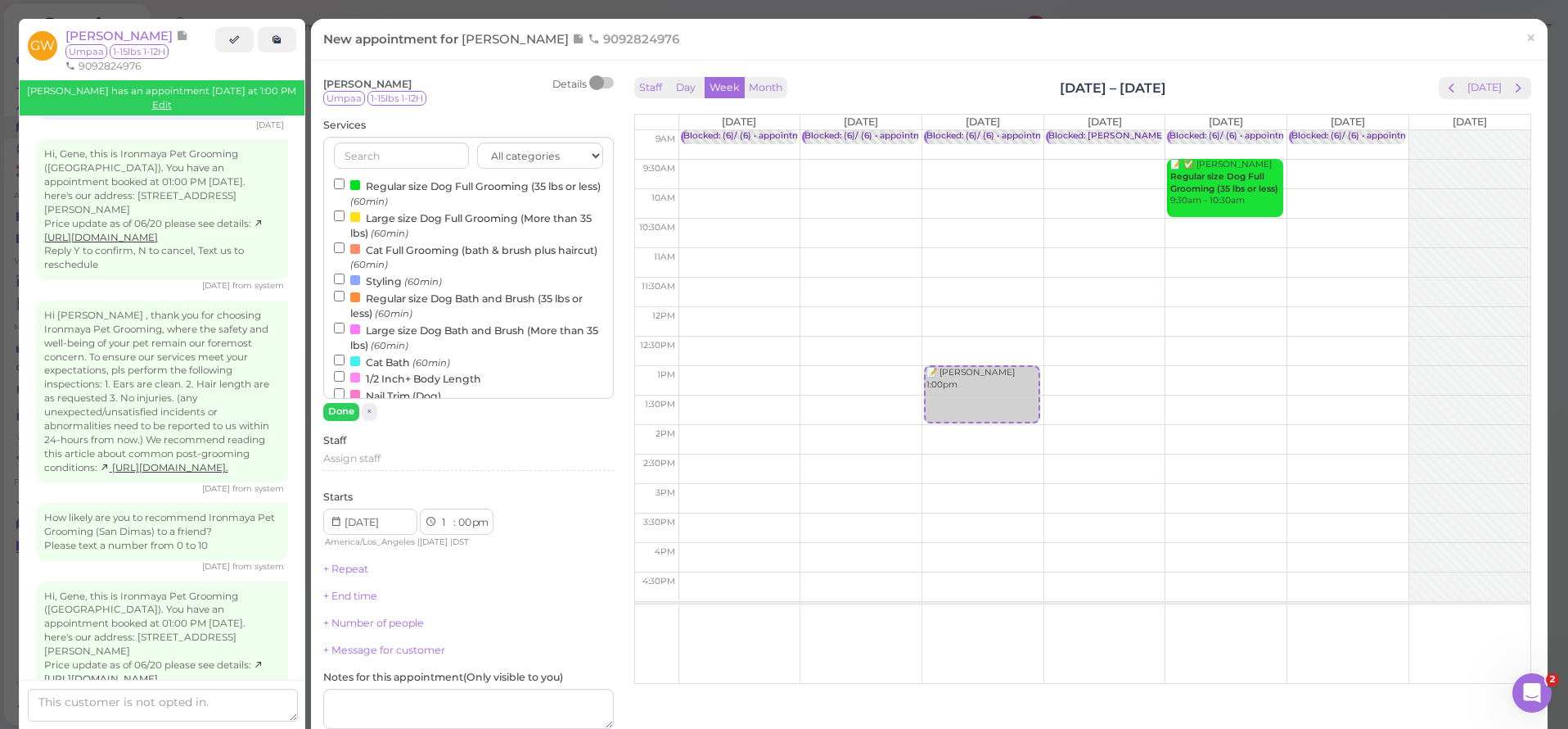
click at [370, 291] on label "Regular size Dog Bath and Brush (35 lbs or less) (60min)" at bounding box center [468, 305] width 269 height 32
click at [345, 291] on input "Regular size Dog Bath and Brush (35 lbs or less) (60min)" at bounding box center [338, 296] width 10 height 10
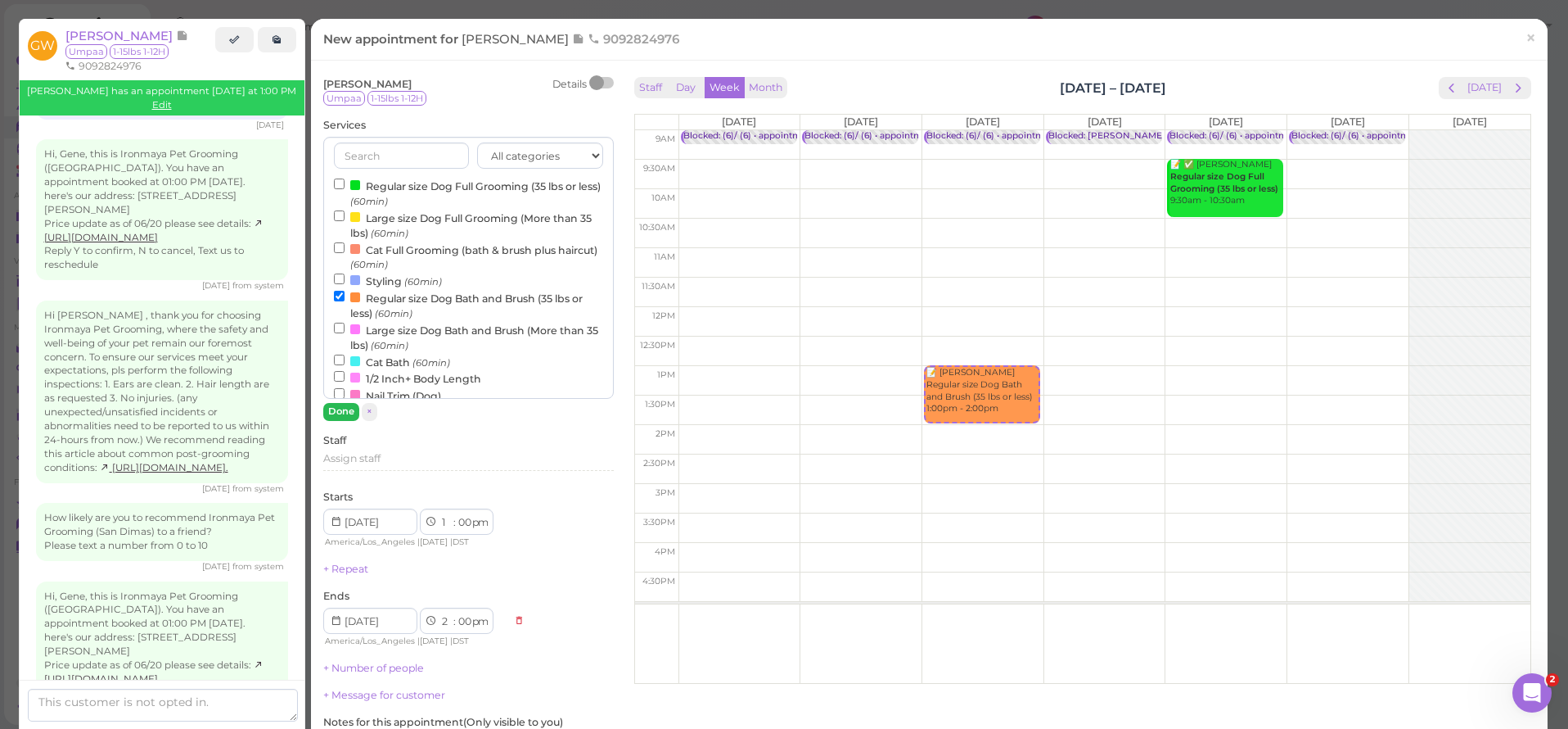
click at [346, 409] on button "Done" at bounding box center [341, 412] width 36 height 17
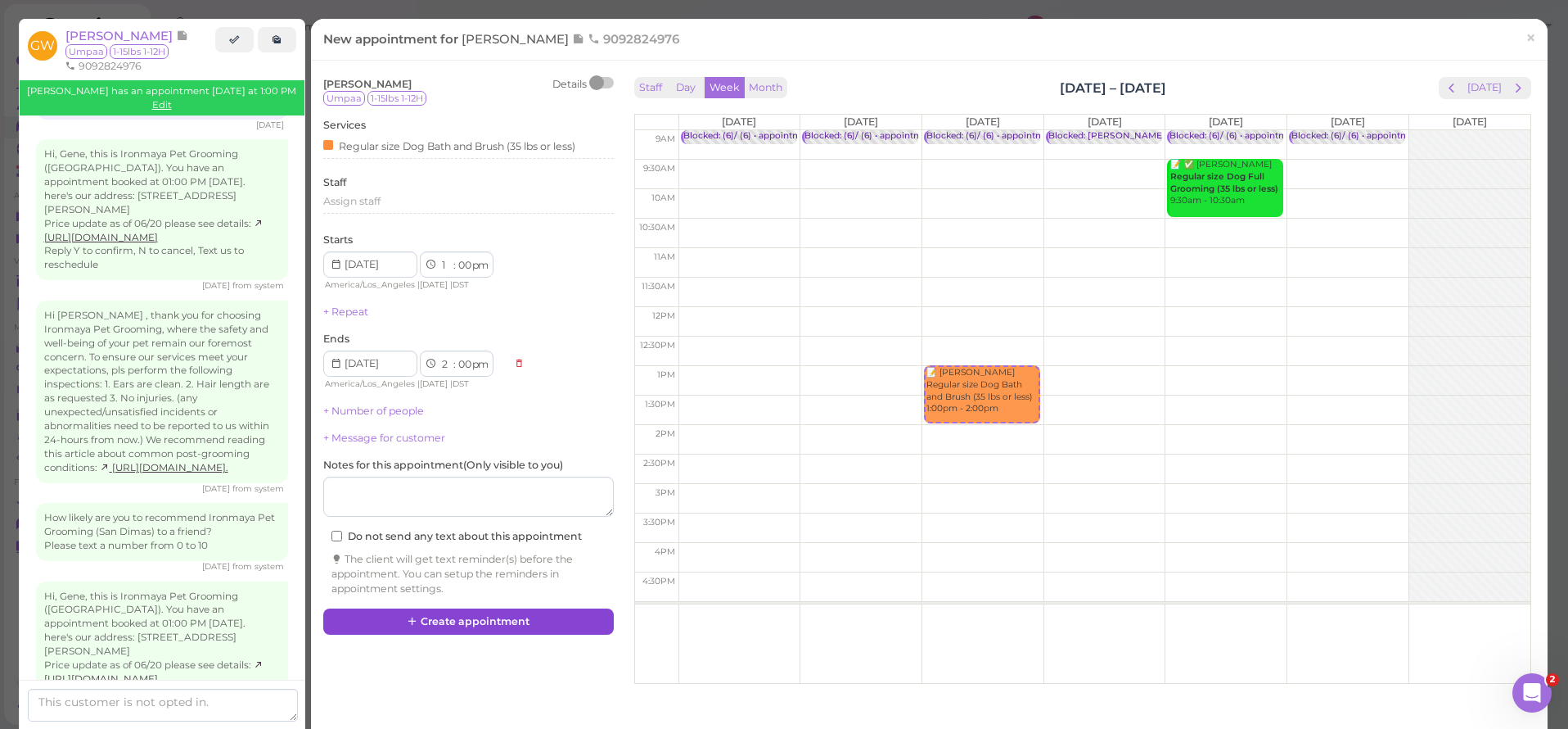
click at [470, 608] on button "Create appointment" at bounding box center [468, 622] width 291 height 27
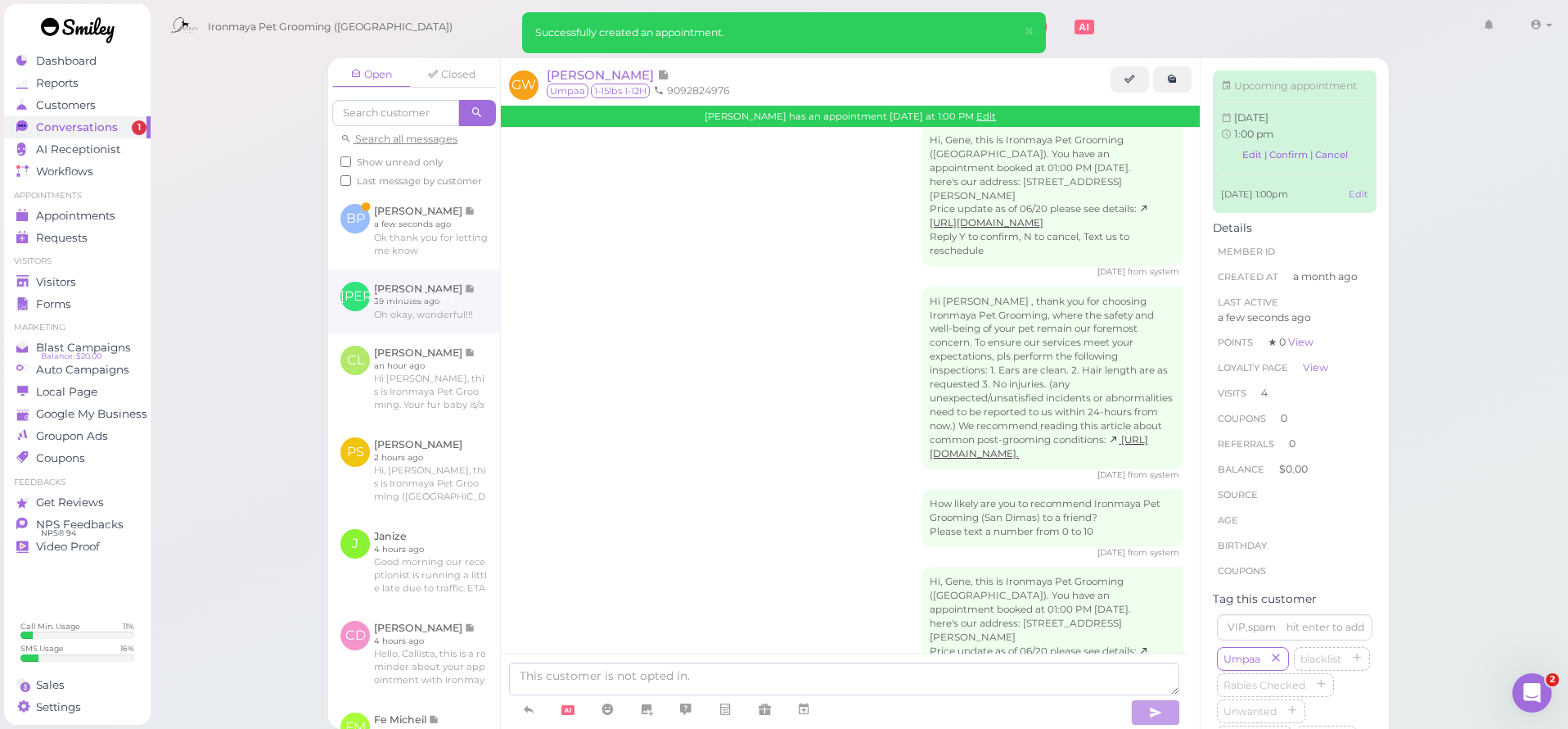
scroll to position [1751, 0]
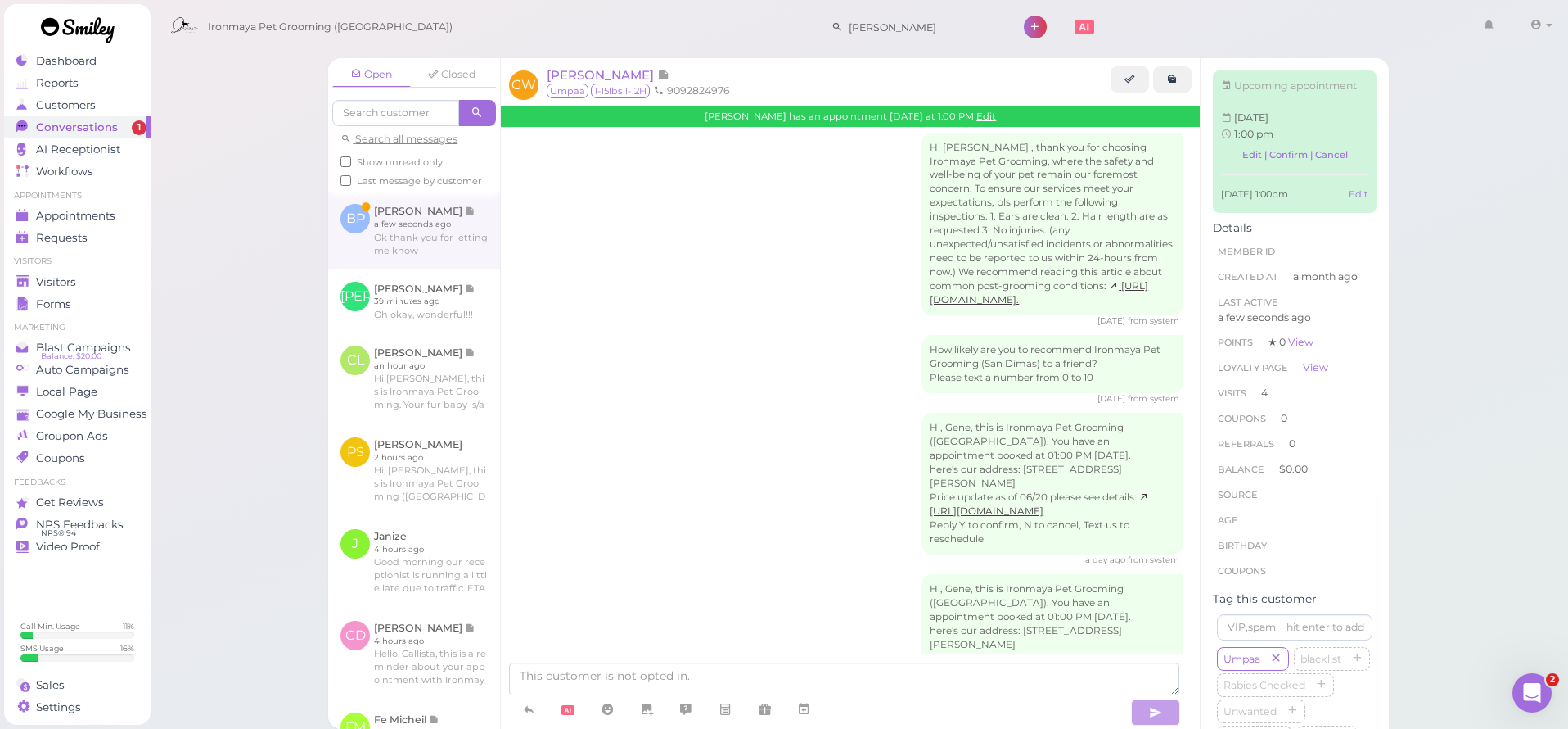
click at [478, 227] on link at bounding box center [413, 230] width 172 height 77
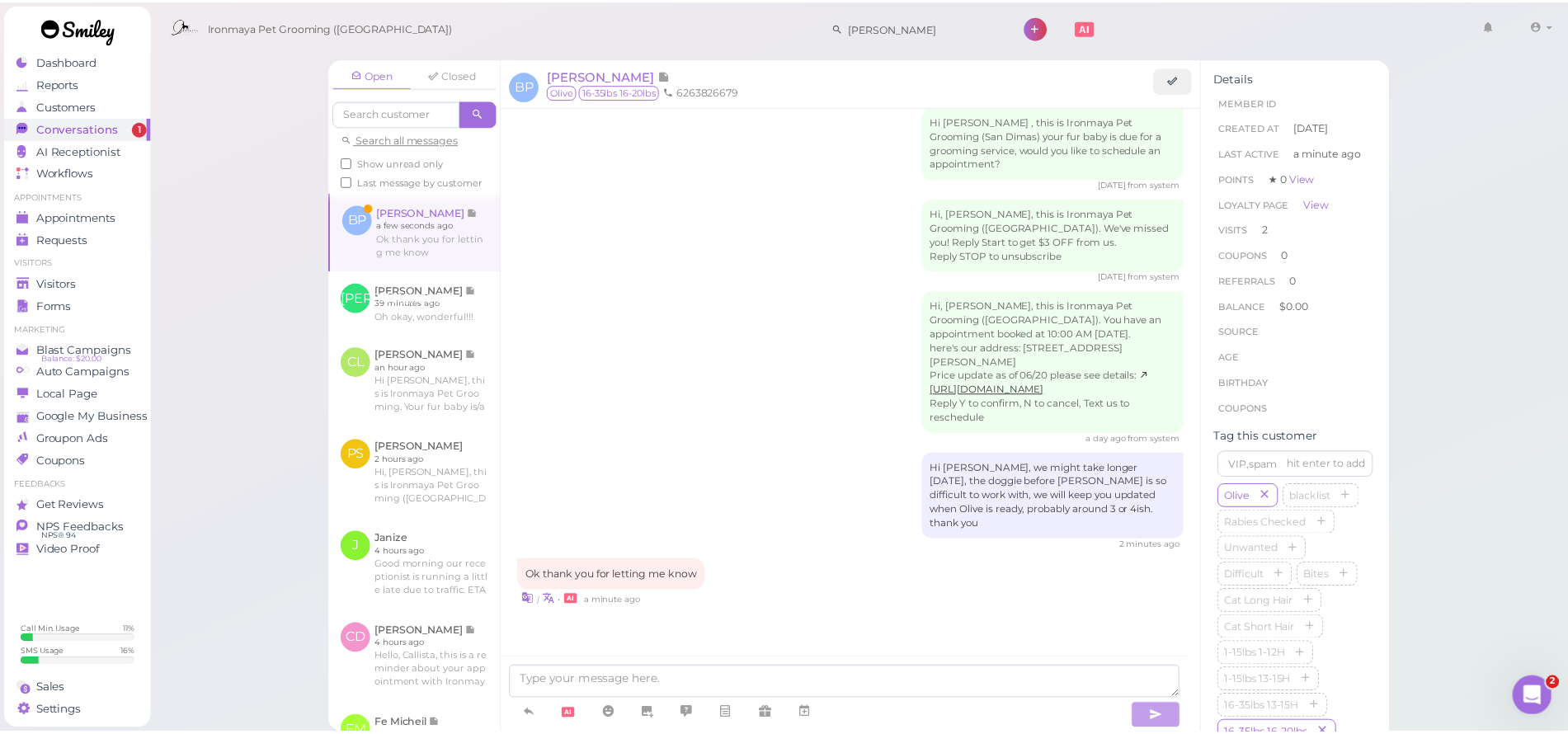
scroll to position [840, 0]
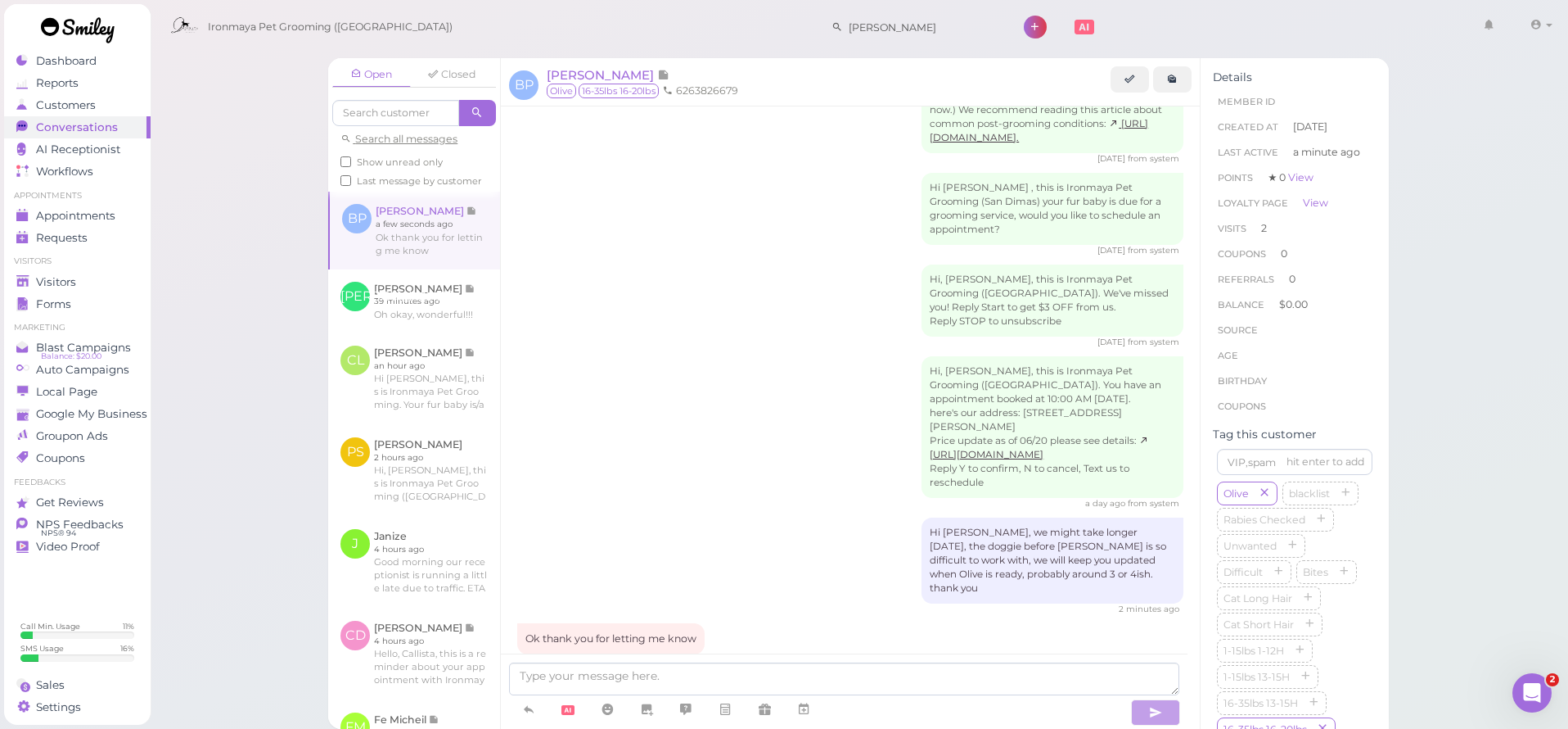
click at [762, 517] on div "Hi Brian, we might take longer today, the doggie before Olive is so difficult t…" at bounding box center [850, 566] width 666 height 98
click at [74, 278] on span "Visitors" at bounding box center [56, 281] width 40 height 14
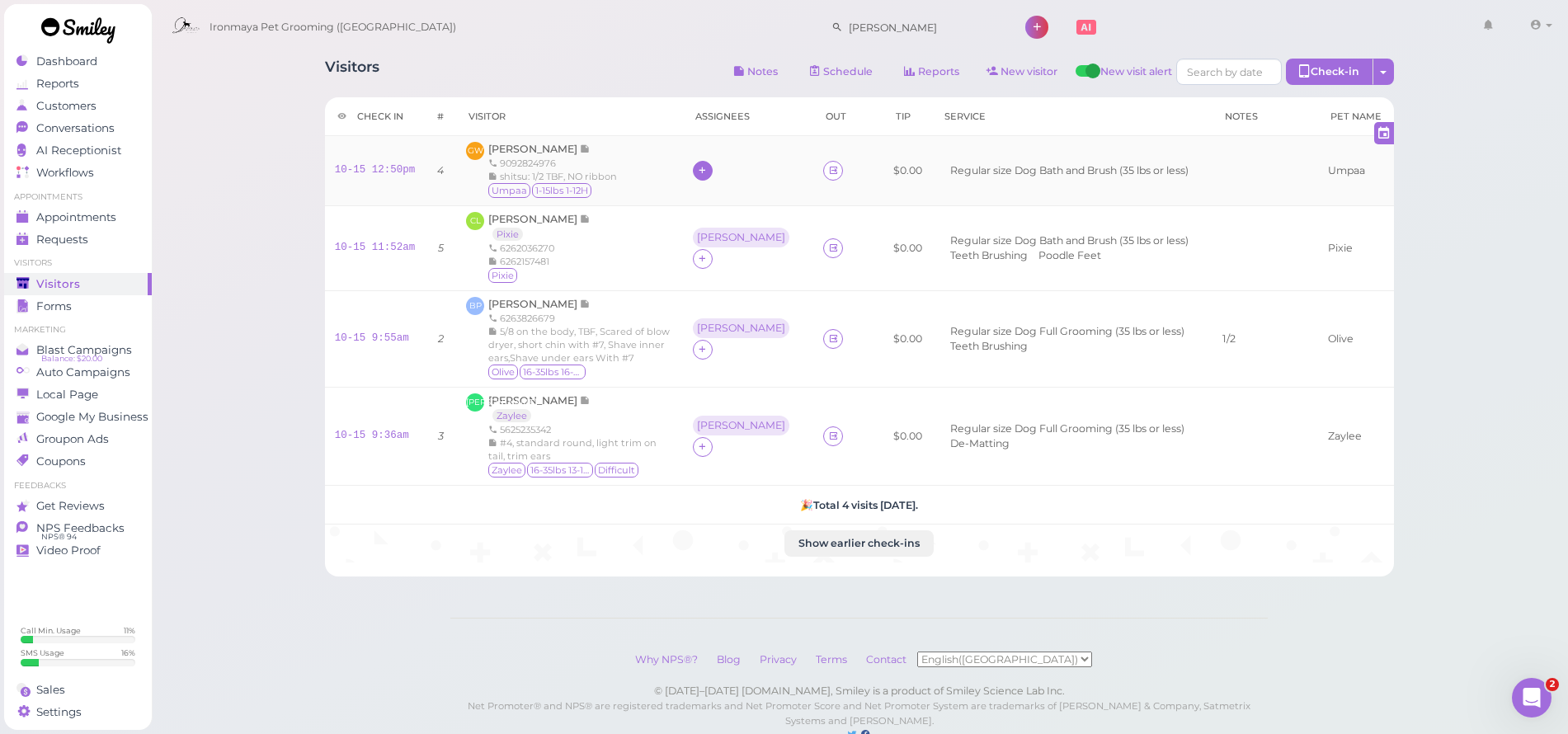
click at [707, 169] on icon at bounding box center [702, 169] width 11 height 12
click at [733, 279] on div "Ida Fu" at bounding box center [820, 274] width 231 height 33
click at [561, 149] on span "Gene Wegrzyn" at bounding box center [534, 148] width 92 height 12
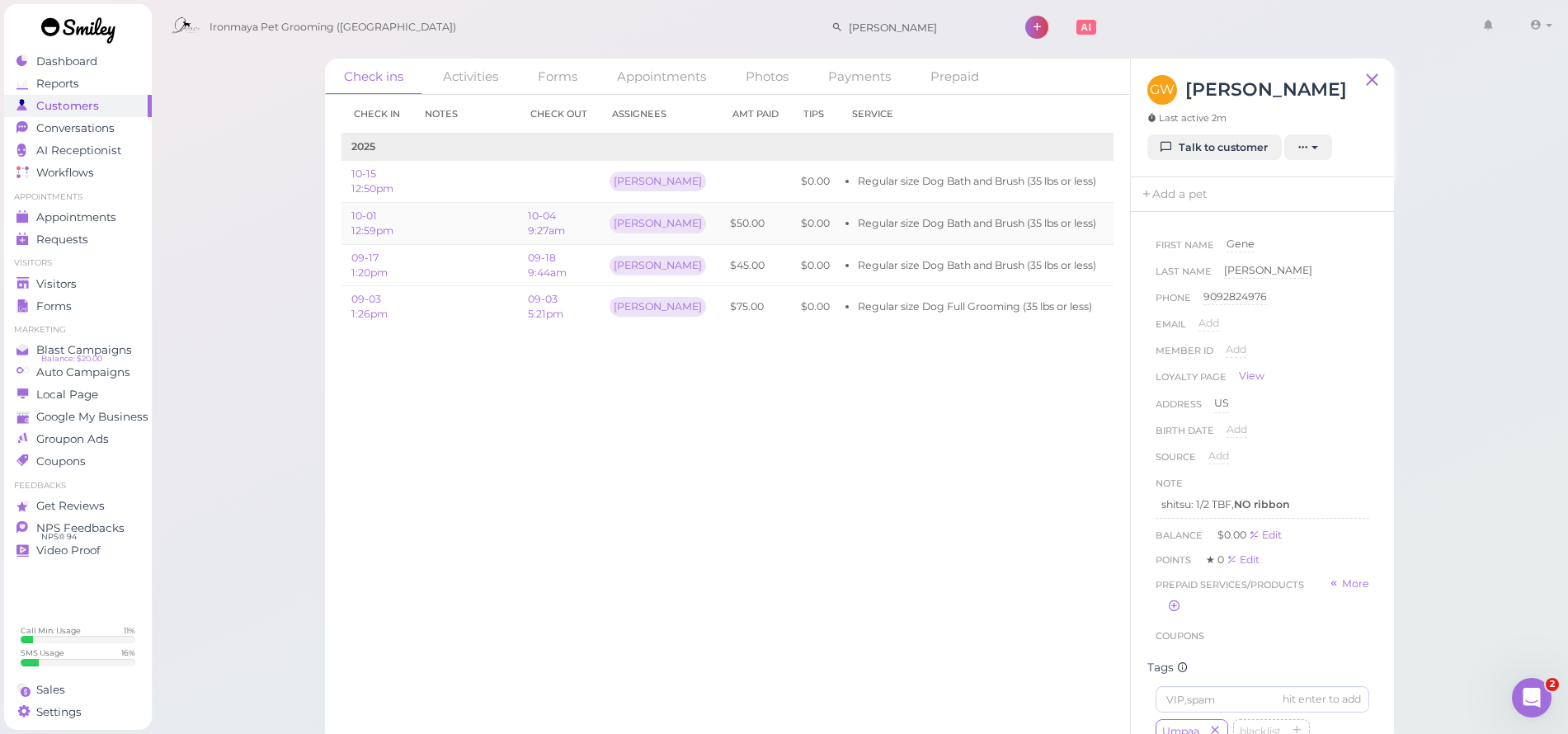
click at [1116, 225] on link "Edit" at bounding box center [1127, 223] width 22 height 12
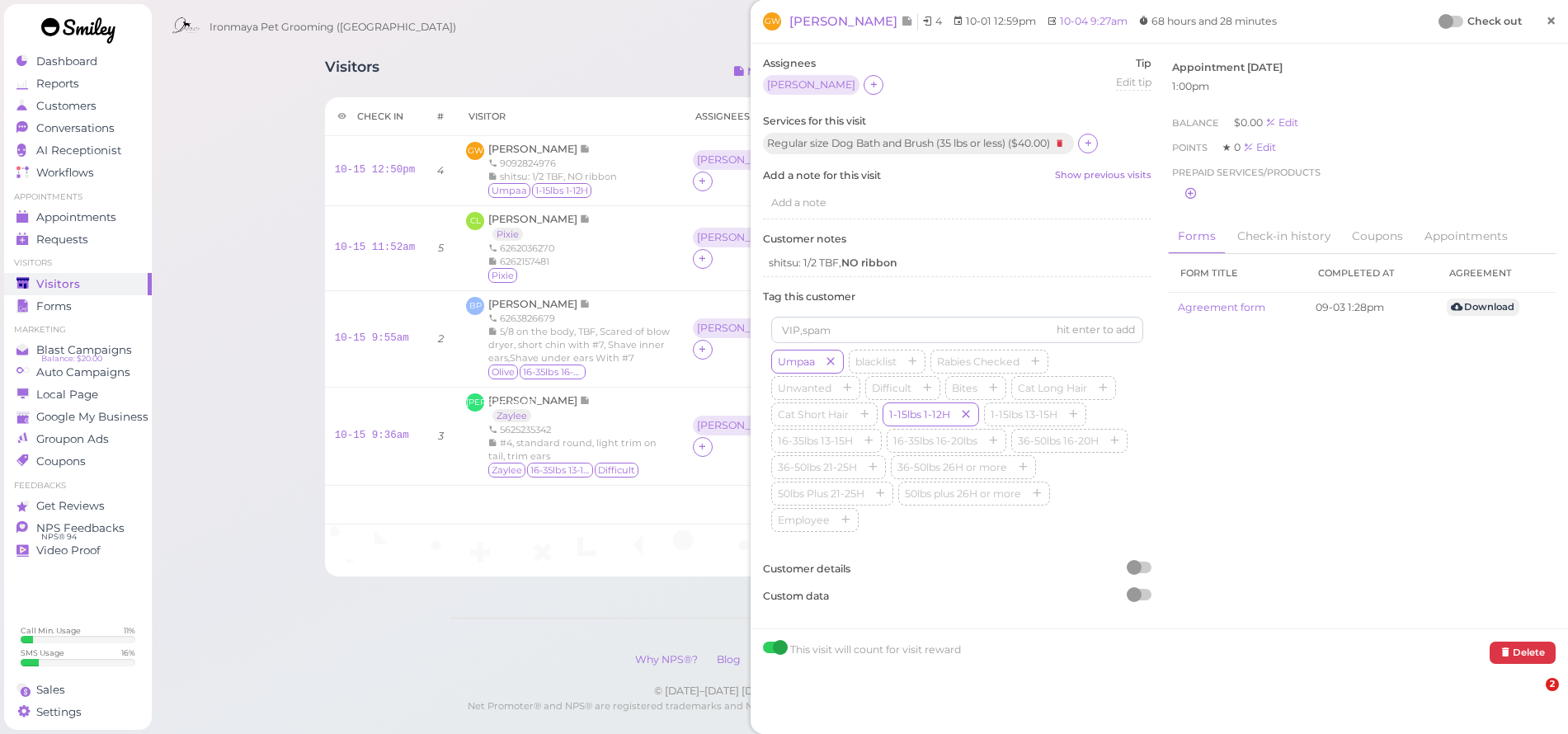
click at [1548, 22] on link "×" at bounding box center [1551, 22] width 31 height 38
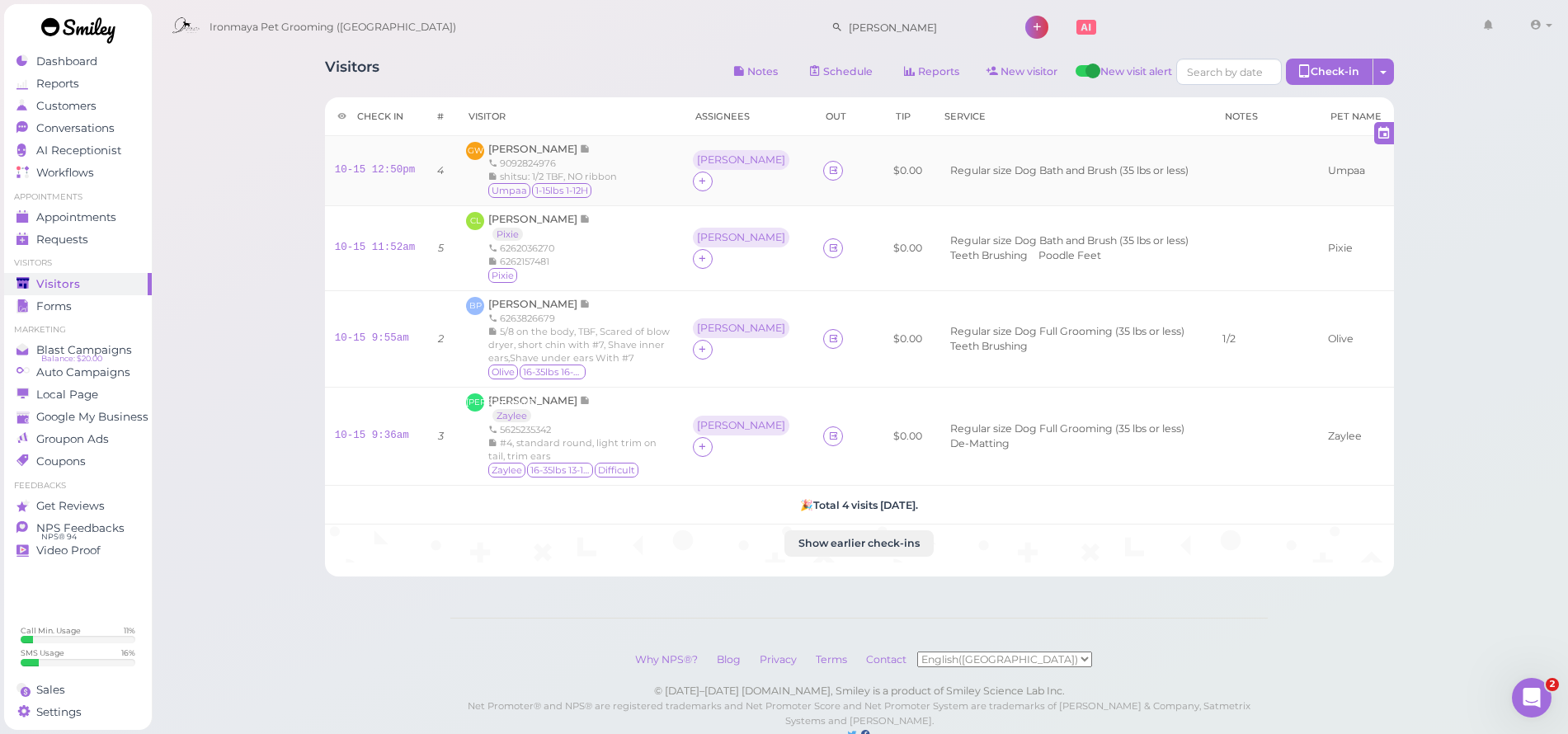
click at [557, 155] on div "Gene Wegrzyn 9092824976 shitsu: 1/2 TBF, NO ribbon Umpaa 1-15lbs 1-12H" at bounding box center [552, 170] width 128 height 57
click at [557, 151] on span "Gene Wegrzyn" at bounding box center [534, 148] width 92 height 12
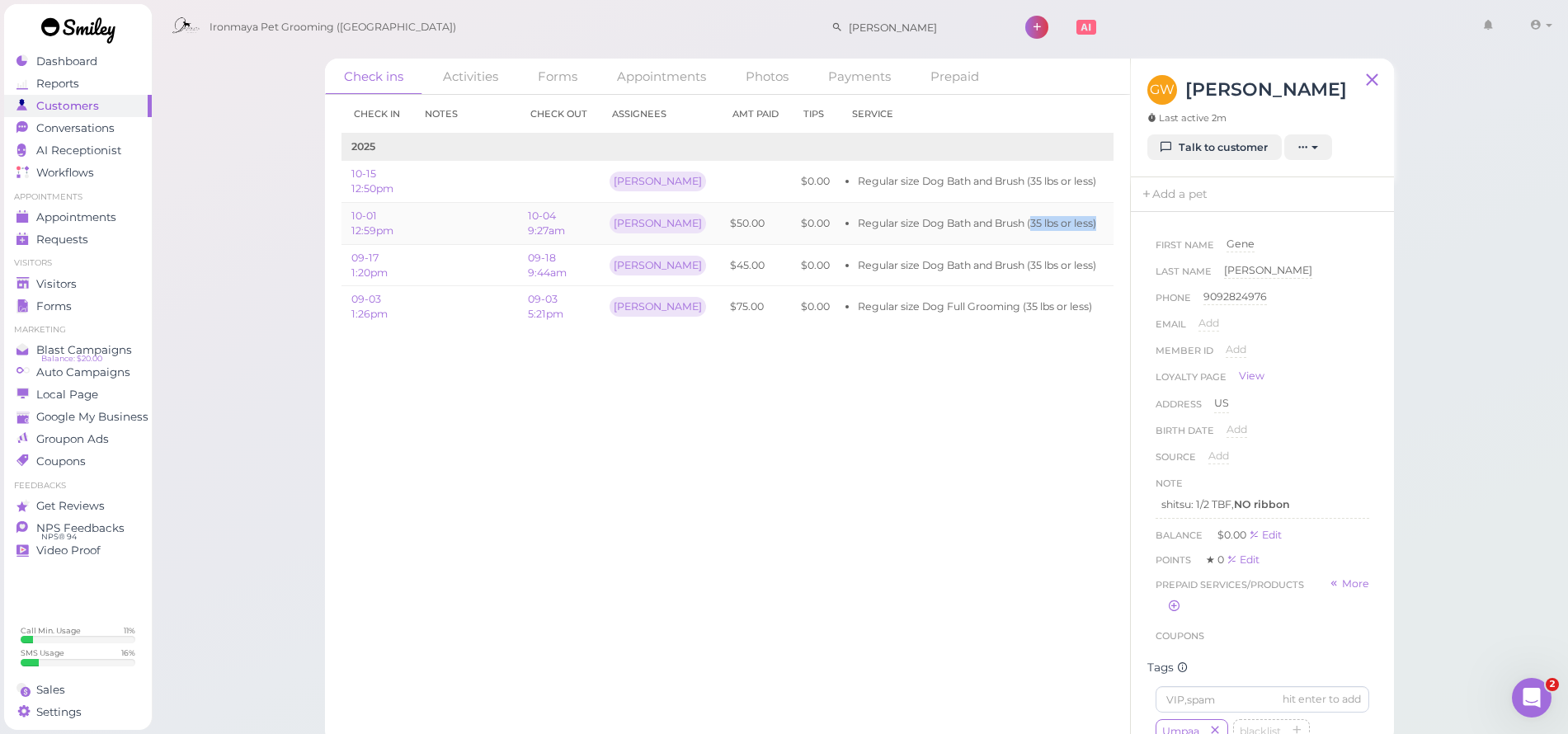
drag, startPoint x: 997, startPoint y: 221, endPoint x: 1061, endPoint y: 234, distance: 65.3
click at [1061, 234] on td "Regular size Dog Bath and Brush (35 lbs or less)" at bounding box center [973, 224] width 266 height 42
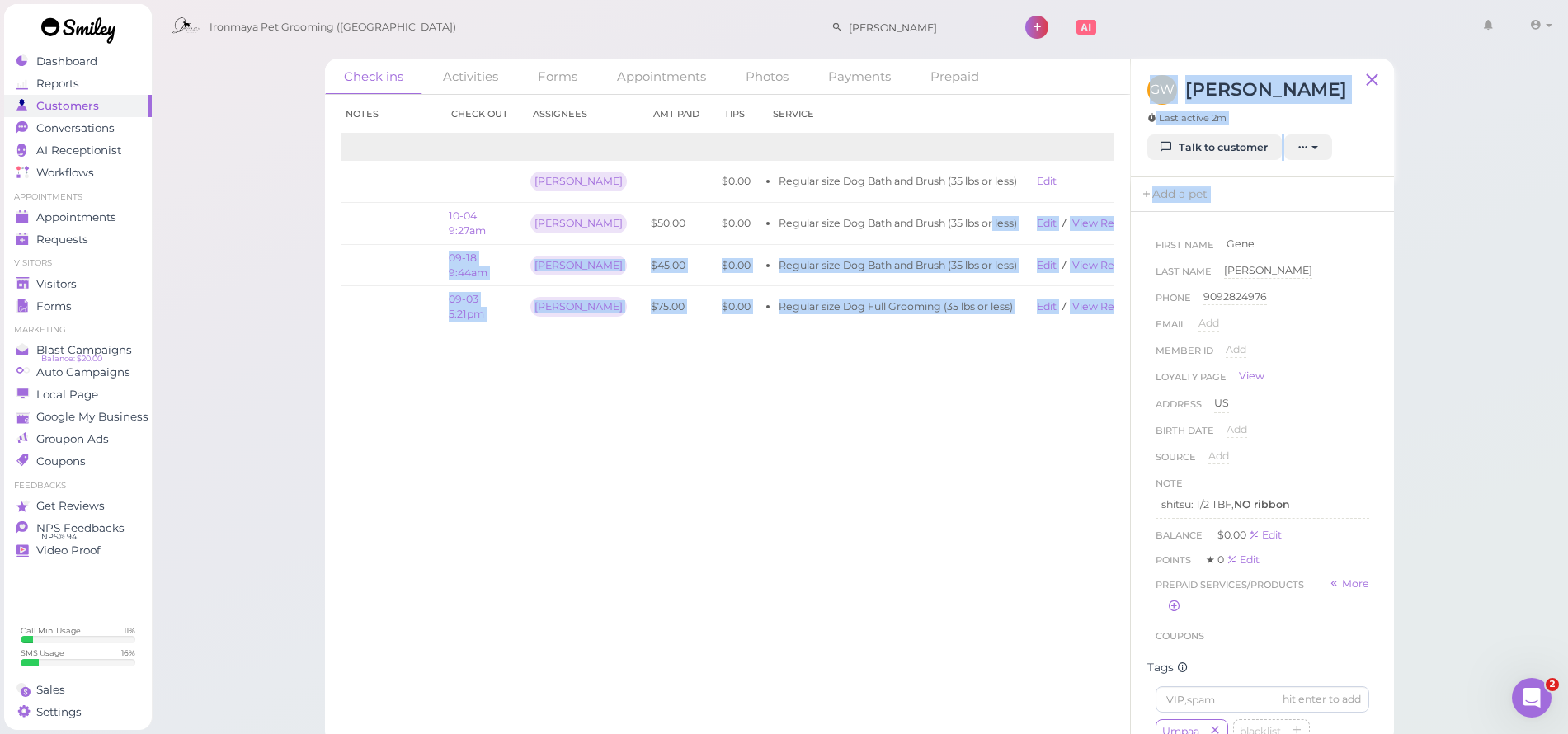
scroll to position [0, 82]
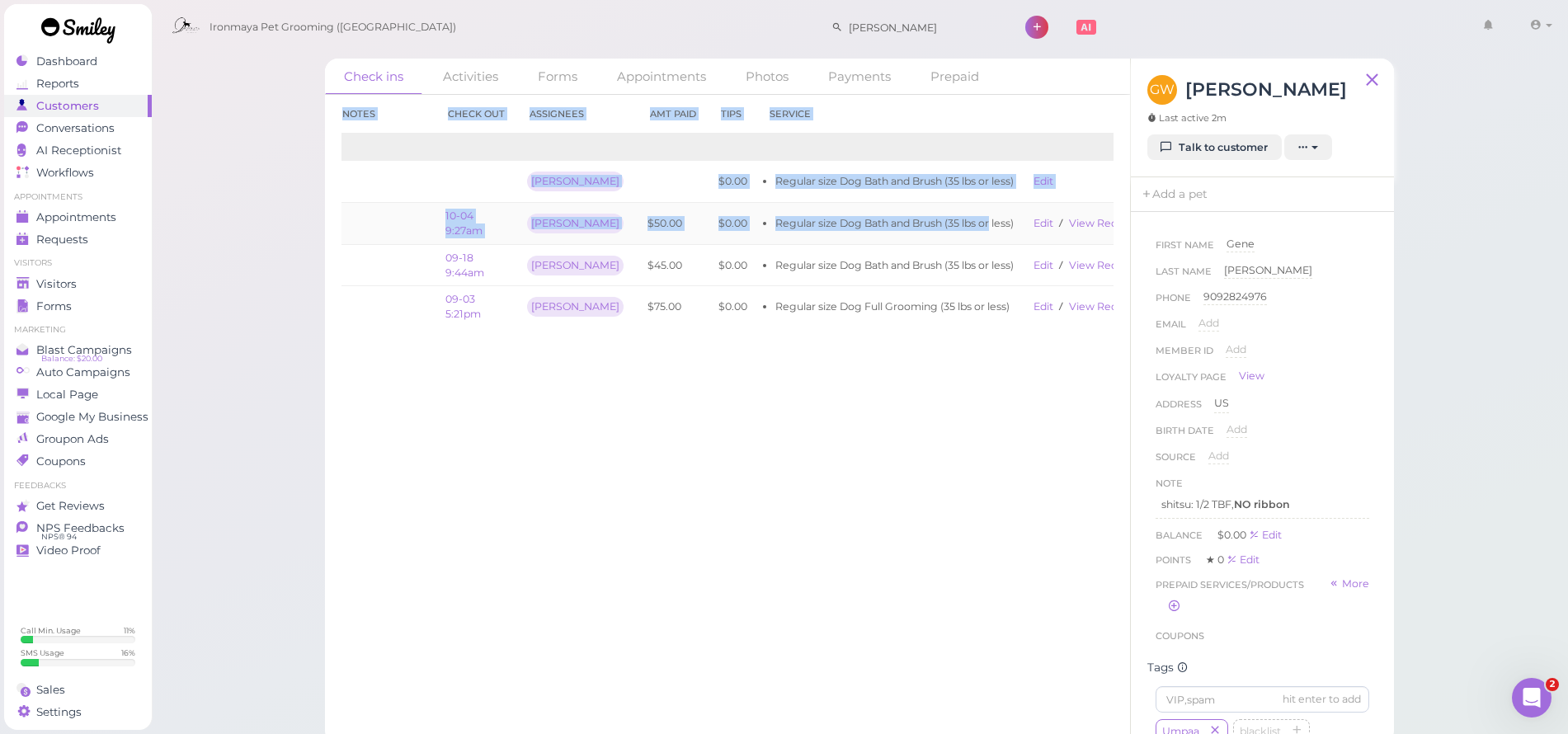
drag, startPoint x: 1039, startPoint y: 219, endPoint x: 1100, endPoint y: 235, distance: 63.1
click at [1119, 244] on div "Check in Notes Check out Assignees Amt Paid Tips Service 2025 10-15 12:50pm Ida…" at bounding box center [727, 414] width 805 height 639
click at [1075, 217] on link "View receipt" at bounding box center [1102, 223] width 68 height 12
click at [298, 276] on div "Check ins Activities Forms Appointments Photos Payments Prepaid Check in Notes …" at bounding box center [860, 371] width 1418 height 744
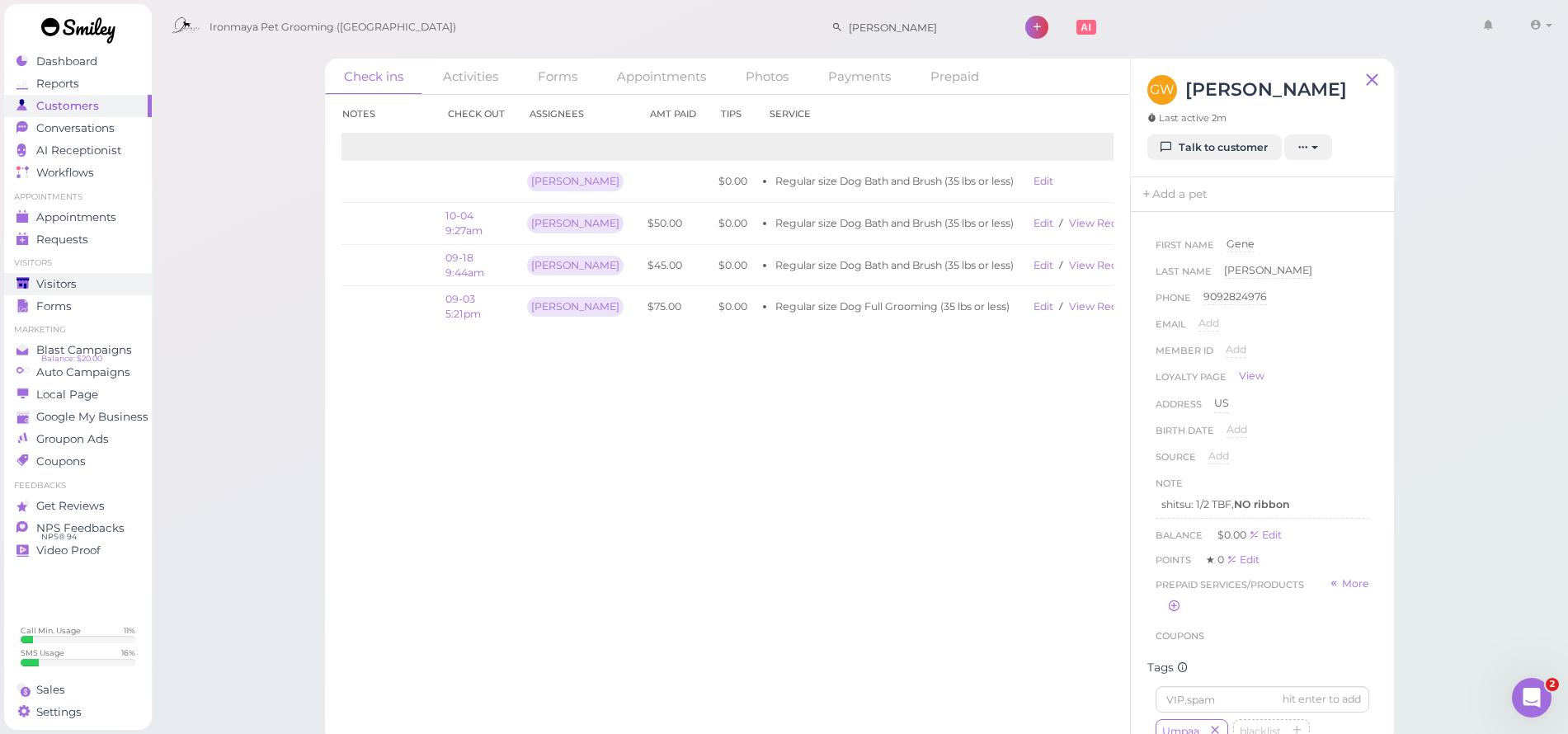
click at [99, 280] on div "Visitors" at bounding box center [76, 283] width 119 height 14
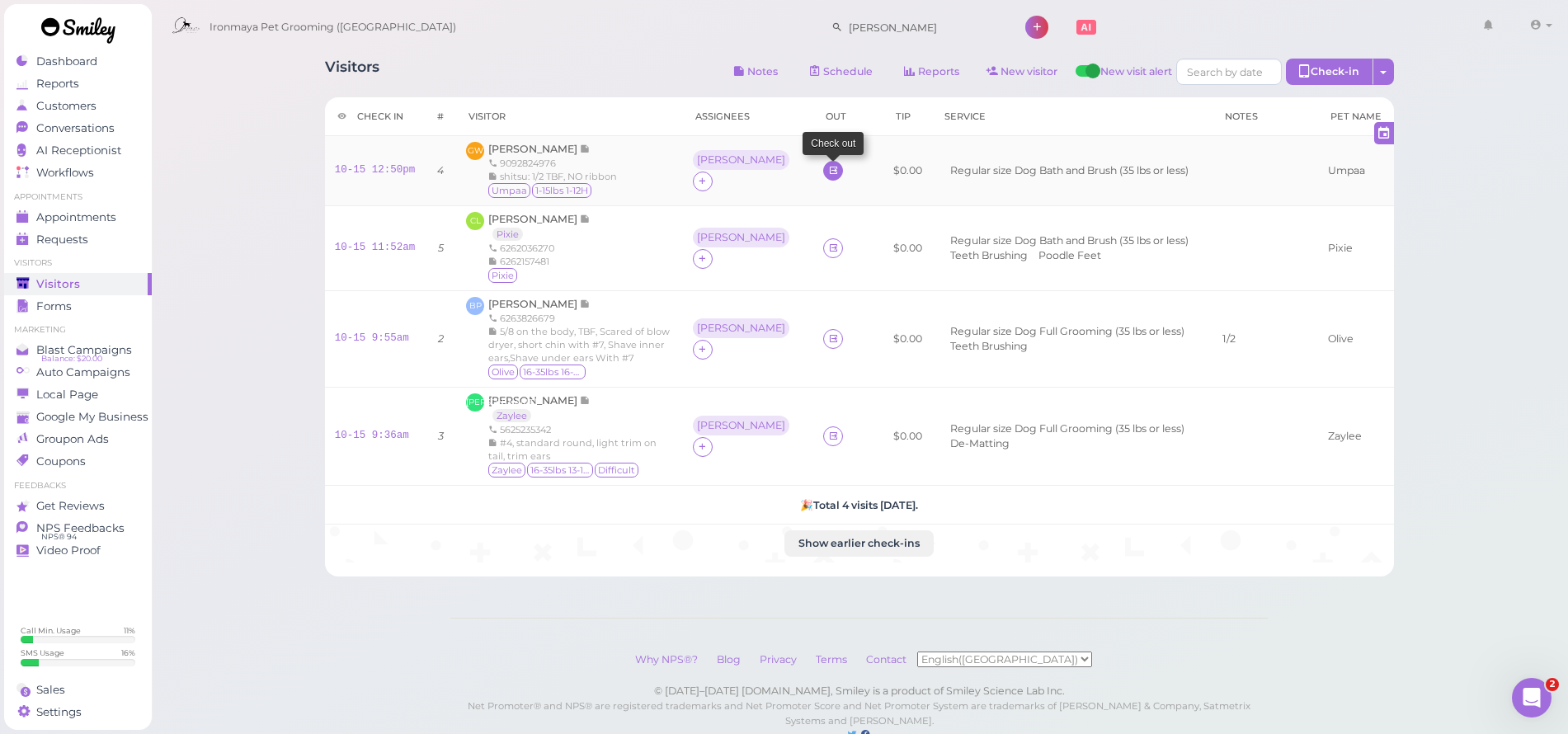
click at [823, 171] on link at bounding box center [833, 170] width 20 height 20
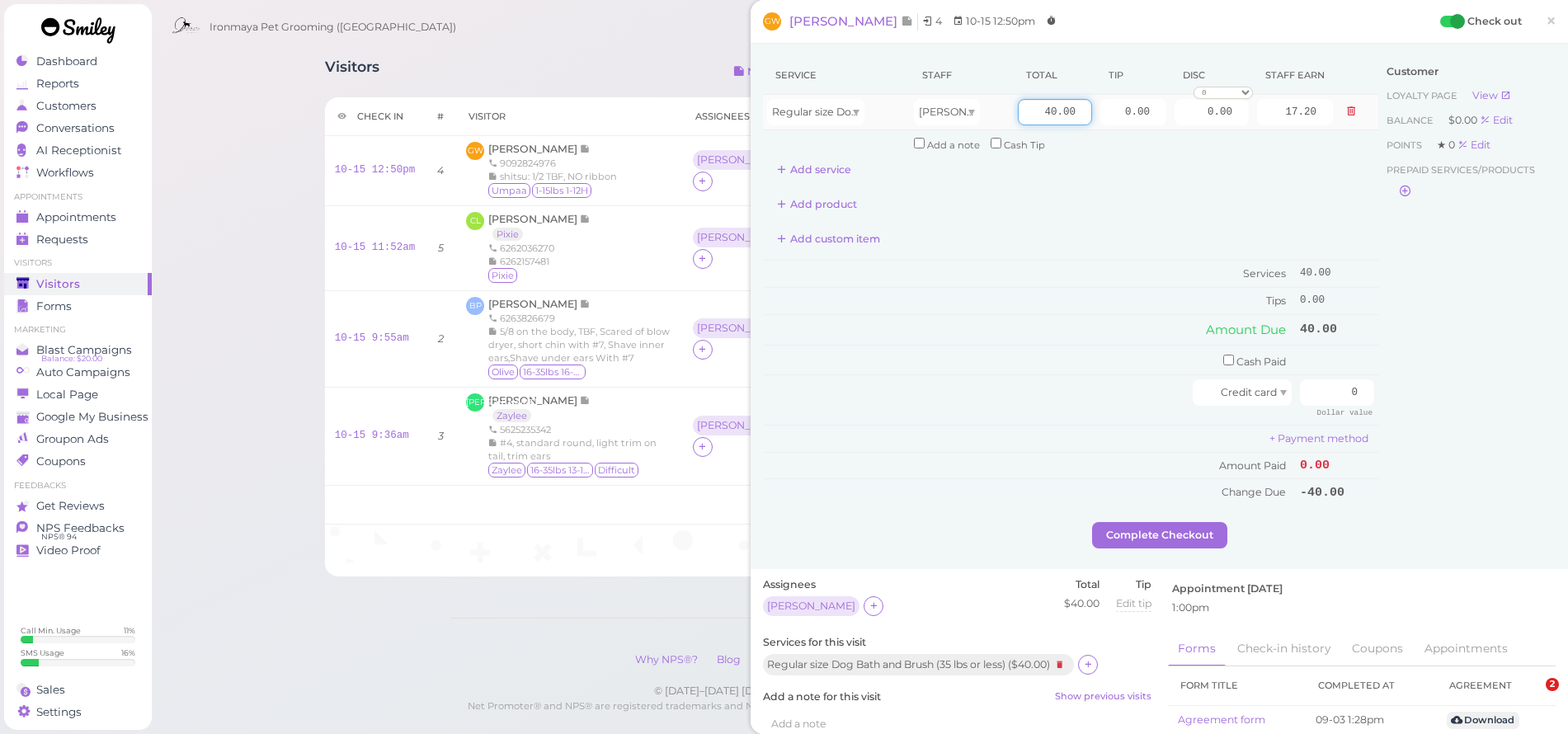
drag, startPoint x: 1015, startPoint y: 107, endPoint x: 1195, endPoint y: 128, distance: 181.2
click at [1195, 128] on tr "Regular size Dog Bath and Brush (35 lbs or less) Ida 40.00 0.00 0.00 0 10% off …" at bounding box center [1070, 112] width 616 height 35
type input "50"
type input "21.50"
drag, startPoint x: 1181, startPoint y: 170, endPoint x: 1195, endPoint y: 169, distance: 14.0
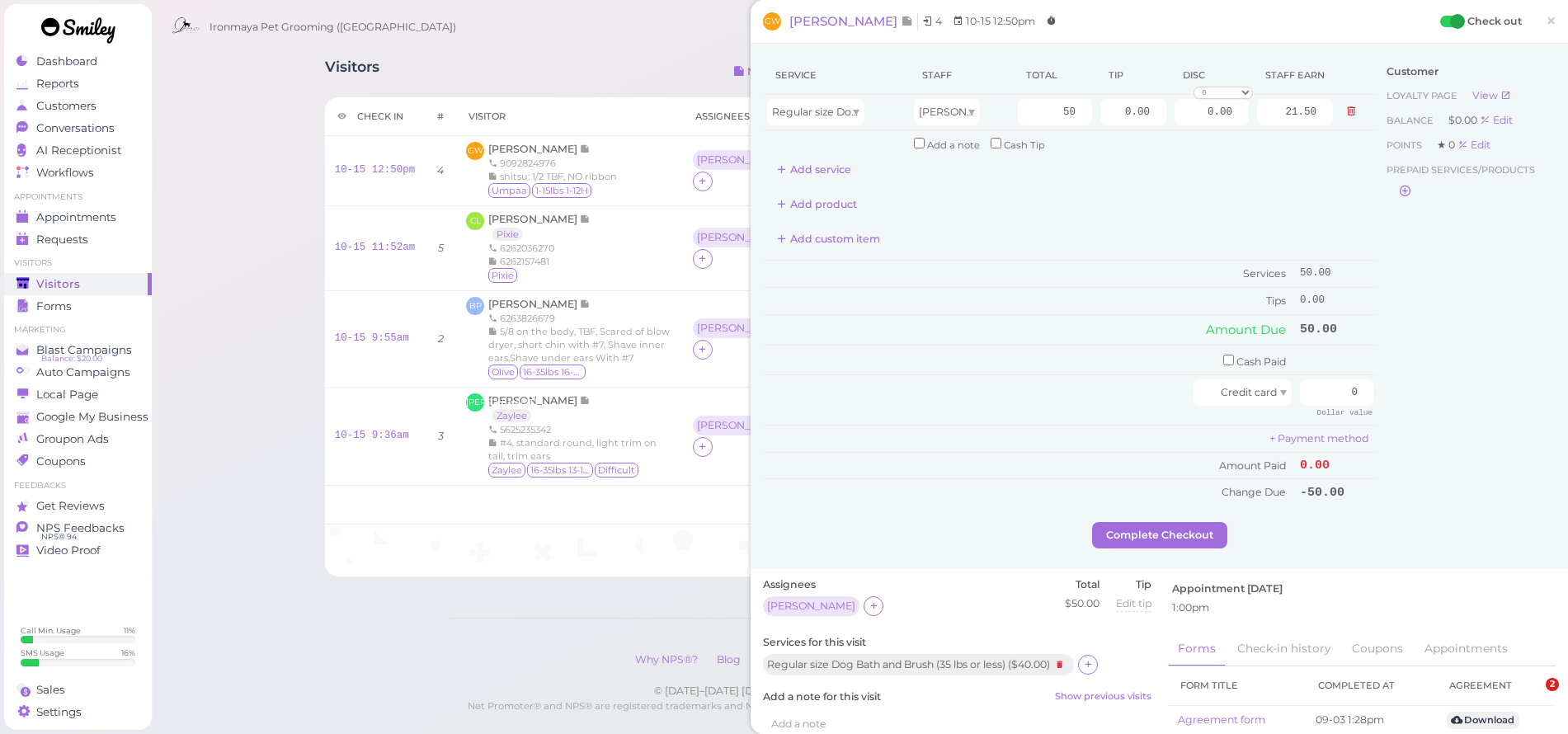
click at [1182, 169] on div "Service Staff Total Tip Disc Staff earn Regular size Dog Bath and Brush (35 lbs…" at bounding box center [1070, 120] width 616 height 127
click at [1222, 350] on td "Cash Paid" at bounding box center [1029, 360] width 532 height 31
click at [1217, 354] on td "Cash Paid" at bounding box center [1029, 360] width 532 height 31
click at [1222, 354] on input "checkbox" at bounding box center [1227, 359] width 11 height 11
checkbox input "true"
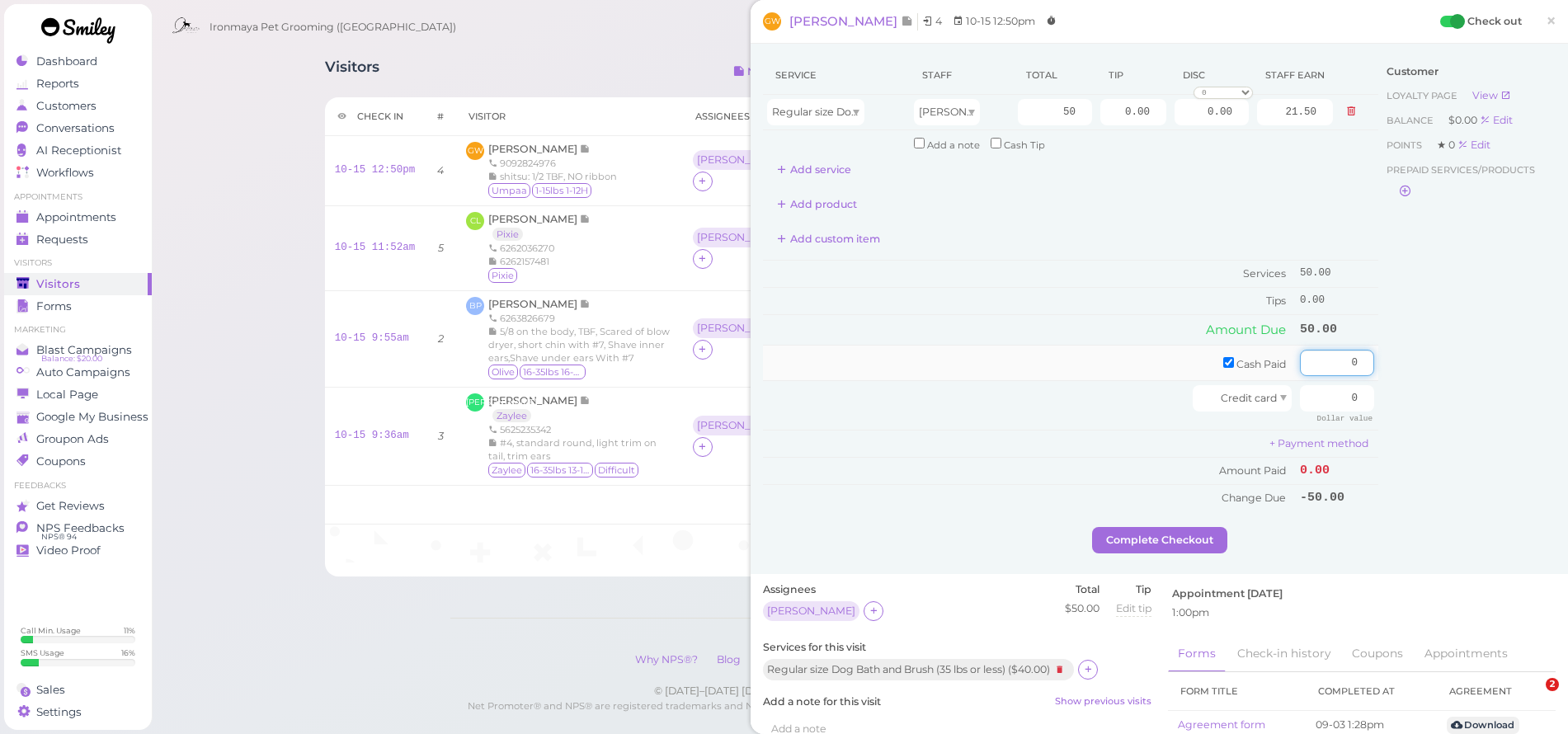
click at [1310, 356] on input "0" at bounding box center [1337, 363] width 75 height 27
type input "50"
click at [1496, 379] on div "Customer Loyalty page View Balance $0.00 Edit Points ★ 0 Edit Prepaid services/…" at bounding box center [1466, 292] width 177 height 471
click at [1187, 530] on button "Complete Checkout" at bounding box center [1159, 540] width 135 height 27
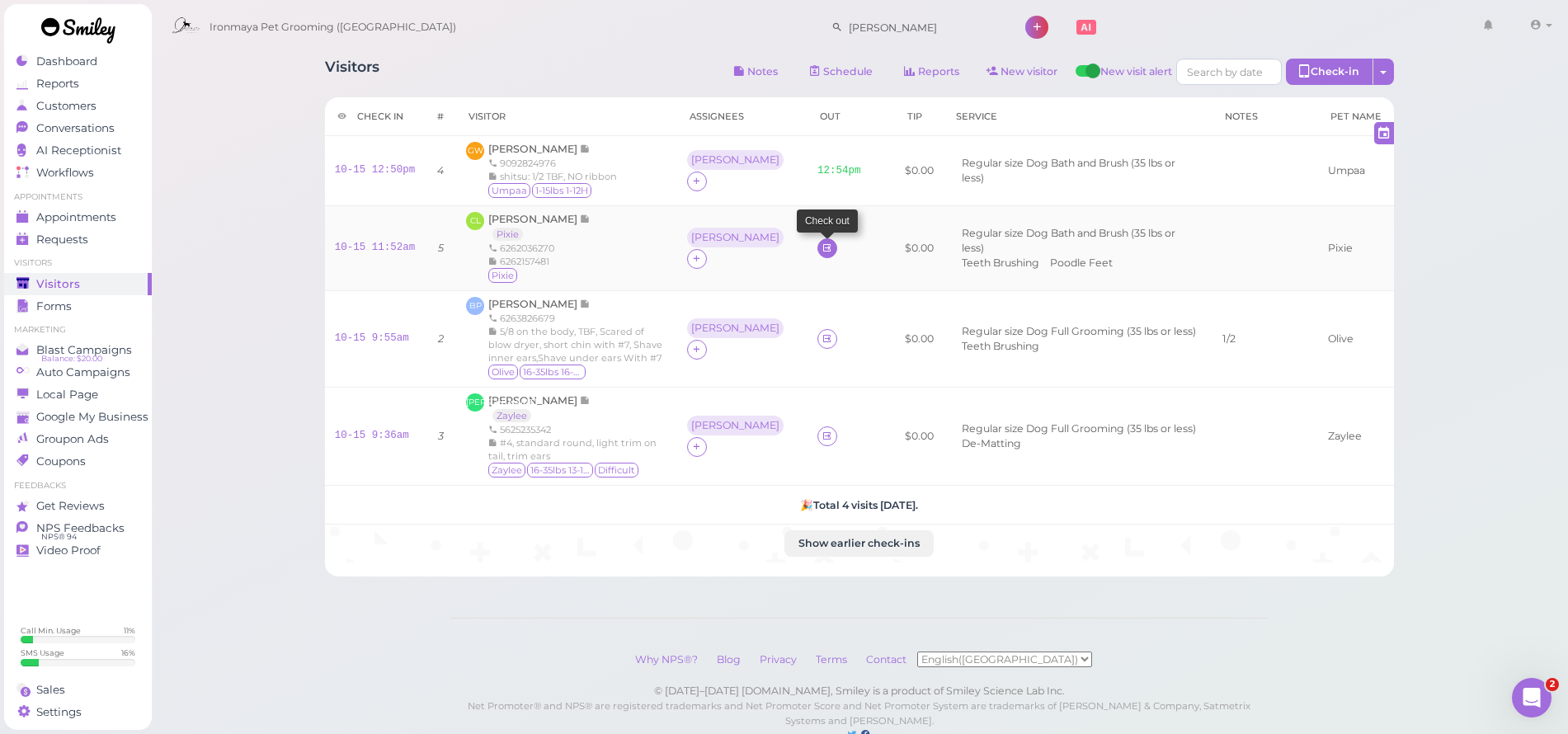
click at [821, 250] on icon at bounding box center [826, 247] width 11 height 12
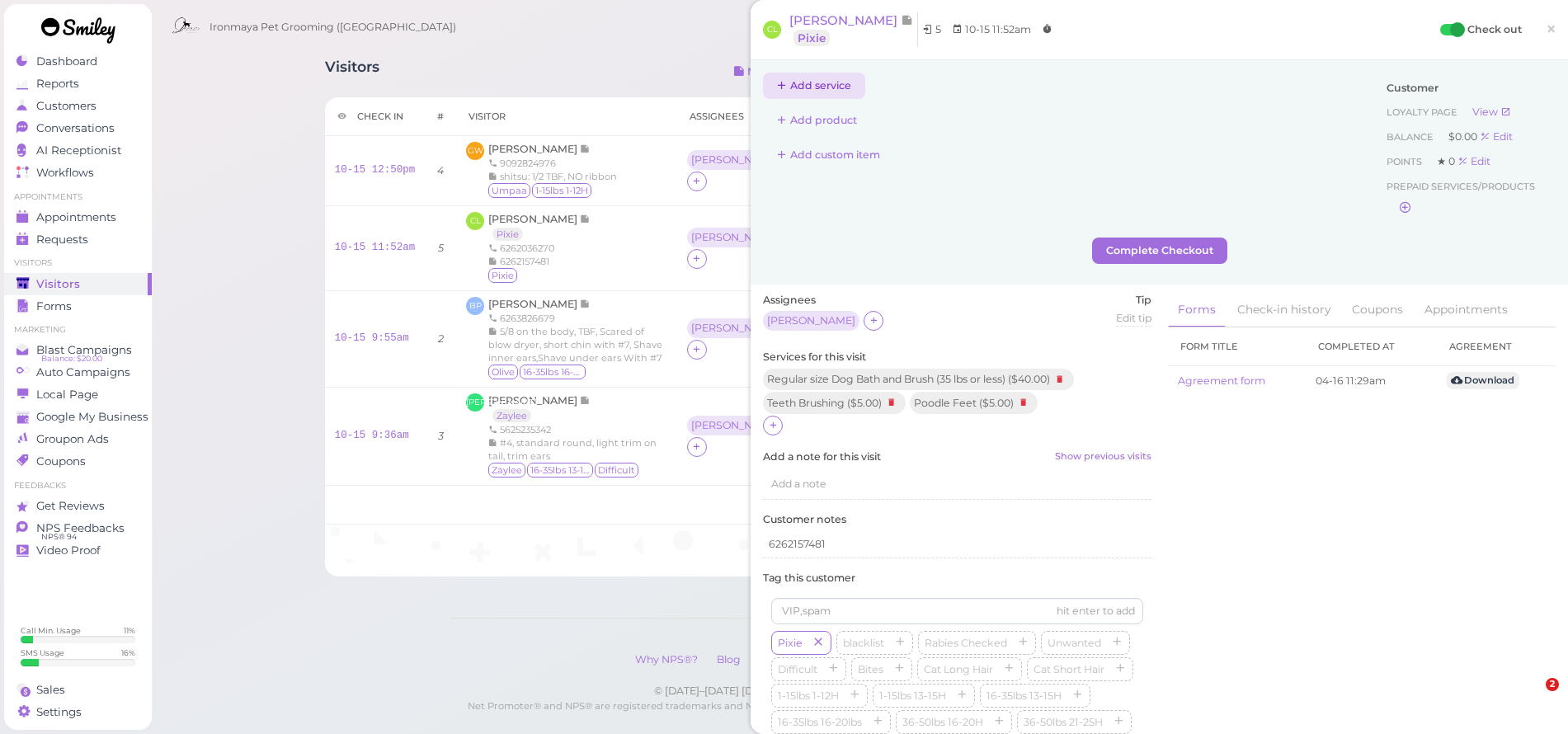
click at [810, 77] on button "Add service" at bounding box center [814, 86] width 102 height 27
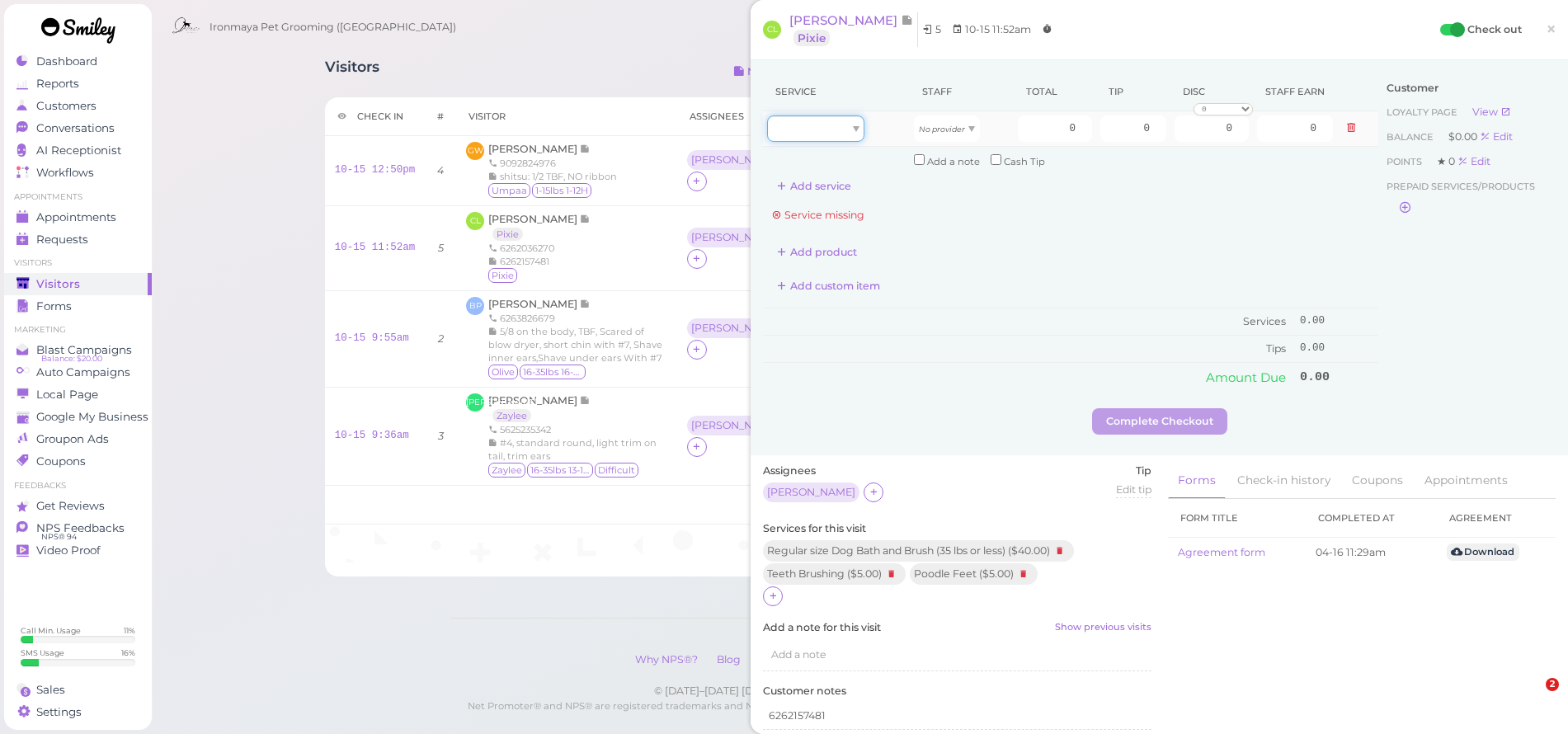
click at [811, 117] on div at bounding box center [816, 129] width 98 height 27
type input "40.00"
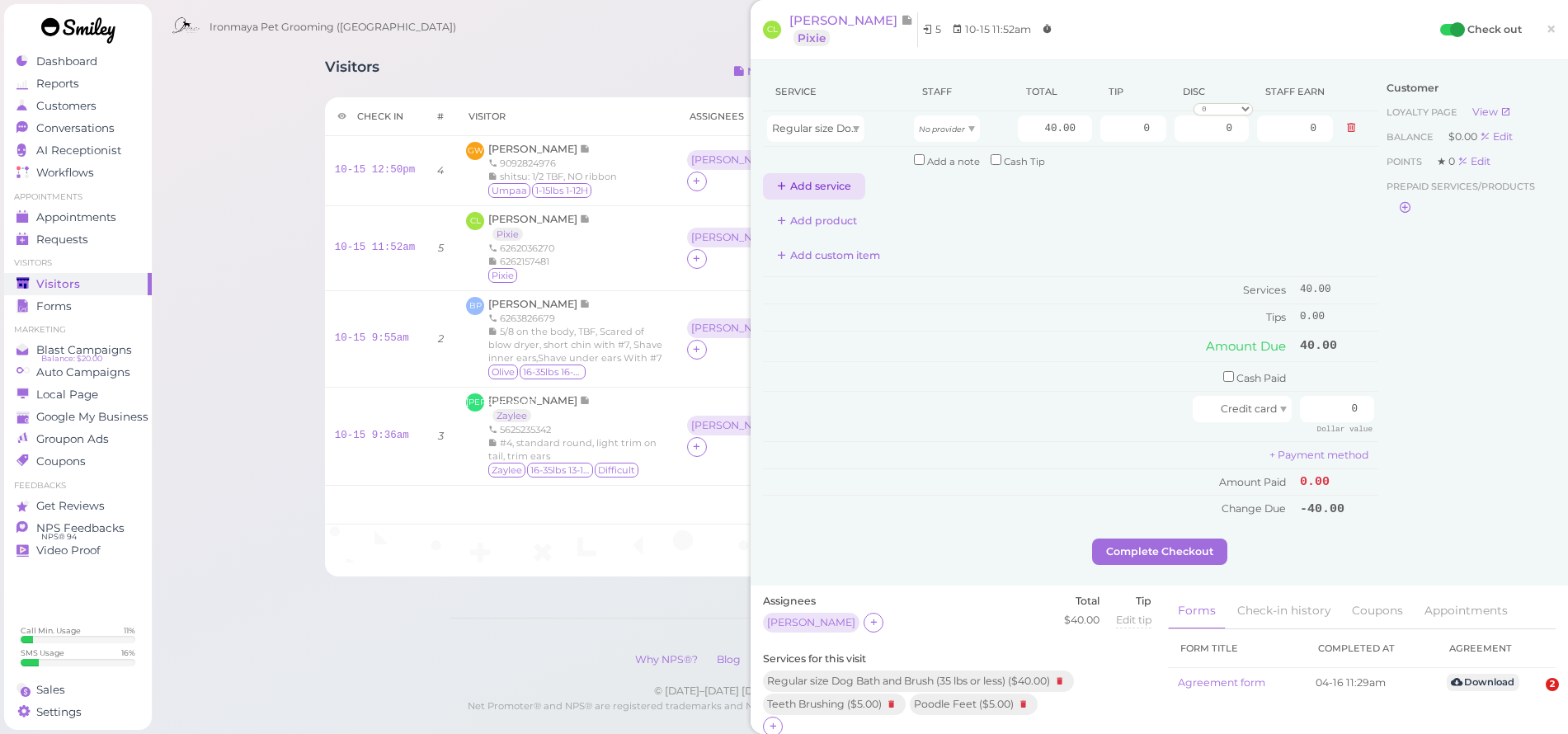
click at [808, 179] on button "Add service" at bounding box center [814, 187] width 102 height 27
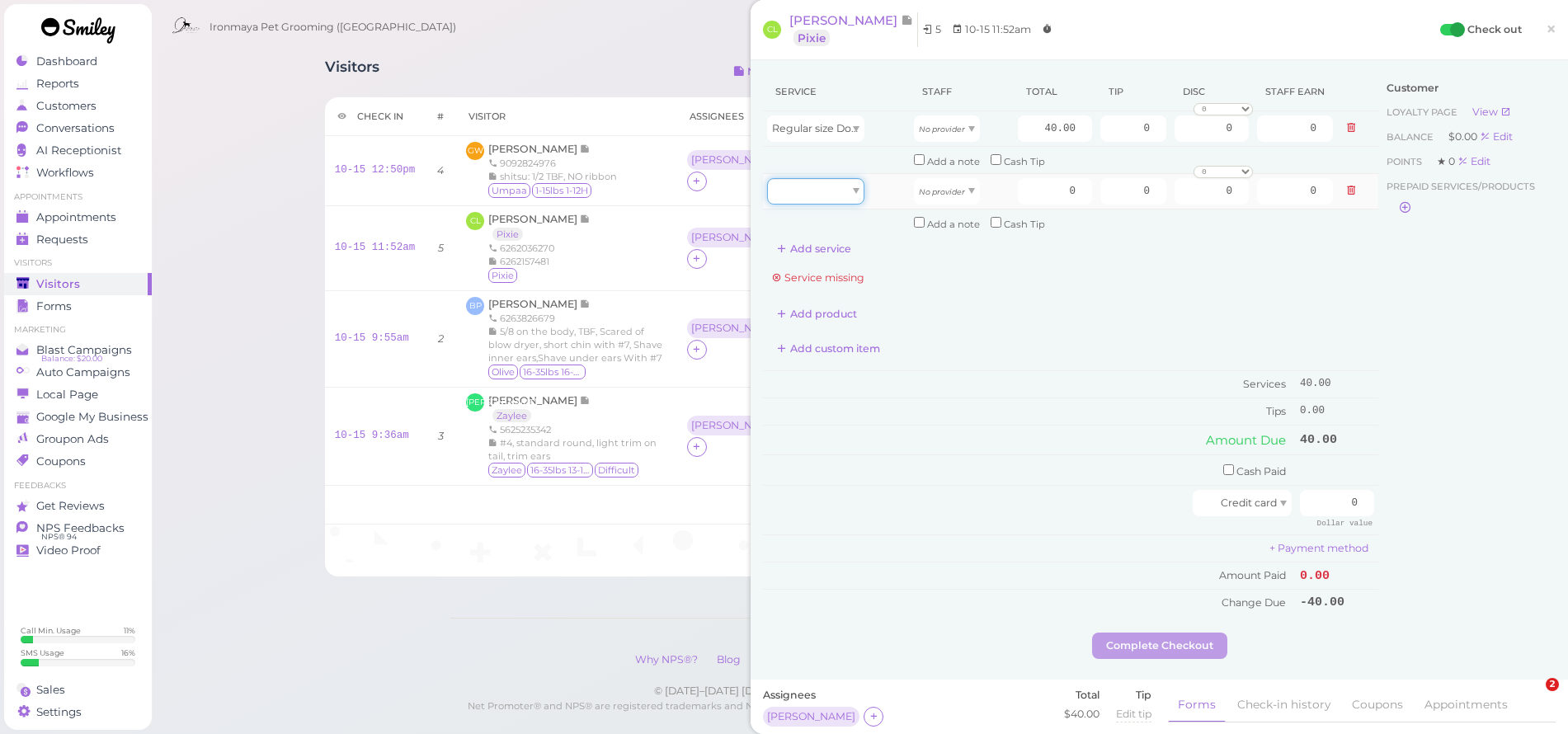
click at [818, 194] on div at bounding box center [816, 191] width 98 height 27
type input "5.00"
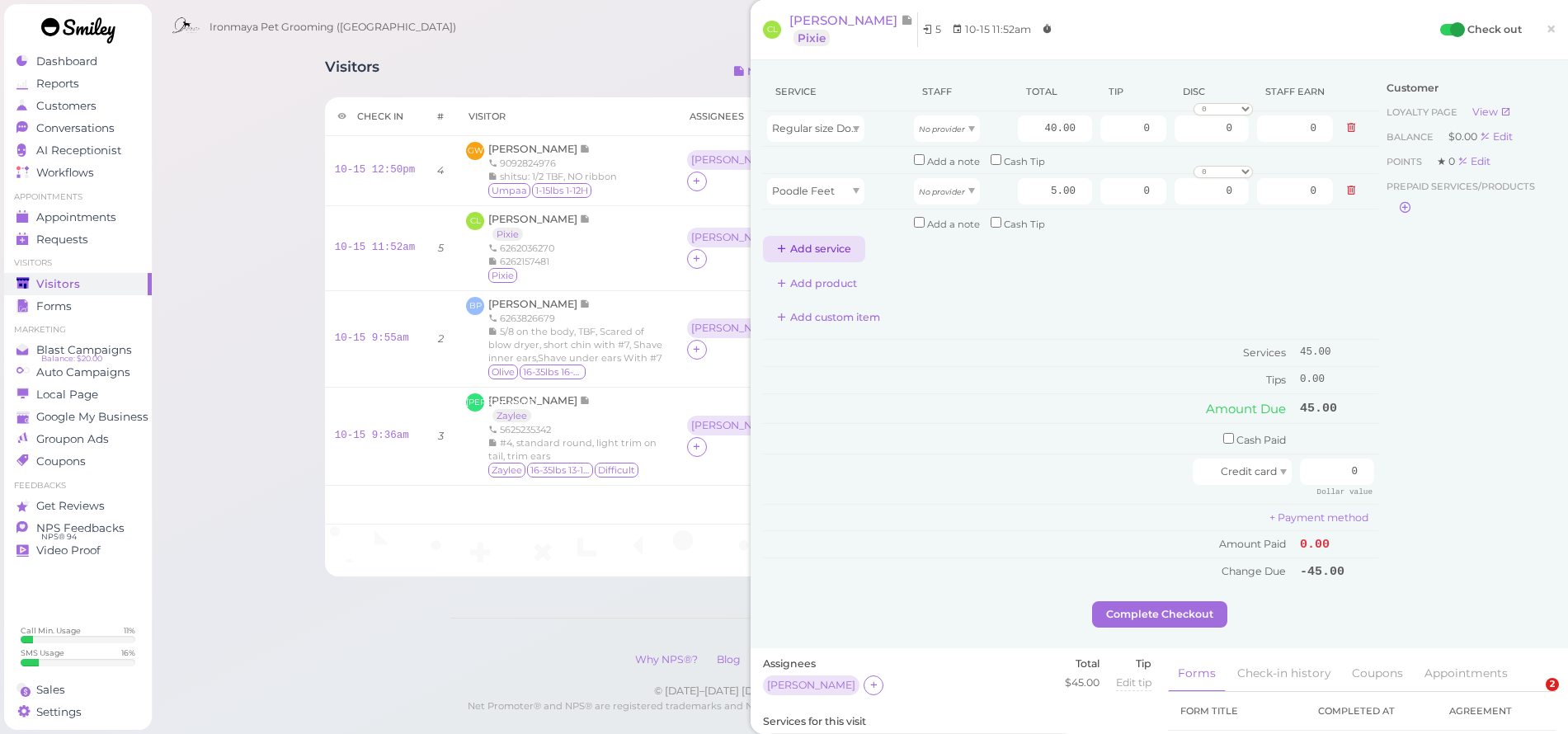
click at [828, 236] on button "Add service" at bounding box center [814, 249] width 102 height 27
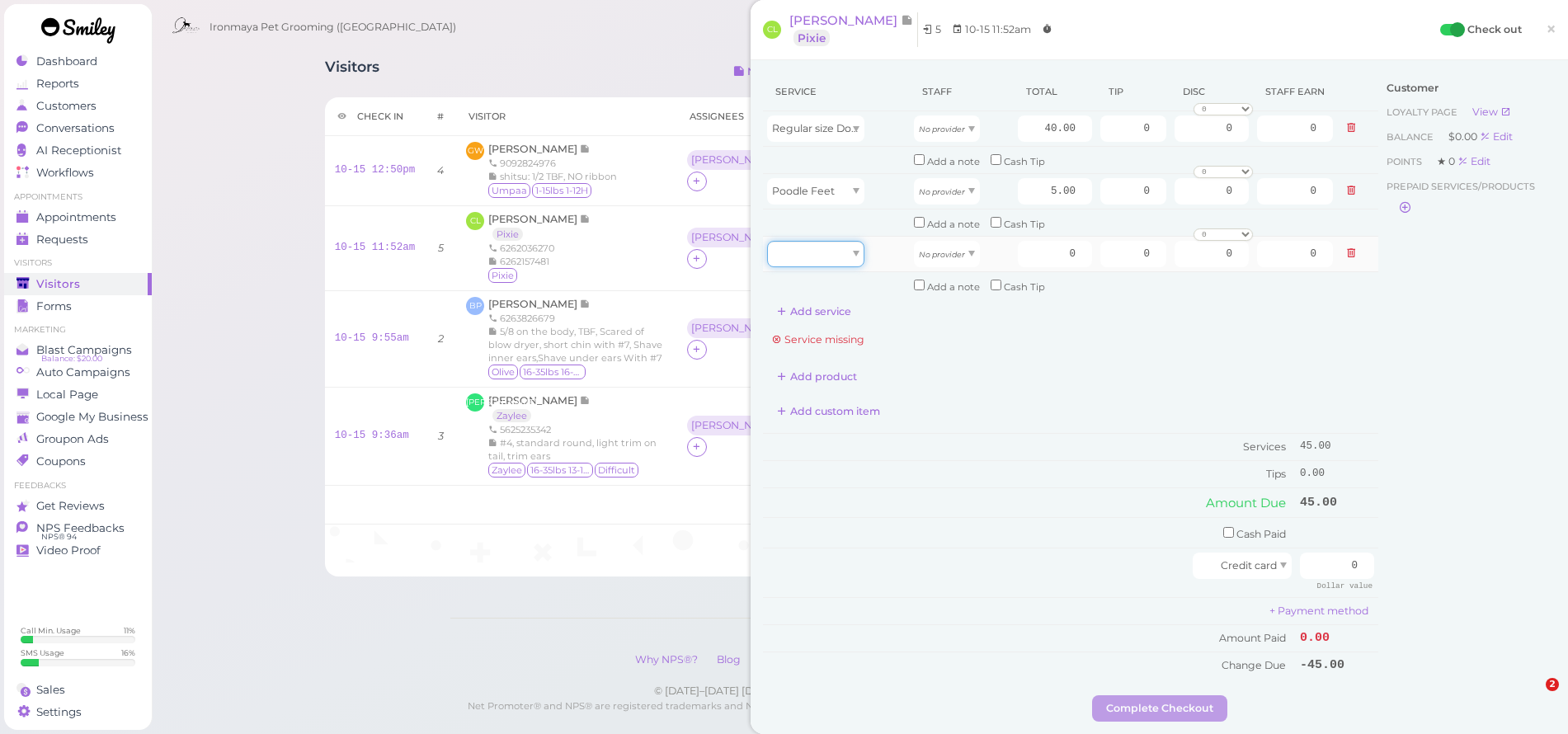
click at [839, 241] on div at bounding box center [816, 255] width 98 height 27
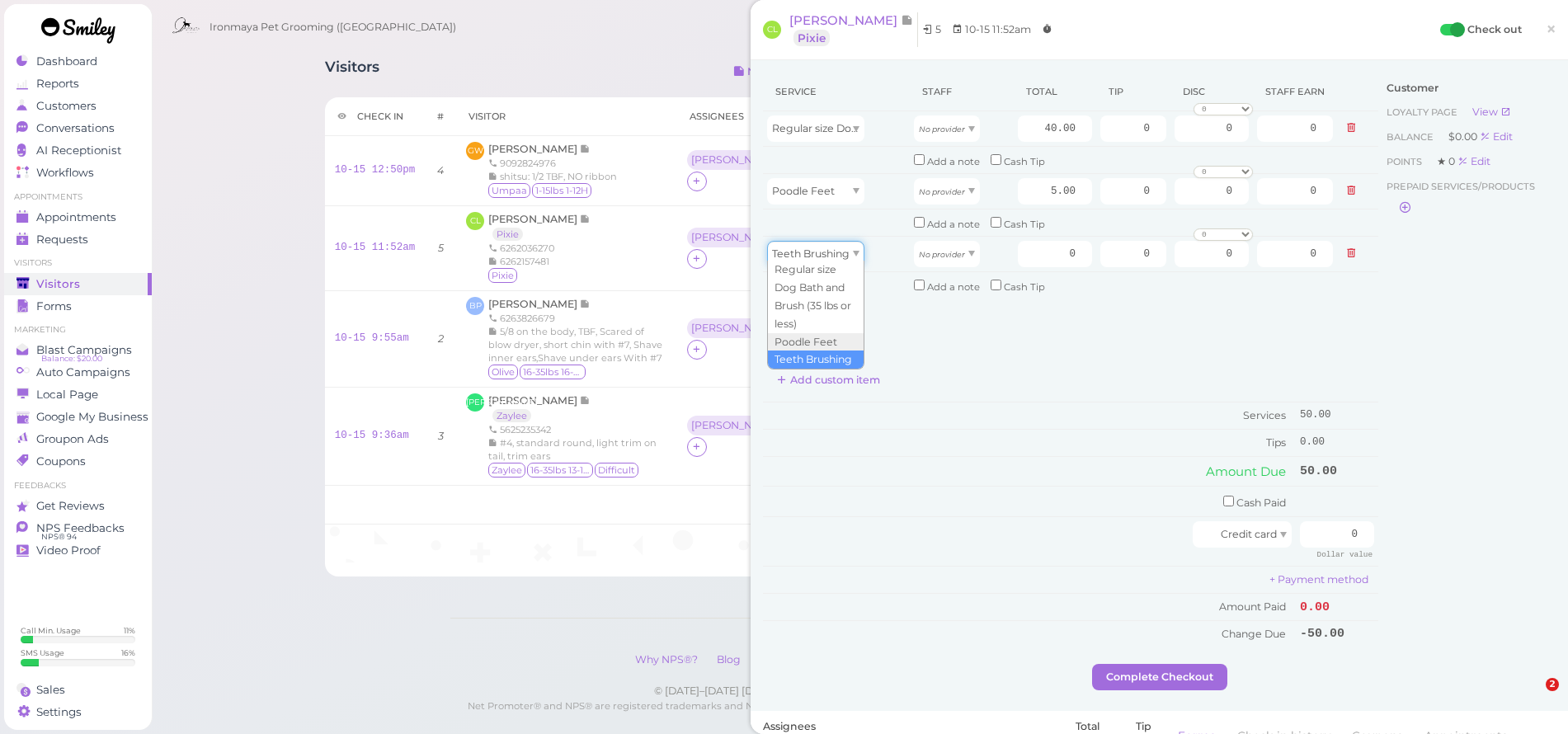
type input "5.00"
click at [936, 135] on div "No provider" at bounding box center [946, 129] width 66 height 27
type input "17.20"
click at [950, 199] on div "No provider" at bounding box center [946, 191] width 66 height 27
type input "2.15"
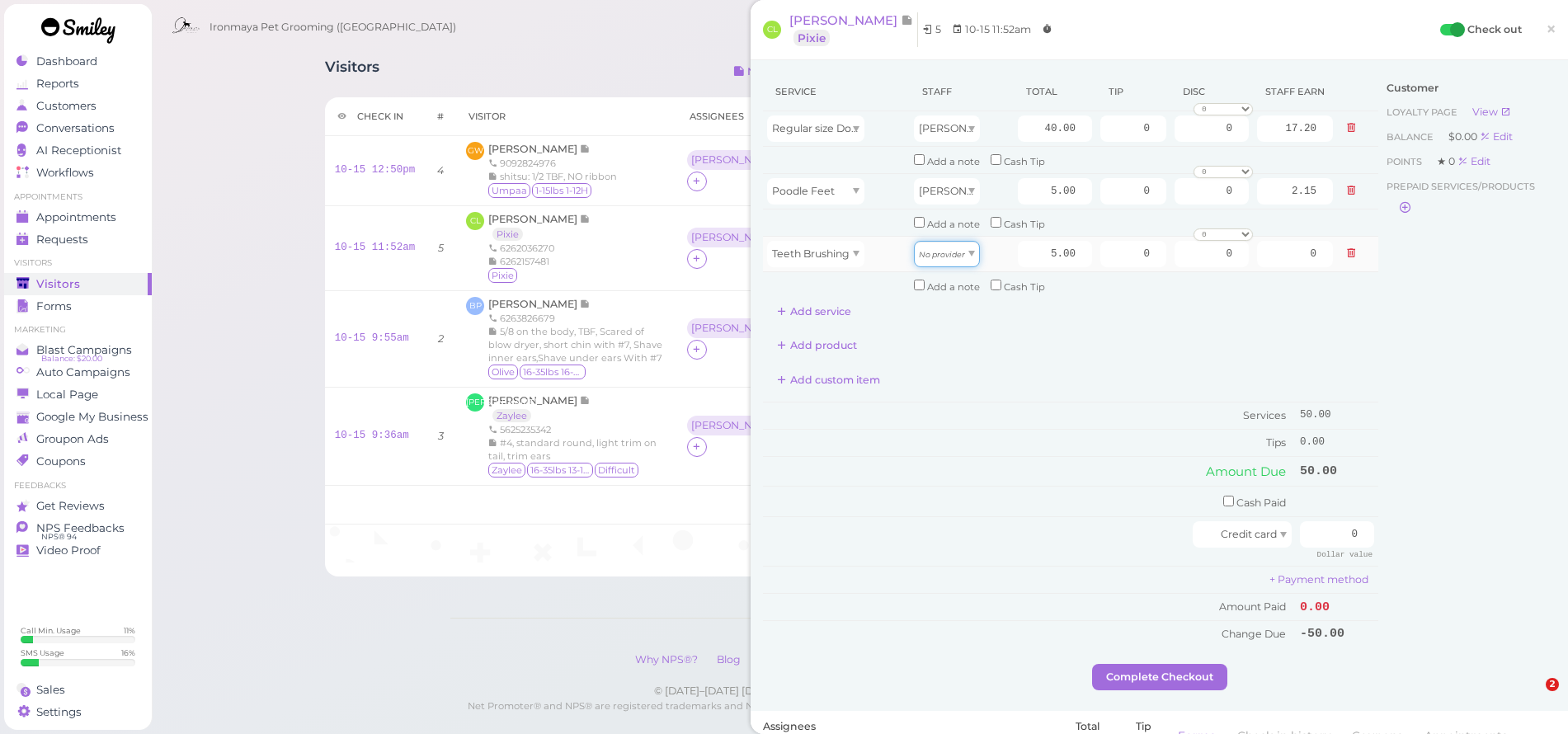
click at [947, 250] on icon "No provider" at bounding box center [942, 254] width 46 height 9
type input "2.15"
drag, startPoint x: 1024, startPoint y: 177, endPoint x: 1082, endPoint y: 199, distance: 62.0
click at [1082, 199] on td "5.00" at bounding box center [1055, 190] width 82 height 35
type input "10"
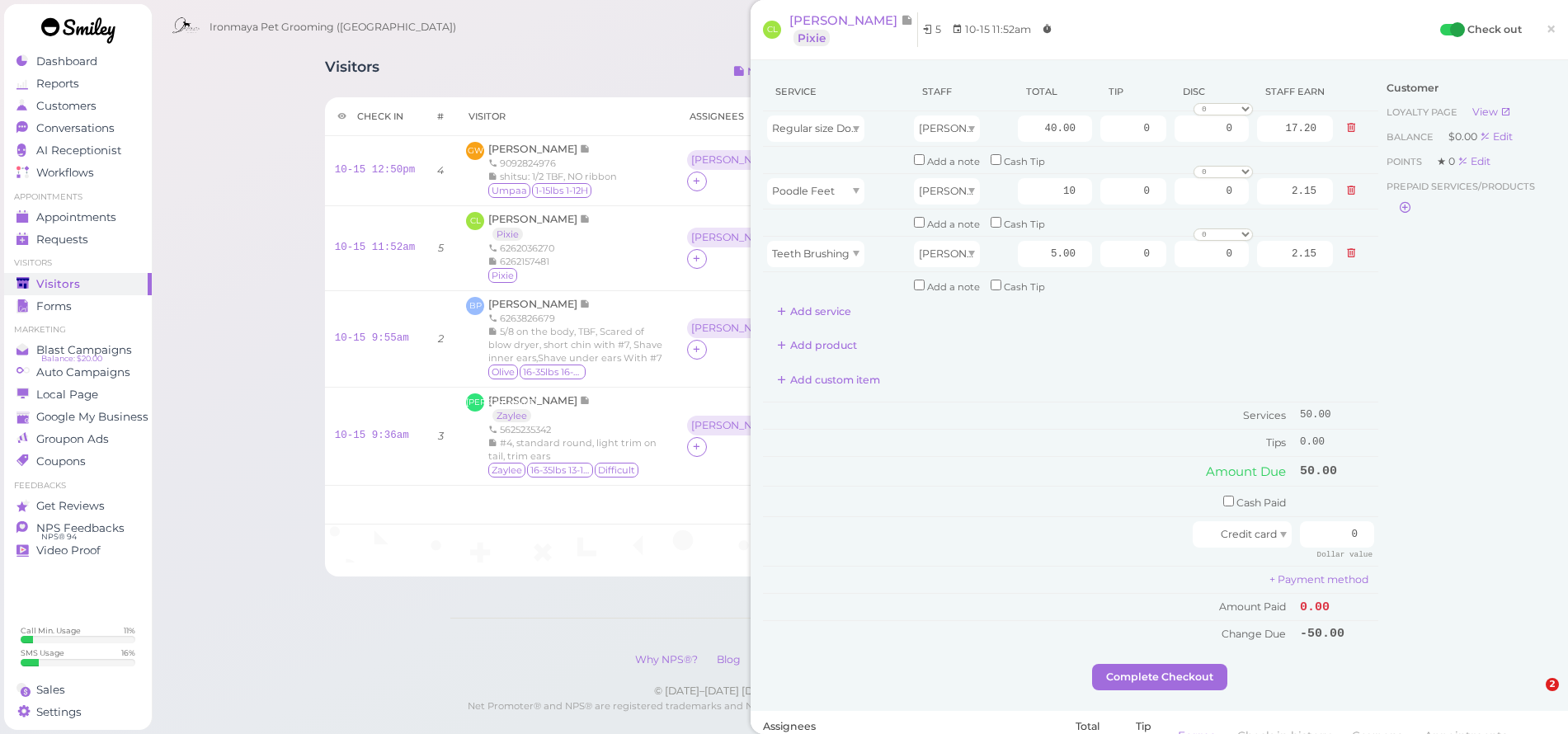
type input "4.30"
click at [1109, 293] on div "Service Staff Total Tip Disc Staff earn Regular size Dog Bath and Brush (35 lbs…" at bounding box center [1070, 198] width 616 height 252
drag, startPoint x: 1020, startPoint y: 124, endPoint x: 1091, endPoint y: 145, distance: 74.0
click at [1091, 145] on tr "Regular size Dog Bath and Brush (35 lbs or less) Ida 40.00 0 0 0 10% off 15% of…" at bounding box center [1070, 128] width 616 height 35
type input "45"
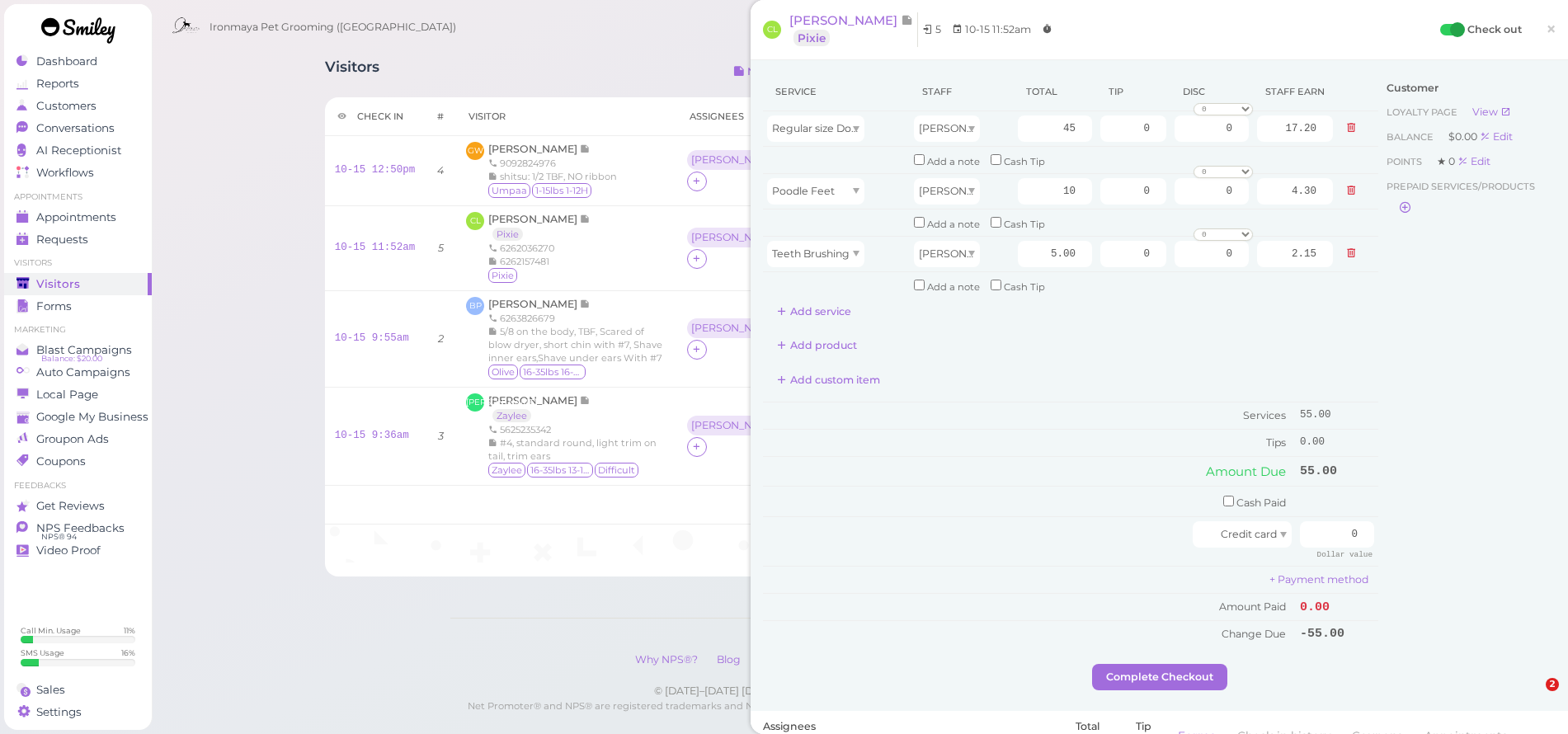
type input "19.35"
click at [1081, 304] on div "Service Staff Total Tip Disc Staff earn Regular size Dog Bath and Brush (35 lbs…" at bounding box center [1070, 198] width 616 height 252
drag, startPoint x: 1116, startPoint y: 132, endPoint x: 1146, endPoint y: 135, distance: 30.1
click at [1146, 135] on input "0" at bounding box center [1132, 129] width 66 height 27
type input "5.5"
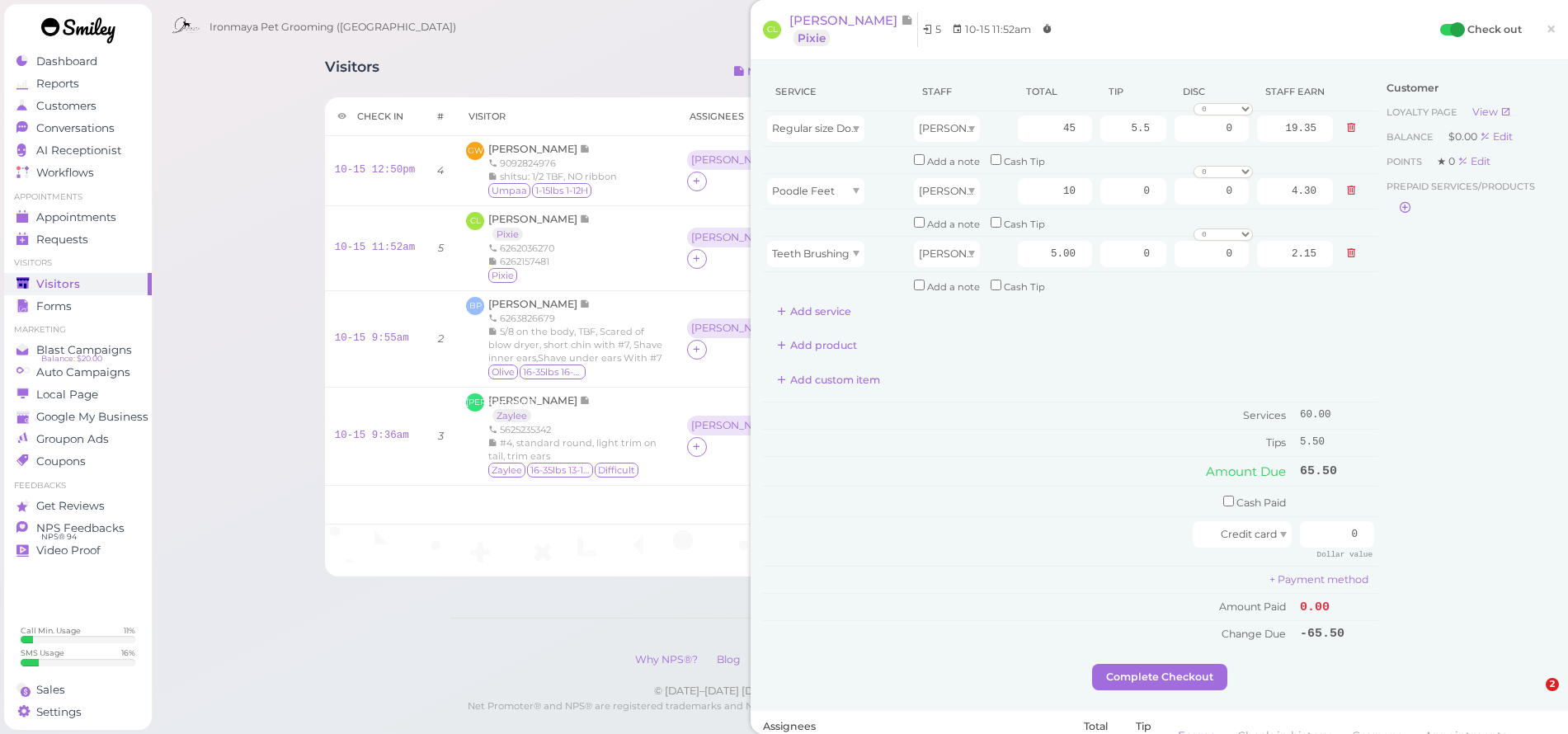
click at [1347, 289] on div "Service Staff Total Tip Disc Staff earn Regular size Dog Bath and Brush (35 lbs…" at bounding box center [1070, 198] width 616 height 252
drag, startPoint x: 1199, startPoint y: 247, endPoint x: 1235, endPoint y: 248, distance: 36.0
click at [1235, 248] on input "0" at bounding box center [1212, 255] width 75 height 27
type input "5.00"
click at [1290, 336] on div "Add product" at bounding box center [1070, 345] width 616 height 27
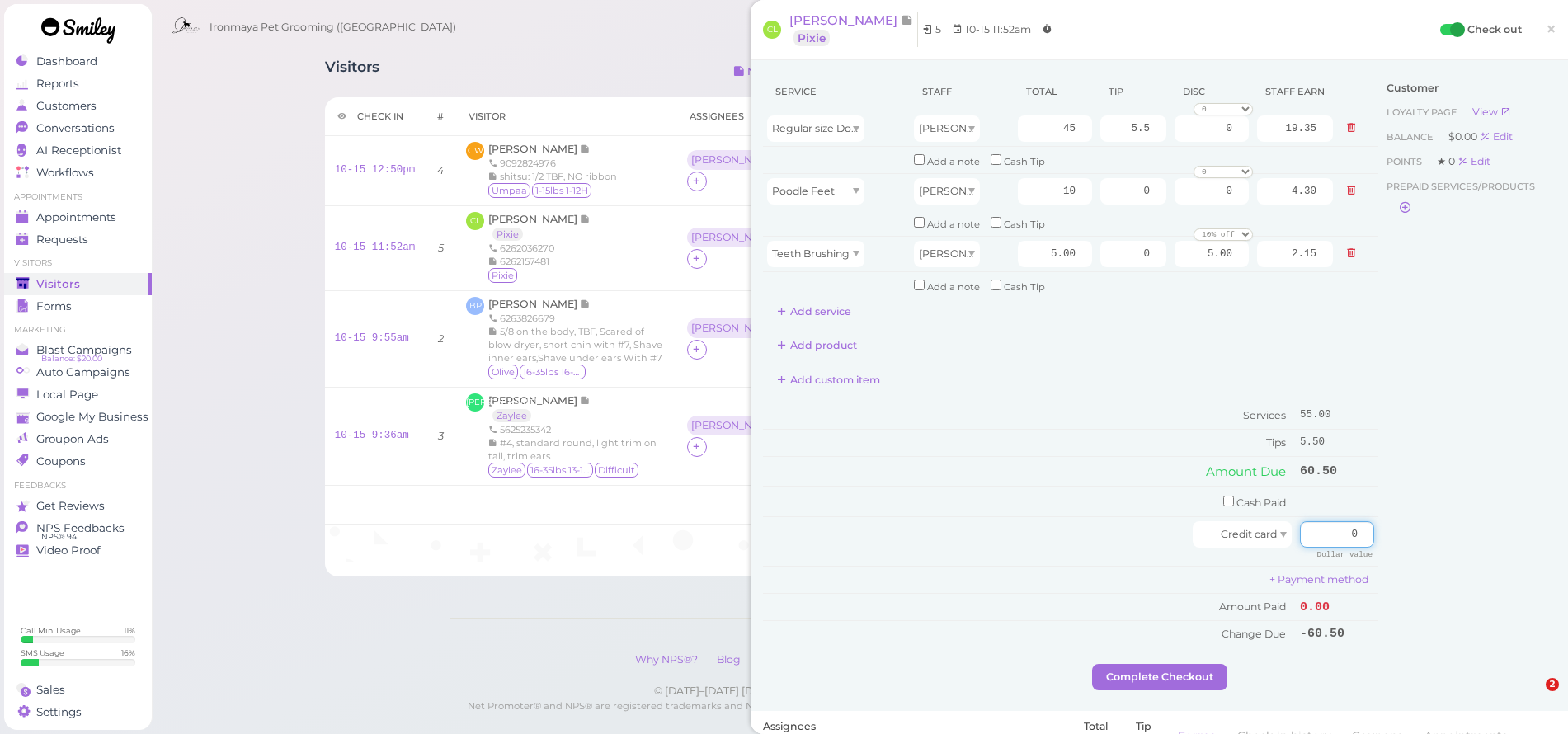
drag, startPoint x: 1311, startPoint y: 516, endPoint x: 1385, endPoint y: 532, distance: 75.7
click at [1385, 532] on div "Service Staff Total Tip Disc Staff earn Regular size Dog Bath and Brush (35 lbs…" at bounding box center [1159, 368] width 793 height 591
type input "60.5"
click at [1510, 390] on div "Customer Loyalty page View Balance $0.00 Edit Points ★ 0 Edit Prepaid services/…" at bounding box center [1466, 368] width 177 height 591
click at [1143, 663] on button "Complete Checkout" at bounding box center [1159, 677] width 135 height 27
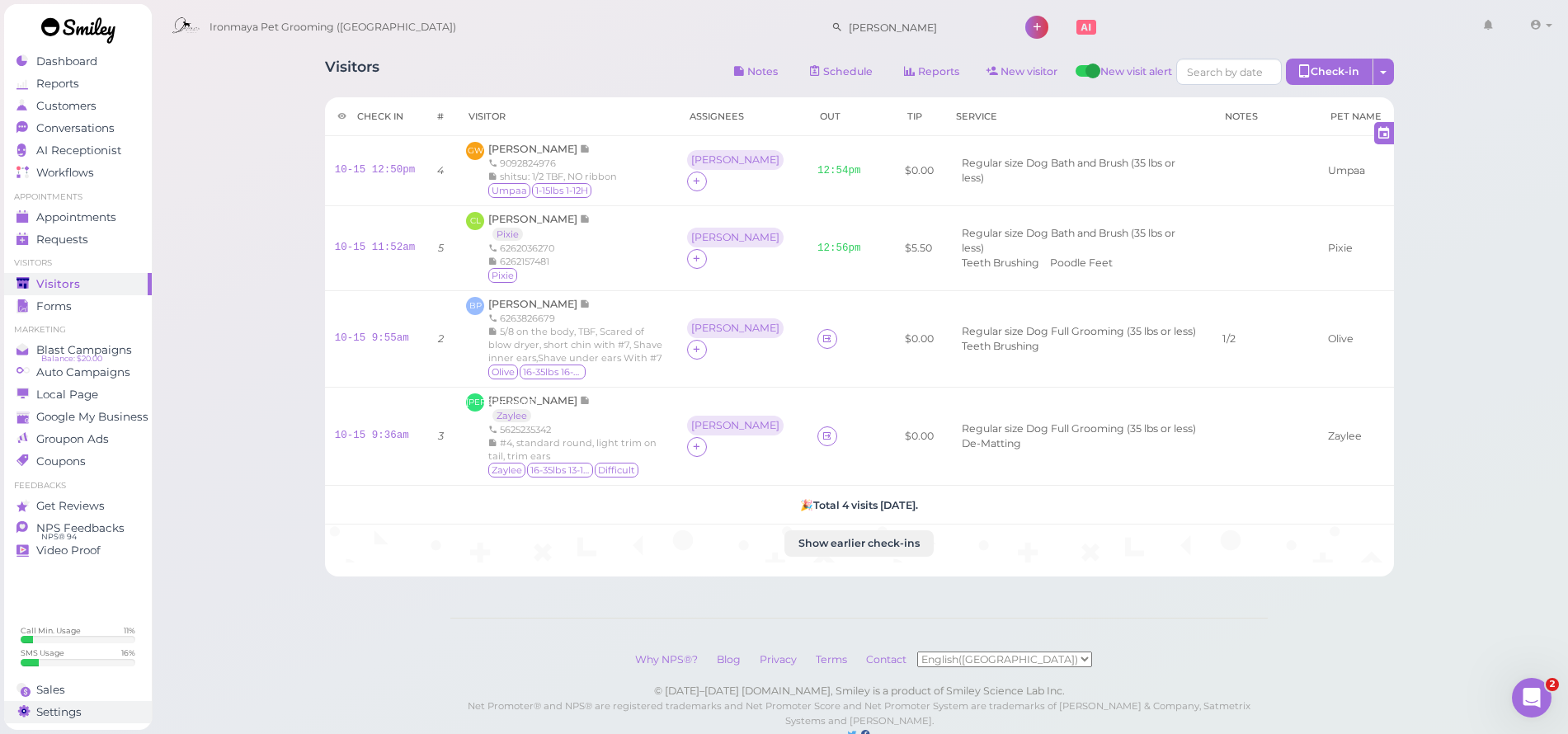
click at [62, 705] on span "Settings" at bounding box center [58, 712] width 45 height 14
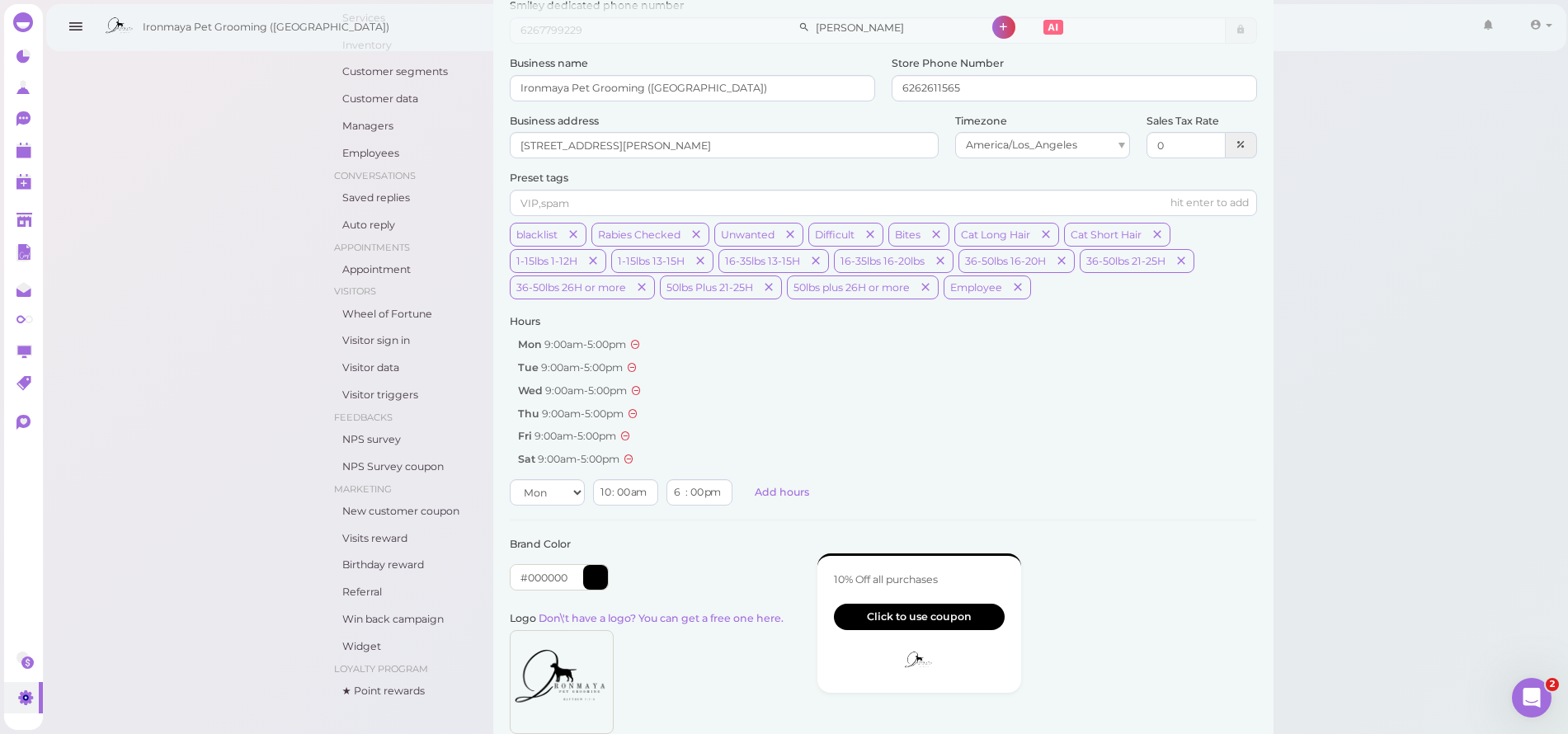
scroll to position [25, 0]
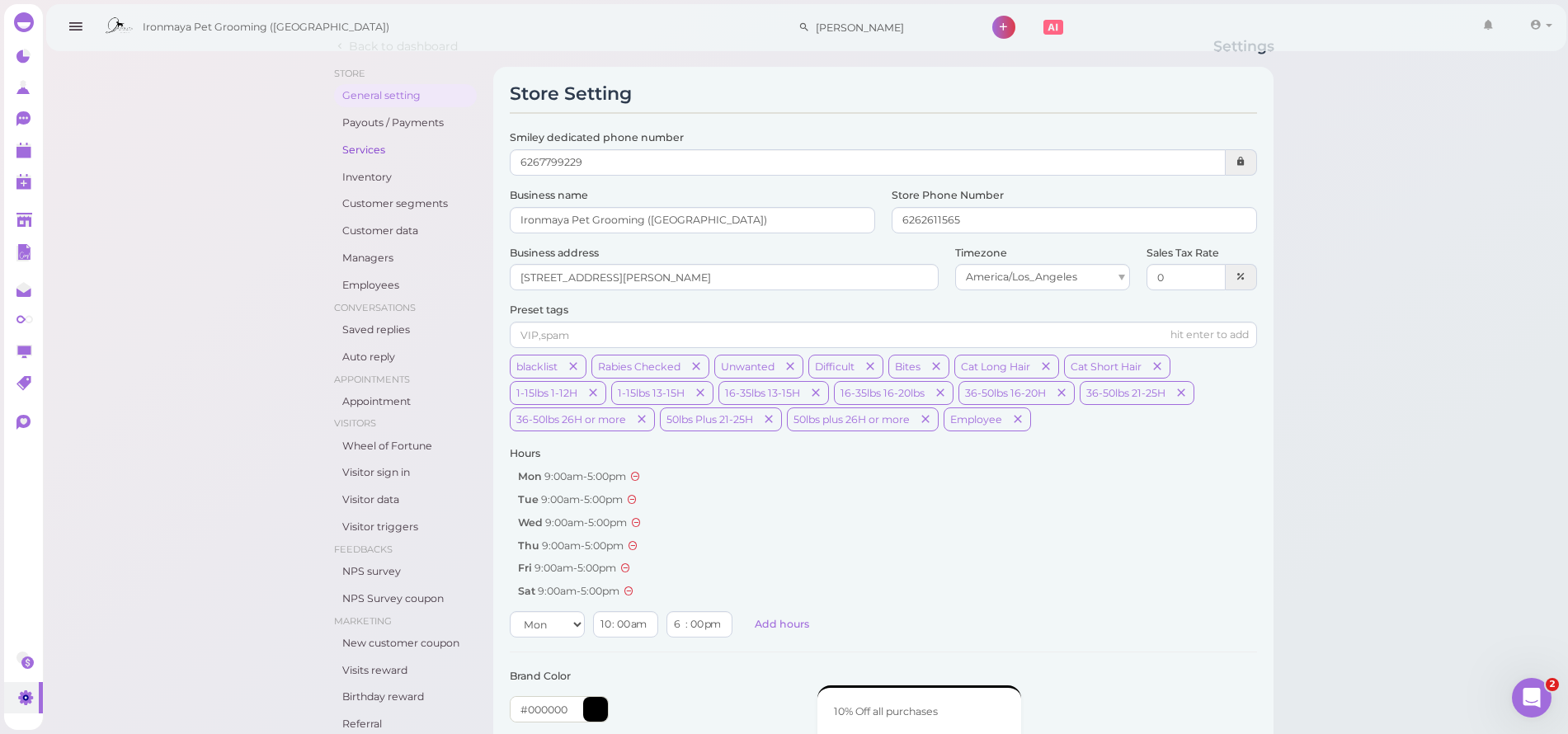
click at [381, 149] on link "Services" at bounding box center [405, 150] width 143 height 23
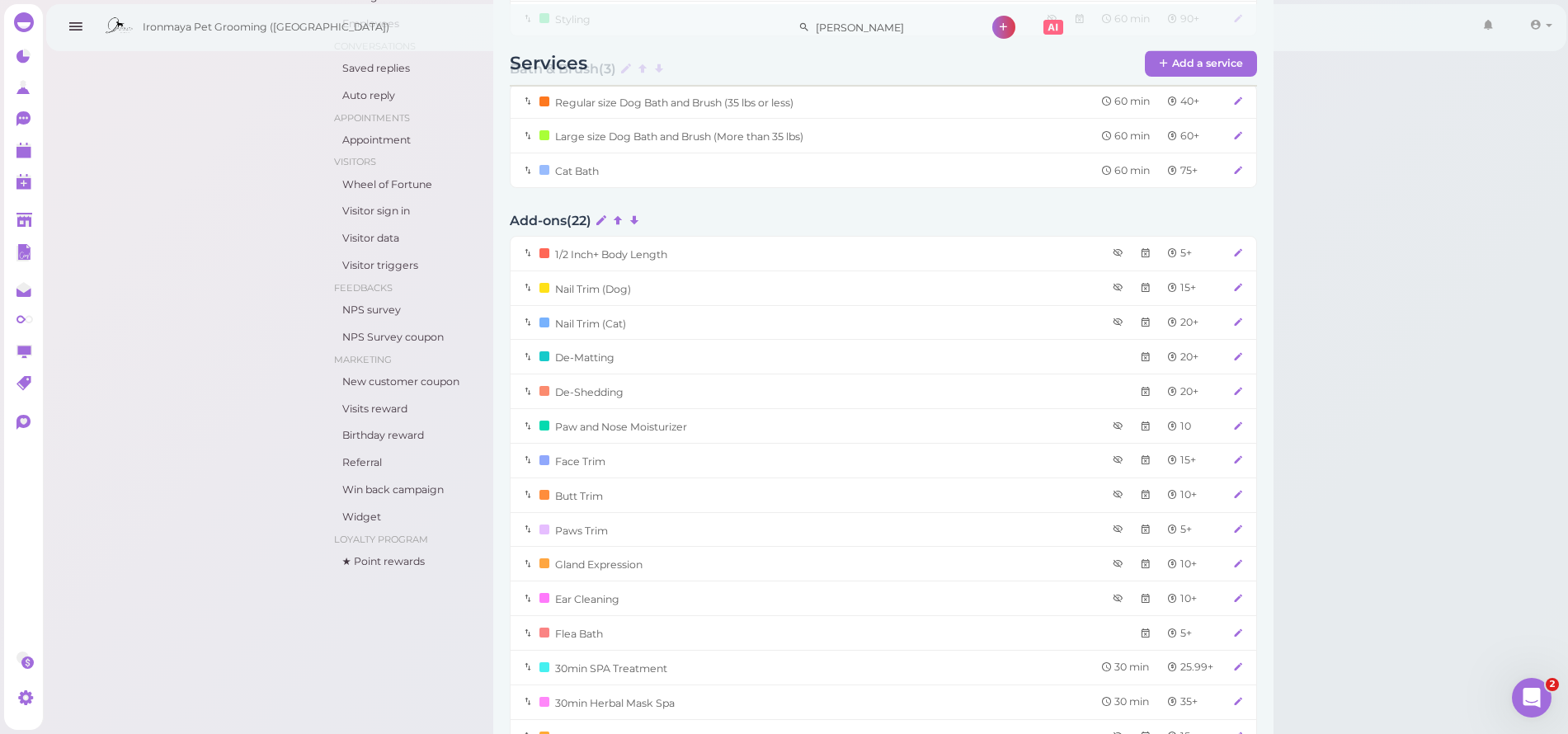
scroll to position [392, 0]
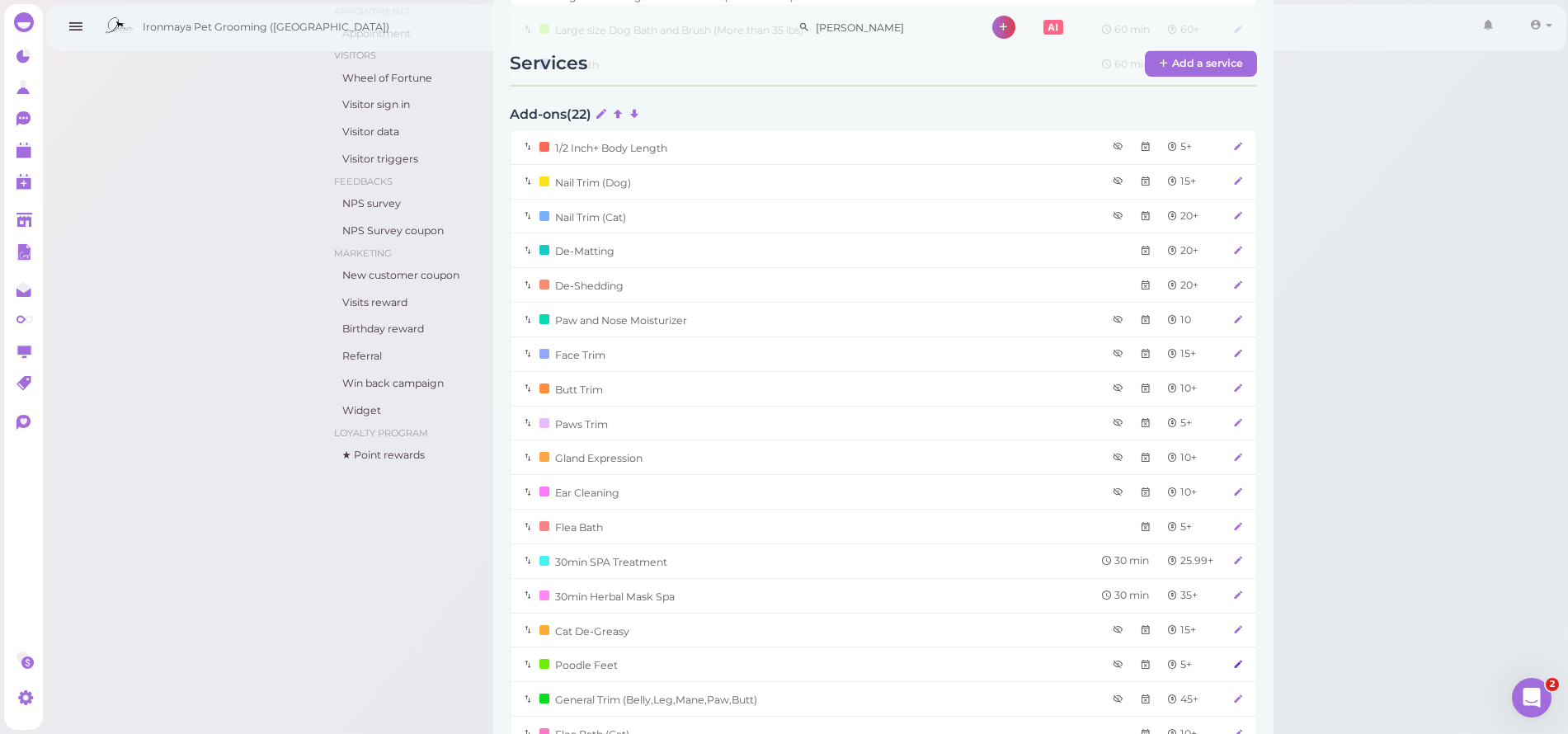
click at [1241, 657] on icon at bounding box center [1238, 663] width 11 height 12
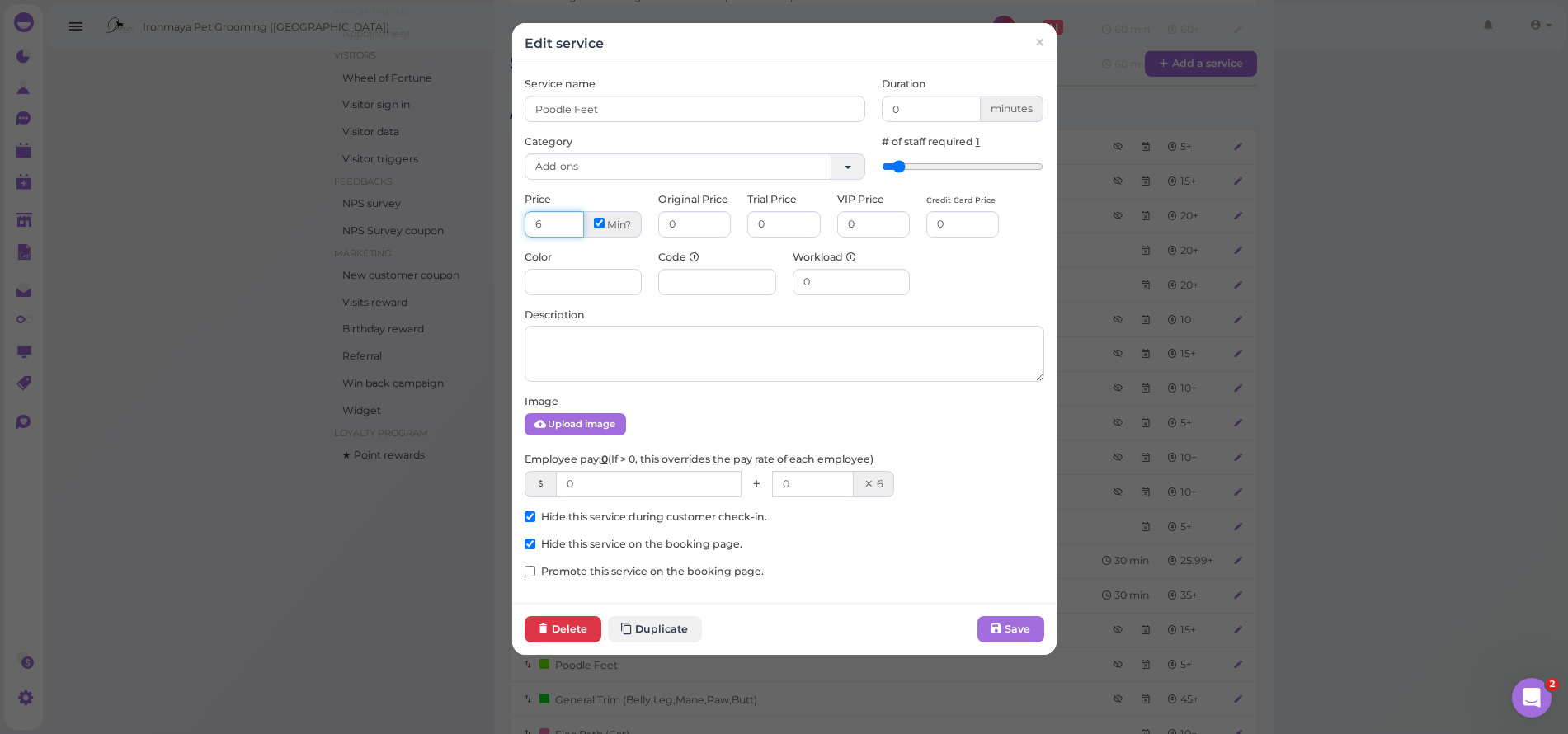
click at [562, 217] on input "6" at bounding box center [554, 225] width 60 height 27
click at [562, 217] on input "7" at bounding box center [554, 225] width 60 height 27
click at [562, 217] on input "8" at bounding box center [554, 225] width 60 height 27
click at [562, 217] on input "9" at bounding box center [554, 225] width 60 height 27
type input "10"
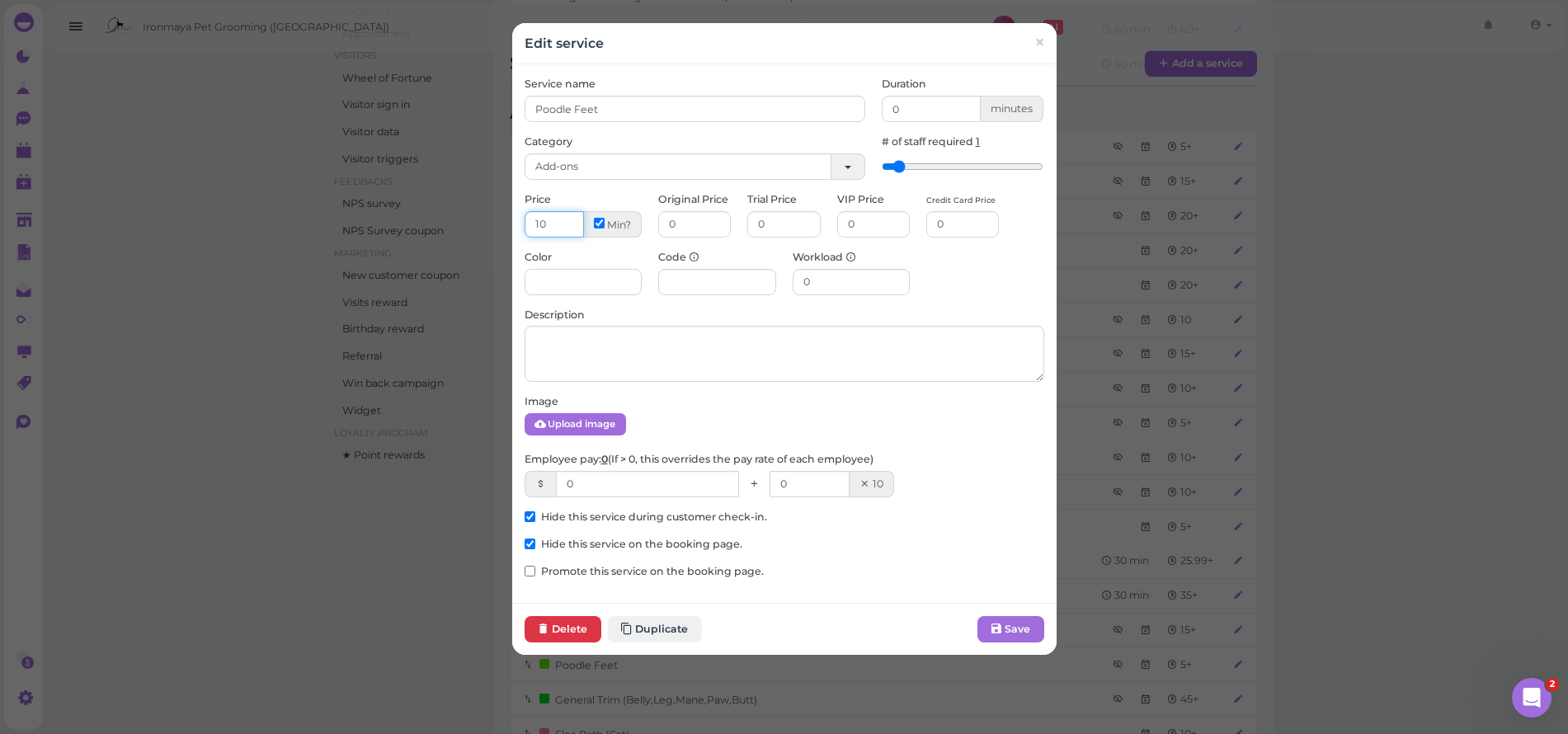
click at [562, 217] on input "10" at bounding box center [554, 225] width 60 height 27
click at [1033, 621] on button "Save" at bounding box center [1011, 629] width 67 height 27
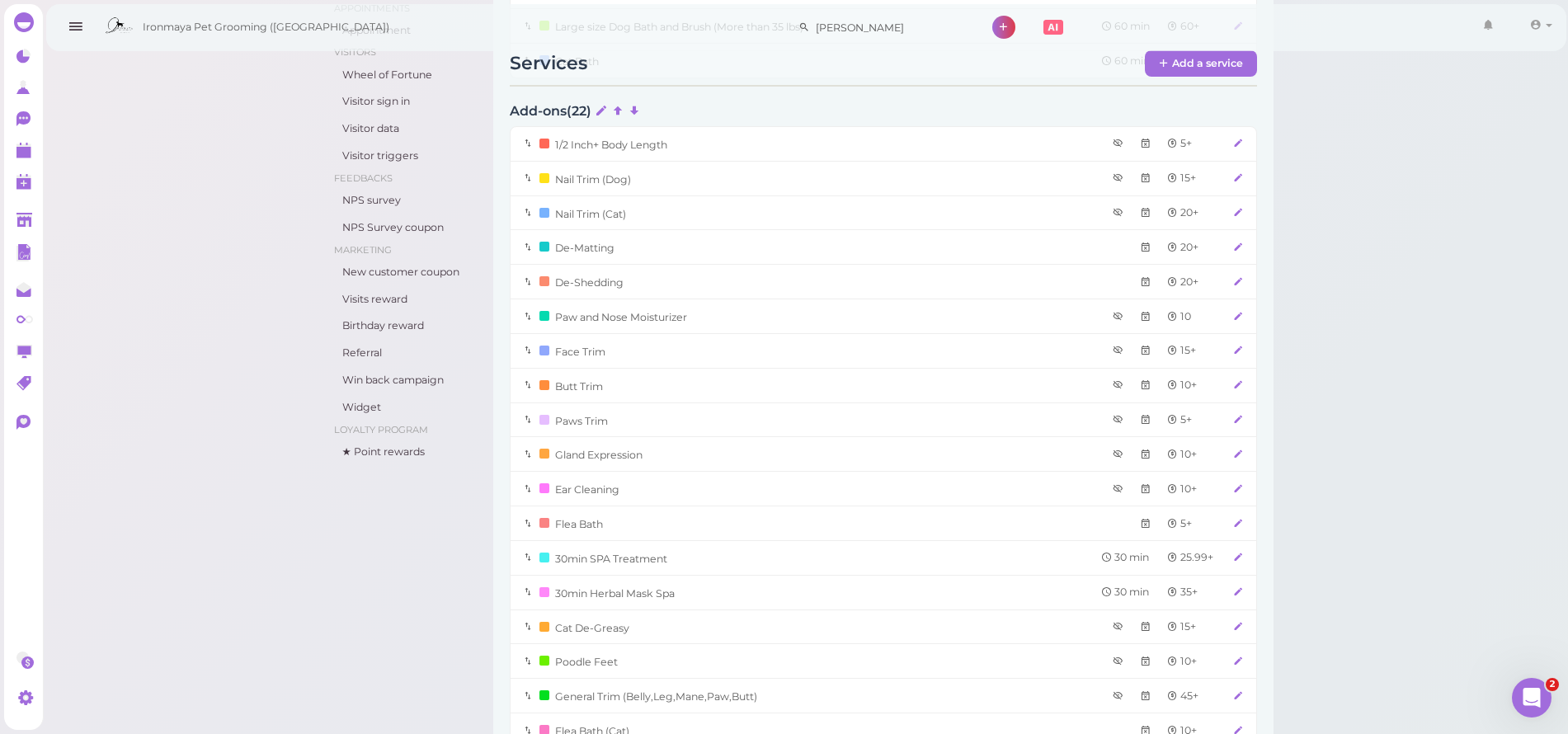
scroll to position [413, 0]
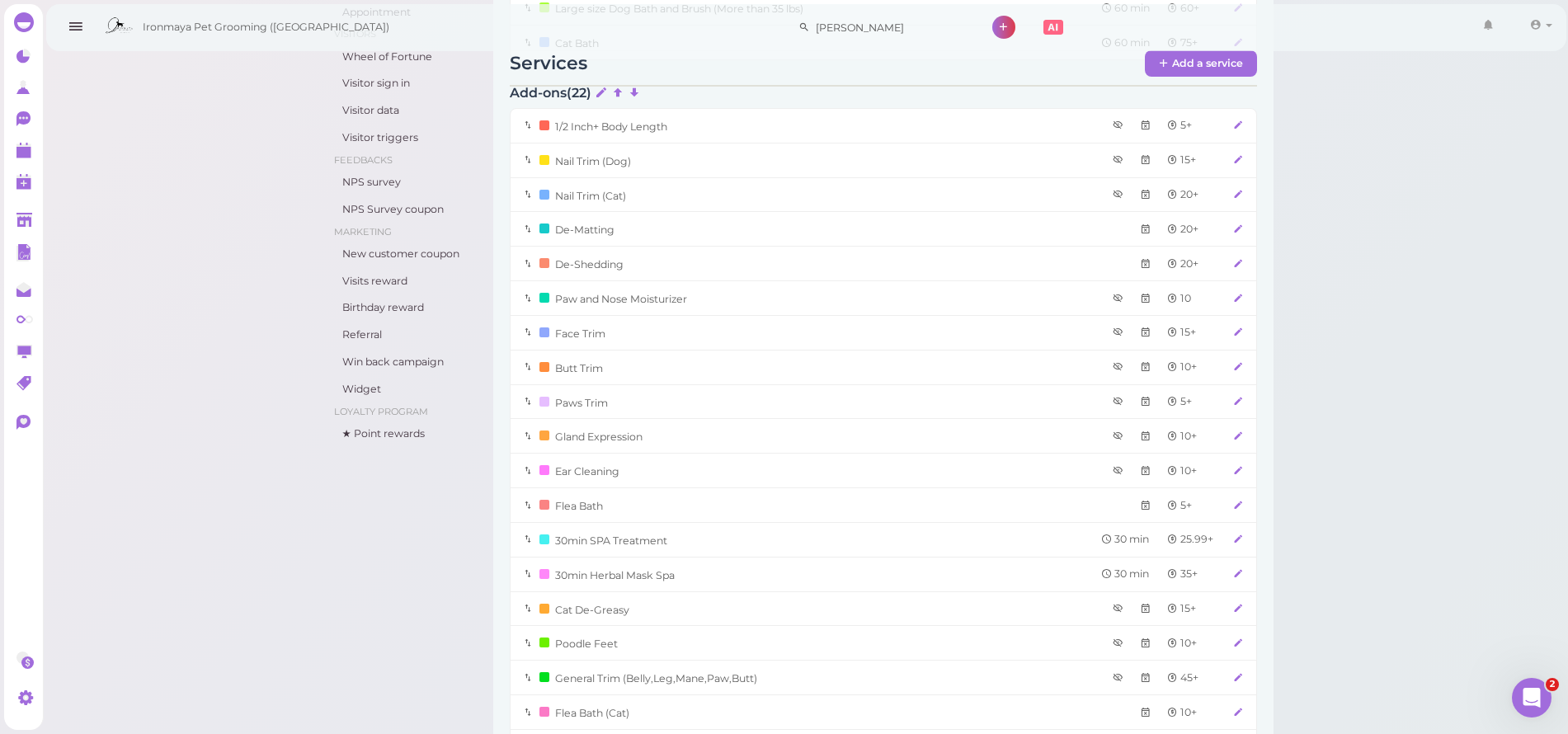
click at [75, 21] on icon "button" at bounding box center [76, 27] width 17 height 21
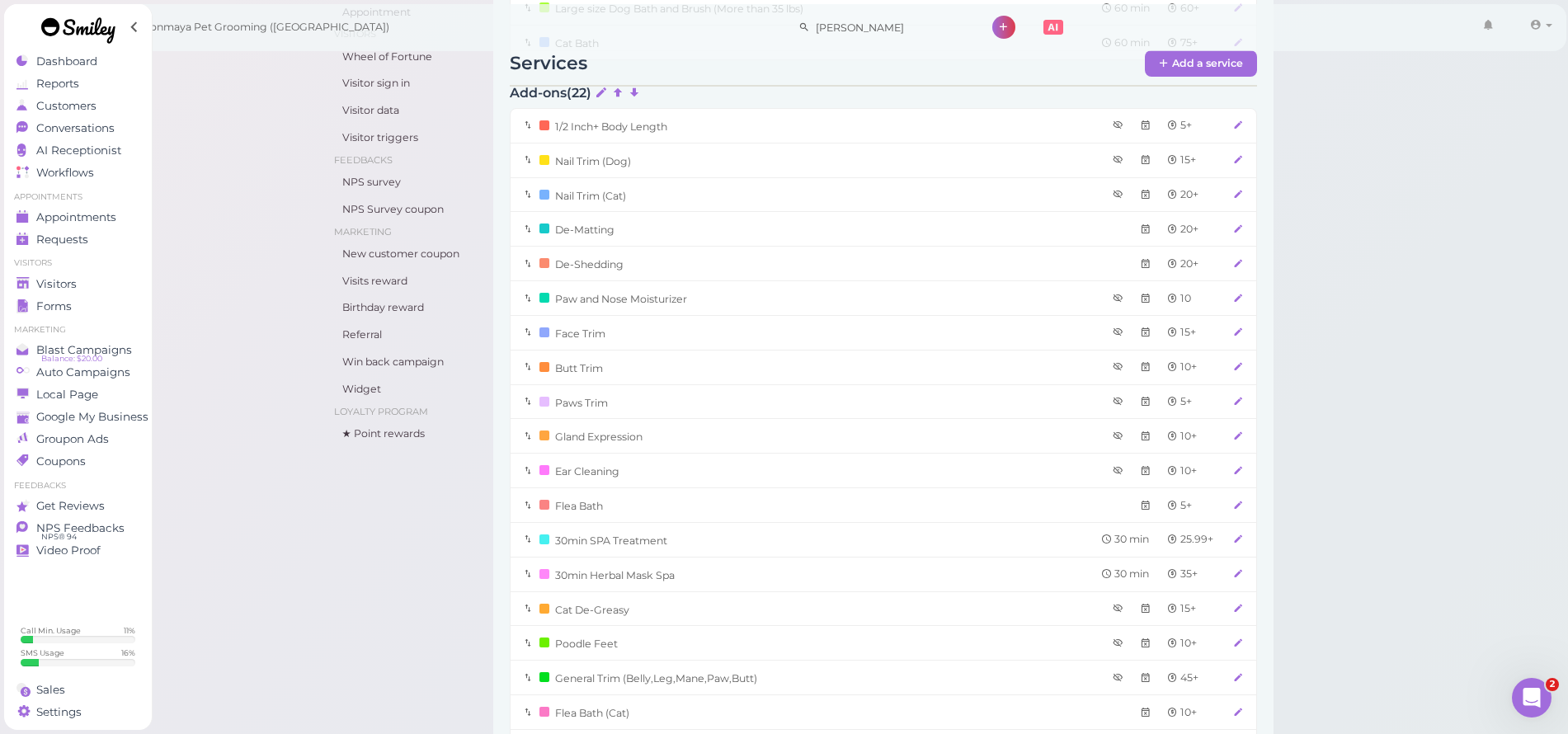
click at [75, 21] on div "Dashboard Reports Customers Conversations 0 AI Receptionist" at bounding box center [784, 523] width 1568 height 1874
click at [99, 220] on span "Appointments" at bounding box center [77, 217] width 80 height 14
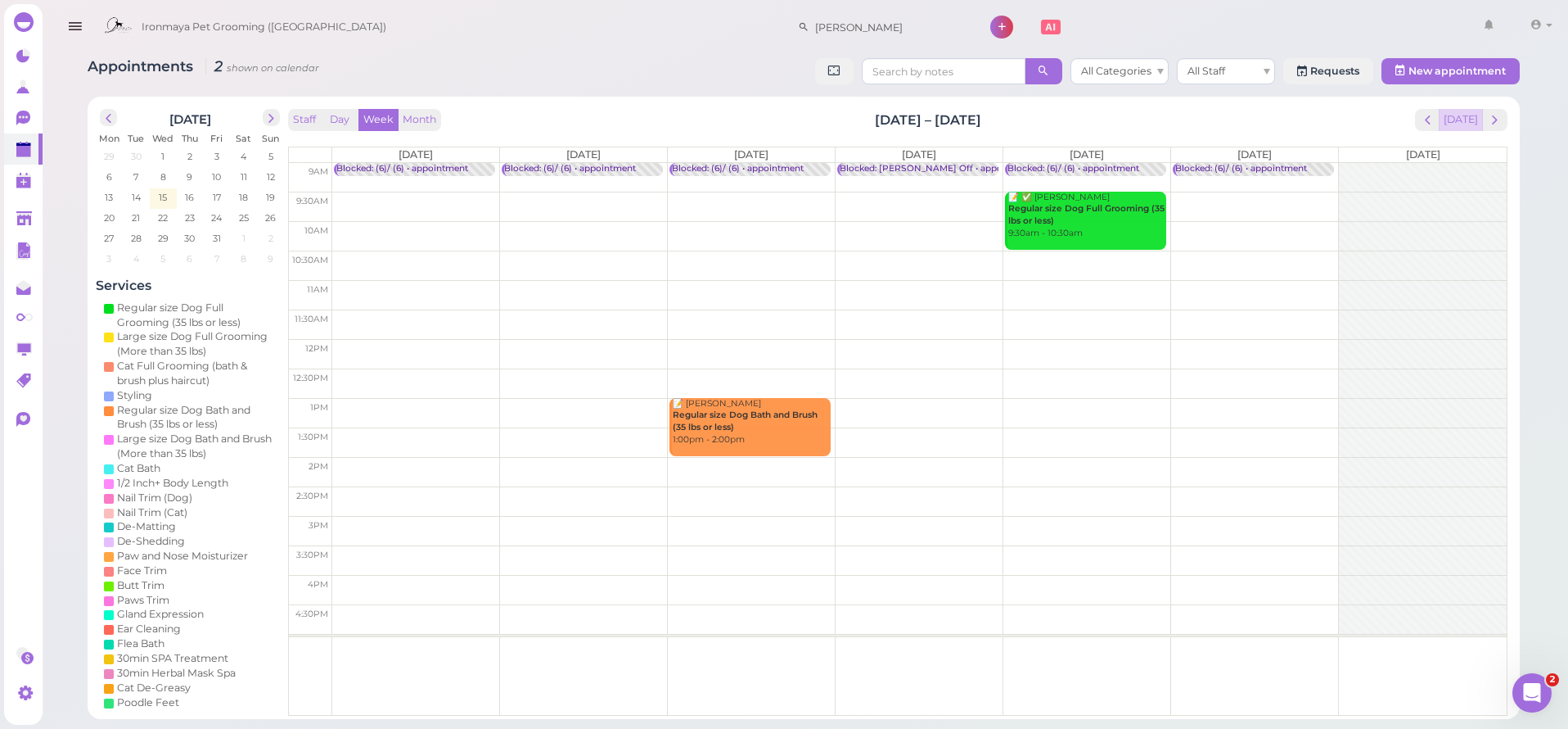
click at [1467, 123] on button "Today" at bounding box center [1461, 120] width 45 height 22
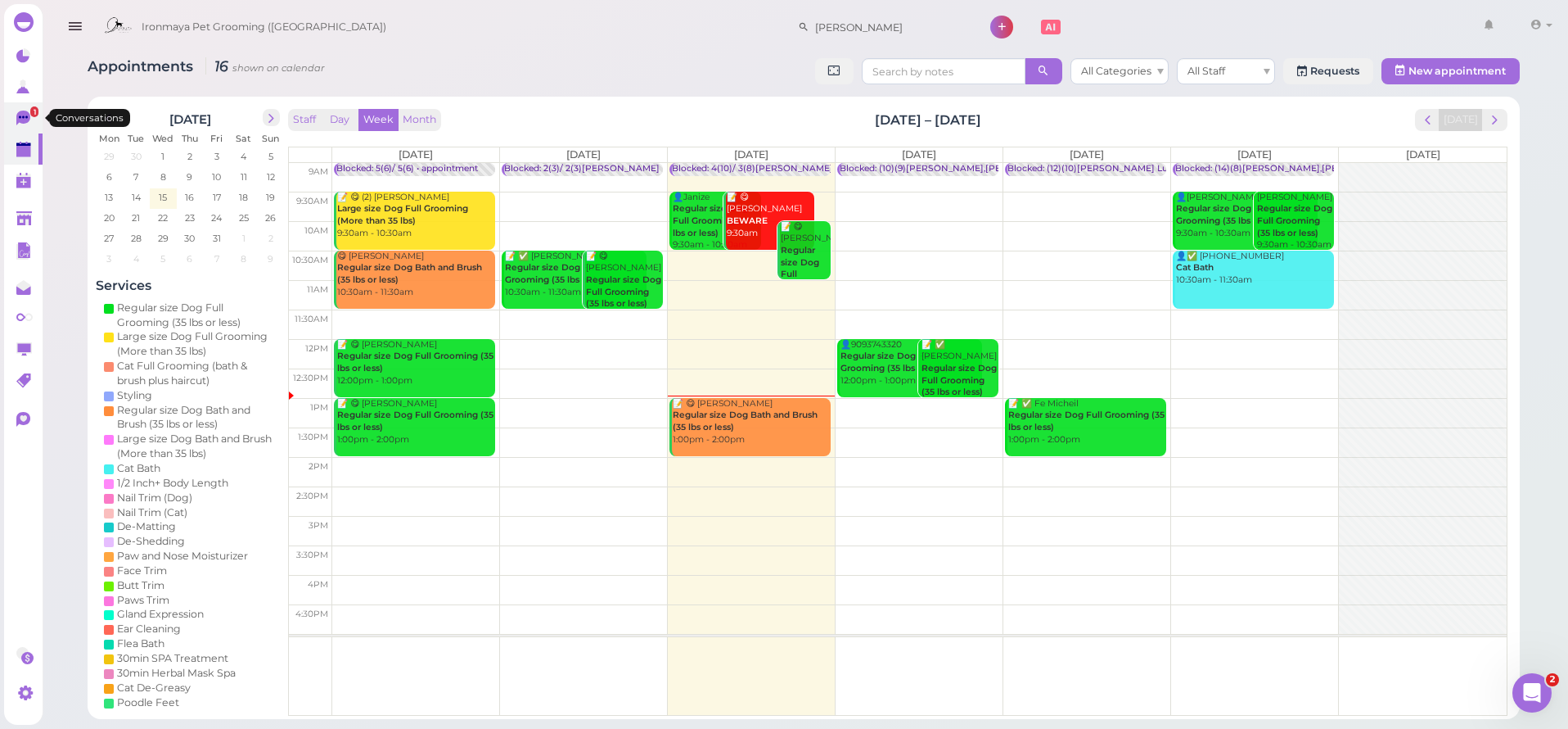
click at [22, 119] on icon at bounding box center [23, 118] width 14 height 15
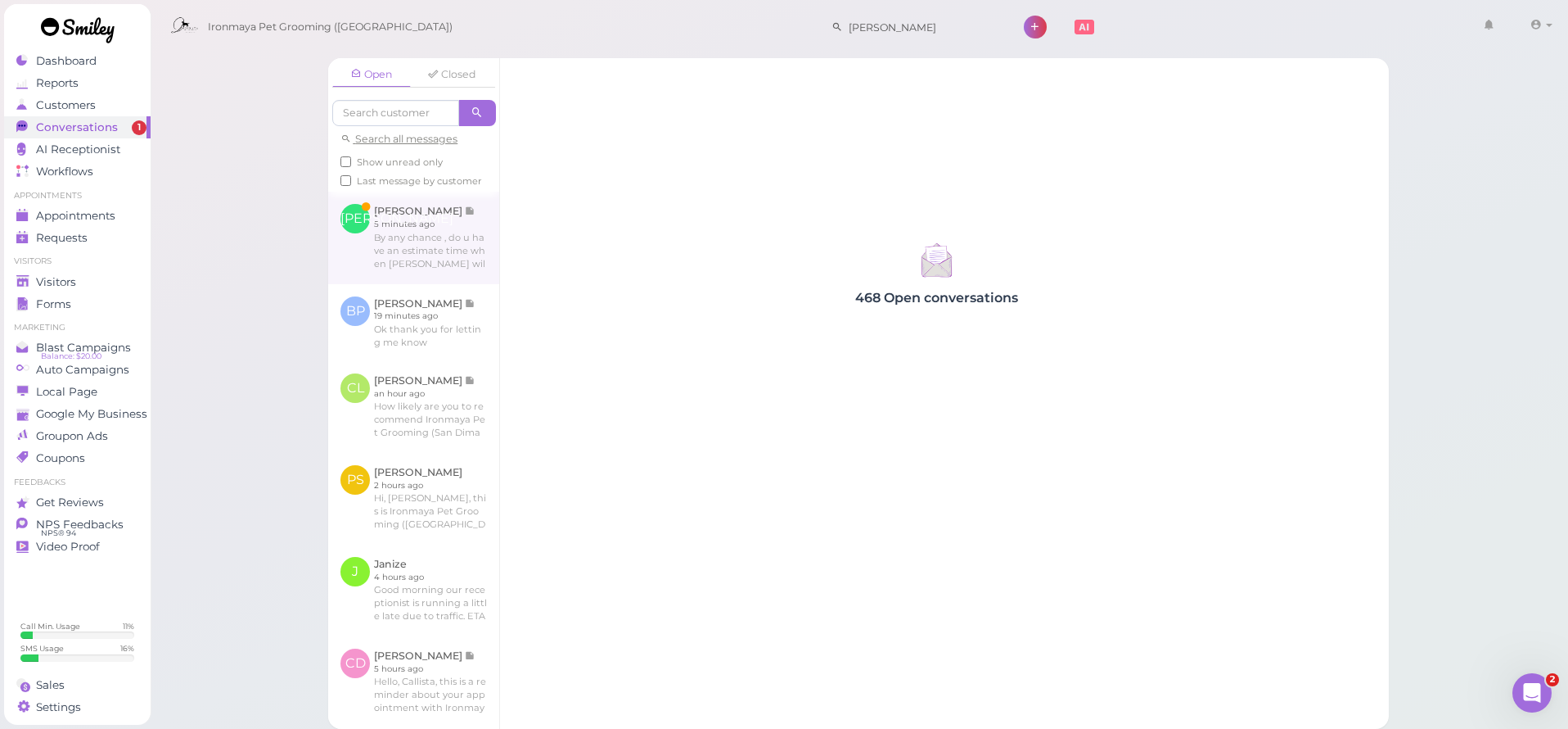
click at [392, 269] on link at bounding box center [413, 238] width 171 height 91
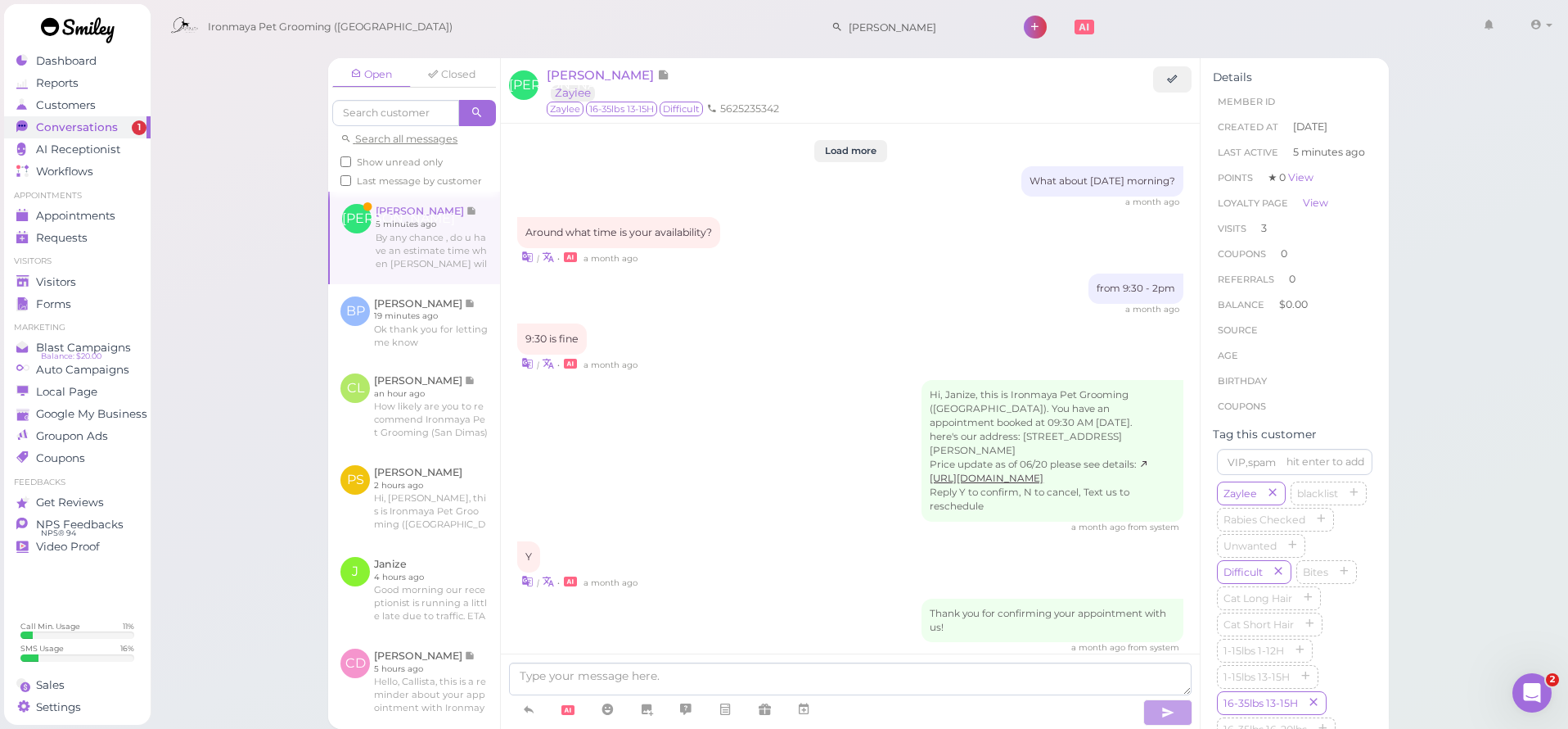
scroll to position [1816, 0]
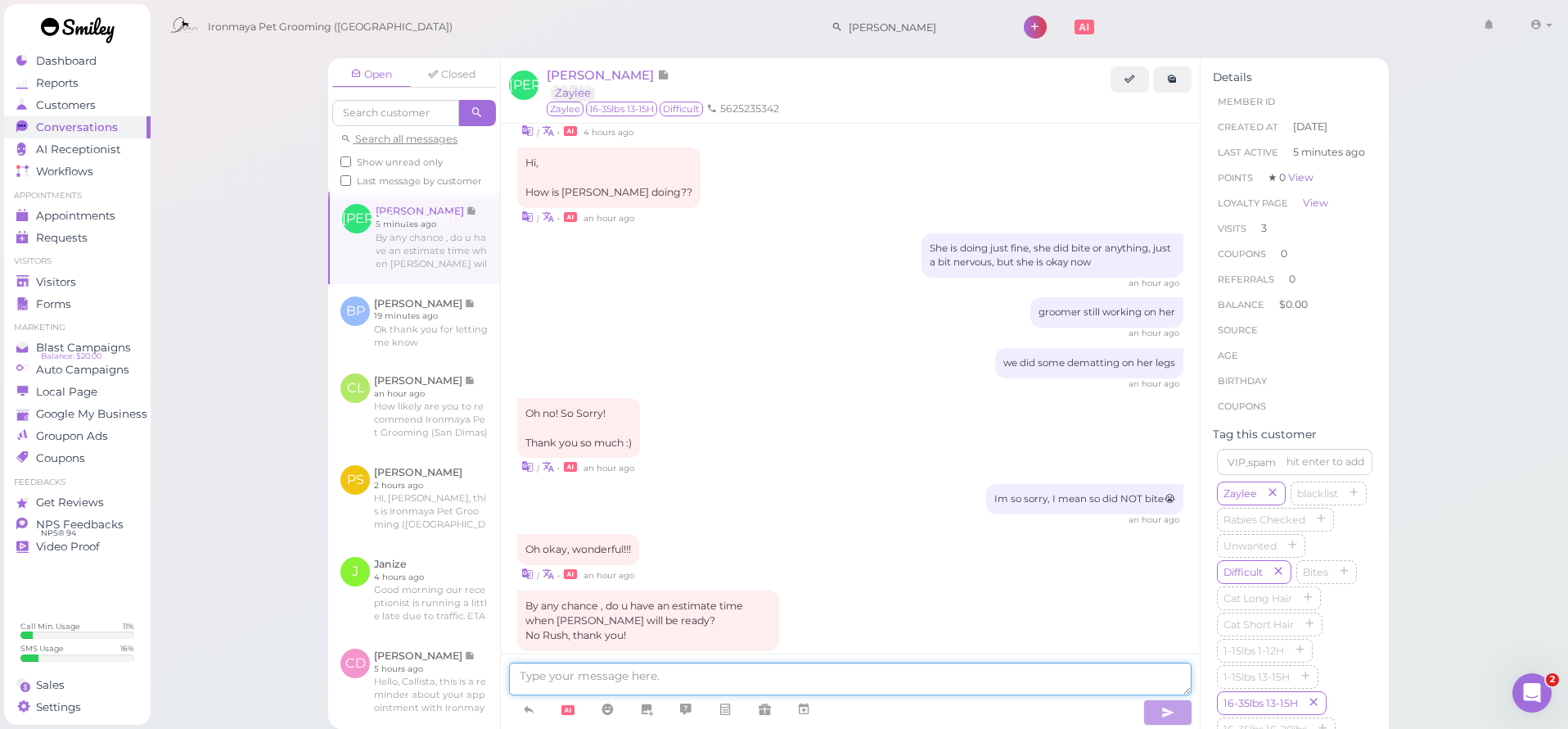
click at [670, 681] on textarea at bounding box center [851, 679] width 682 height 32
type textarea "the groomer almost finished her body, and then she will work on the head, proba…"
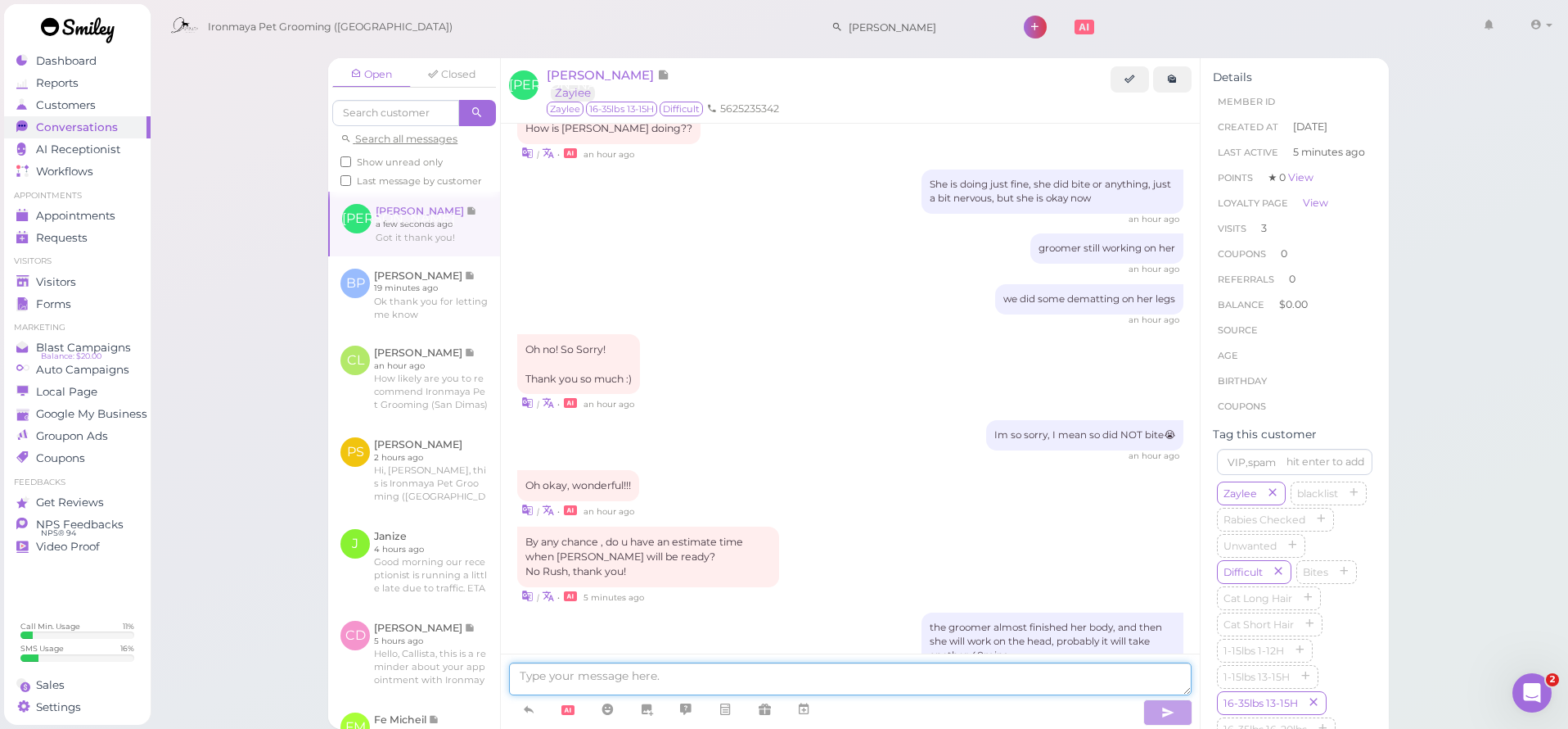
scroll to position [1947, 0]
